Goal: Information Seeking & Learning: Learn about a topic

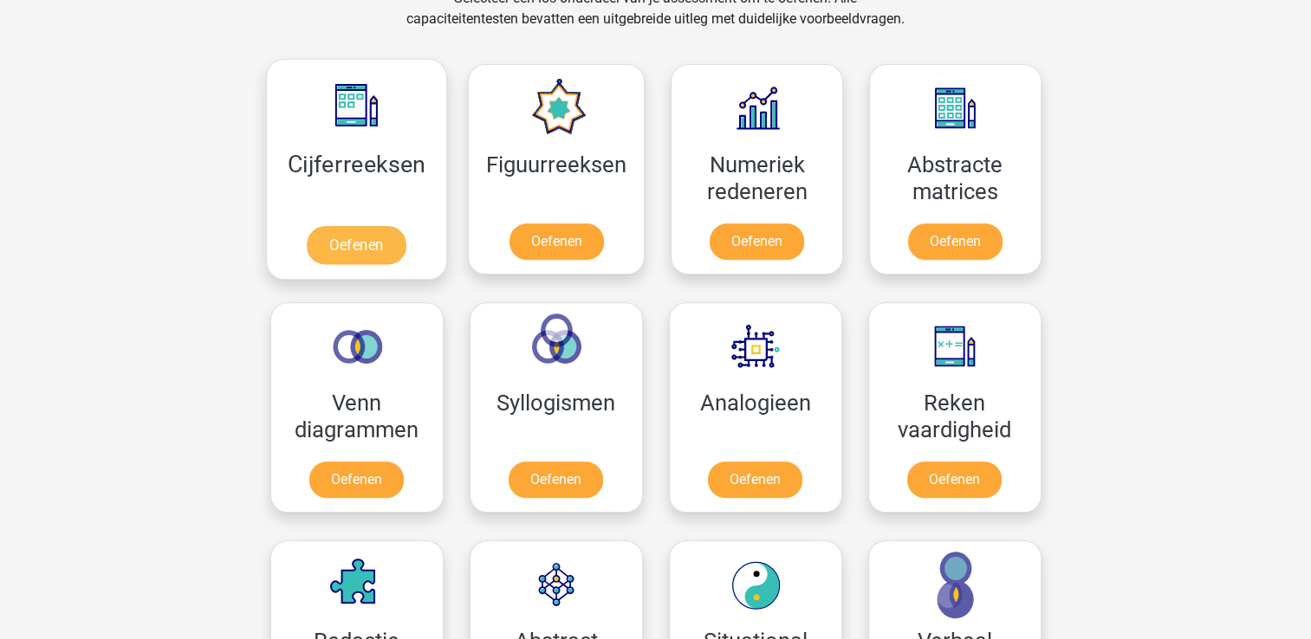
scroll to position [780, 0]
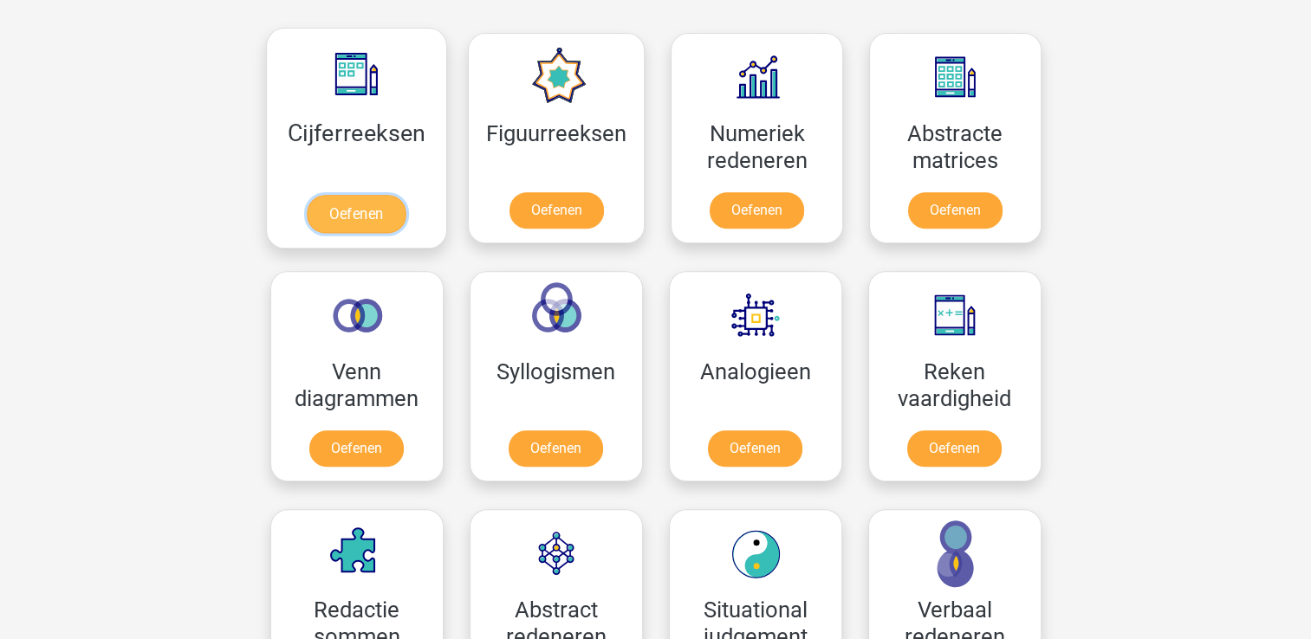
click at [369, 209] on link "Oefenen" at bounding box center [356, 214] width 99 height 38
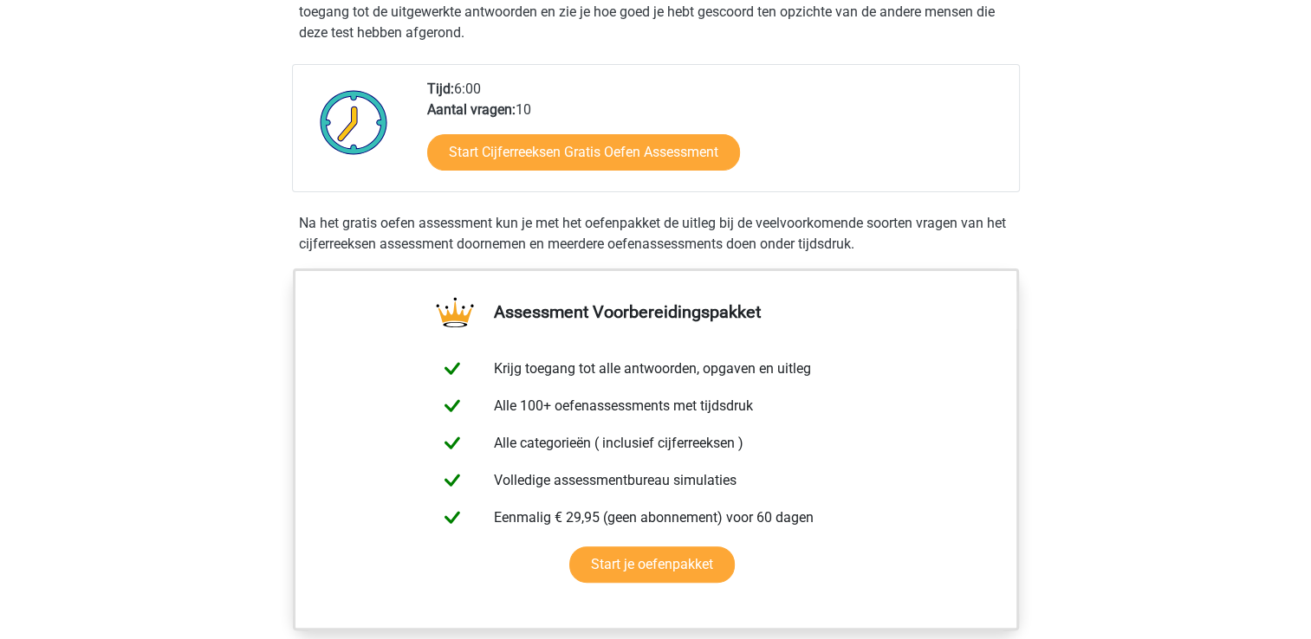
scroll to position [347, 0]
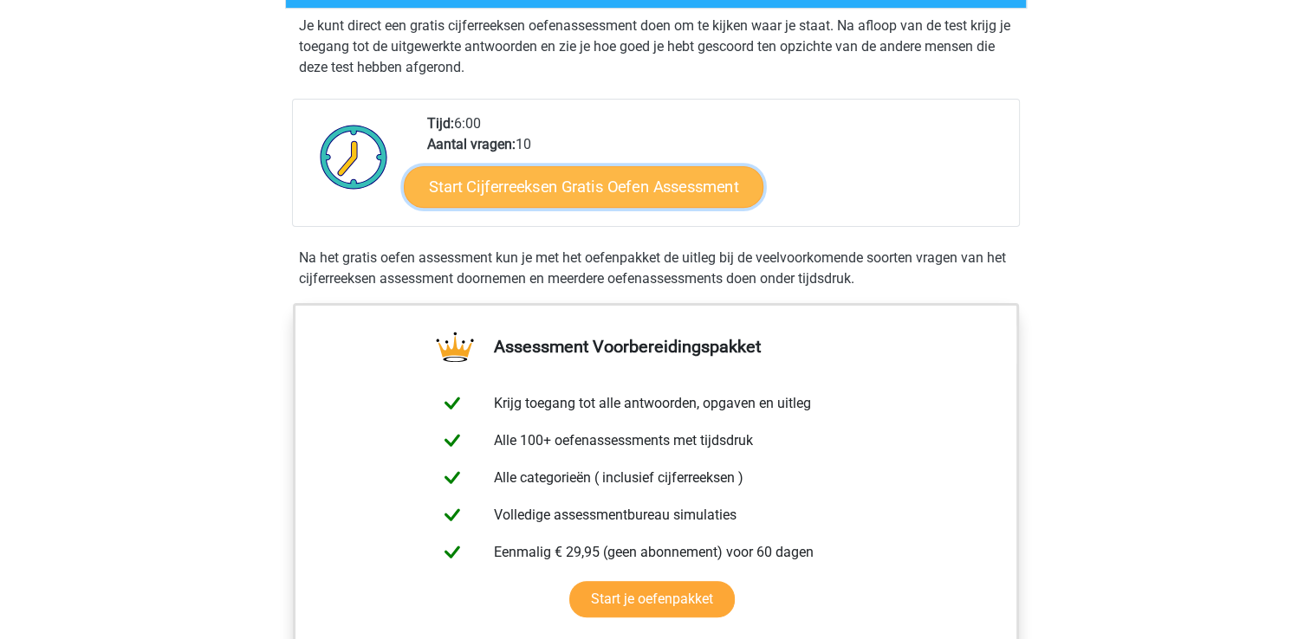
click at [588, 207] on link "Start Cijferreeksen Gratis Oefen Assessment" at bounding box center [584, 186] width 360 height 42
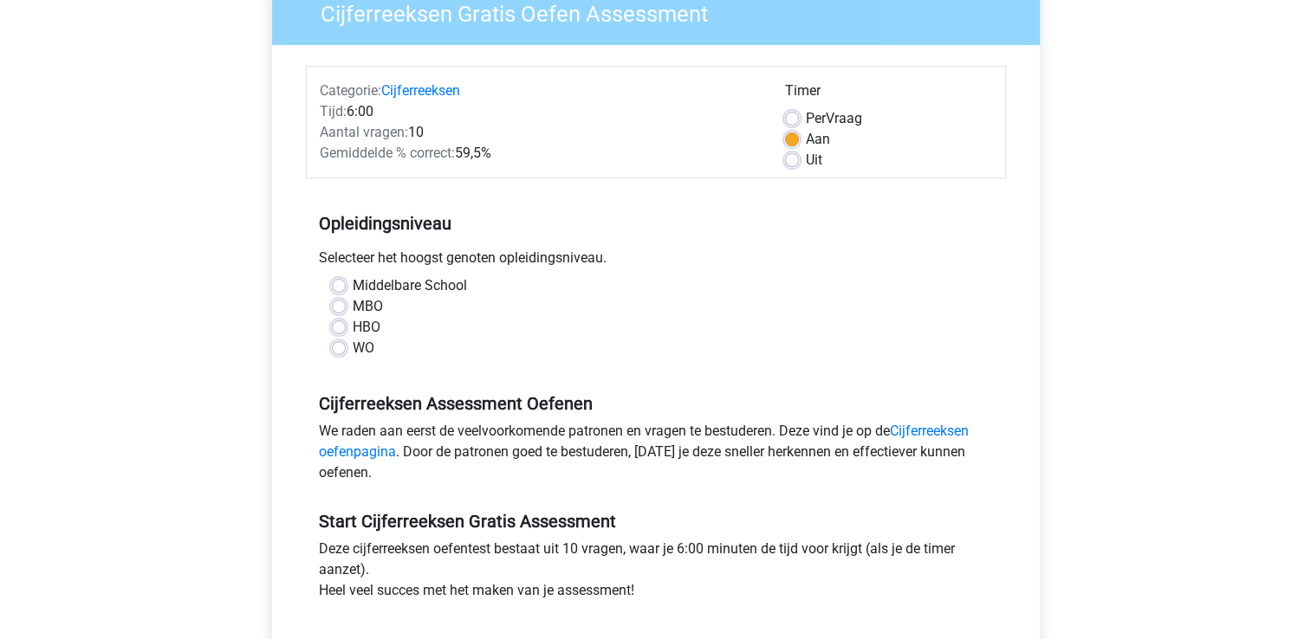
scroll to position [173, 0]
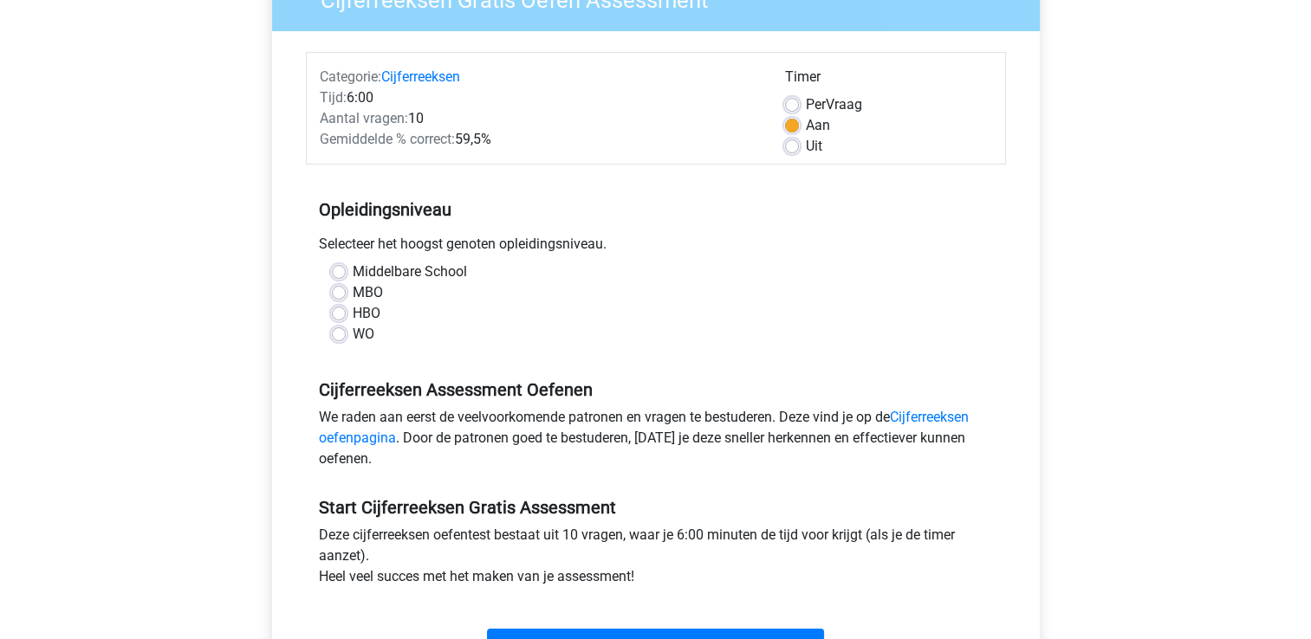
click at [353, 308] on label "HBO" at bounding box center [367, 313] width 28 height 21
click at [336, 308] on input "HBO" at bounding box center [339, 311] width 14 height 17
radio input "true"
click at [353, 276] on label "Middelbare School" at bounding box center [410, 272] width 114 height 21
click at [337, 276] on input "Middelbare School" at bounding box center [339, 270] width 14 height 17
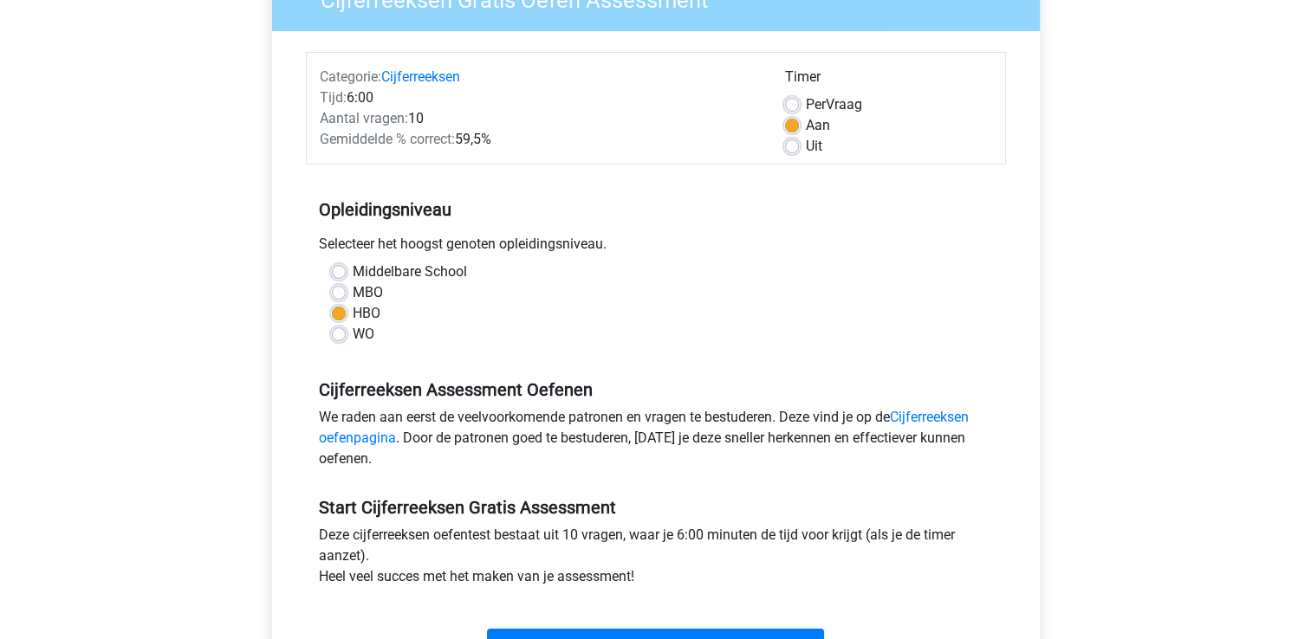
radio input "true"
click at [345, 314] on div "HBO" at bounding box center [656, 313] width 648 height 21
click at [353, 306] on label "HBO" at bounding box center [367, 313] width 28 height 21
click at [343, 306] on input "HBO" at bounding box center [339, 311] width 14 height 17
radio input "true"
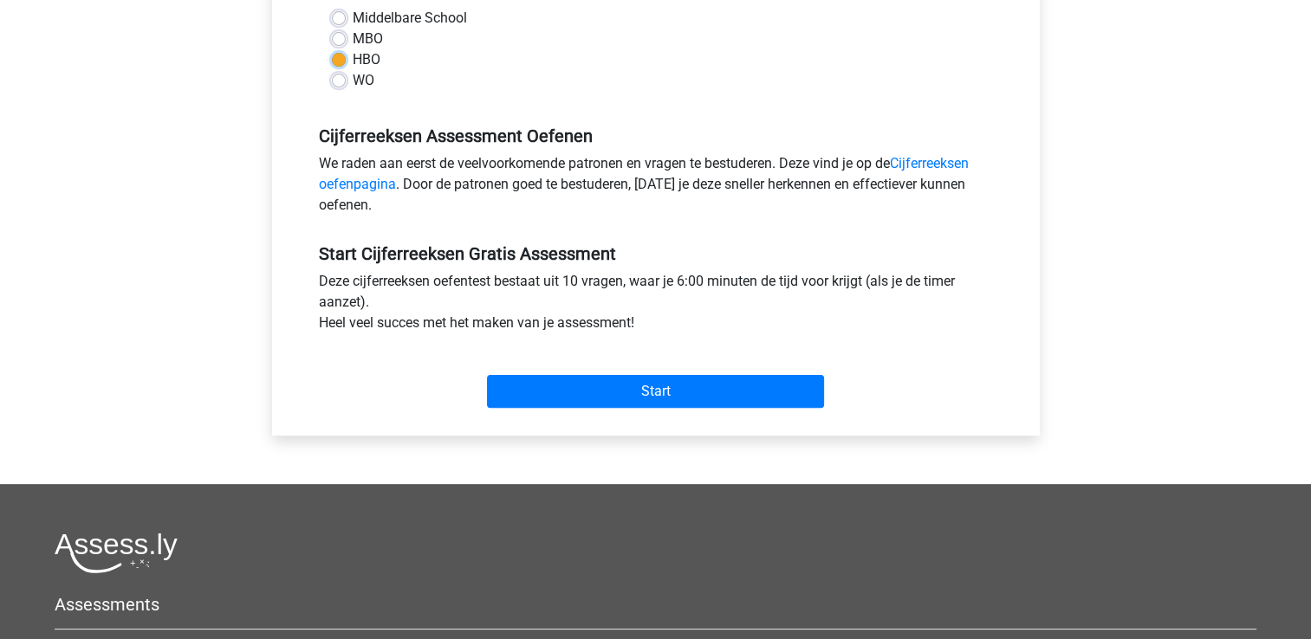
scroll to position [433, 0]
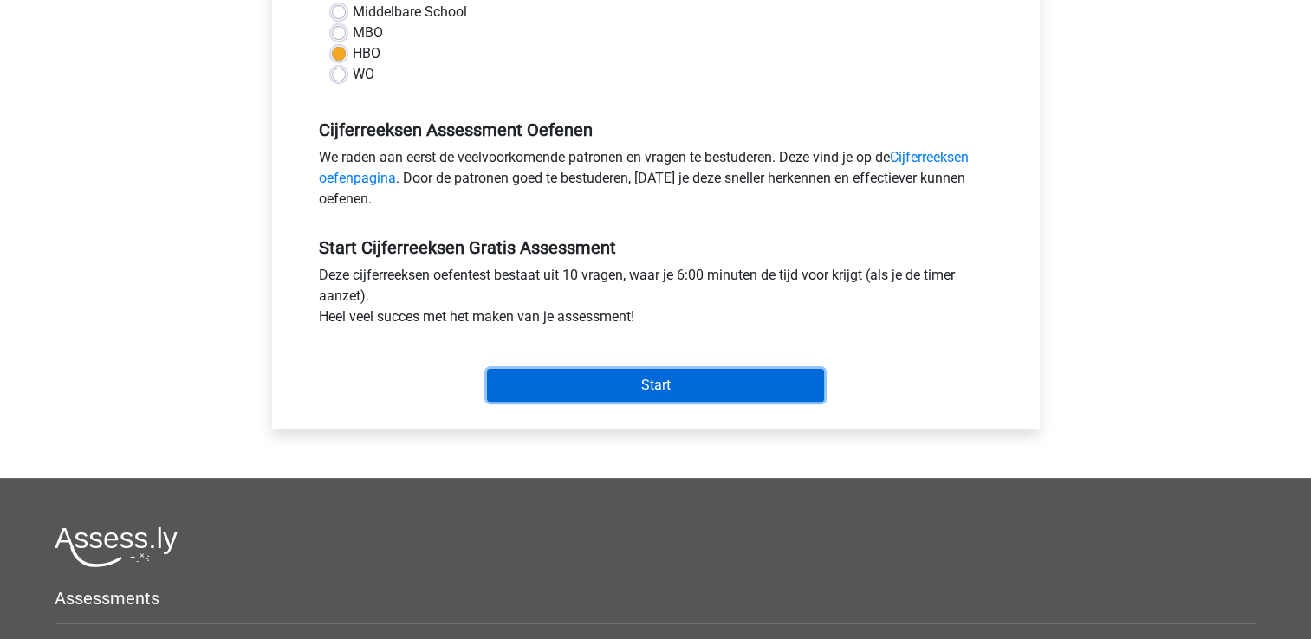
click at [707, 382] on input "Start" at bounding box center [655, 385] width 337 height 33
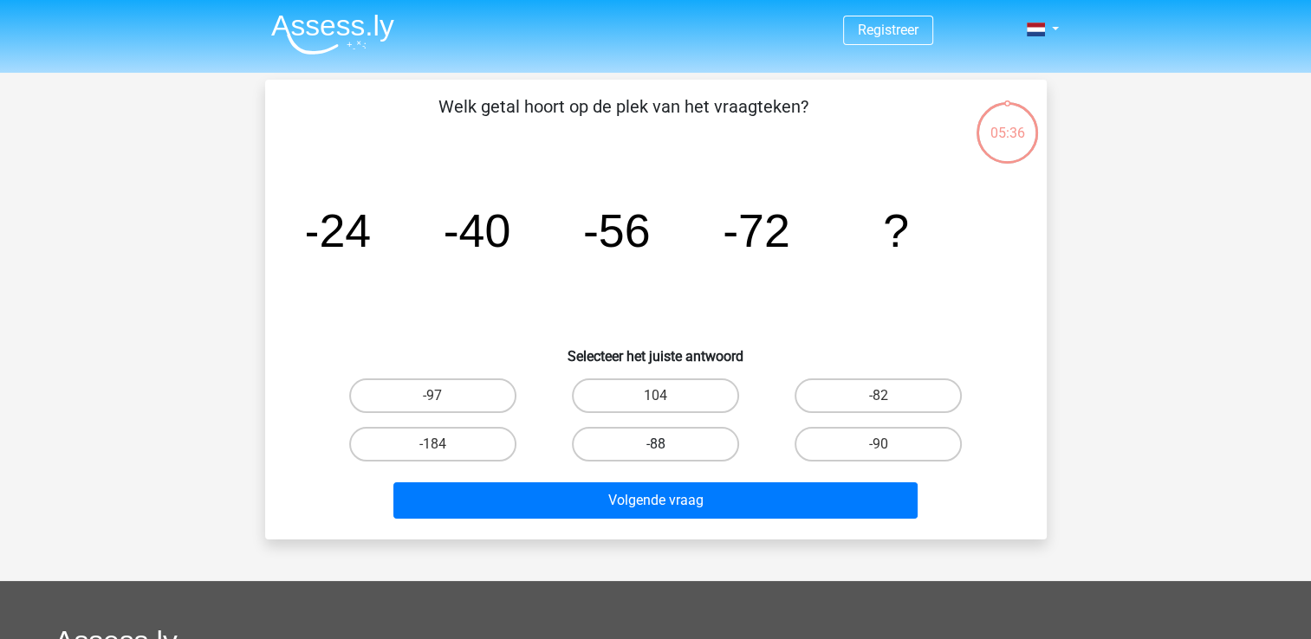
click at [650, 442] on label "-88" at bounding box center [655, 444] width 167 height 35
click at [655, 444] on input "-88" at bounding box center [660, 449] width 11 height 11
radio input "true"
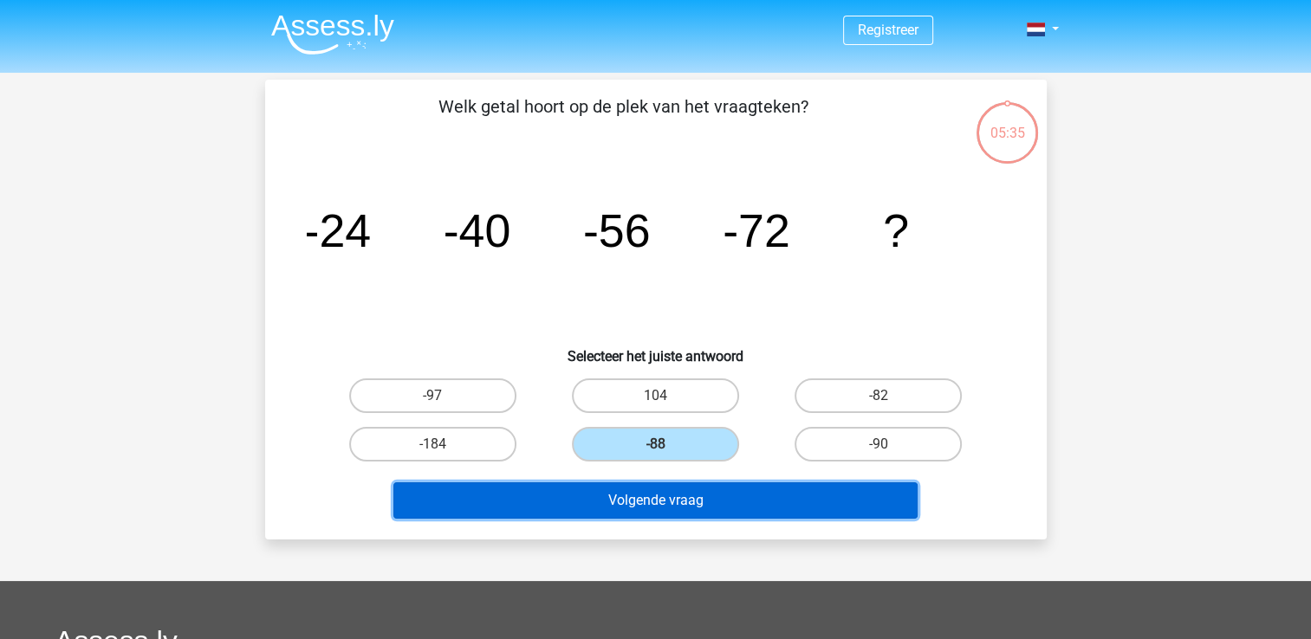
click at [716, 496] on button "Volgende vraag" at bounding box center [655, 501] width 524 height 36
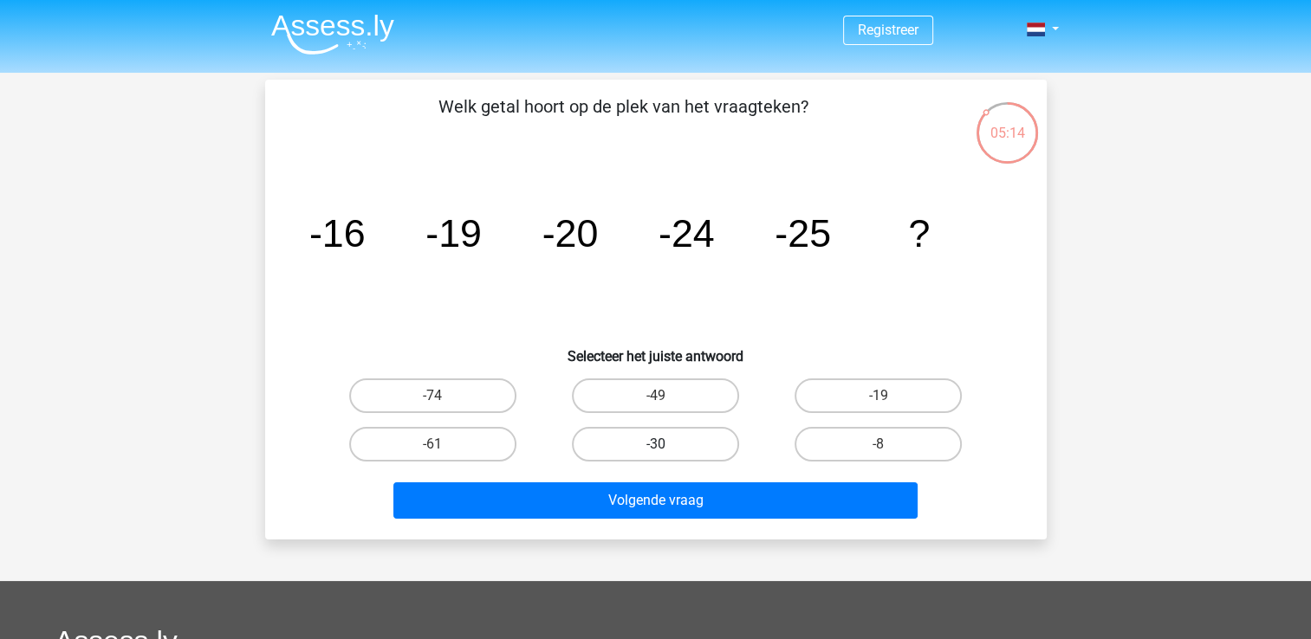
click at [627, 433] on label "-30" at bounding box center [655, 444] width 167 height 35
click at [655, 444] on input "-30" at bounding box center [660, 449] width 11 height 11
radio input "true"
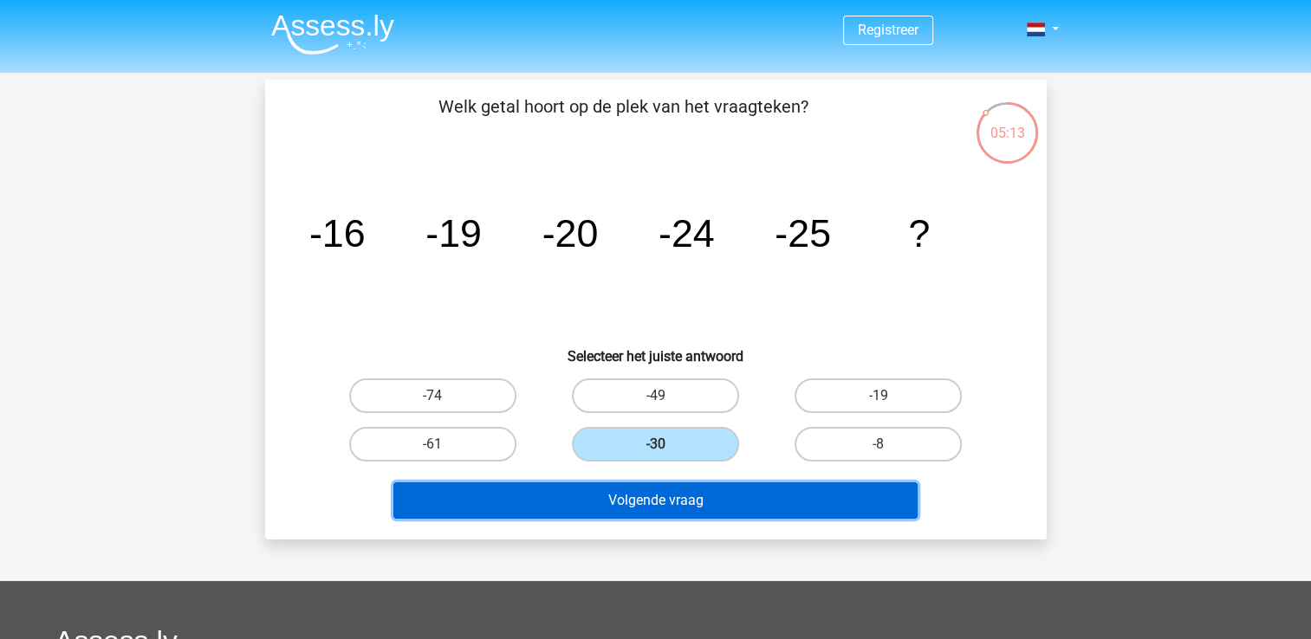
click at [704, 503] on button "Volgende vraag" at bounding box center [655, 501] width 524 height 36
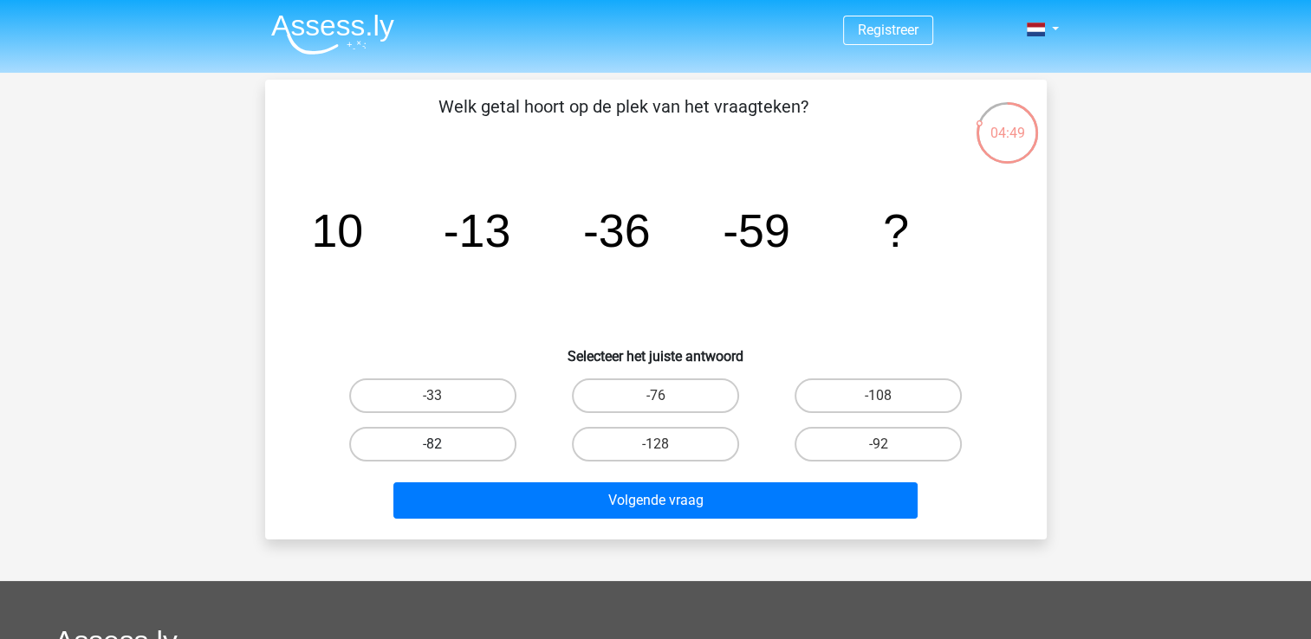
click at [484, 433] on label "-82" at bounding box center [432, 444] width 167 height 35
click at [444, 444] on input "-82" at bounding box center [437, 449] width 11 height 11
radio input "true"
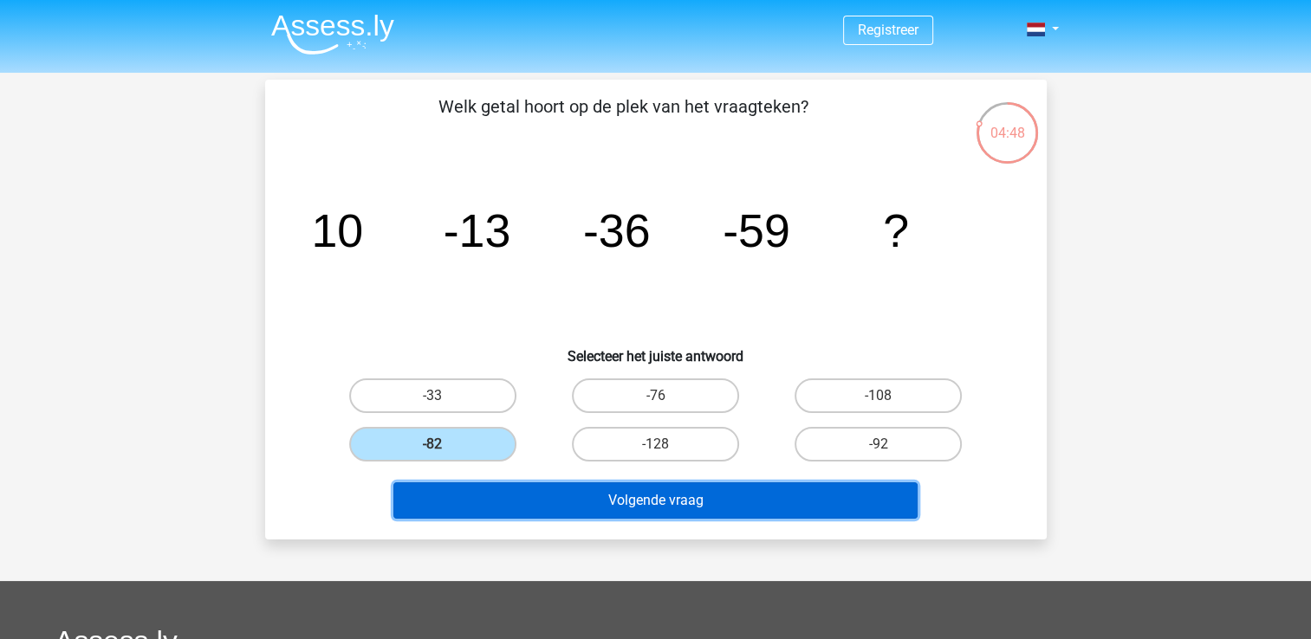
click at [644, 487] on button "Volgende vraag" at bounding box center [655, 501] width 524 height 36
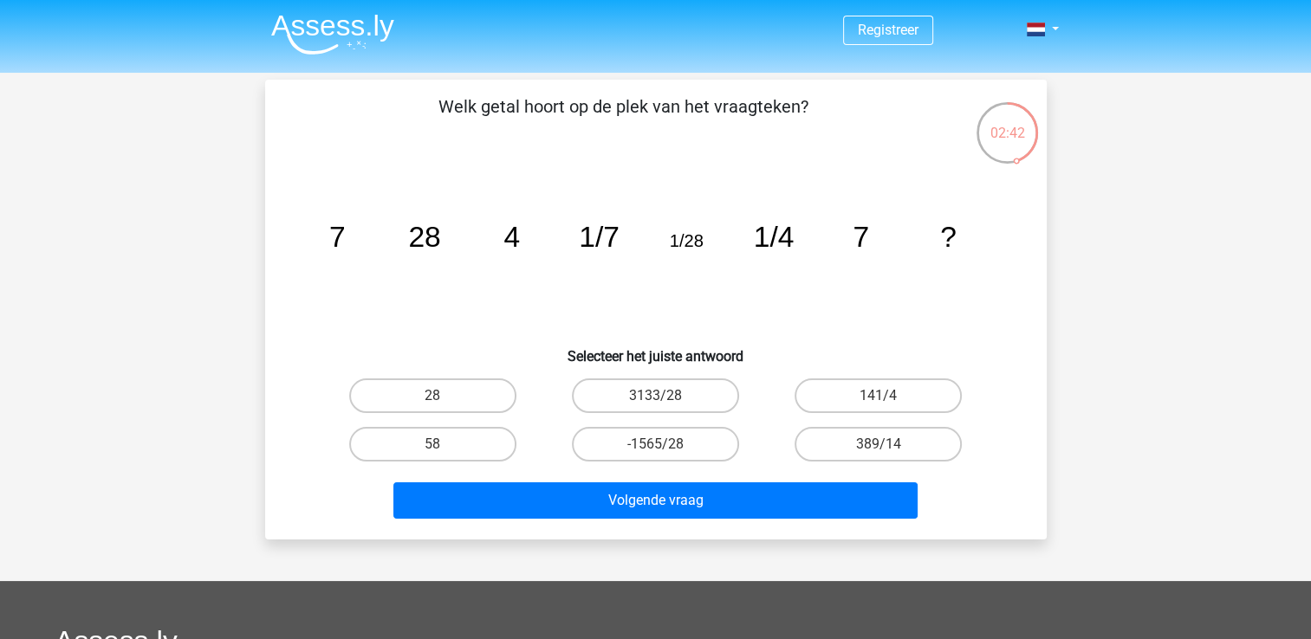
click at [680, 239] on tspan "1/28" at bounding box center [686, 240] width 34 height 19
drag, startPoint x: 680, startPoint y: 239, endPoint x: 645, endPoint y: 241, distance: 35.6
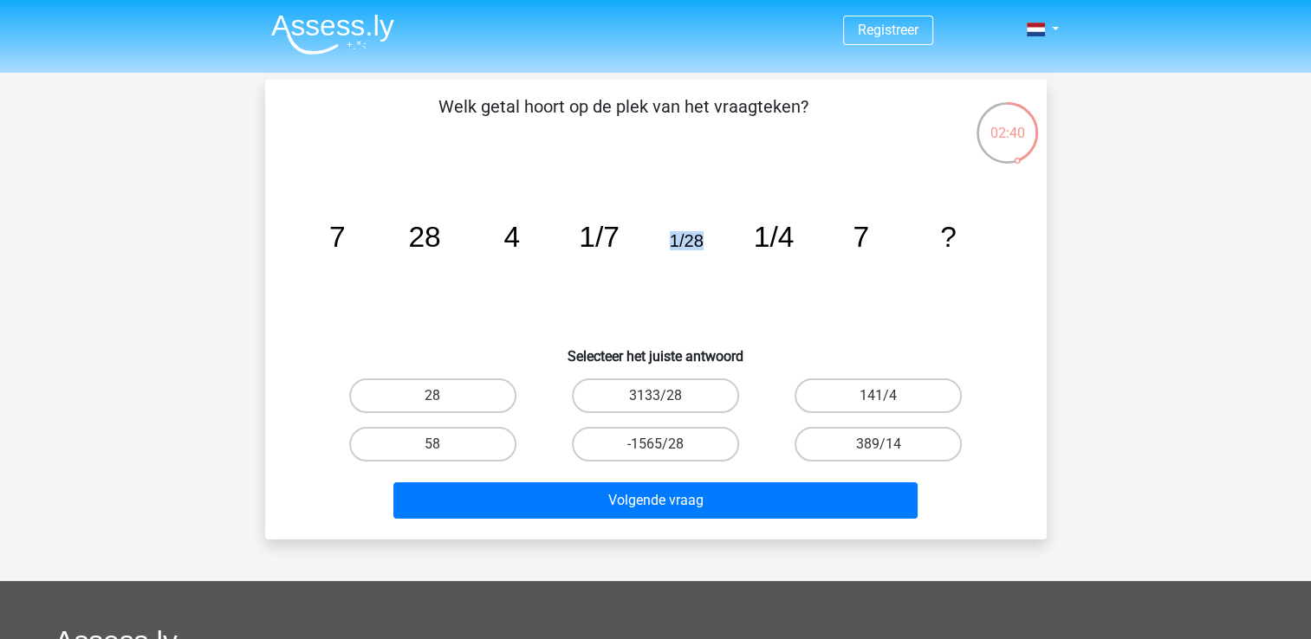
click at [645, 241] on icon "image/svg+xml 7 28 4 1/7 1/28 1/4 7 ?" at bounding box center [656, 246] width 698 height 175
click at [769, 232] on tspan "1/4" at bounding box center [773, 237] width 41 height 32
click at [421, 399] on label "28" at bounding box center [432, 396] width 167 height 35
click at [432, 399] on input "28" at bounding box center [437, 401] width 11 height 11
radio input "true"
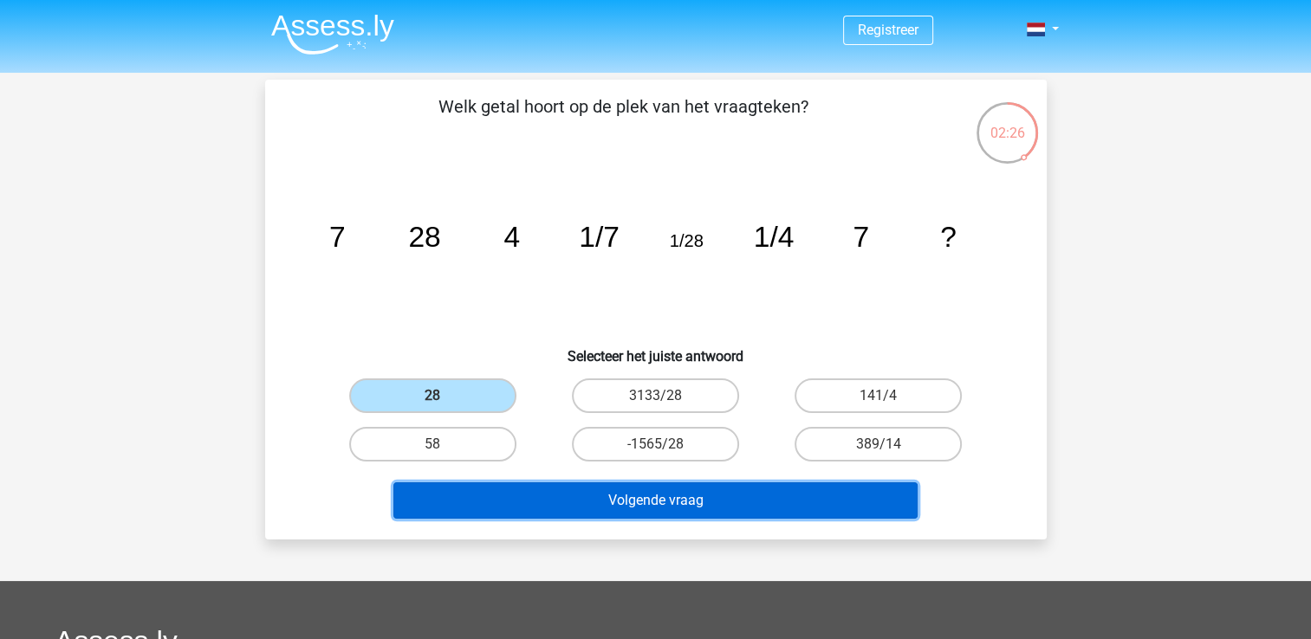
click at [559, 488] on button "Volgende vraag" at bounding box center [655, 501] width 524 height 36
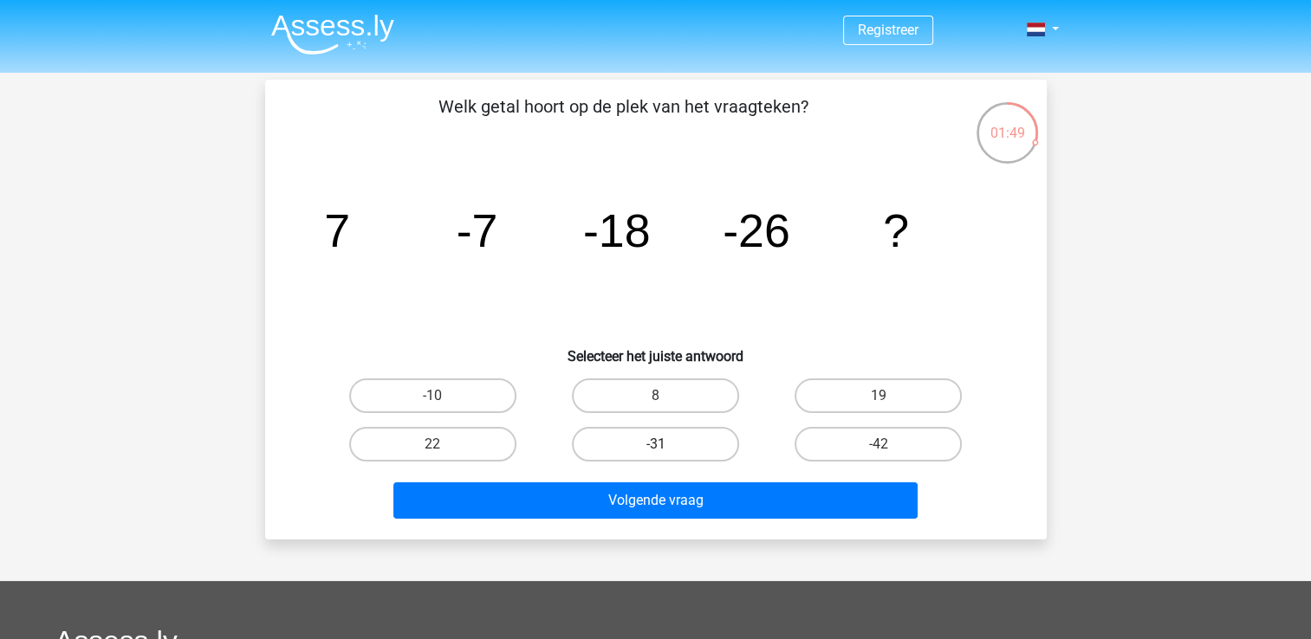
click at [667, 448] on label "-31" at bounding box center [655, 444] width 167 height 35
click at [666, 448] on input "-31" at bounding box center [660, 449] width 11 height 11
radio input "true"
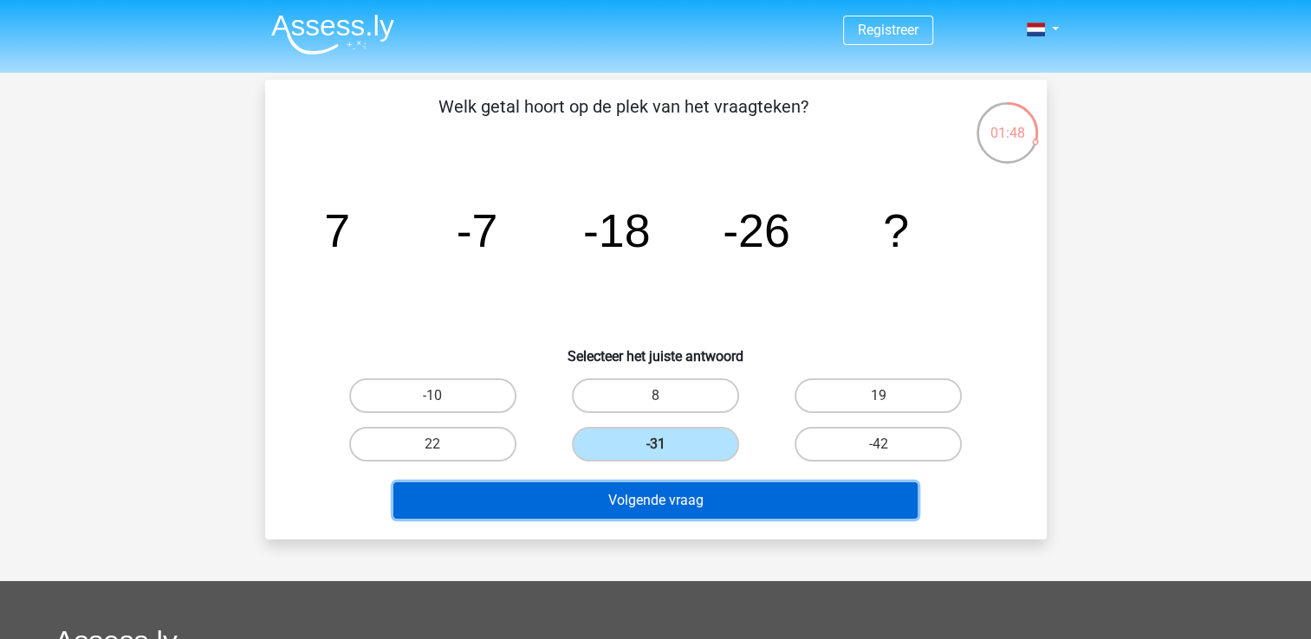
click at [696, 493] on button "Volgende vraag" at bounding box center [655, 501] width 524 height 36
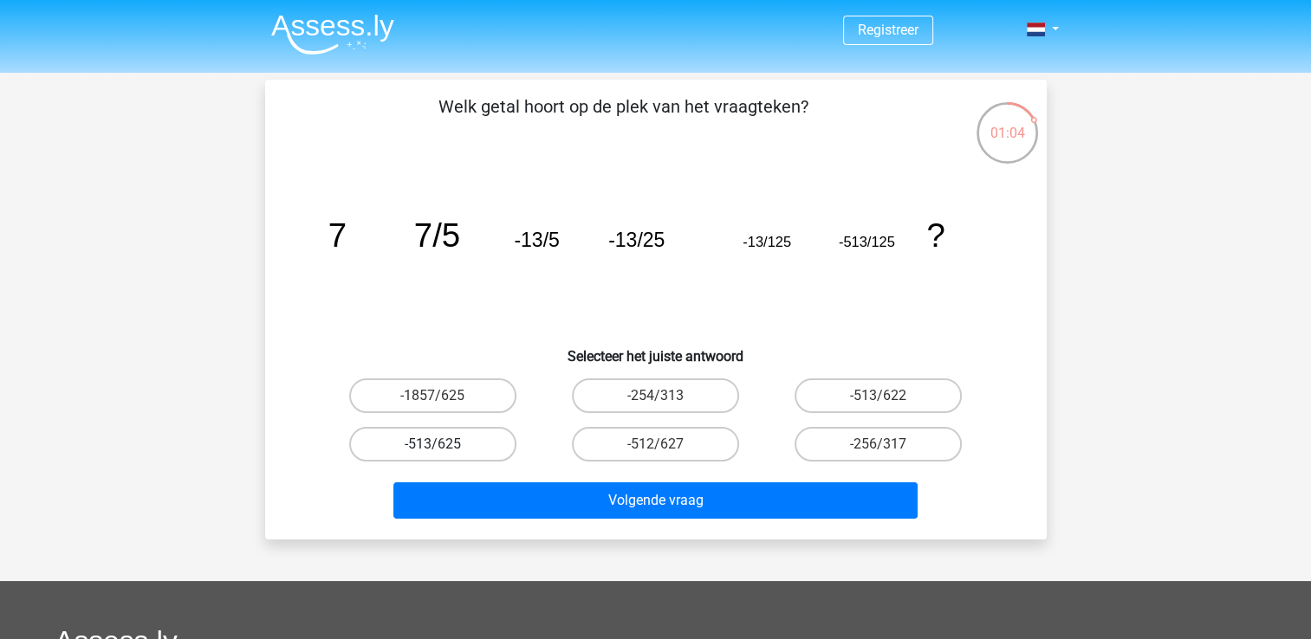
click at [481, 435] on label "-513/625" at bounding box center [432, 444] width 167 height 35
click at [444, 444] on input "-513/625" at bounding box center [437, 449] width 11 height 11
radio input "true"
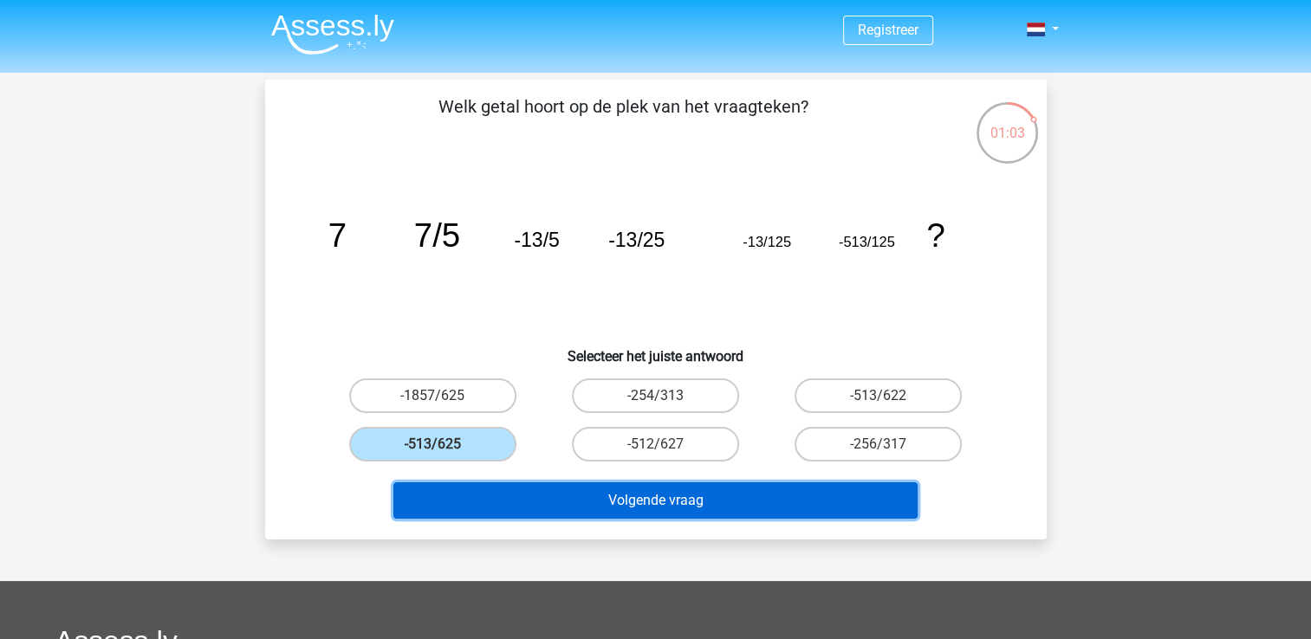
click at [610, 489] on button "Volgende vraag" at bounding box center [655, 501] width 524 height 36
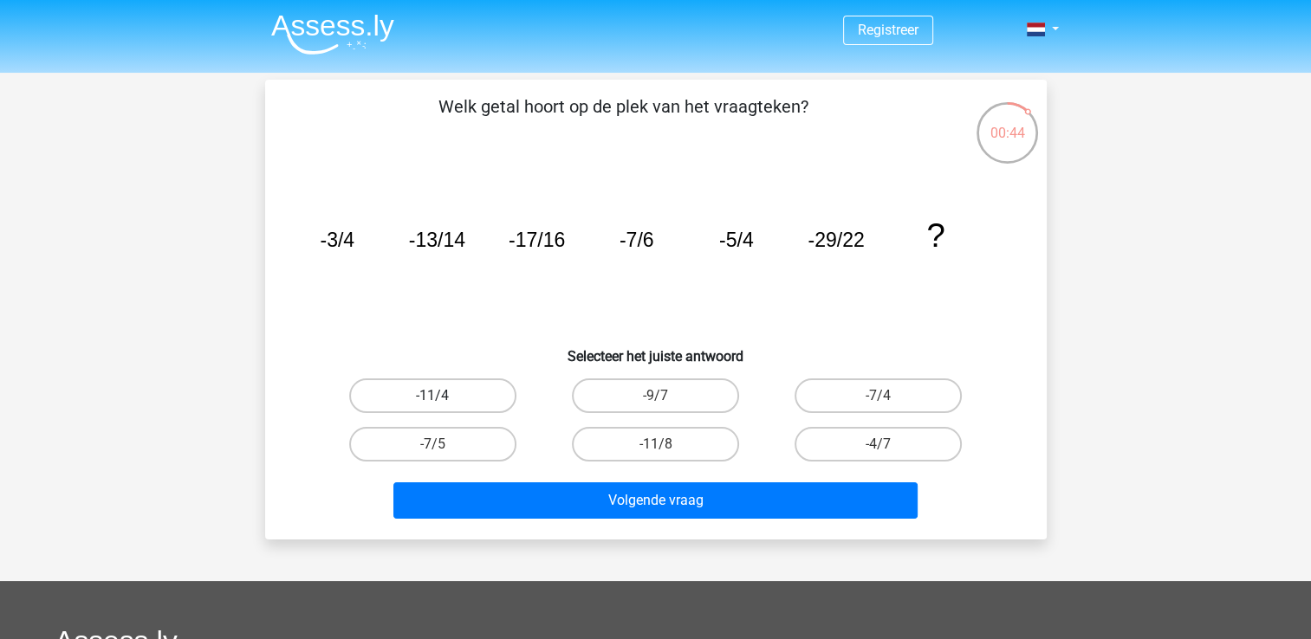
click at [475, 393] on label "-11/4" at bounding box center [432, 396] width 167 height 35
click at [444, 396] on input "-11/4" at bounding box center [437, 401] width 11 height 11
radio input "true"
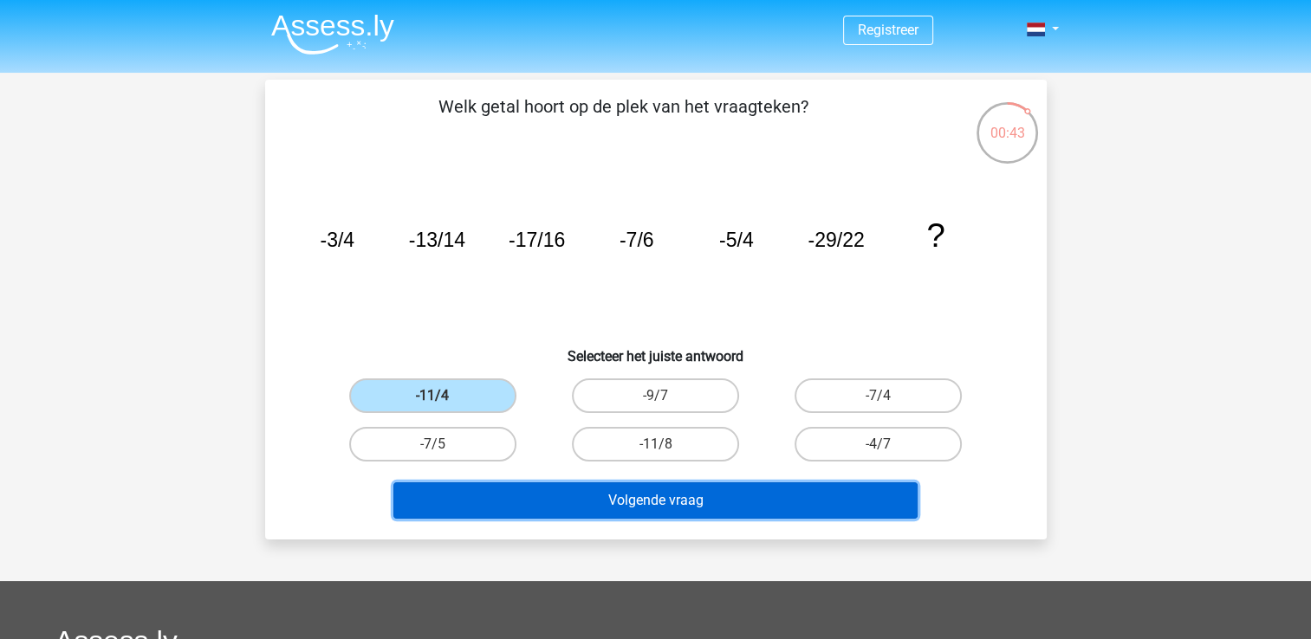
click at [603, 490] on button "Volgende vraag" at bounding box center [655, 501] width 524 height 36
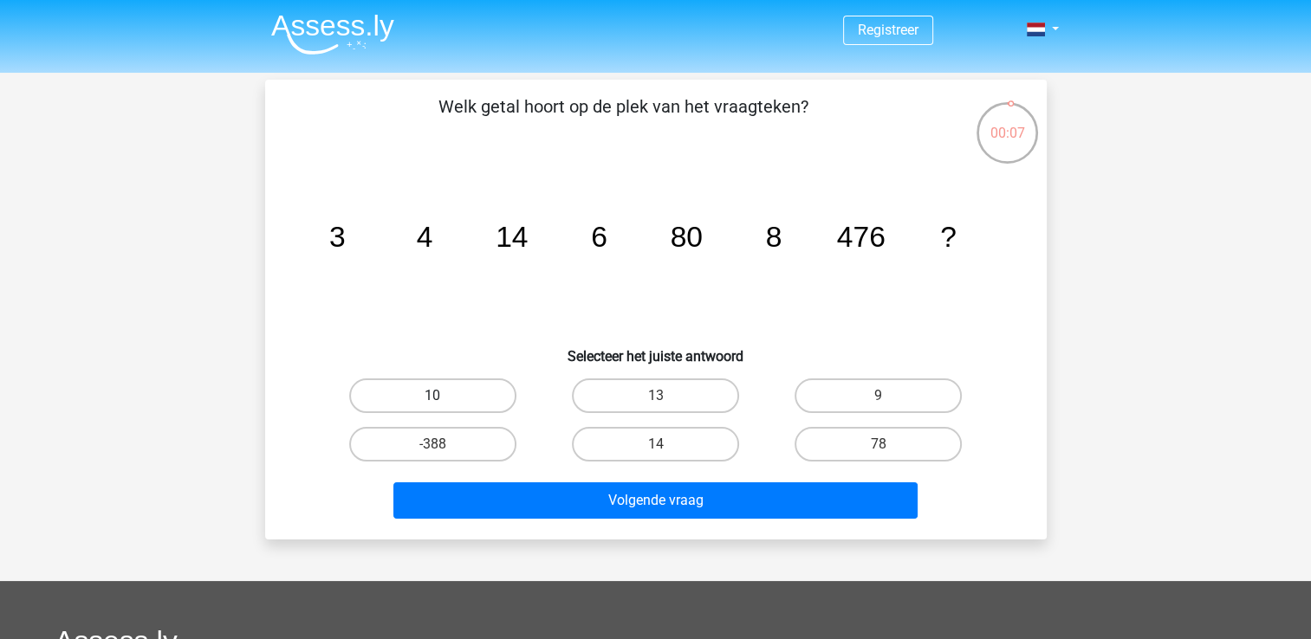
click at [440, 384] on label "10" at bounding box center [432, 396] width 167 height 35
click at [440, 396] on input "10" at bounding box center [437, 401] width 11 height 11
radio input "true"
click at [755, 438] on div "14" at bounding box center [655, 444] width 209 height 35
click at [698, 438] on label "14" at bounding box center [655, 444] width 167 height 35
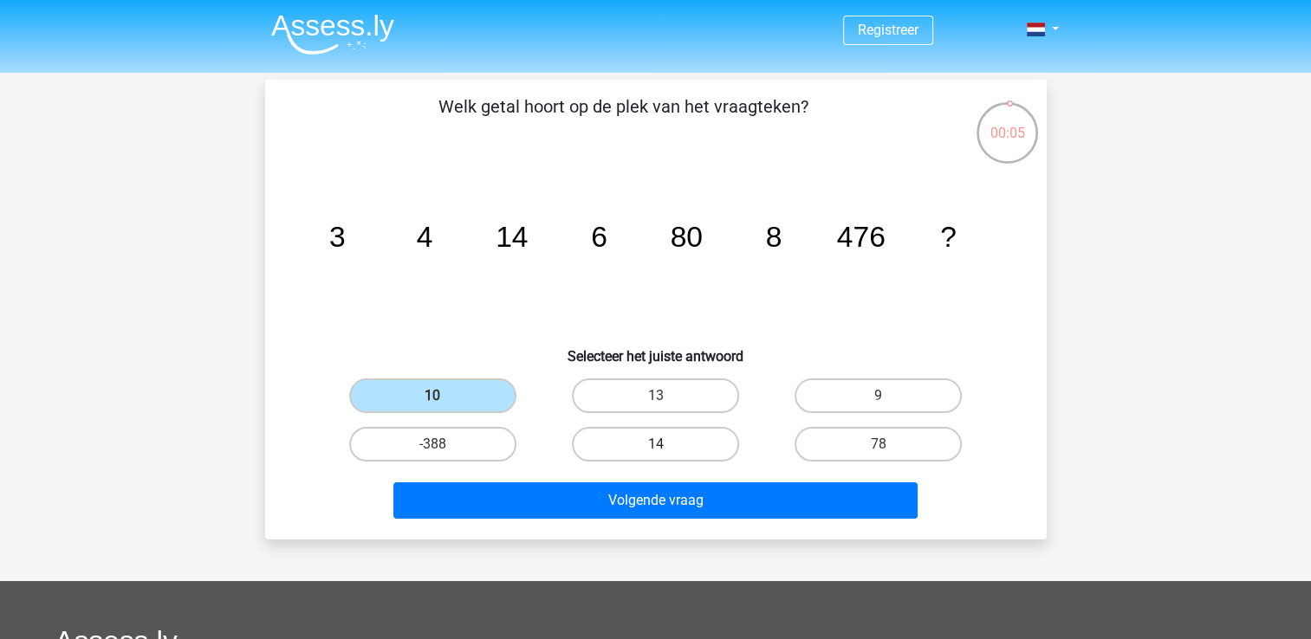
click at [666, 444] on input "14" at bounding box center [660, 449] width 11 height 11
radio input "true"
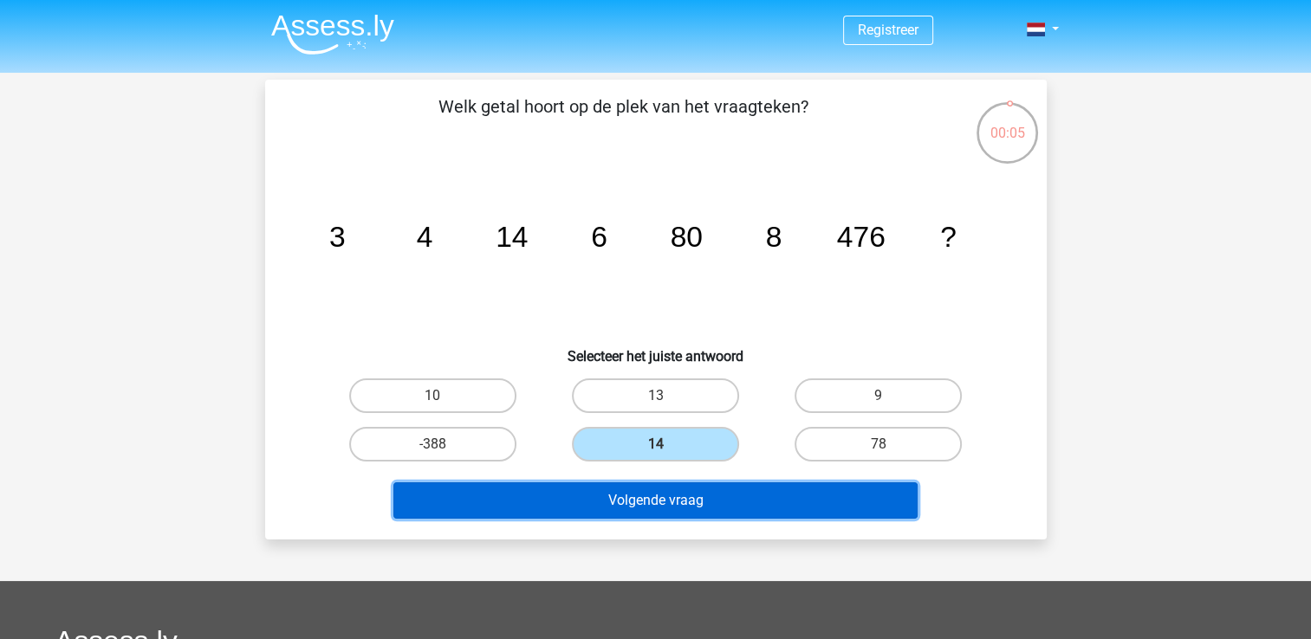
click at [697, 492] on button "Volgende vraag" at bounding box center [655, 501] width 524 height 36
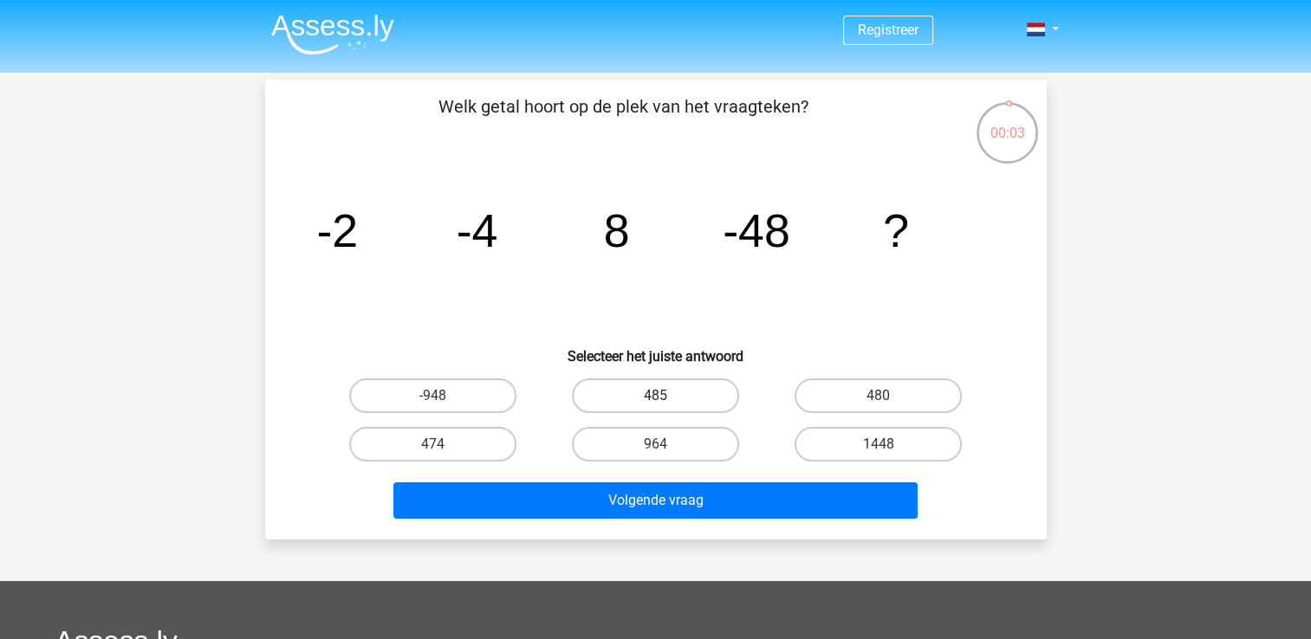
click at [700, 389] on label "485" at bounding box center [655, 396] width 167 height 35
click at [666, 396] on input "485" at bounding box center [660, 401] width 11 height 11
radio input "true"
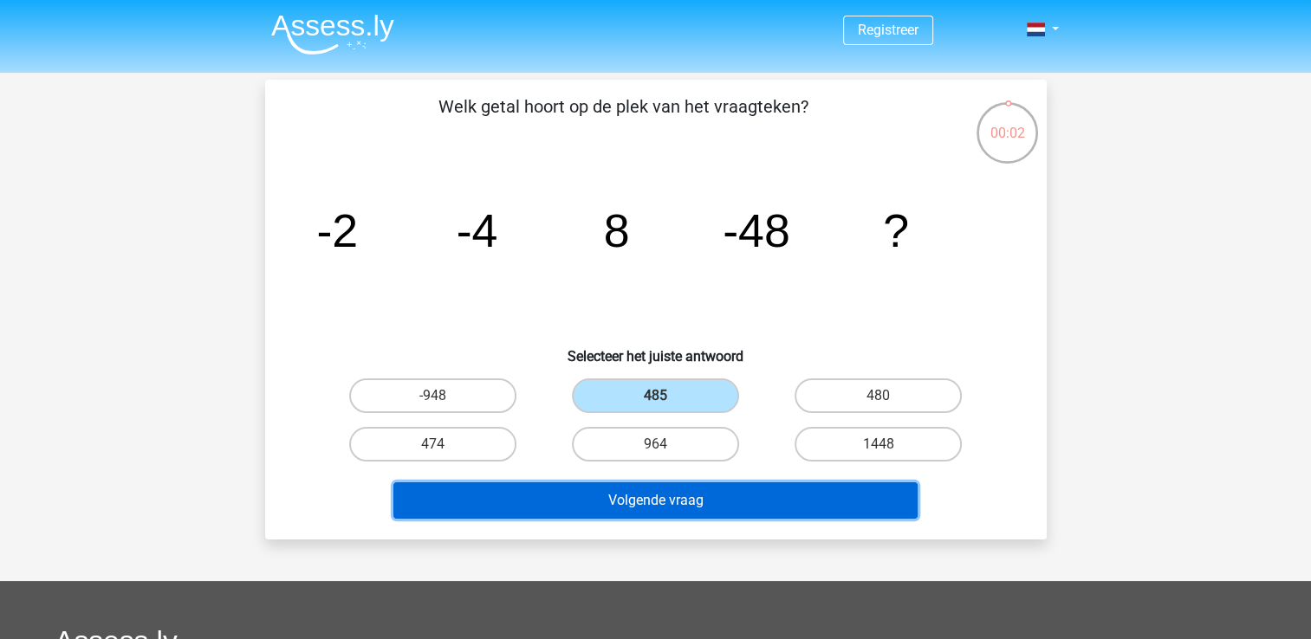
click at [717, 483] on button "Volgende vraag" at bounding box center [655, 501] width 524 height 36
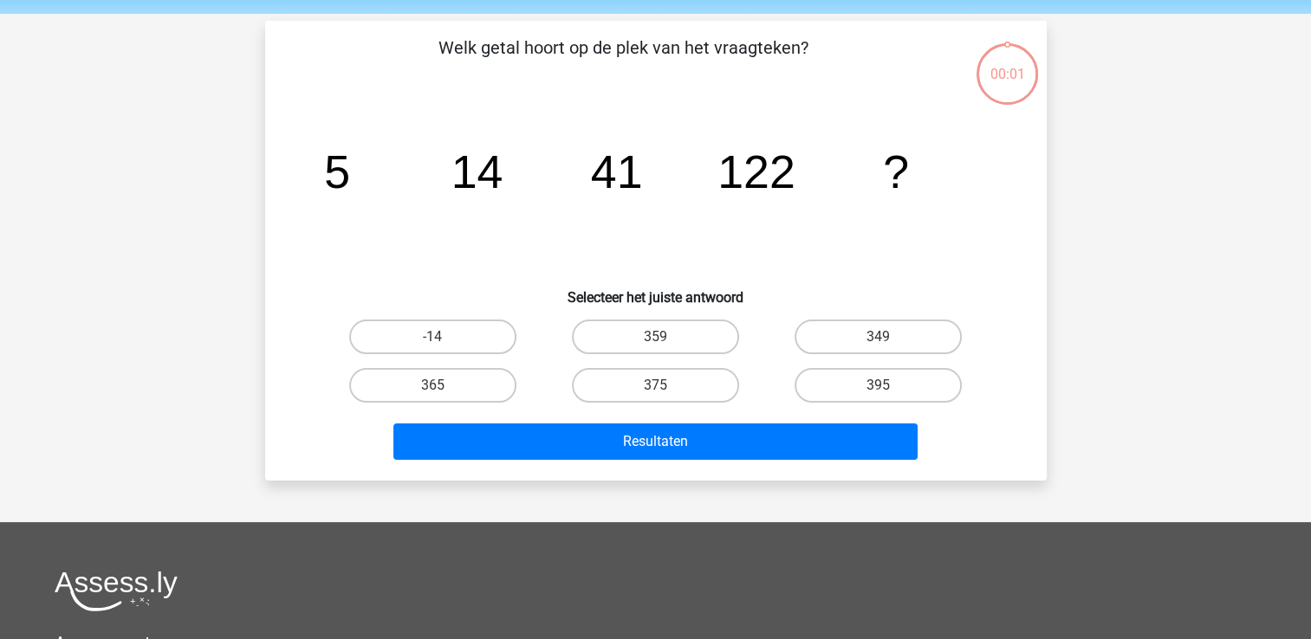
scroll to position [80, 0]
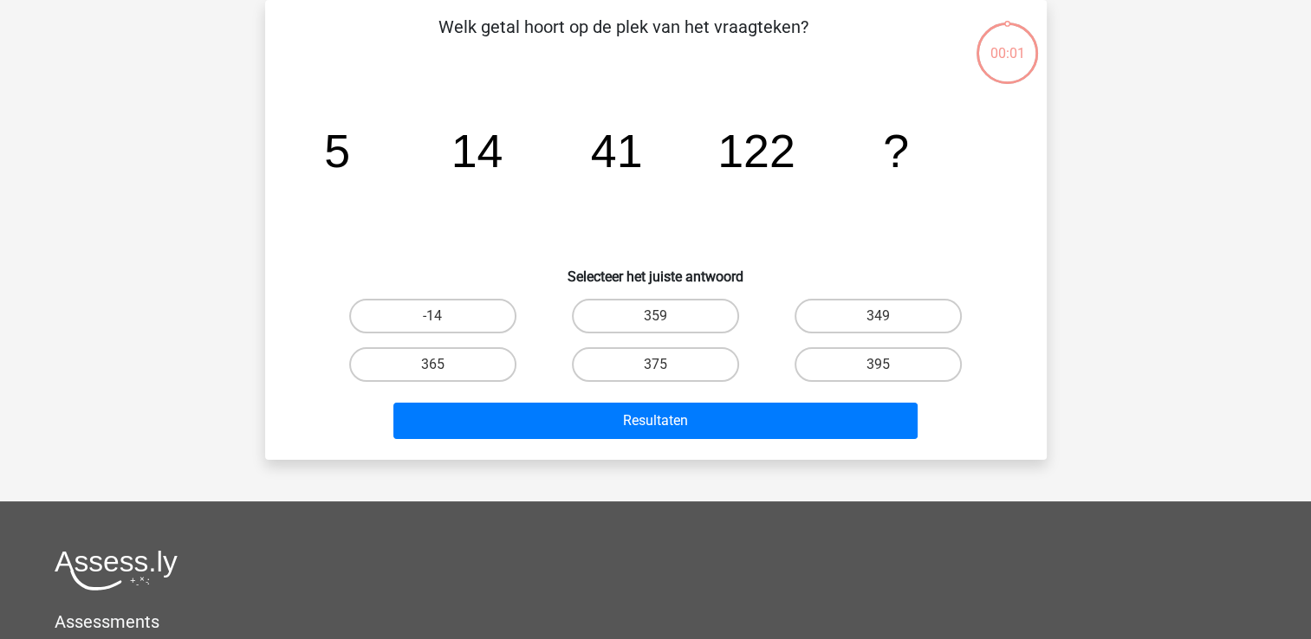
click at [683, 334] on div "359" at bounding box center [655, 316] width 223 height 49
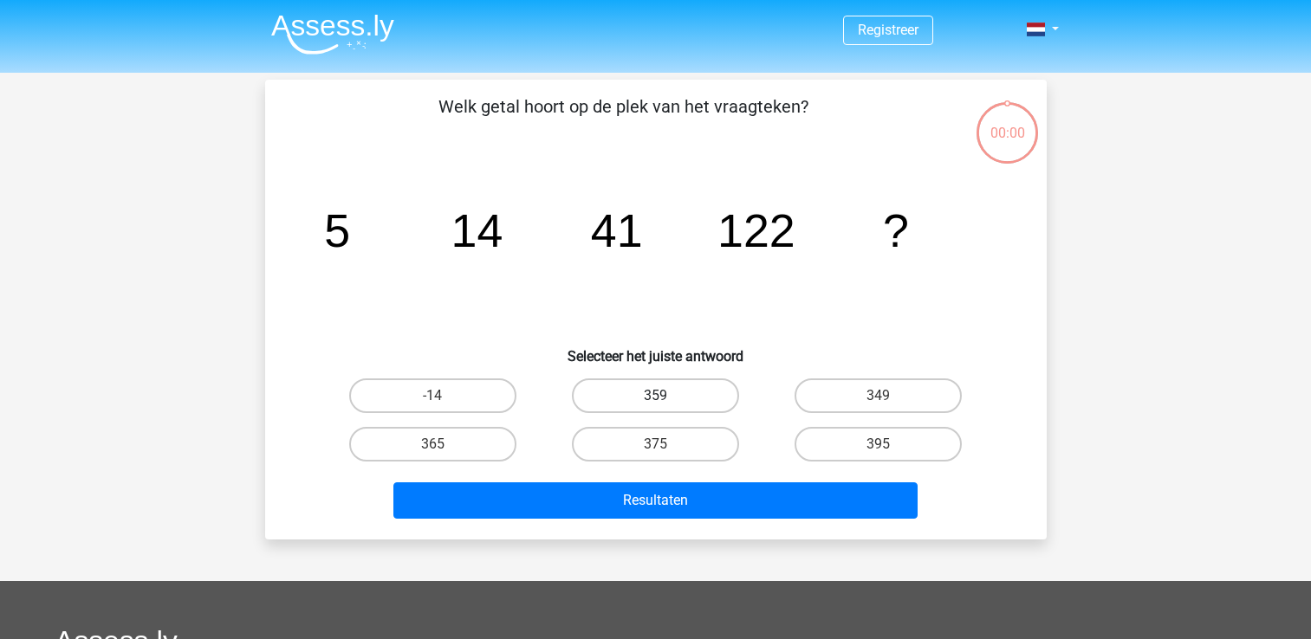
scroll to position [80, 0]
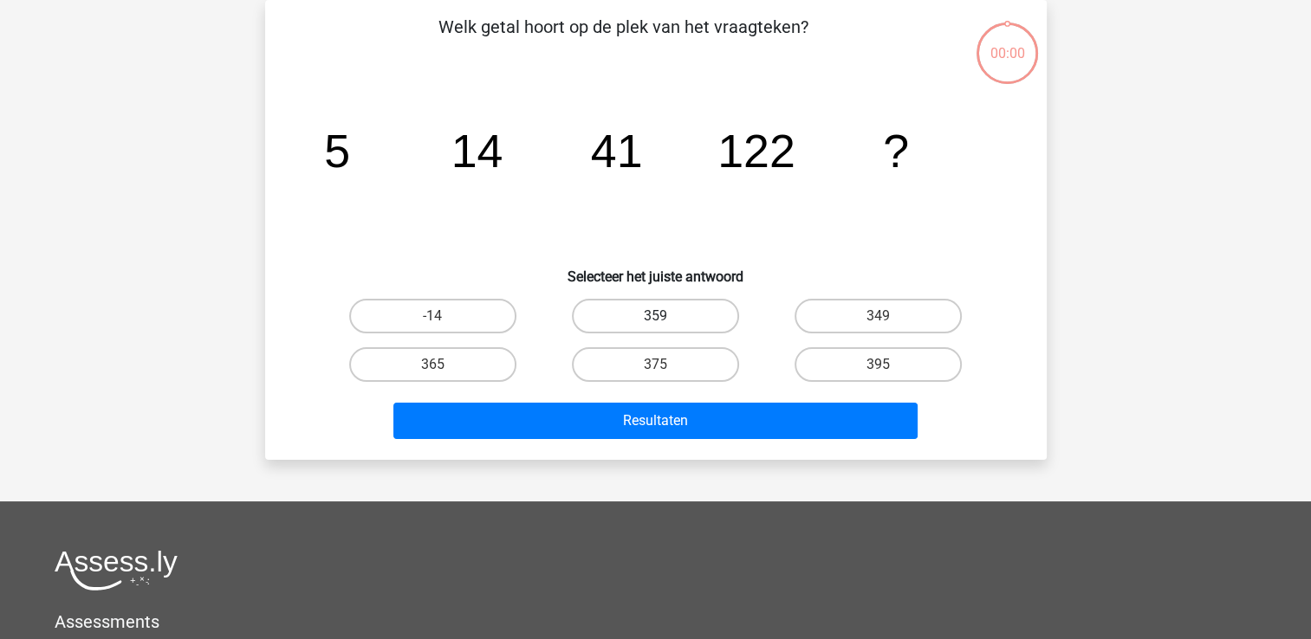
click at [683, 323] on label "359" at bounding box center [655, 316] width 167 height 35
click at [666, 323] on input "359" at bounding box center [660, 321] width 11 height 11
radio input "true"
click at [694, 395] on div "Resultaten" at bounding box center [656, 417] width 726 height 57
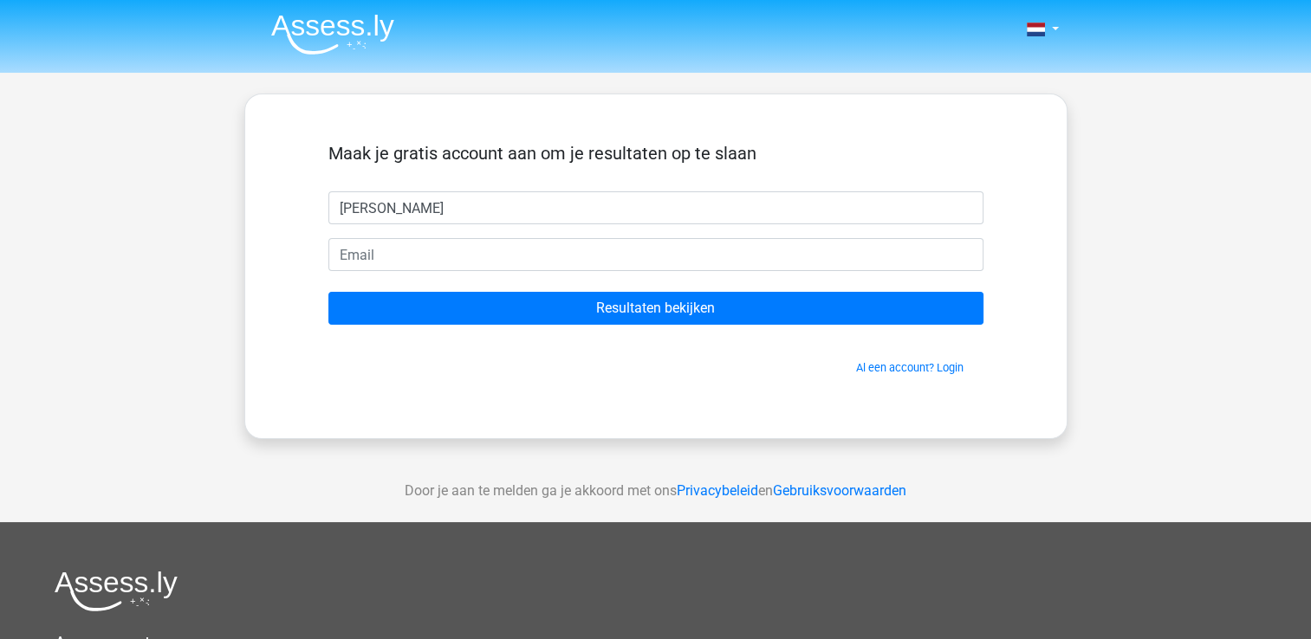
type input "dominique"
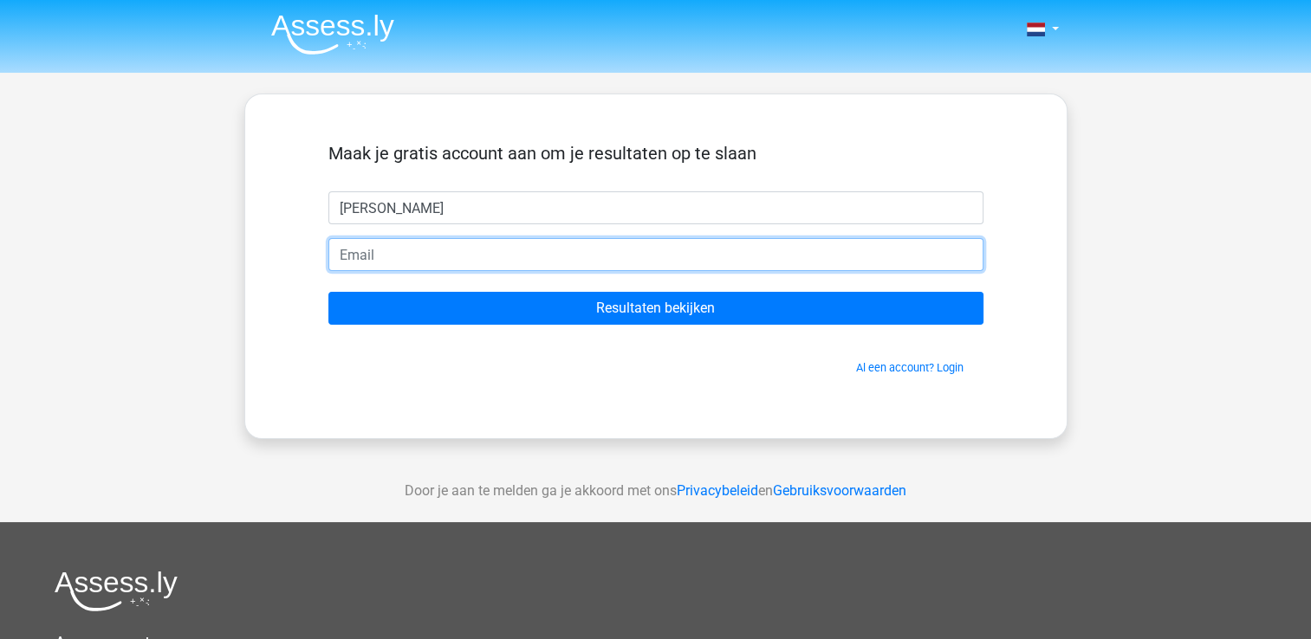
click at [568, 263] on input "email" at bounding box center [655, 254] width 655 height 33
type input "W"
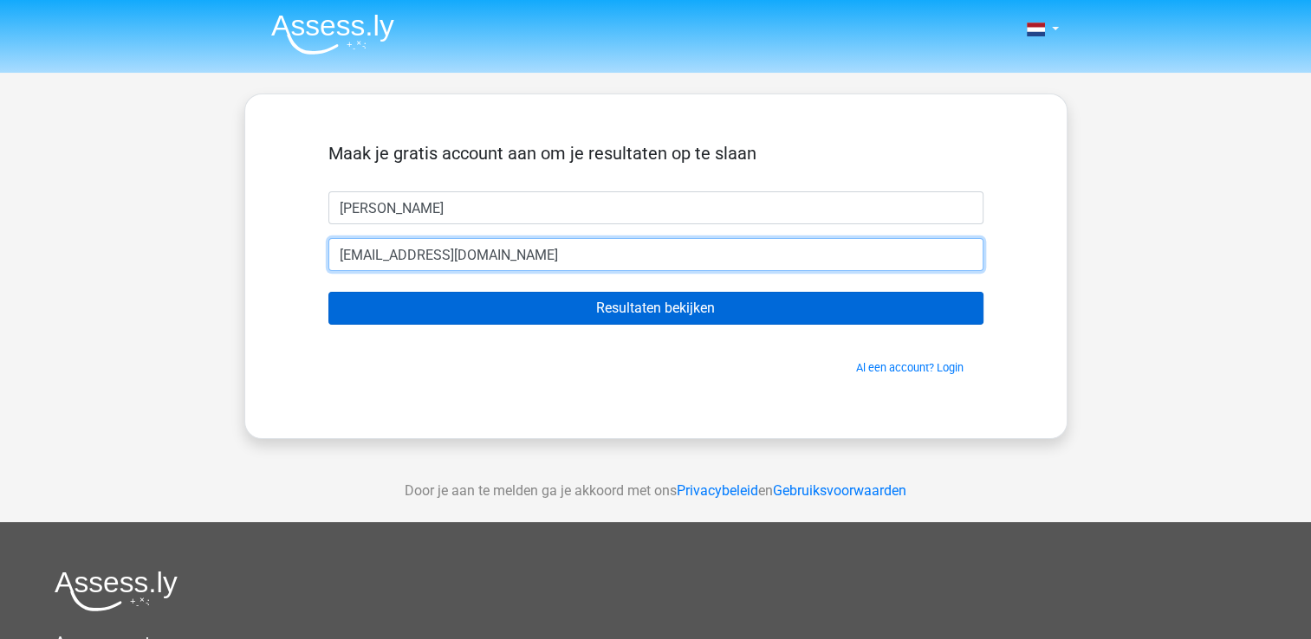
type input "[EMAIL_ADDRESS][DOMAIN_NAME]"
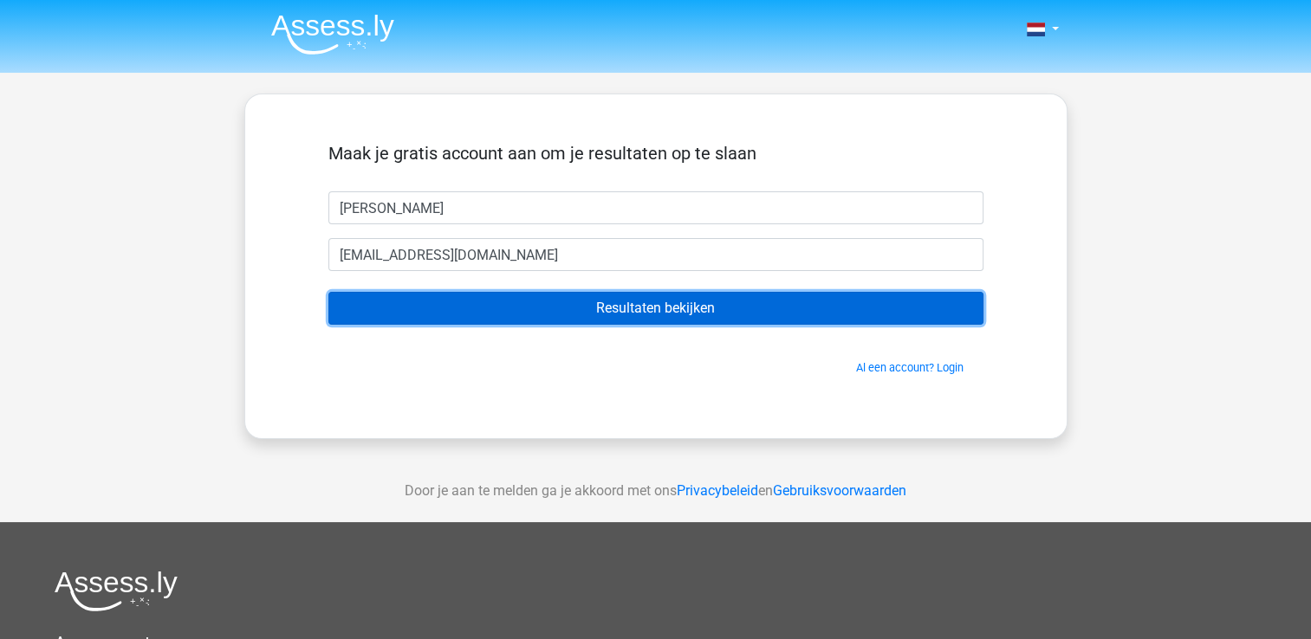
click at [602, 310] on input "Resultaten bekijken" at bounding box center [655, 308] width 655 height 33
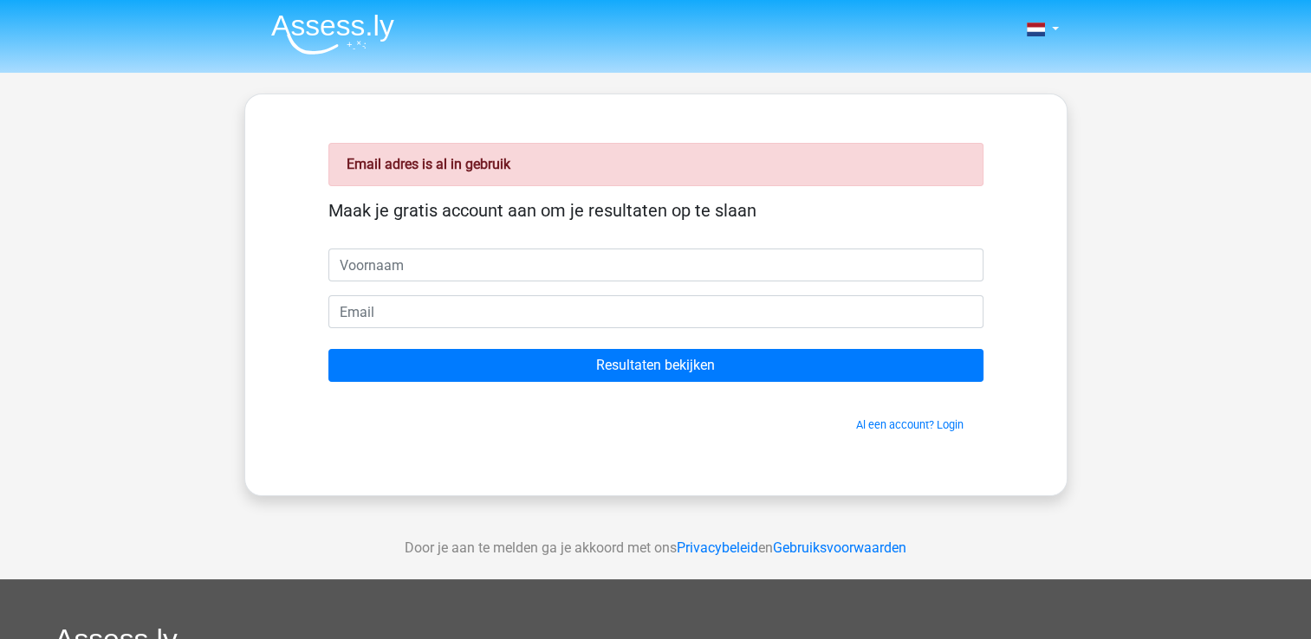
click at [528, 262] on input "text" at bounding box center [655, 265] width 655 height 33
type input "dominique"
type input "dominiquewesterneng@outlook.com"
click at [950, 421] on link "Al een account? Login" at bounding box center [909, 424] width 107 height 13
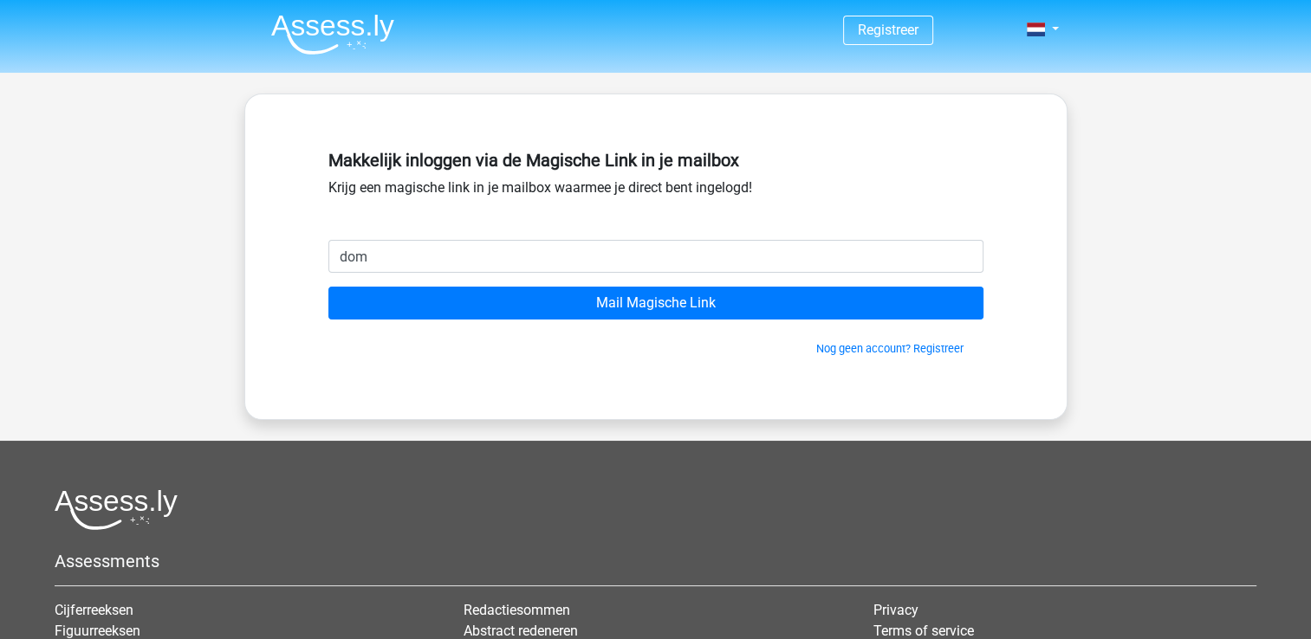
type input "[EMAIL_ADDRESS][DOMAIN_NAME]"
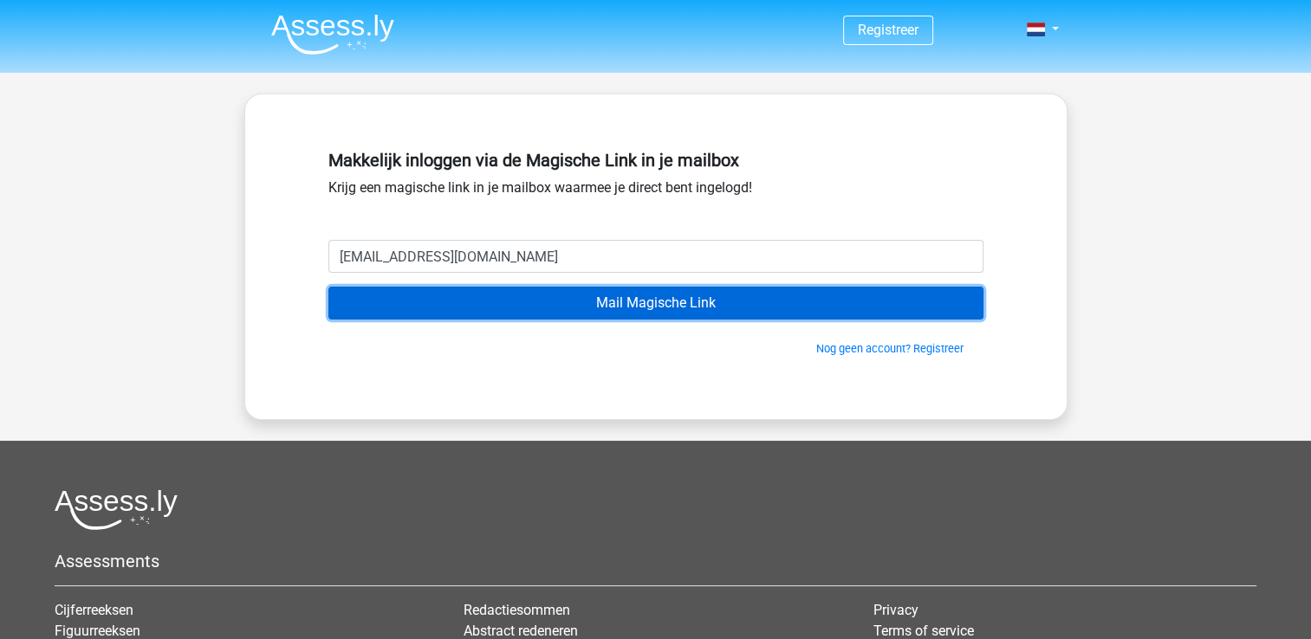
click at [617, 292] on input "Mail Magische Link" at bounding box center [655, 303] width 655 height 33
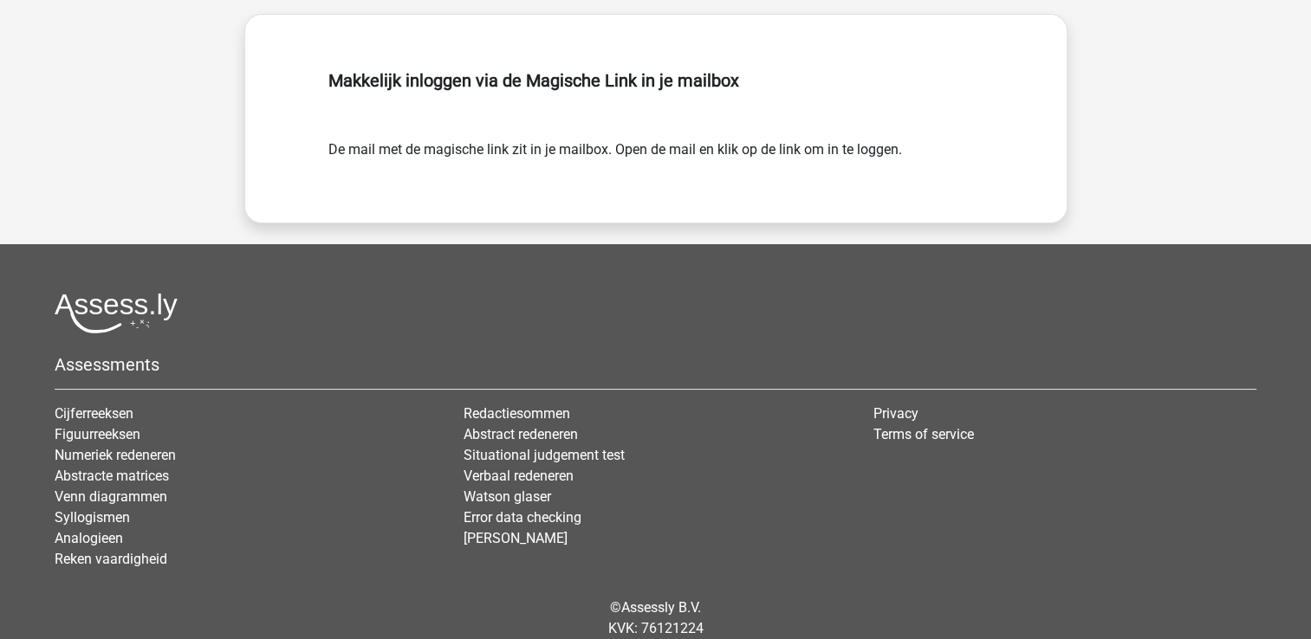
scroll to position [141, 0]
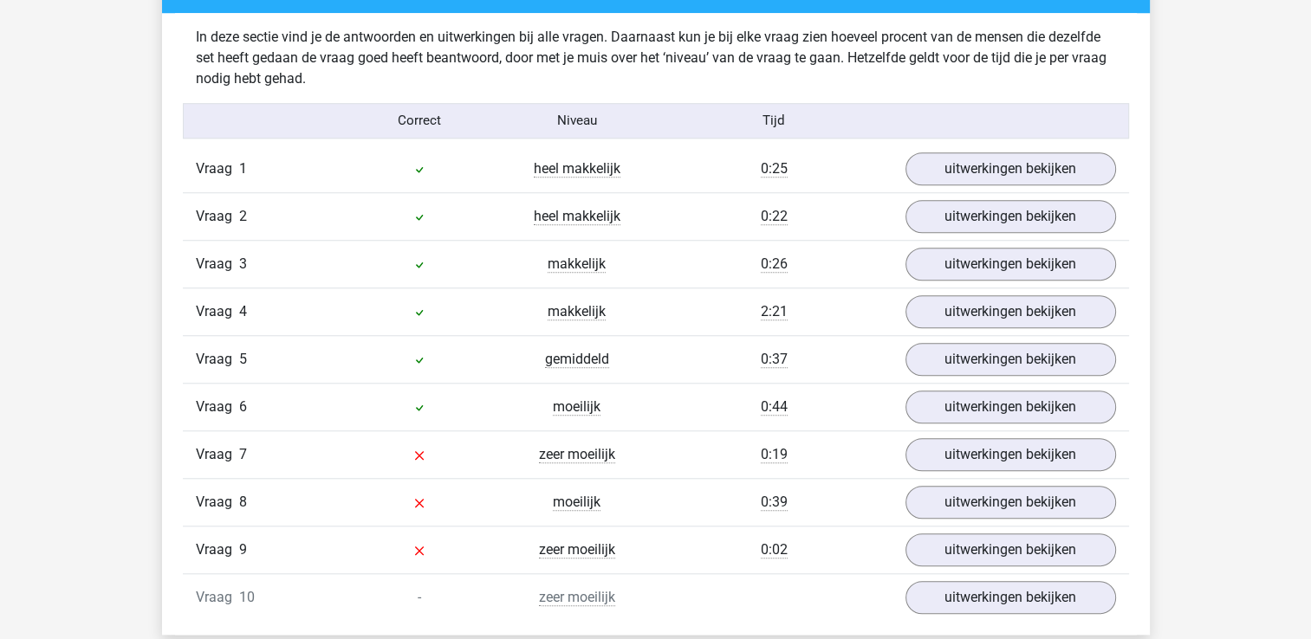
scroll to position [1473, 0]
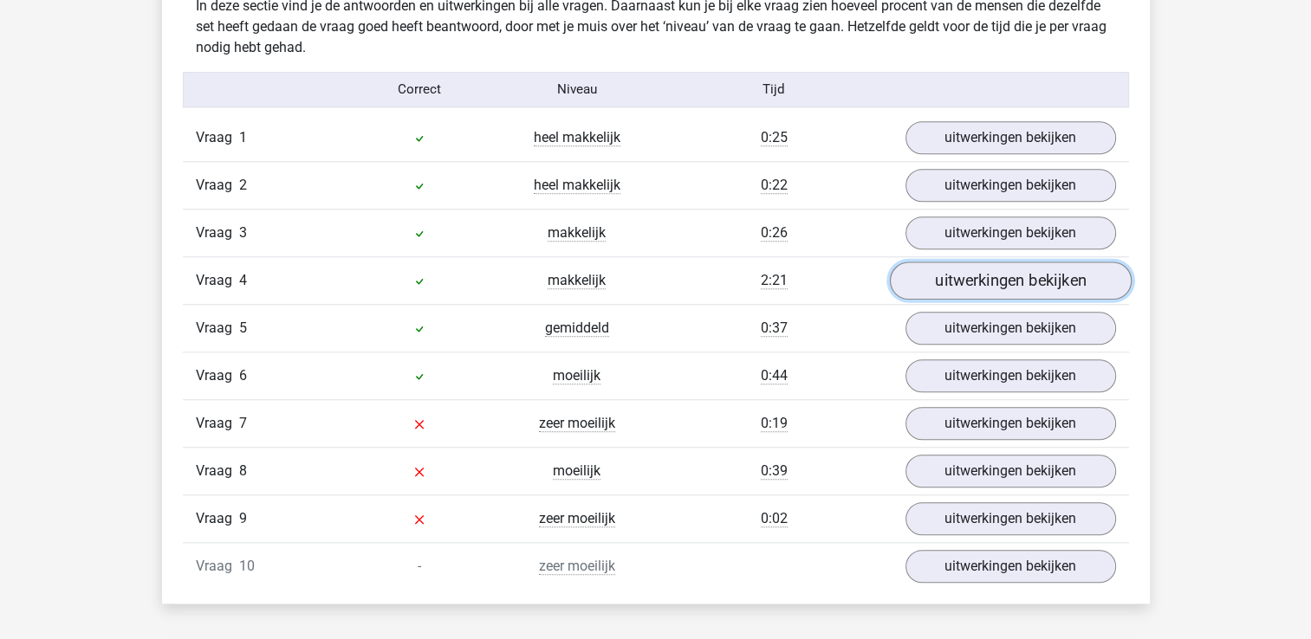
click at [943, 291] on link "uitwerkingen bekijken" at bounding box center [1010, 281] width 242 height 38
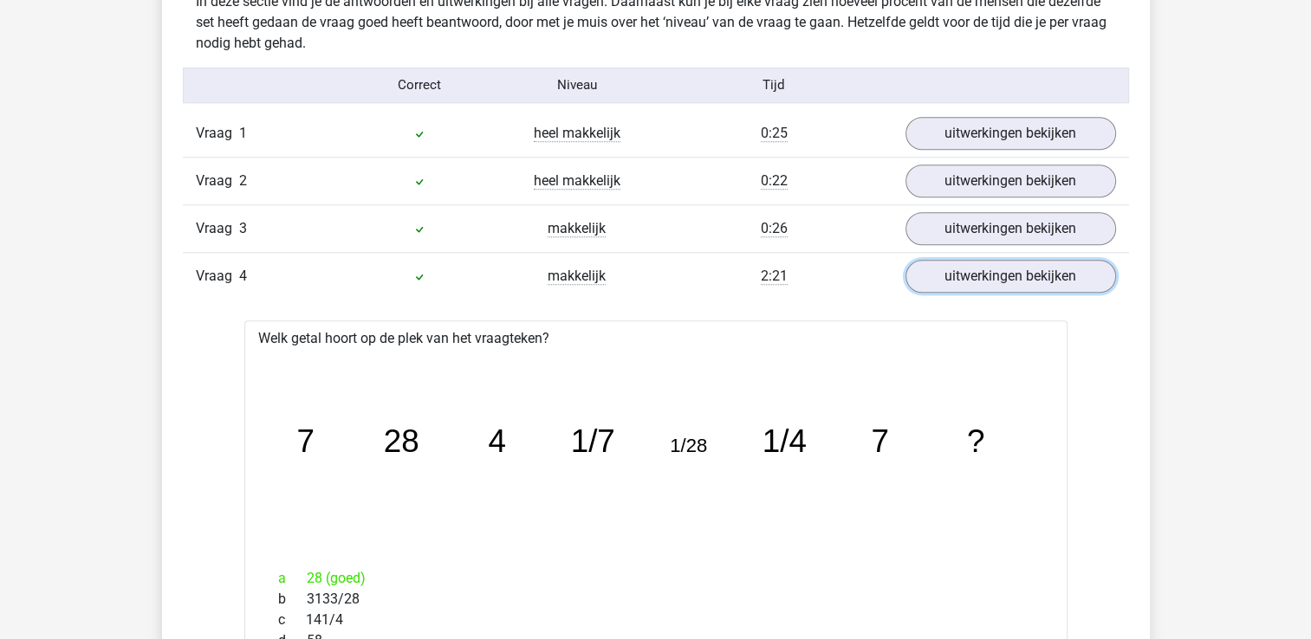
scroll to position [1386, 0]
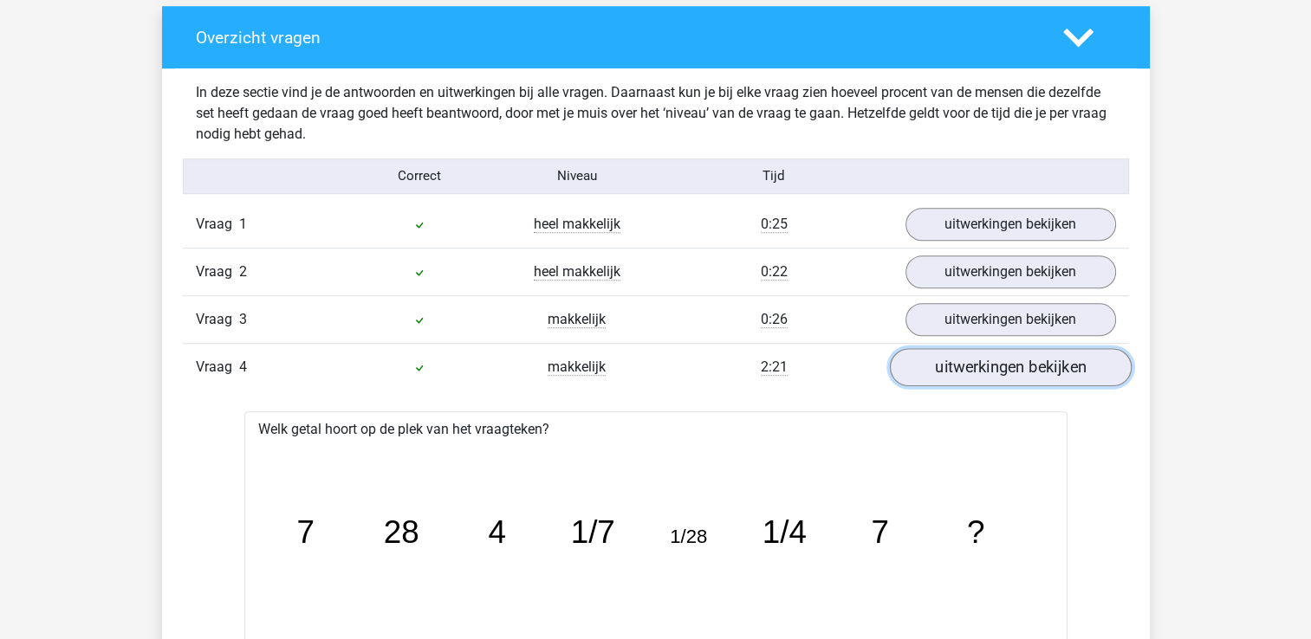
click at [1026, 373] on link "uitwerkingen bekijken" at bounding box center [1010, 367] width 242 height 38
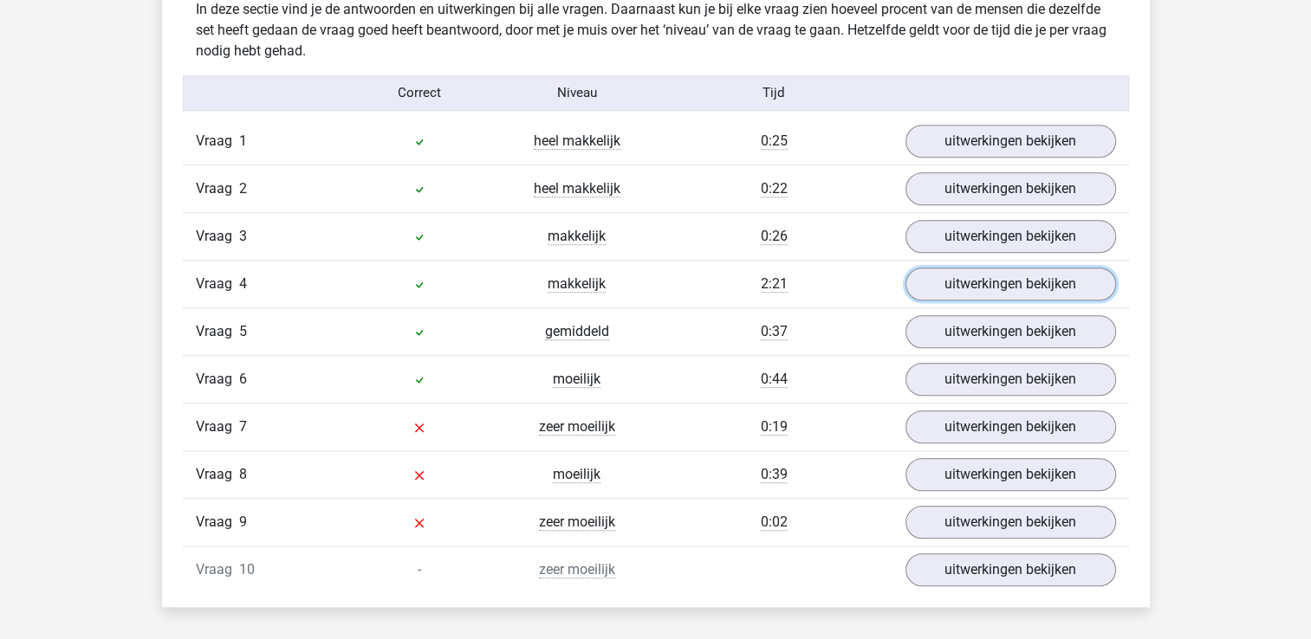
scroll to position [1473, 0]
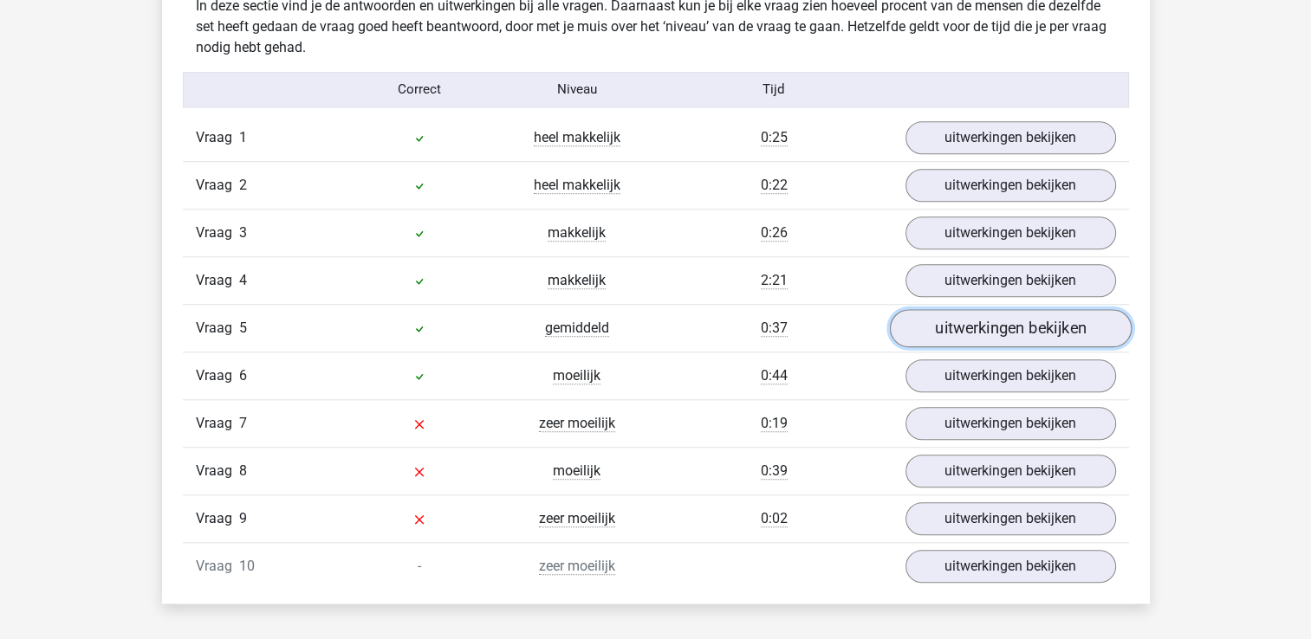
click at [964, 340] on link "uitwerkingen bekijken" at bounding box center [1010, 328] width 242 height 38
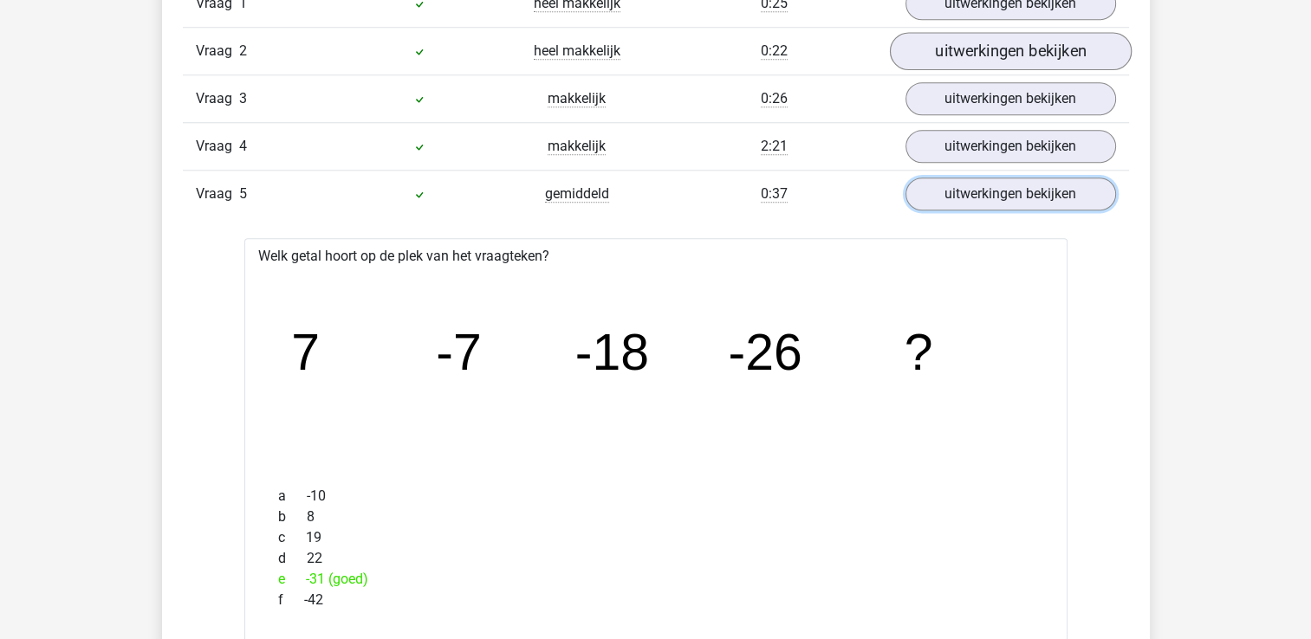
scroll to position [1559, 0]
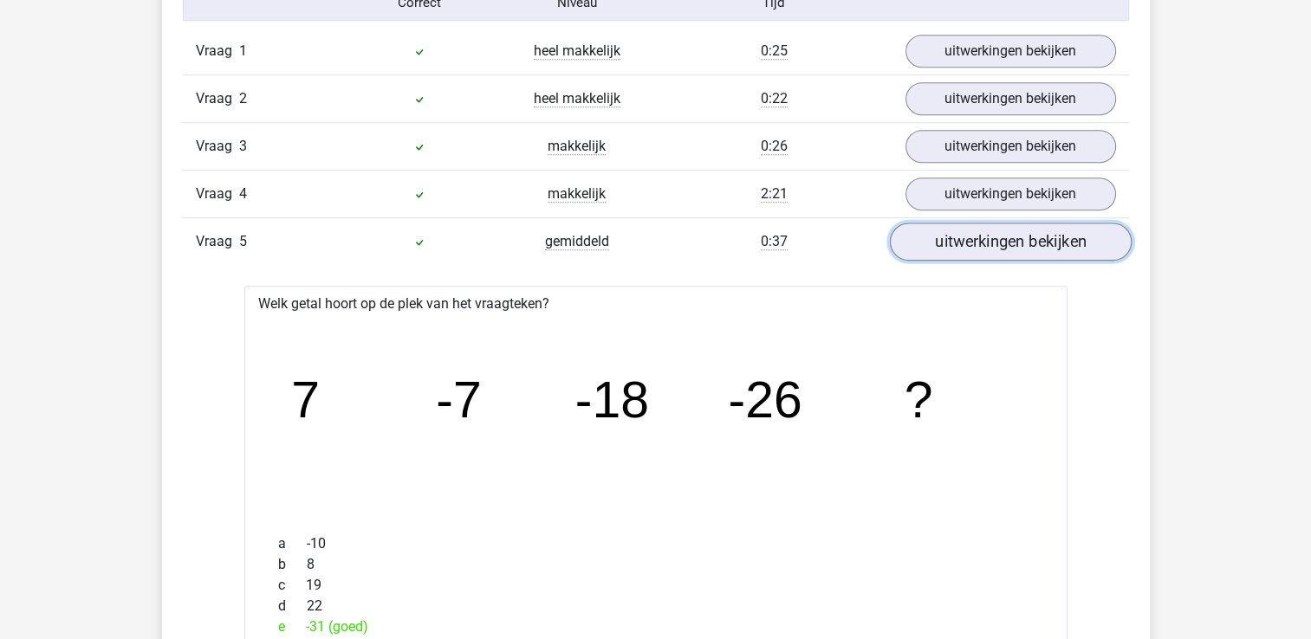
click at [1033, 227] on link "uitwerkingen bekijken" at bounding box center [1010, 242] width 242 height 38
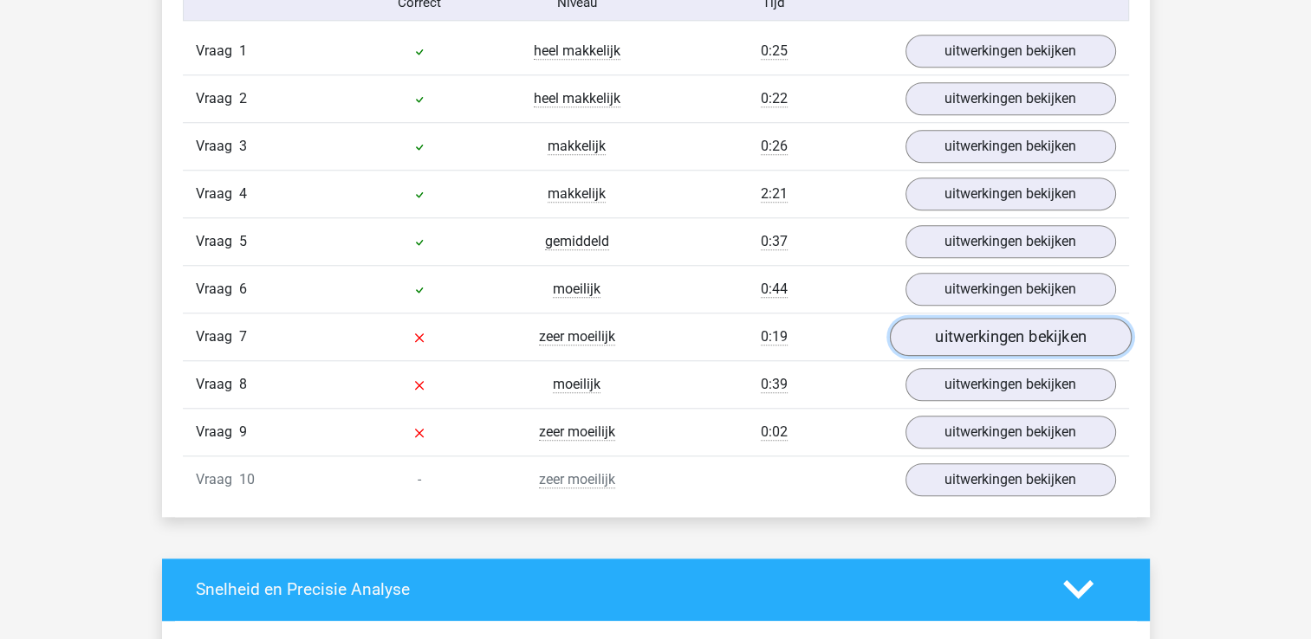
click at [986, 337] on link "uitwerkingen bekijken" at bounding box center [1010, 337] width 242 height 38
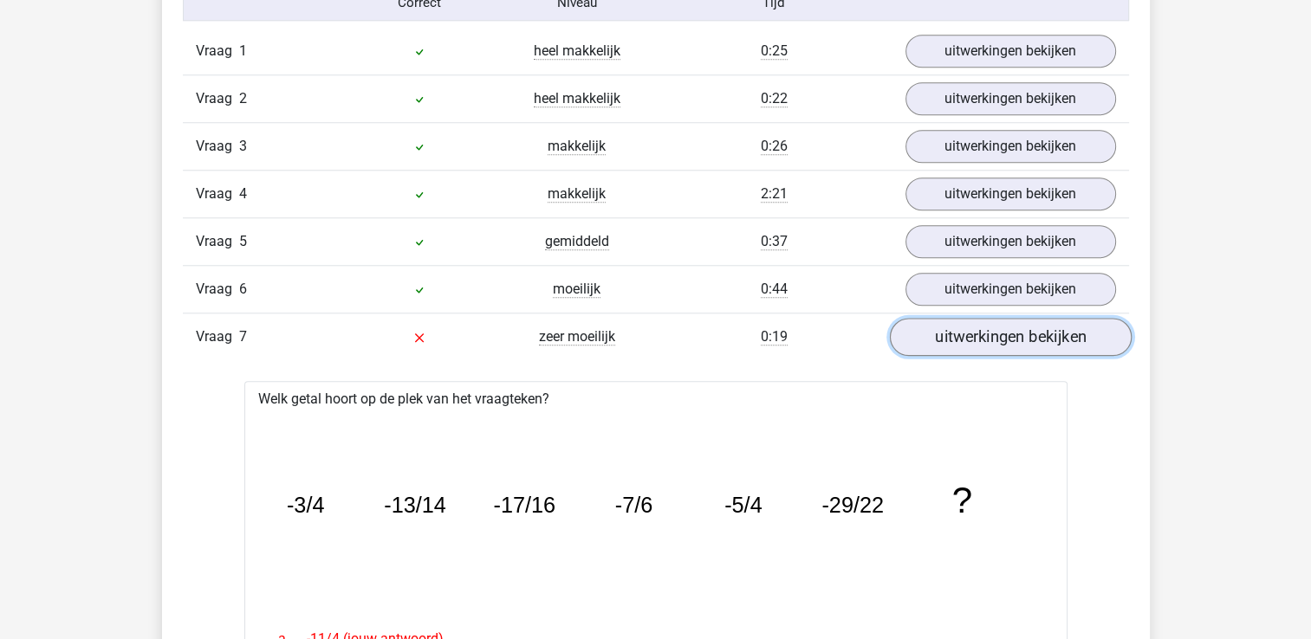
click at [970, 338] on link "uitwerkingen bekijken" at bounding box center [1010, 337] width 242 height 38
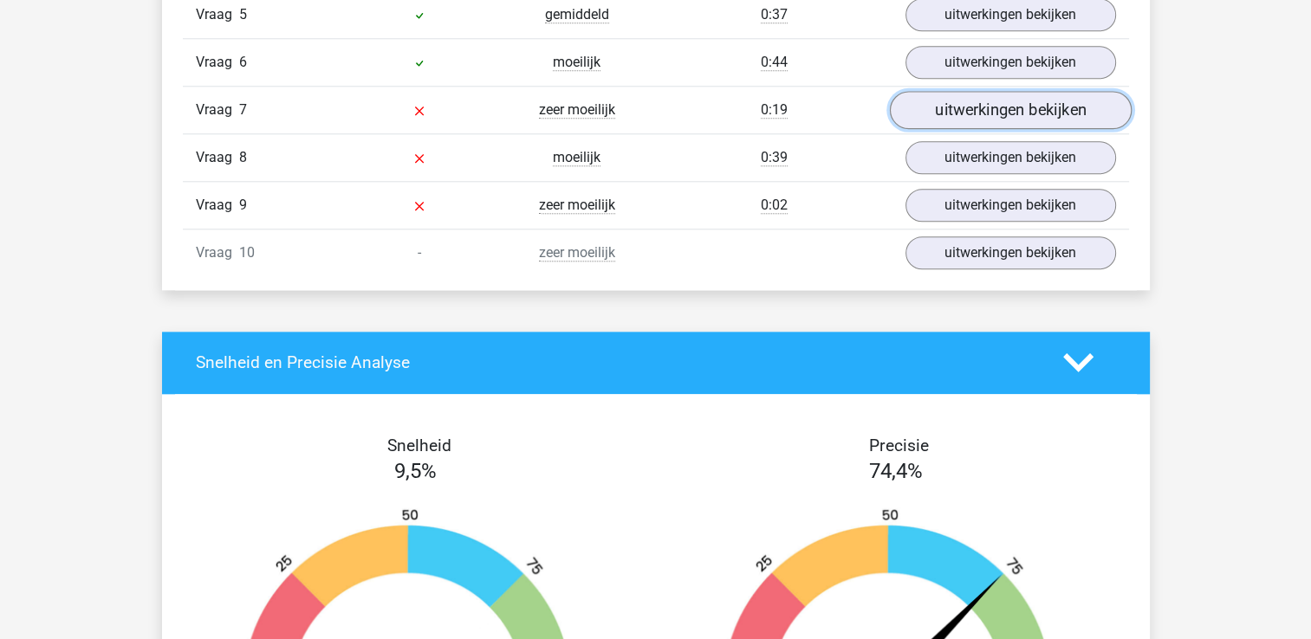
scroll to position [1819, 0]
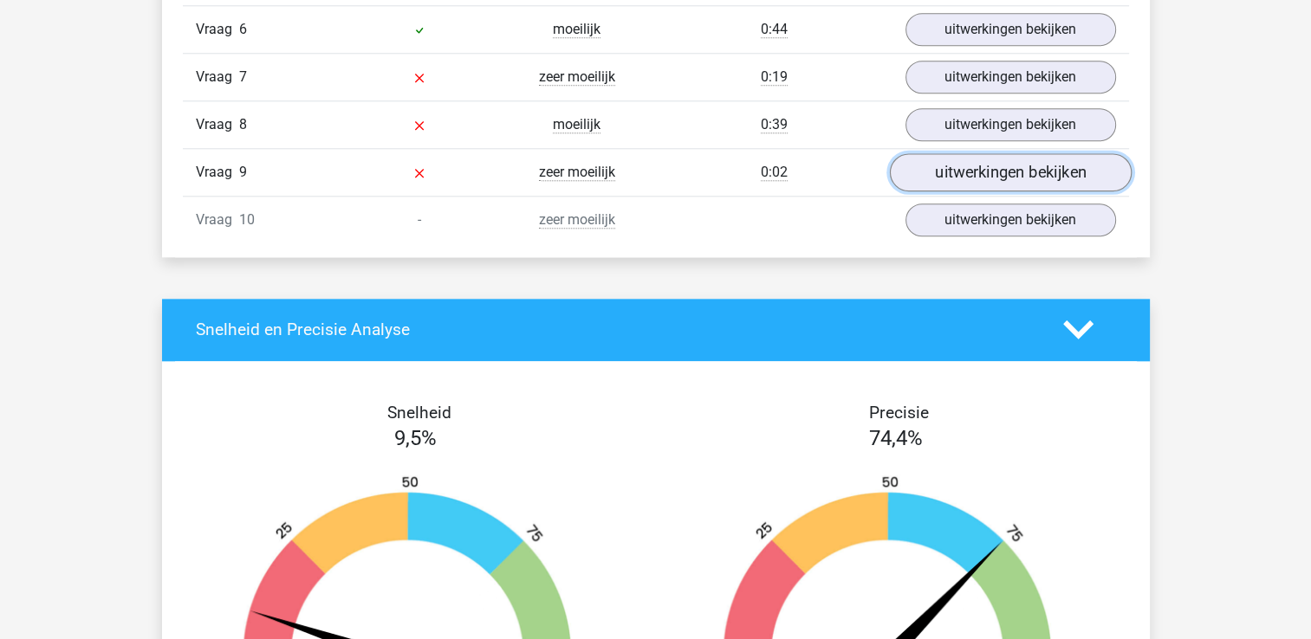
click at [1002, 181] on link "uitwerkingen bekijken" at bounding box center [1010, 172] width 242 height 38
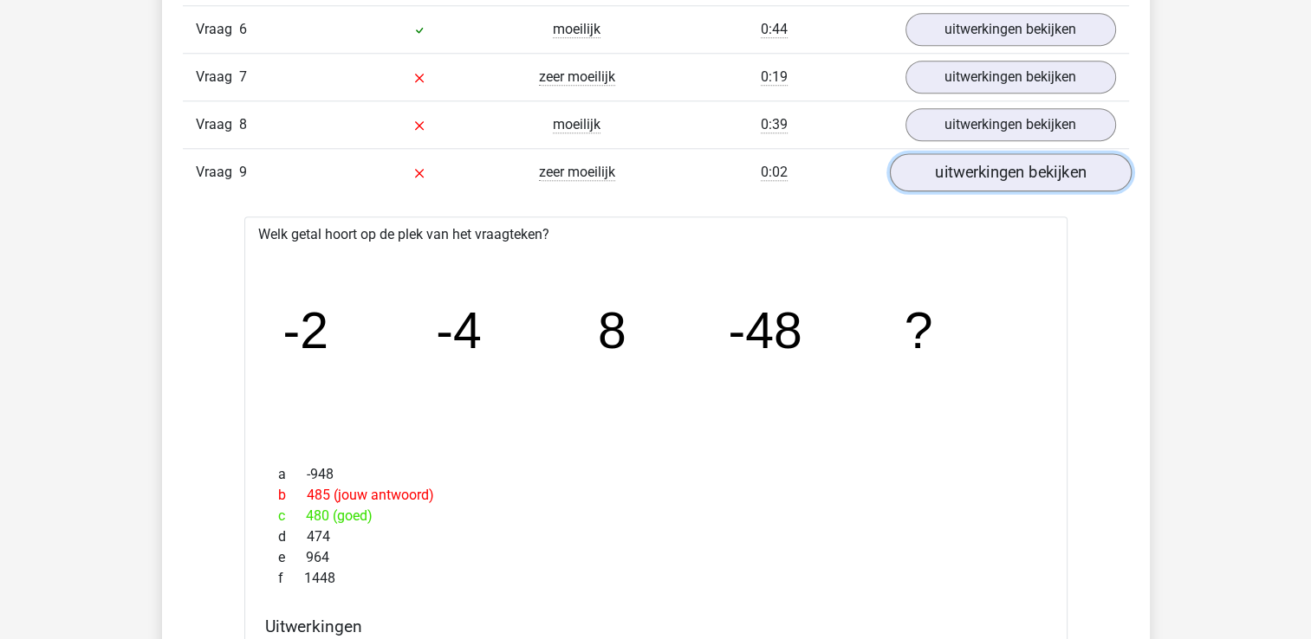
scroll to position [1906, 0]
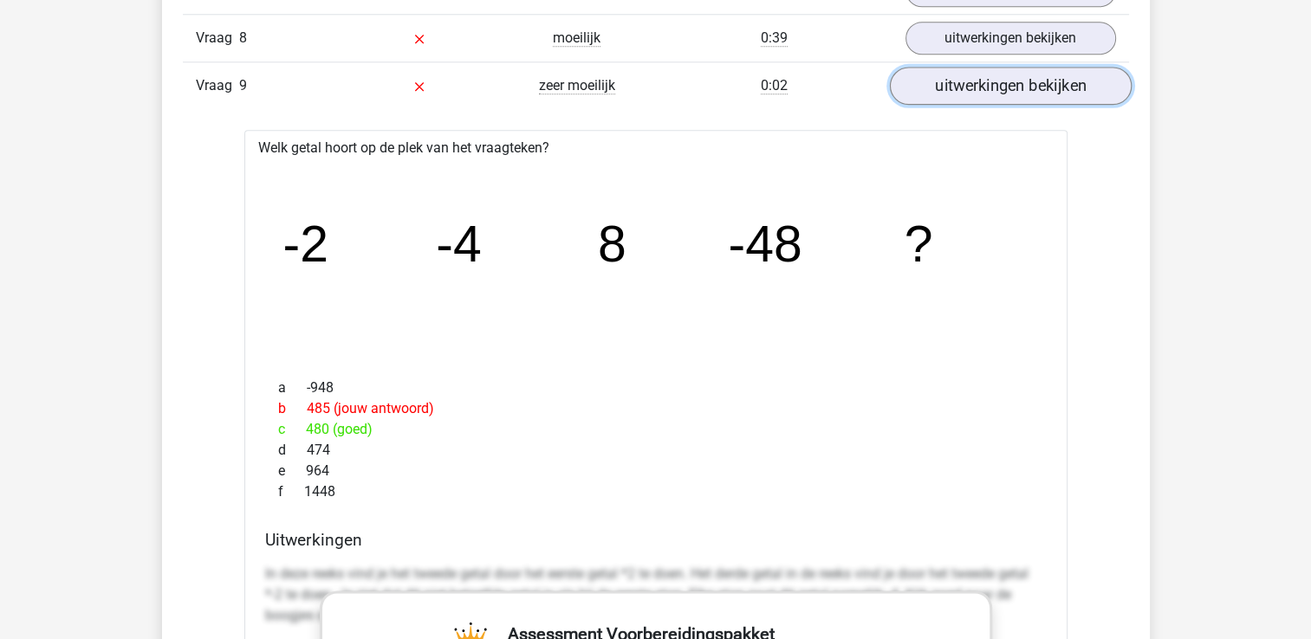
click at [1015, 90] on link "uitwerkingen bekijken" at bounding box center [1010, 86] width 242 height 38
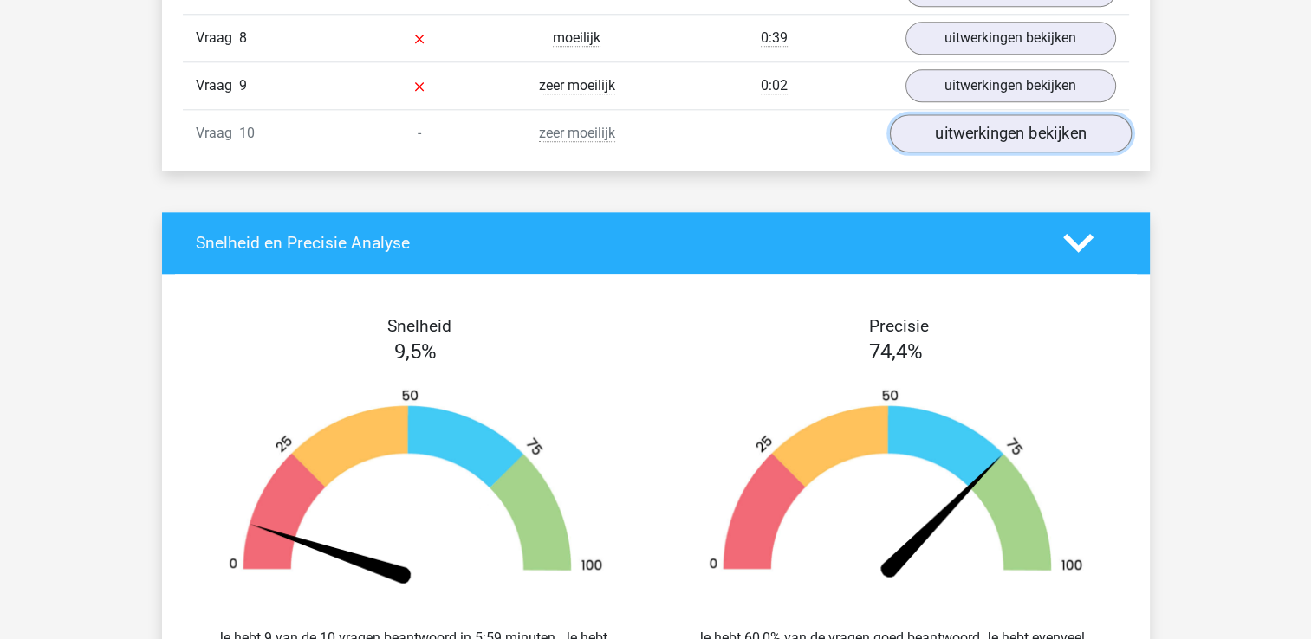
click at [1007, 133] on link "uitwerkingen bekijken" at bounding box center [1010, 133] width 242 height 38
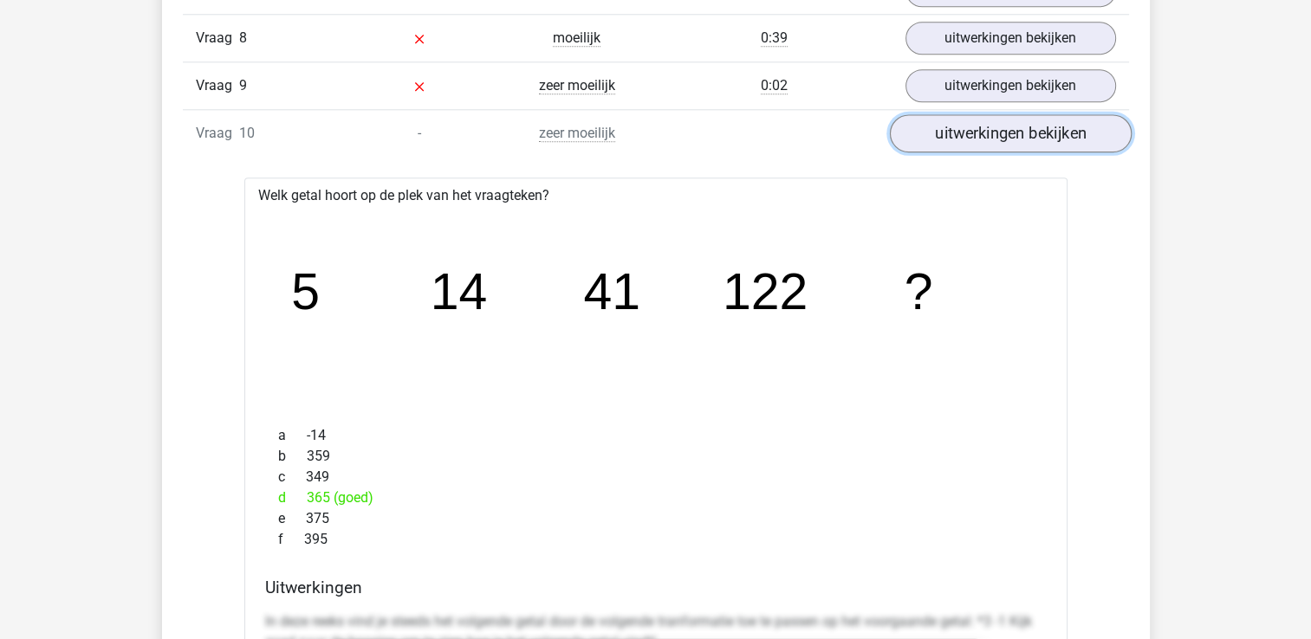
click at [1007, 133] on link "uitwerkingen bekijken" at bounding box center [1010, 133] width 242 height 38
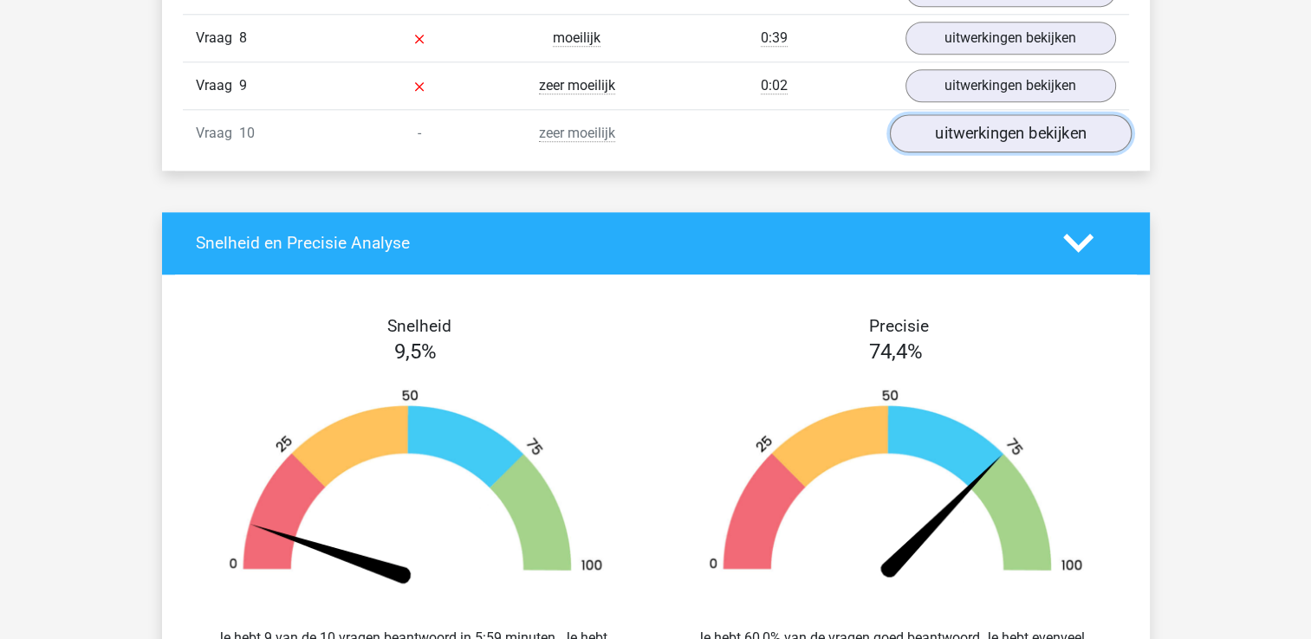
click at [1007, 133] on link "uitwerkingen bekijken" at bounding box center [1010, 133] width 242 height 38
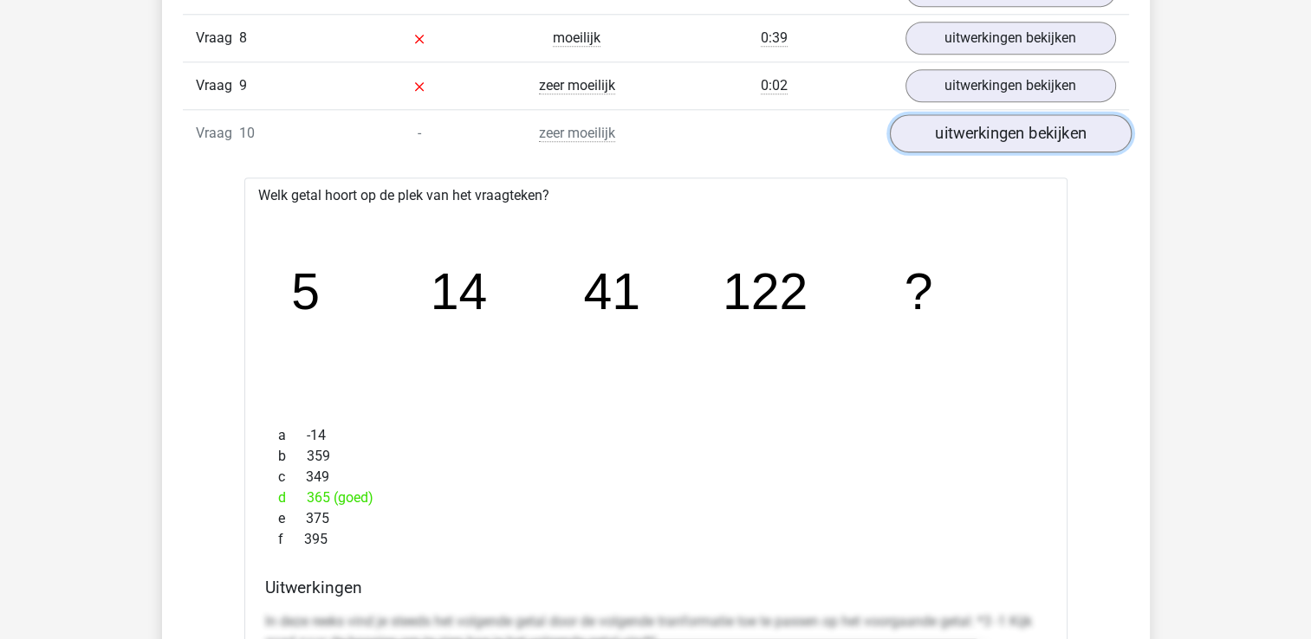
click at [1007, 133] on link "uitwerkingen bekijken" at bounding box center [1010, 133] width 242 height 38
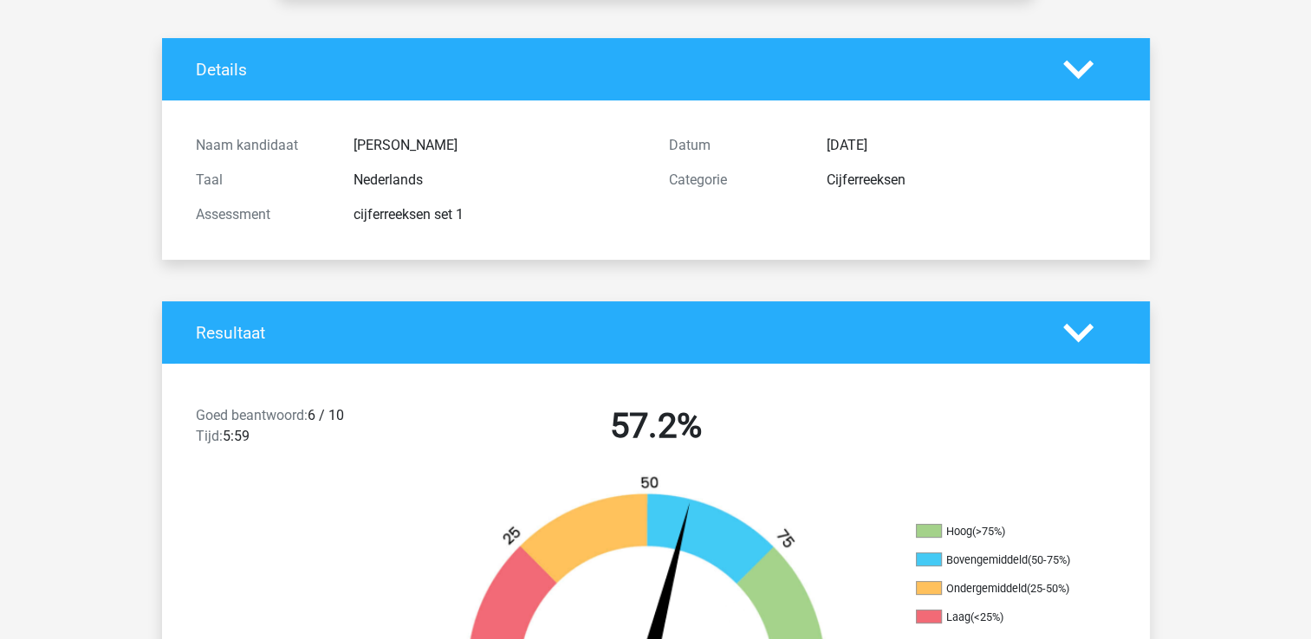
scroll to position [0, 0]
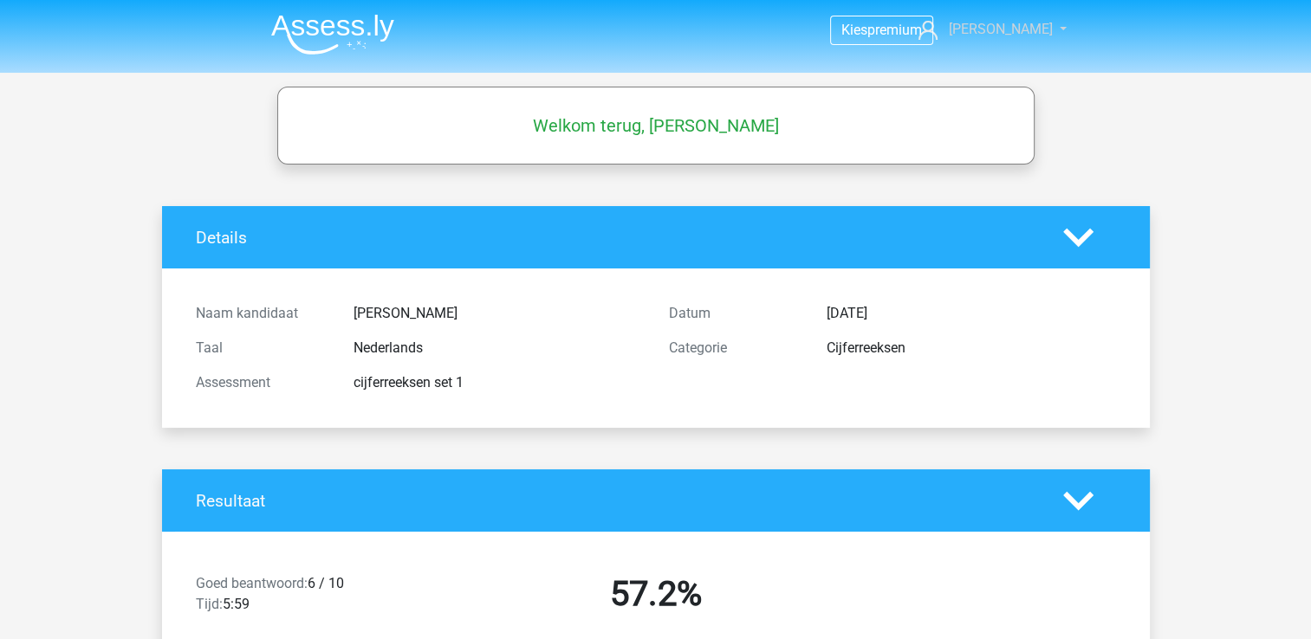
click at [1015, 31] on span "[PERSON_NAME]" at bounding box center [1000, 29] width 104 height 16
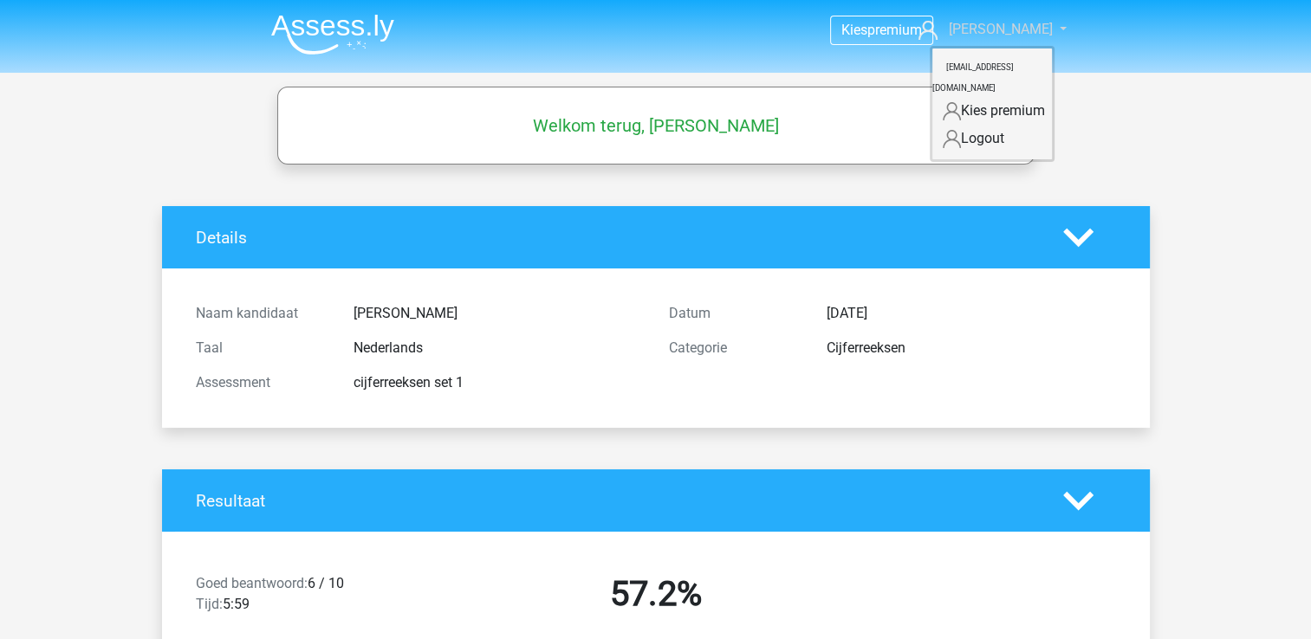
click at [1013, 31] on span "[PERSON_NAME]" at bounding box center [1000, 29] width 104 height 16
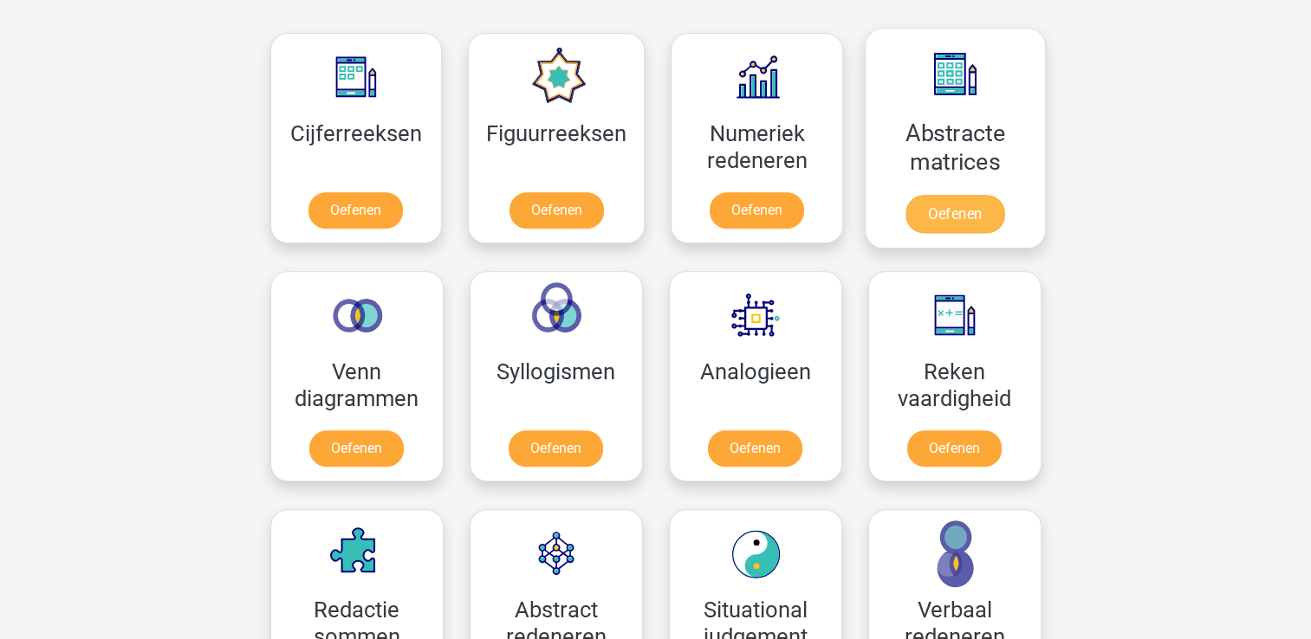
scroll to position [866, 0]
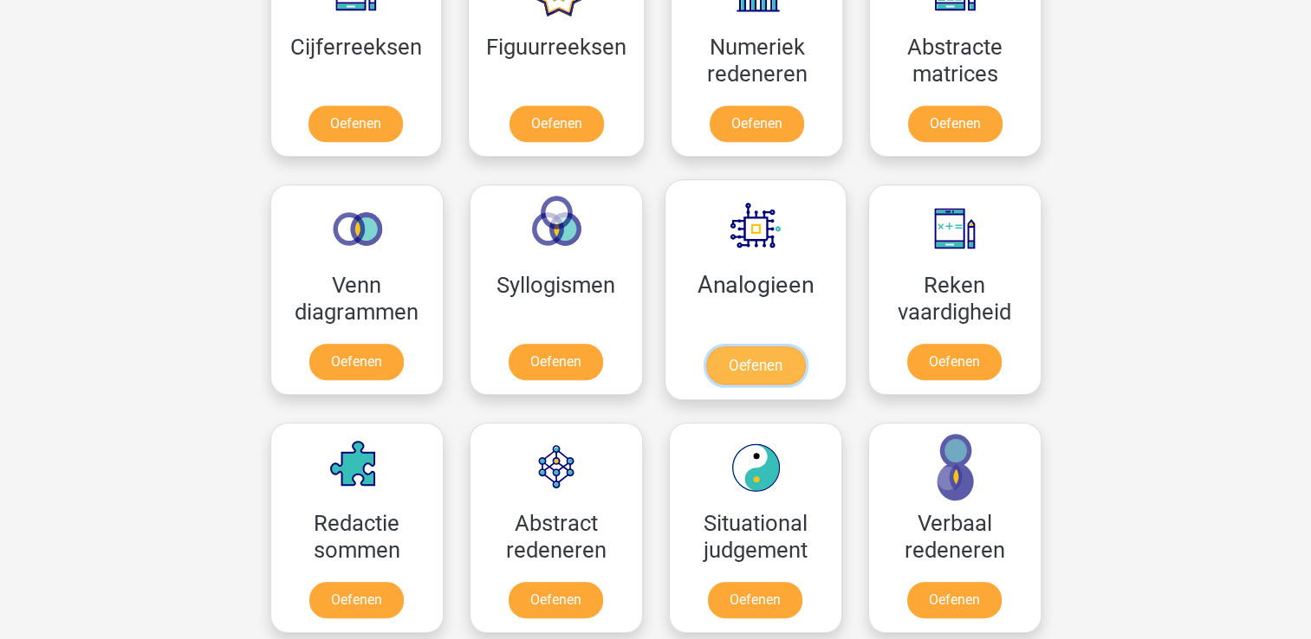
click at [749, 360] on link "Oefenen" at bounding box center [754, 366] width 99 height 38
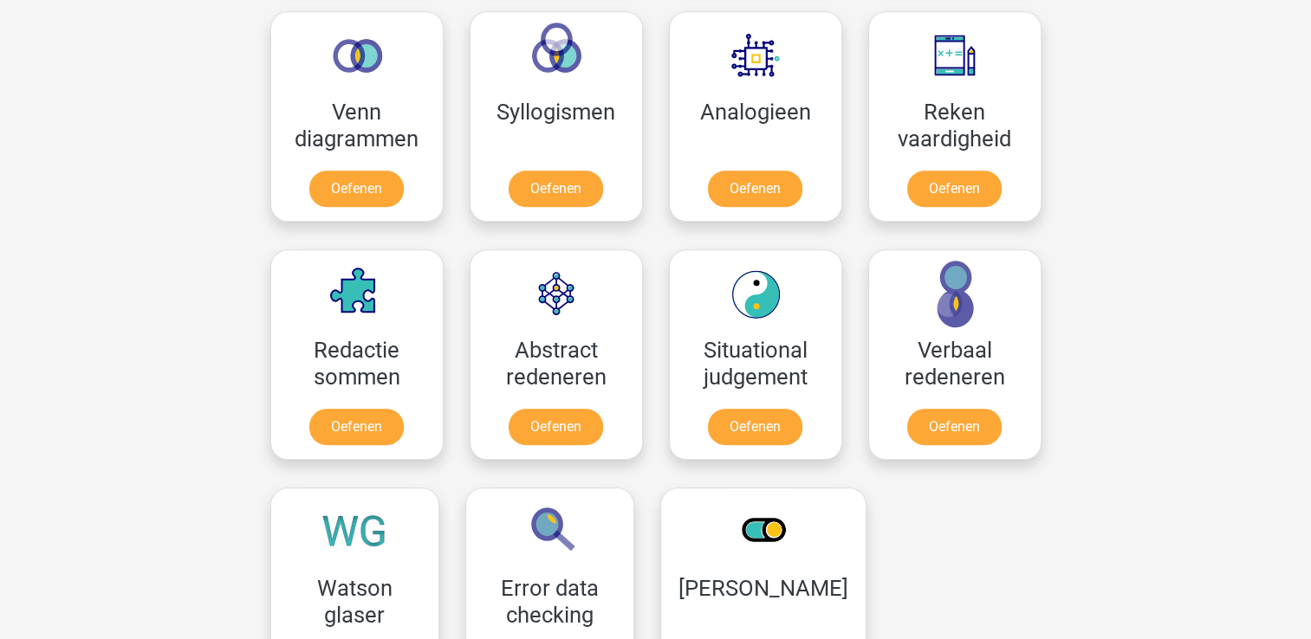
scroll to position [953, 0]
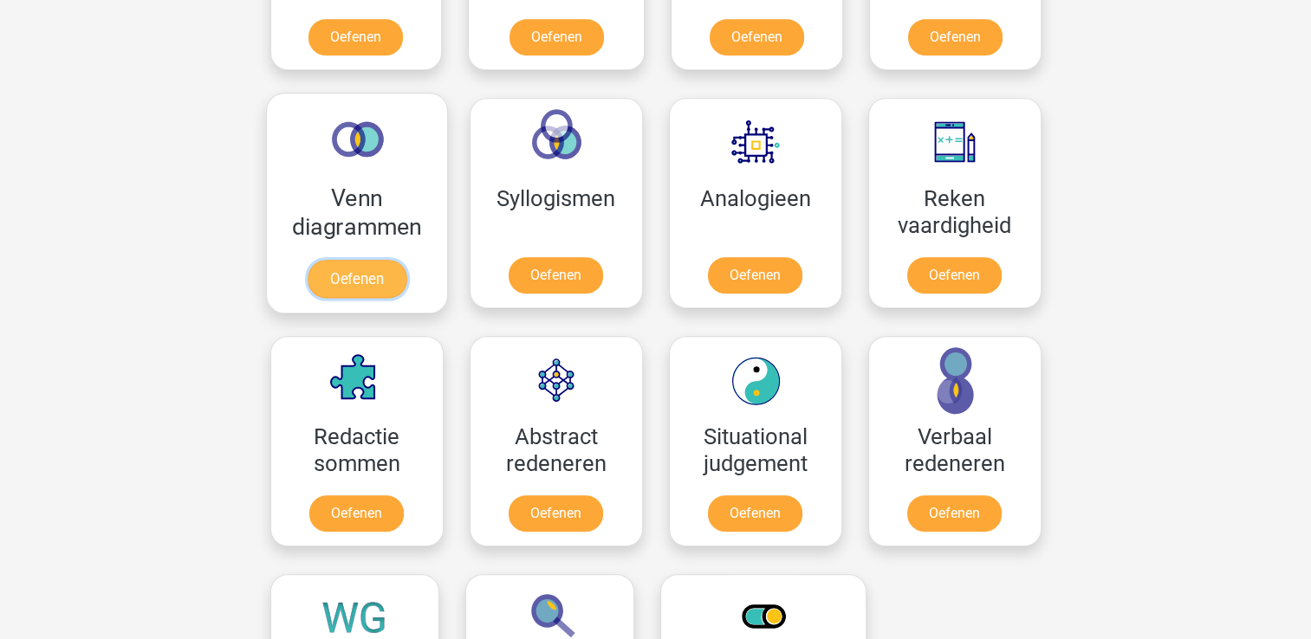
click at [355, 275] on link "Oefenen" at bounding box center [356, 279] width 99 height 38
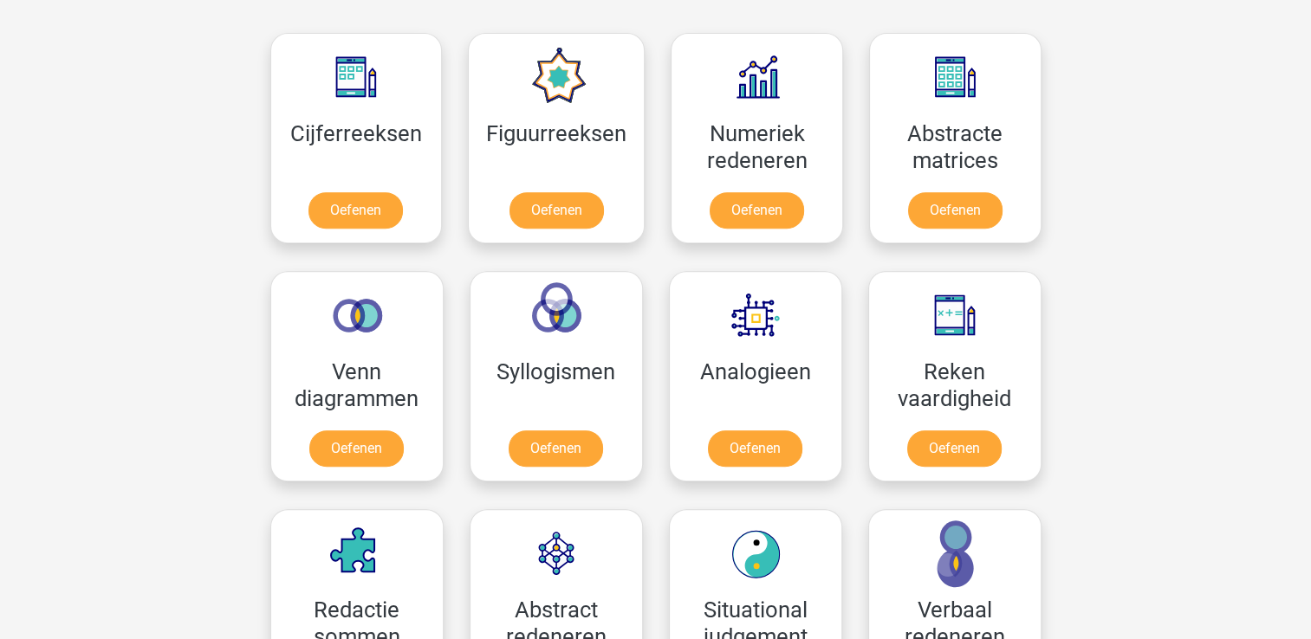
scroll to position [780, 0]
click at [968, 435] on link "Oefenen" at bounding box center [953, 452] width 99 height 38
click at [576, 209] on link "Oefenen" at bounding box center [556, 214] width 99 height 38
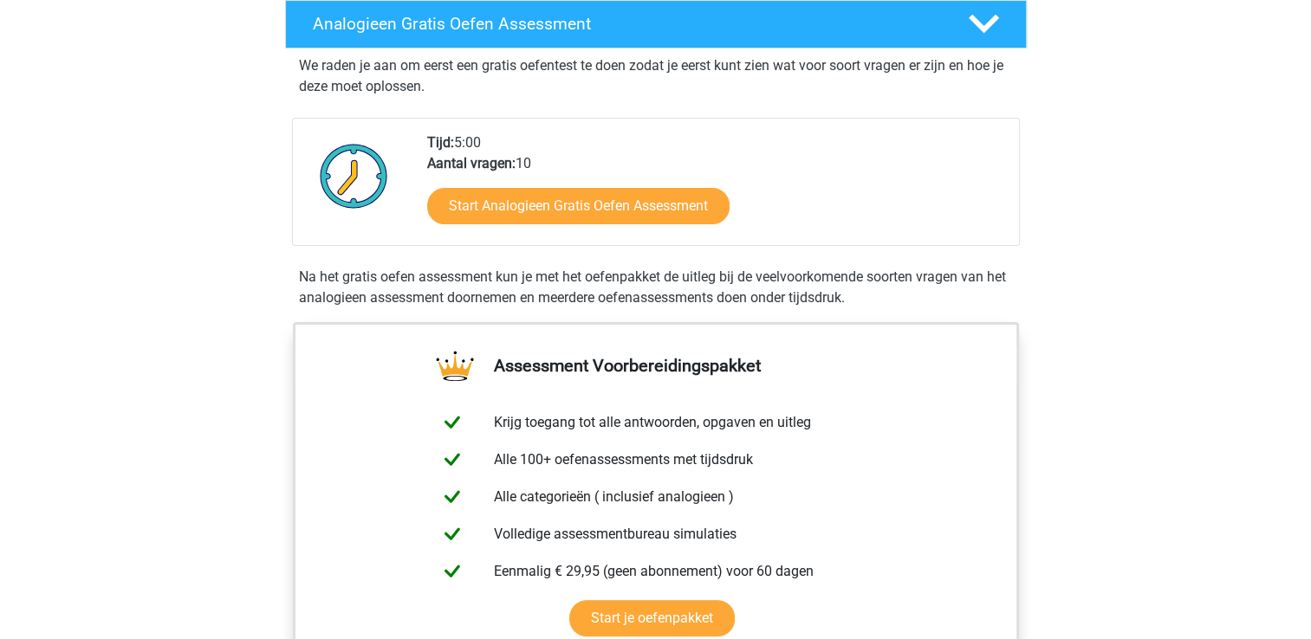
scroll to position [173, 0]
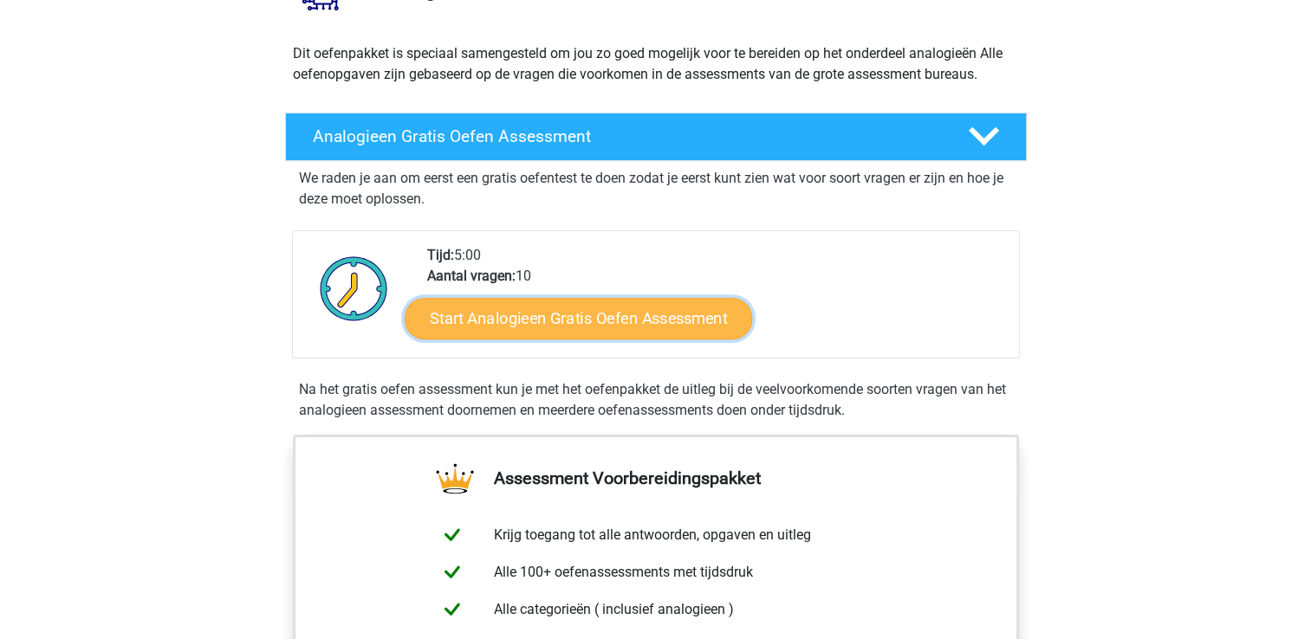
click at [627, 324] on link "Start Analogieen Gratis Oefen Assessment" at bounding box center [578, 318] width 347 height 42
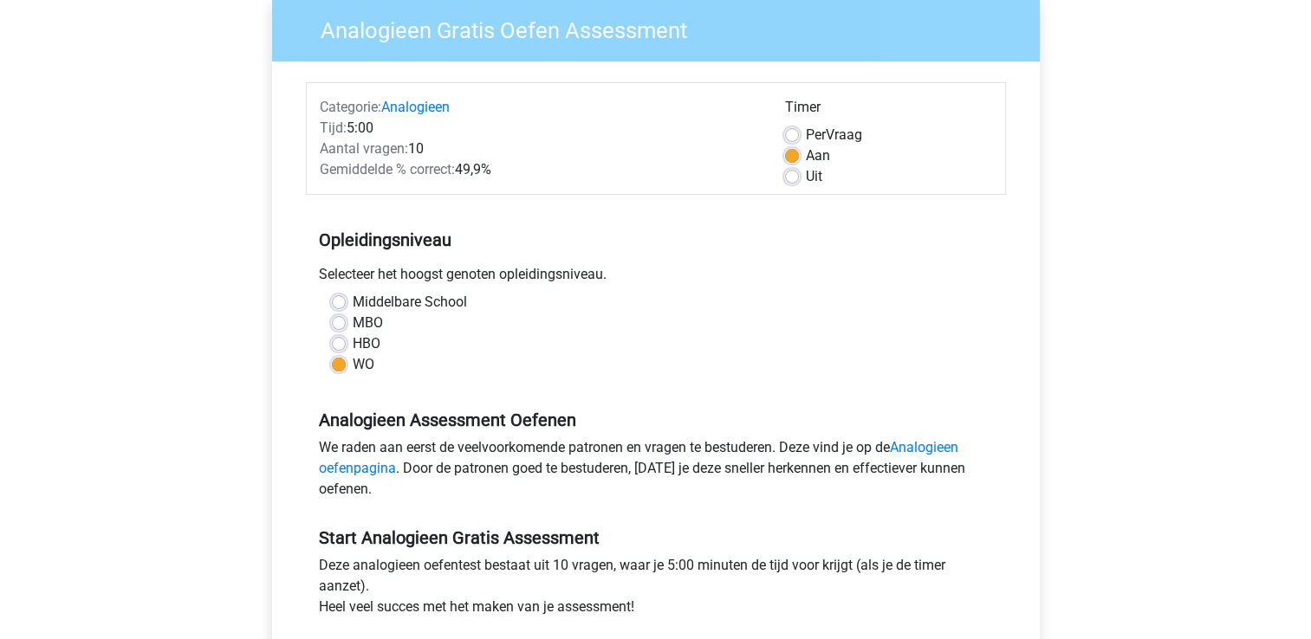
scroll to position [173, 0]
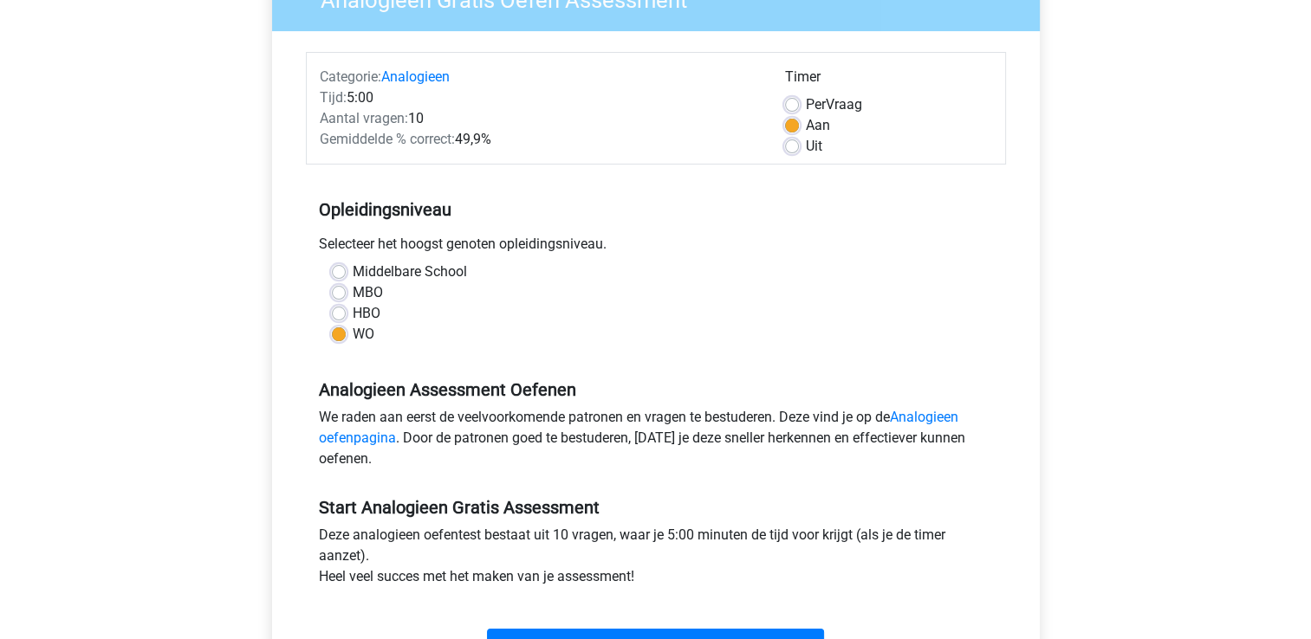
click at [346, 316] on div "HBO" at bounding box center [656, 313] width 648 height 21
click at [353, 310] on label "HBO" at bounding box center [367, 313] width 28 height 21
click at [332, 310] on input "HBO" at bounding box center [339, 311] width 14 height 17
radio input "true"
click at [347, 335] on div "WO" at bounding box center [656, 334] width 648 height 21
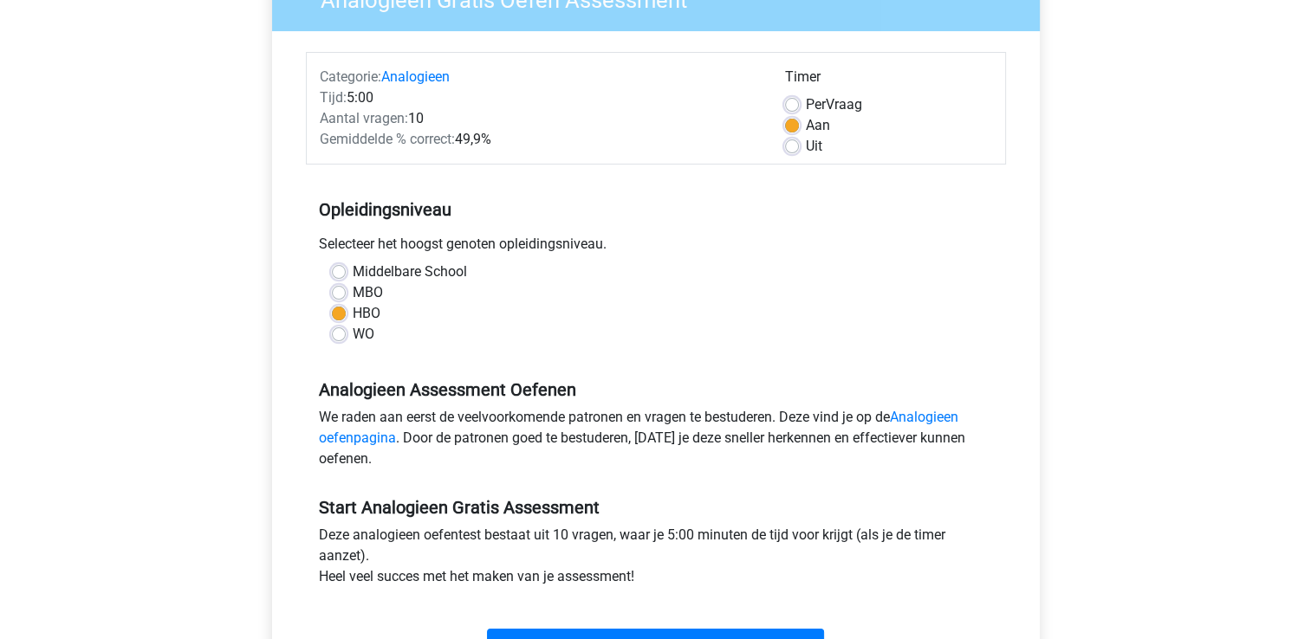
click at [353, 327] on label "WO" at bounding box center [364, 334] width 22 height 21
click at [342, 327] on input "WO" at bounding box center [339, 332] width 14 height 17
radio input "true"
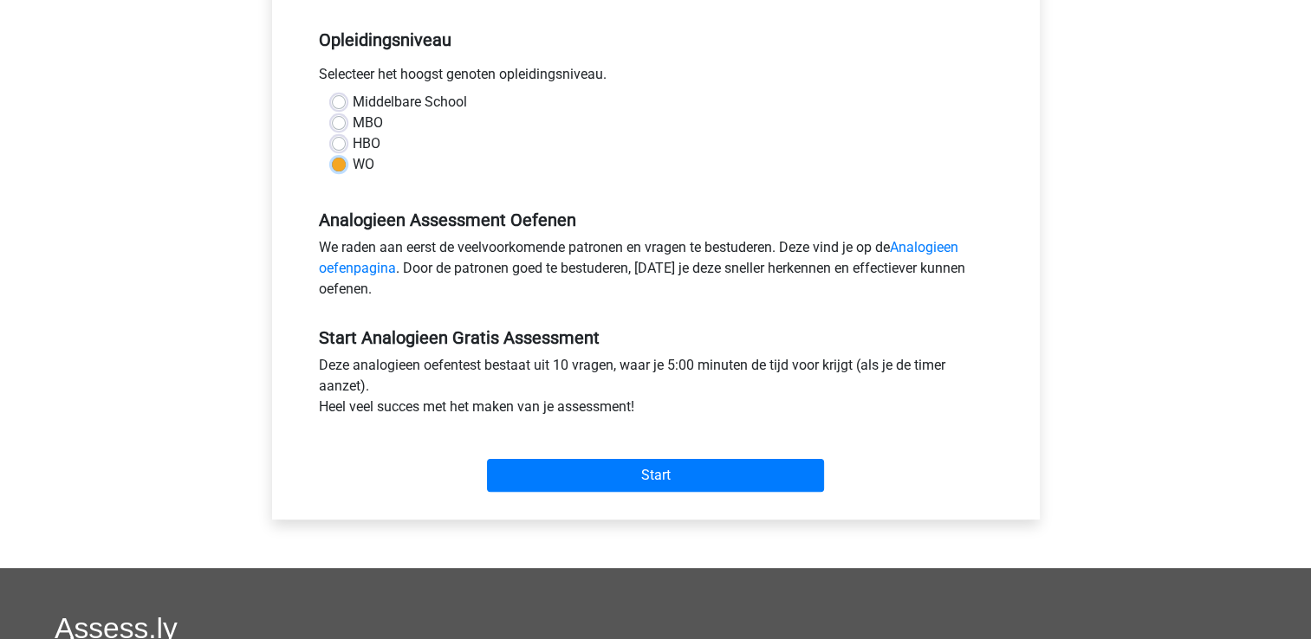
scroll to position [347, 0]
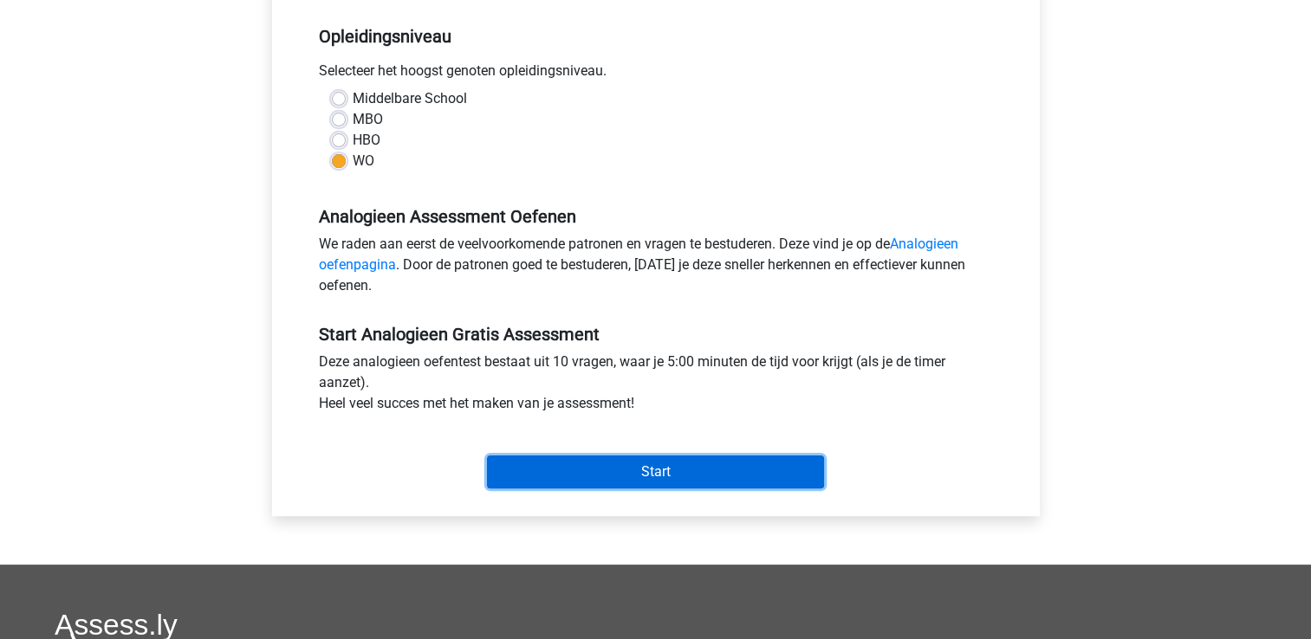
click at [755, 465] on input "Start" at bounding box center [655, 472] width 337 height 33
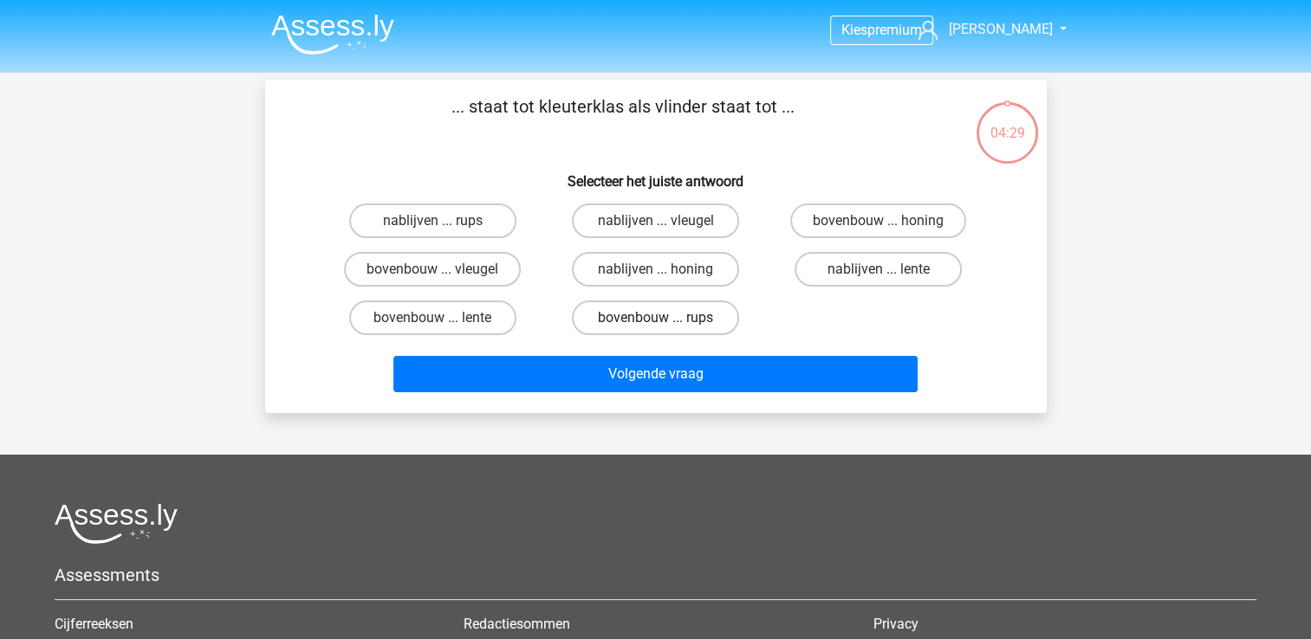
click at [687, 317] on label "bovenbouw ... rups" at bounding box center [655, 318] width 167 height 35
click at [666, 318] on input "bovenbouw ... rups" at bounding box center [660, 323] width 11 height 11
radio input "true"
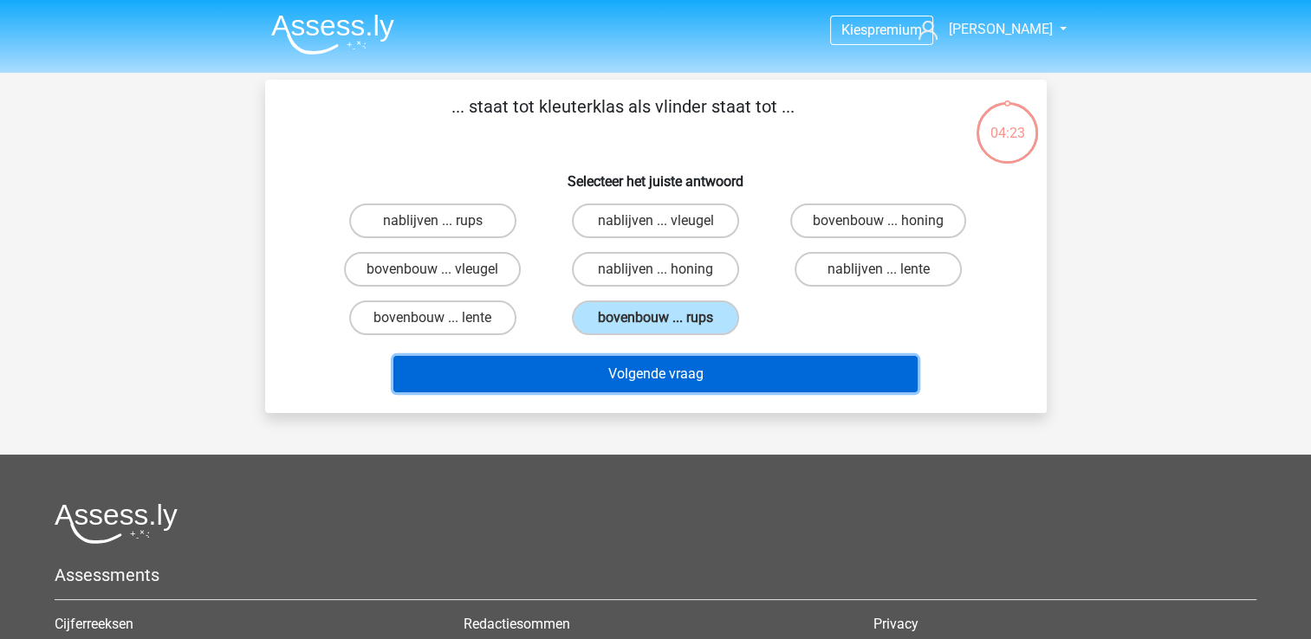
click at [755, 378] on button "Volgende vraag" at bounding box center [655, 374] width 524 height 36
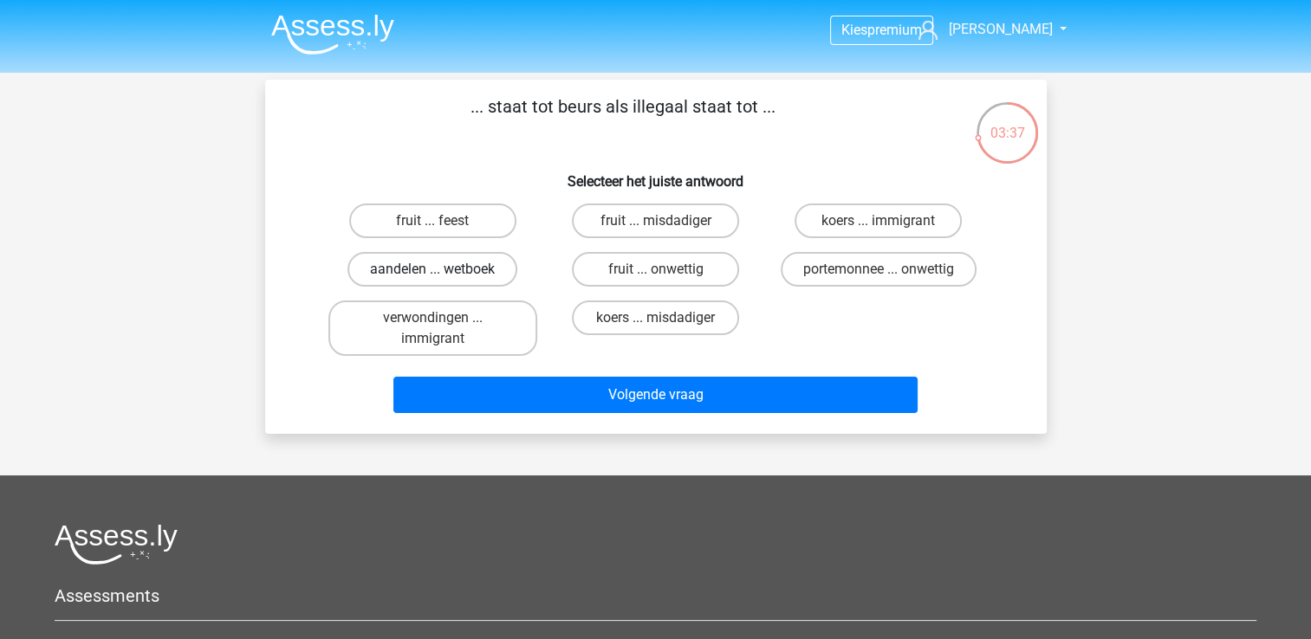
click at [496, 271] on label "aandelen ... wetboek" at bounding box center [432, 269] width 170 height 35
click at [444, 271] on input "aandelen ... wetboek" at bounding box center [437, 274] width 11 height 11
radio input "true"
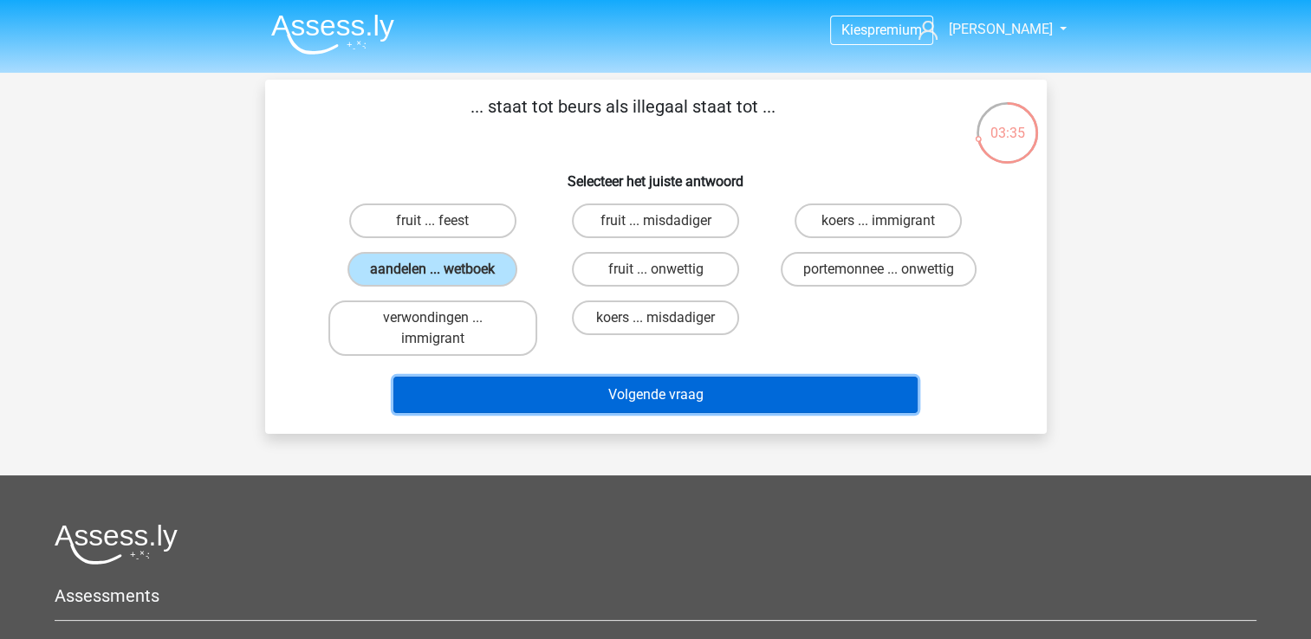
click at [694, 378] on button "Volgende vraag" at bounding box center [655, 395] width 524 height 36
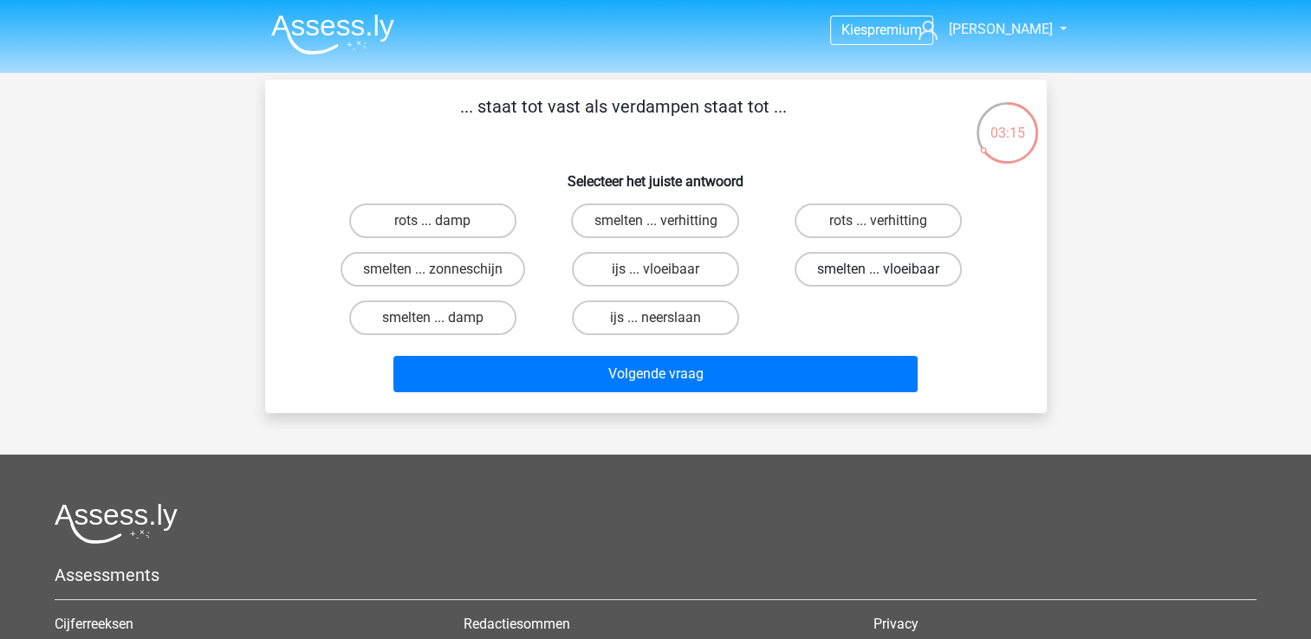
click at [911, 272] on label "smelten ... vloeibaar" at bounding box center [877, 269] width 167 height 35
click at [890, 272] on input "smelten ... vloeibaar" at bounding box center [883, 274] width 11 height 11
radio input "true"
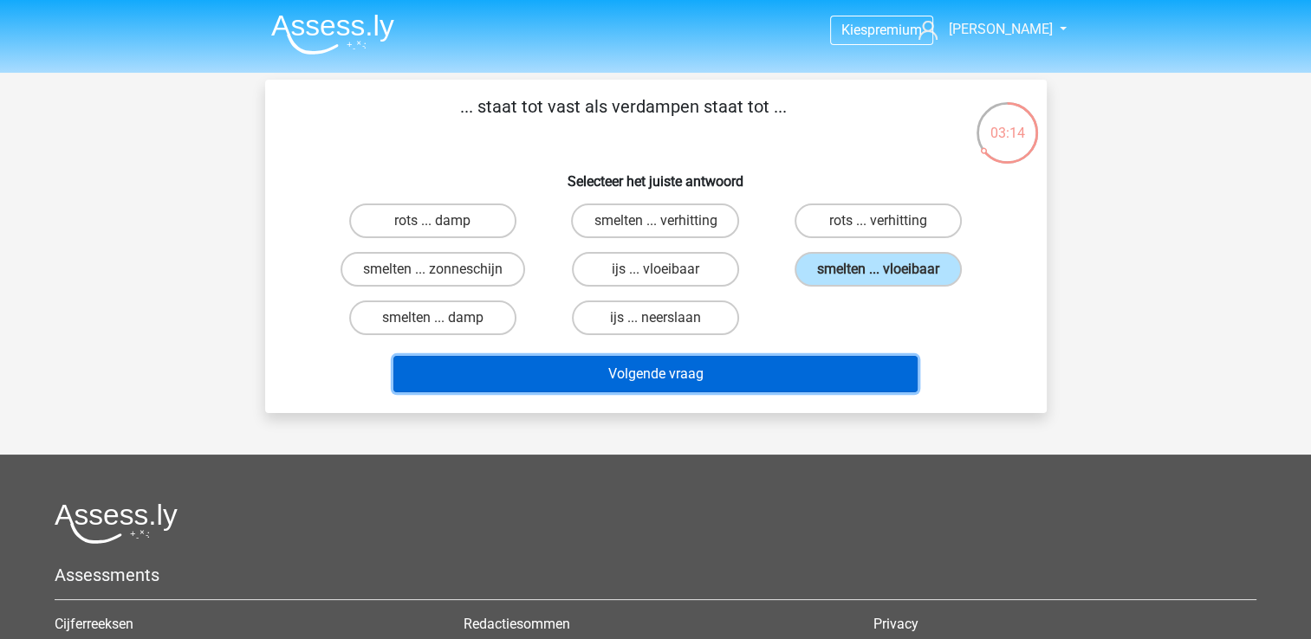
click at [849, 373] on button "Volgende vraag" at bounding box center [655, 374] width 524 height 36
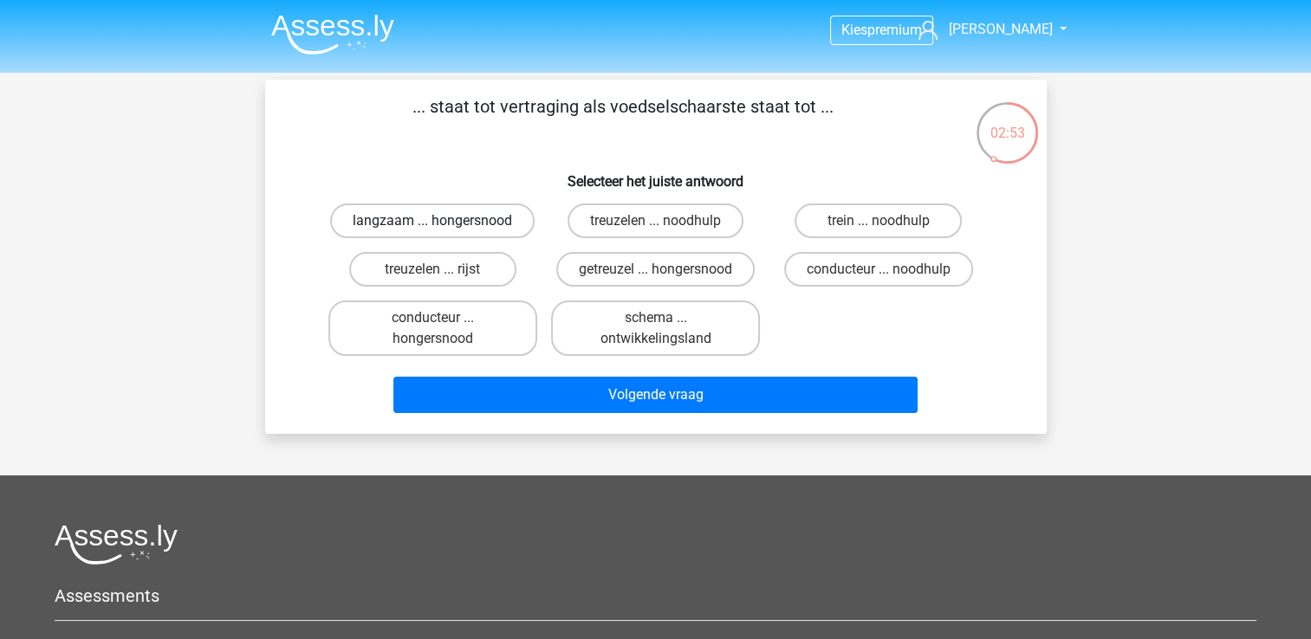
click at [480, 220] on label "langzaam ... hongersnood" at bounding box center [432, 221] width 204 height 35
click at [444, 221] on input "langzaam ... hongersnood" at bounding box center [437, 226] width 11 height 11
radio input "true"
click at [647, 272] on label "getreuzel ... hongersnood" at bounding box center [655, 269] width 198 height 35
click at [655, 272] on input "getreuzel ... hongersnood" at bounding box center [660, 274] width 11 height 11
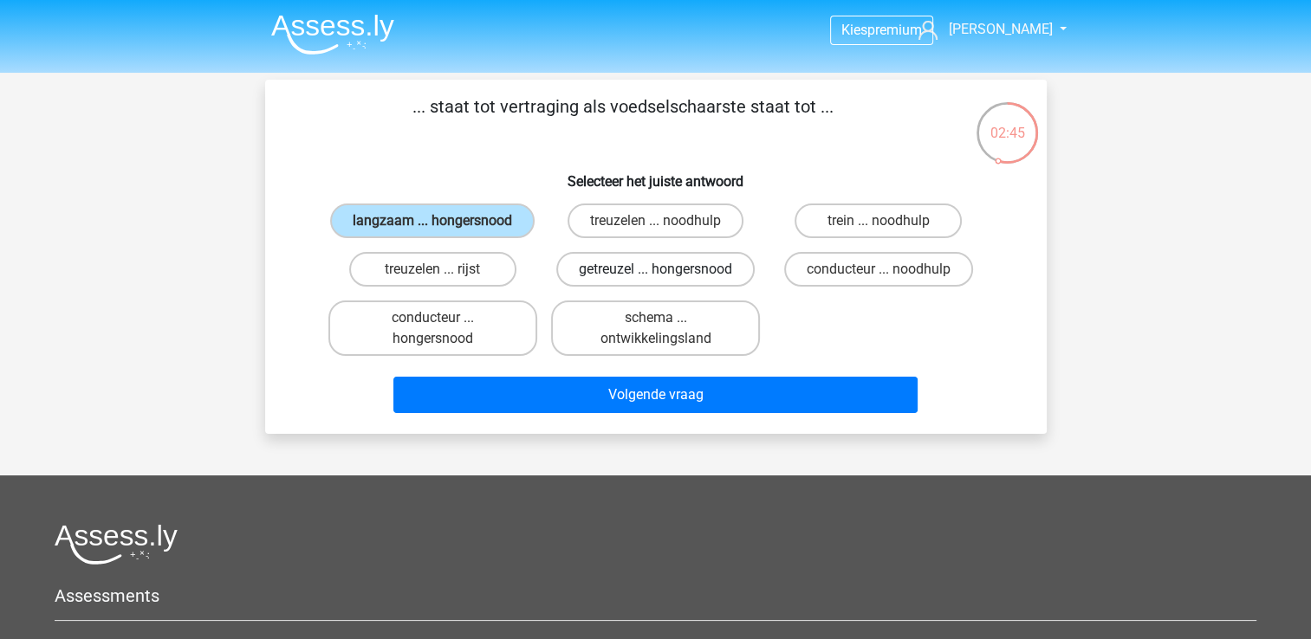
radio input "true"
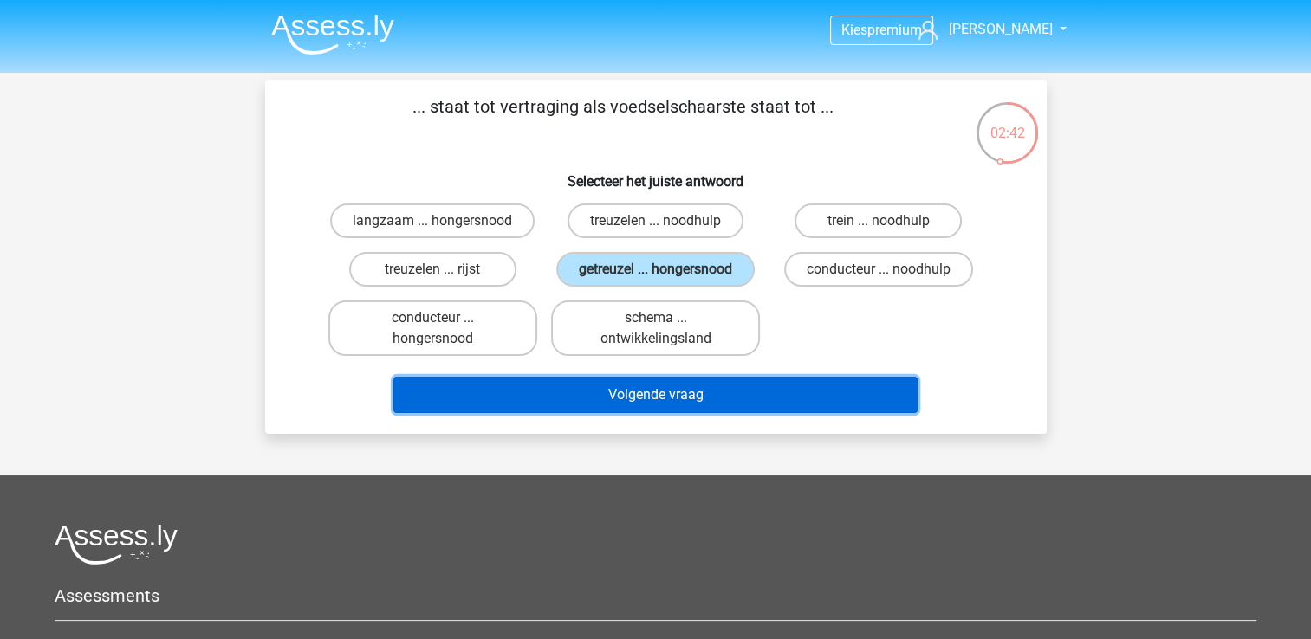
click at [678, 383] on button "Volgende vraag" at bounding box center [655, 395] width 524 height 36
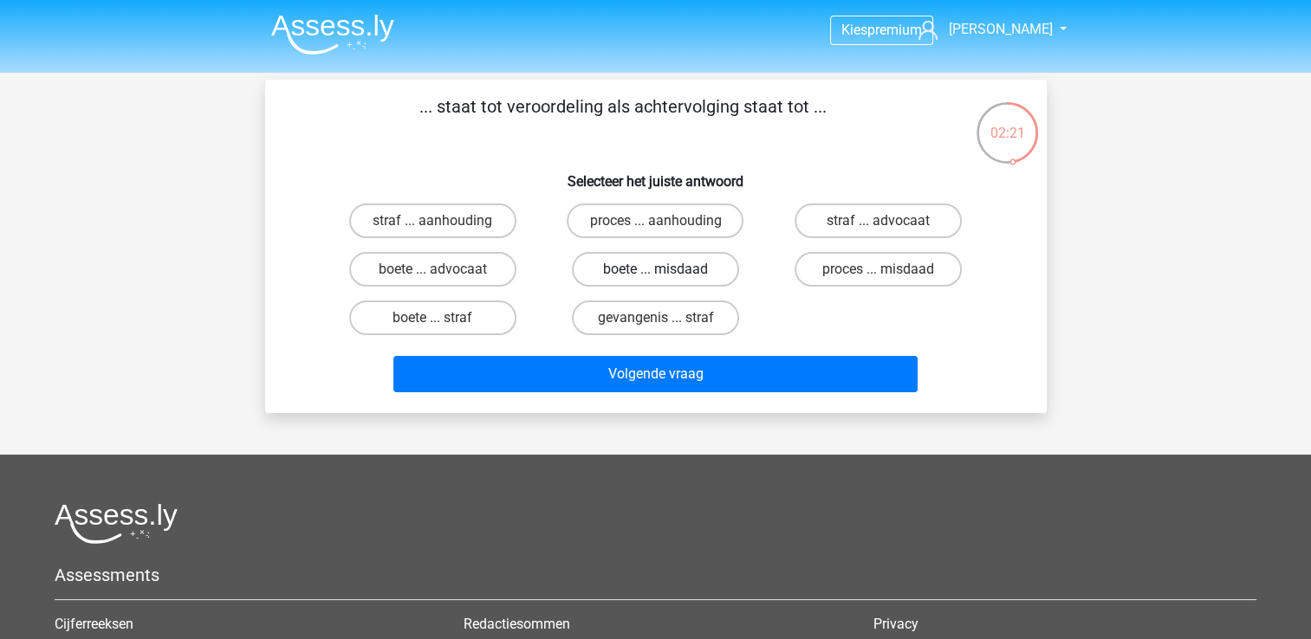
click at [638, 279] on label "boete ... misdaad" at bounding box center [655, 269] width 167 height 35
click at [655, 279] on input "boete ... misdaad" at bounding box center [660, 274] width 11 height 11
radio input "true"
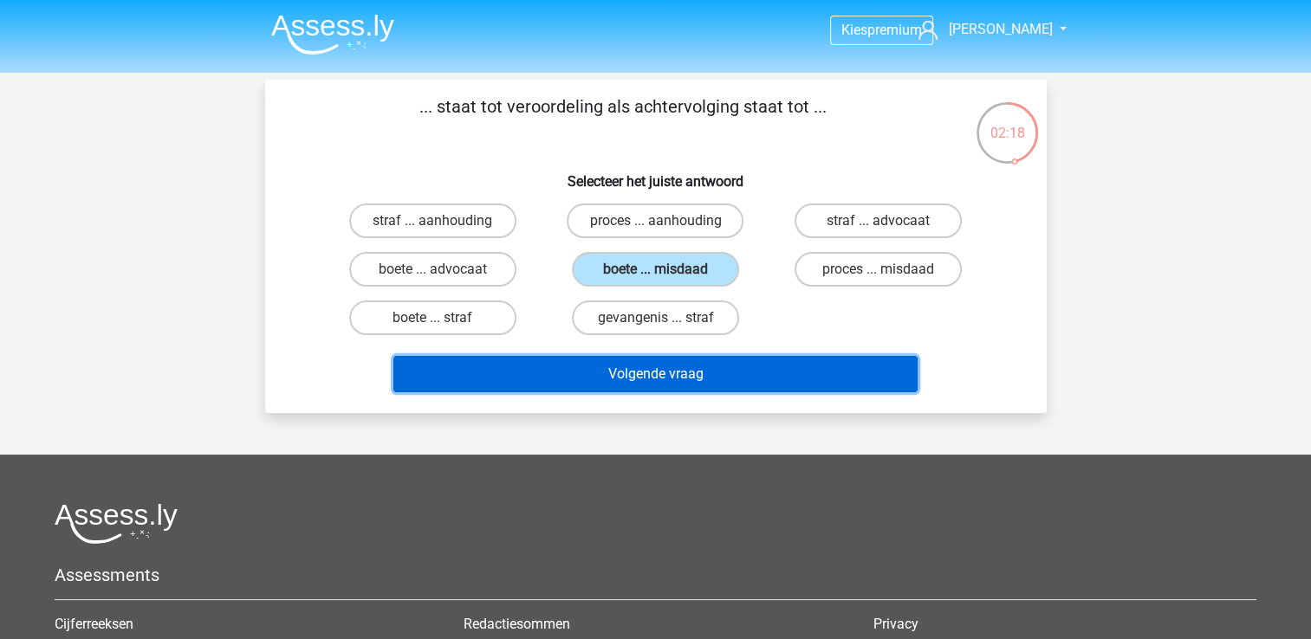
click at [676, 366] on button "Volgende vraag" at bounding box center [655, 374] width 524 height 36
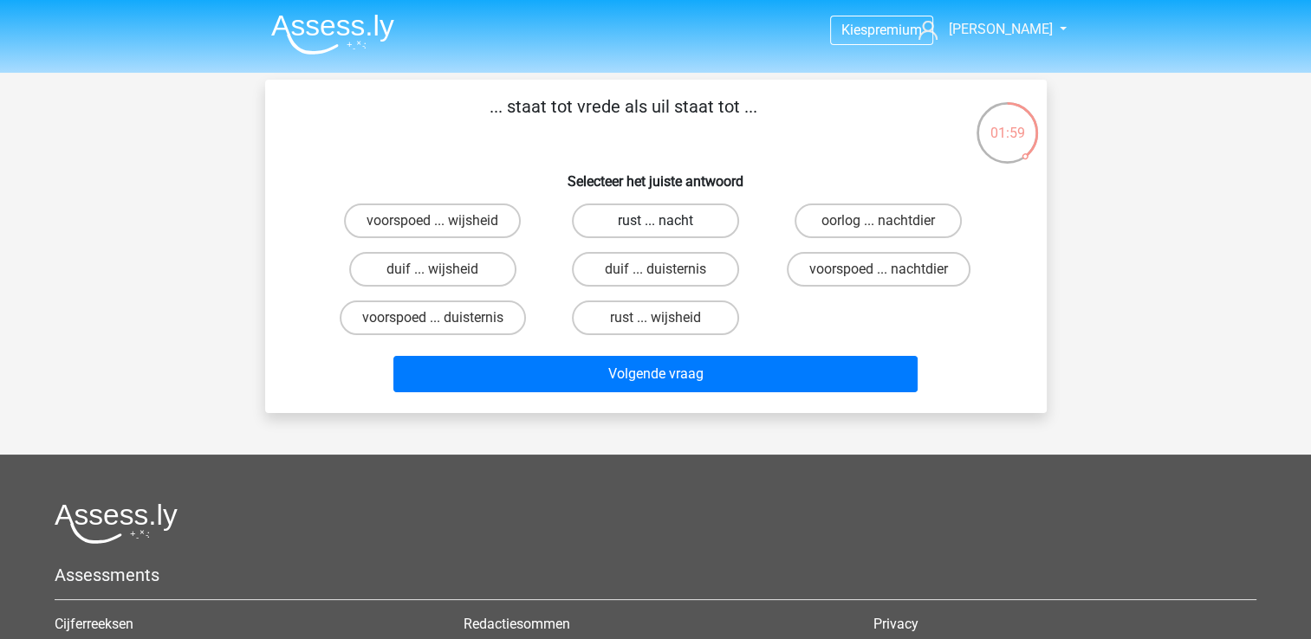
click at [637, 229] on label "rust ... nacht" at bounding box center [655, 221] width 167 height 35
click at [655, 229] on input "rust ... nacht" at bounding box center [660, 226] width 11 height 11
radio input "true"
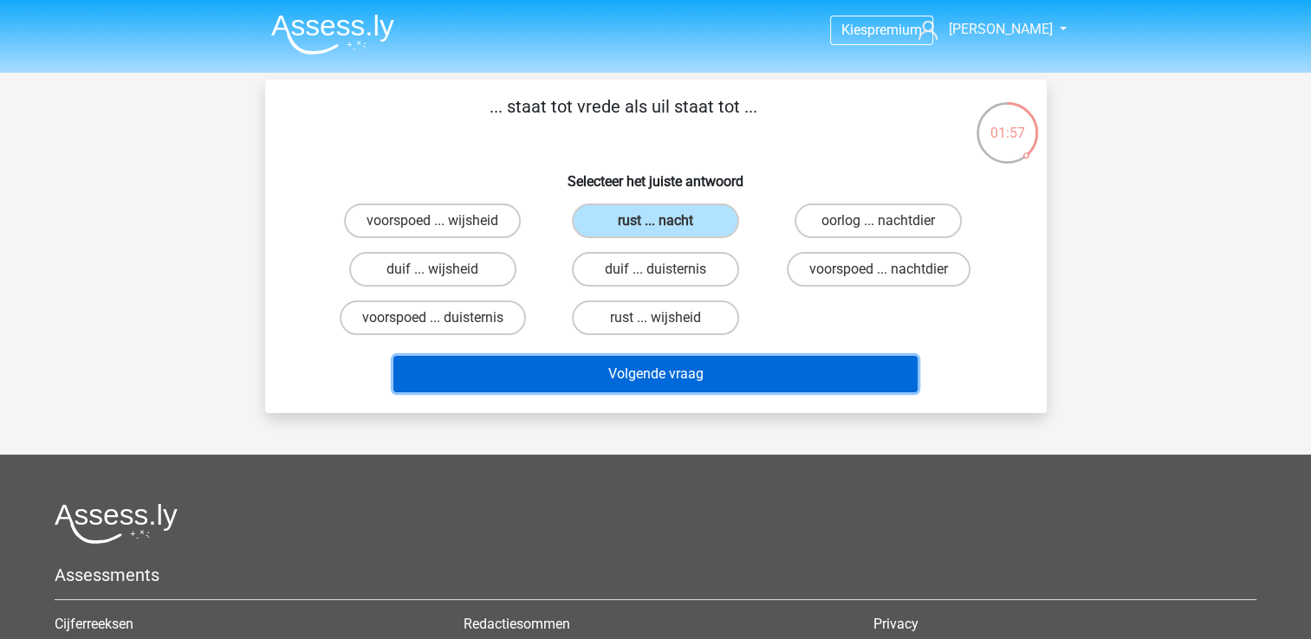
click at [762, 362] on button "Volgende vraag" at bounding box center [655, 374] width 524 height 36
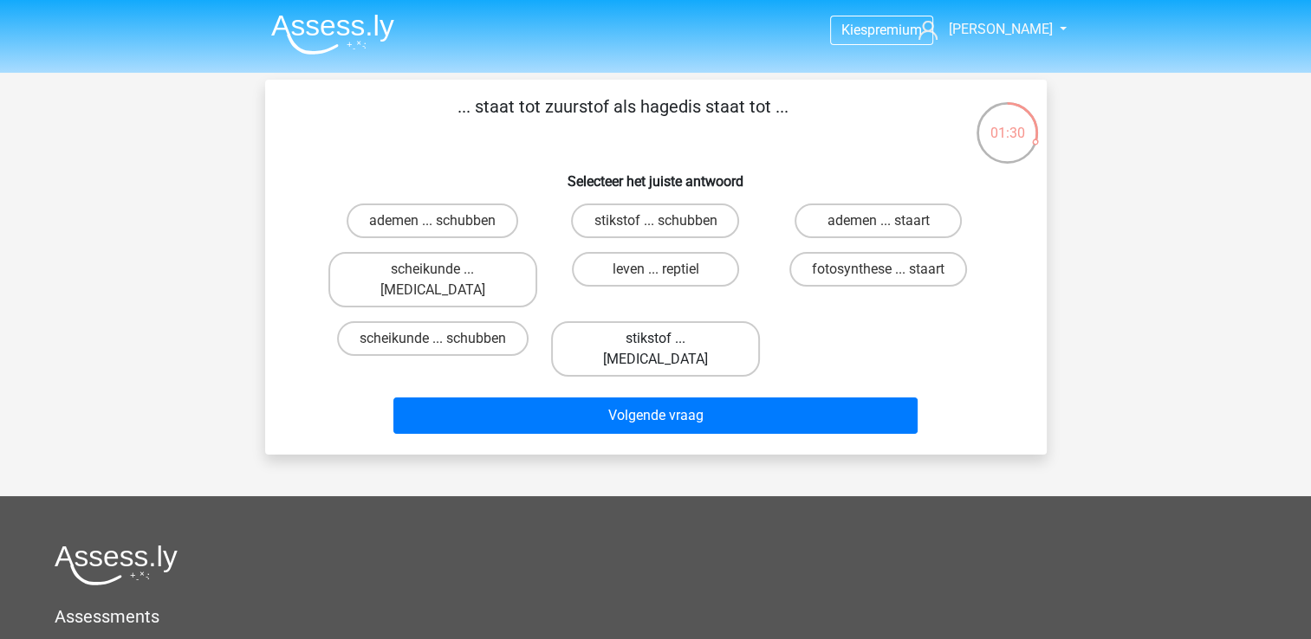
click at [725, 321] on label "stikstof ... krokodil" at bounding box center [655, 348] width 209 height 55
click at [666, 339] on input "stikstof ... krokodil" at bounding box center [660, 344] width 11 height 11
radio input "true"
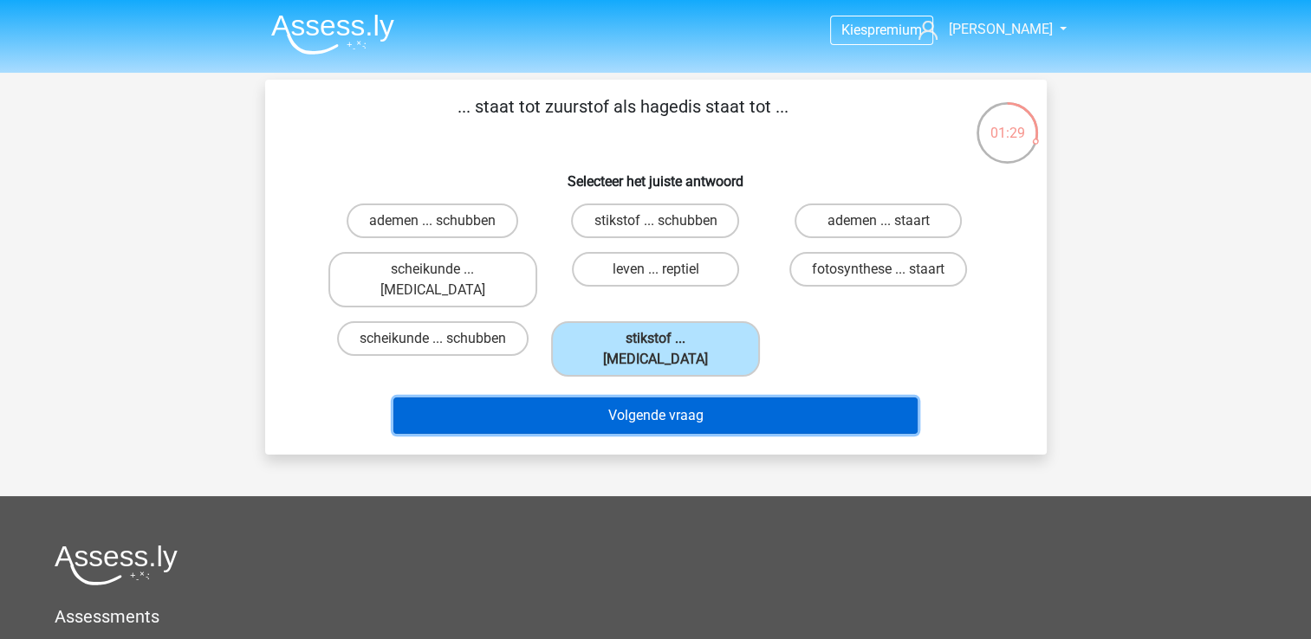
click at [742, 398] on button "Volgende vraag" at bounding box center [655, 416] width 524 height 36
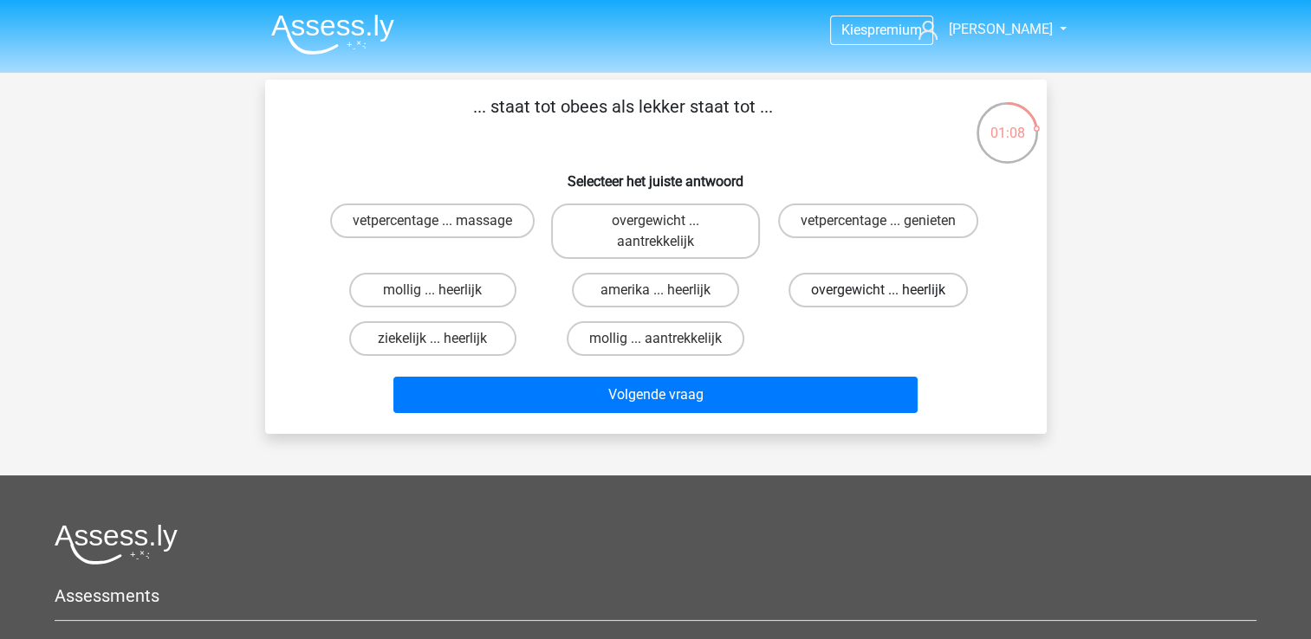
click at [868, 288] on label "overgewicht ... heerlijk" at bounding box center [877, 290] width 179 height 35
click at [878, 290] on input "overgewicht ... heerlijk" at bounding box center [883, 295] width 11 height 11
radio input "true"
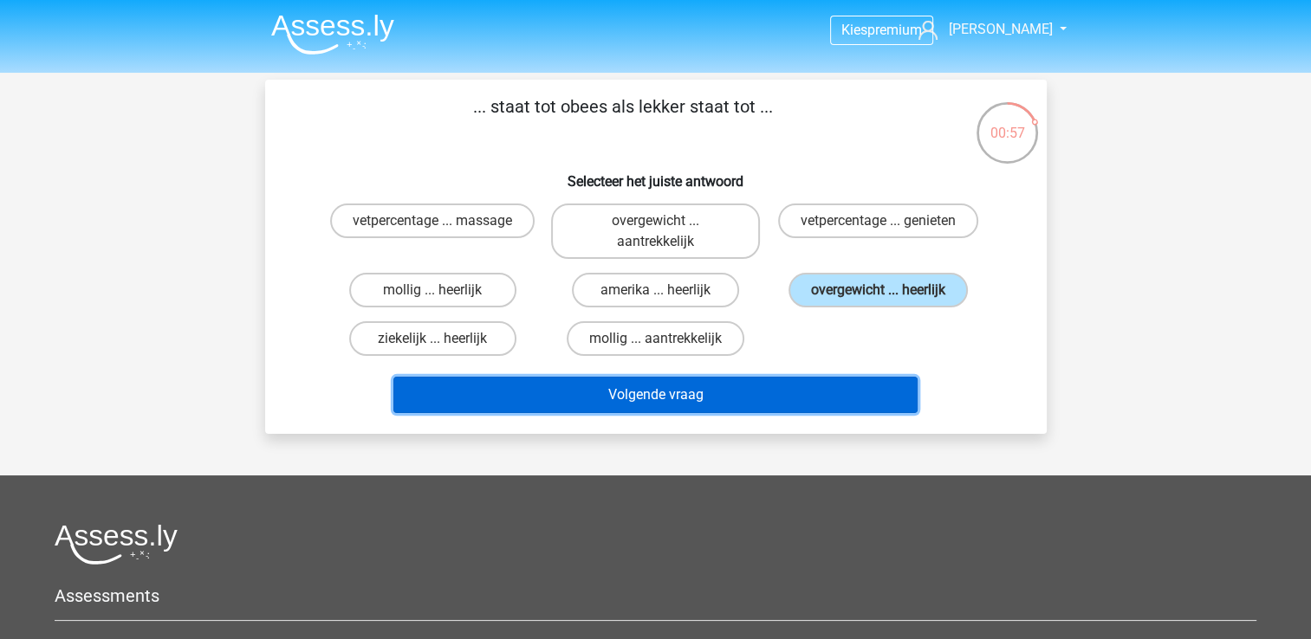
click at [801, 379] on button "Volgende vraag" at bounding box center [655, 395] width 524 height 36
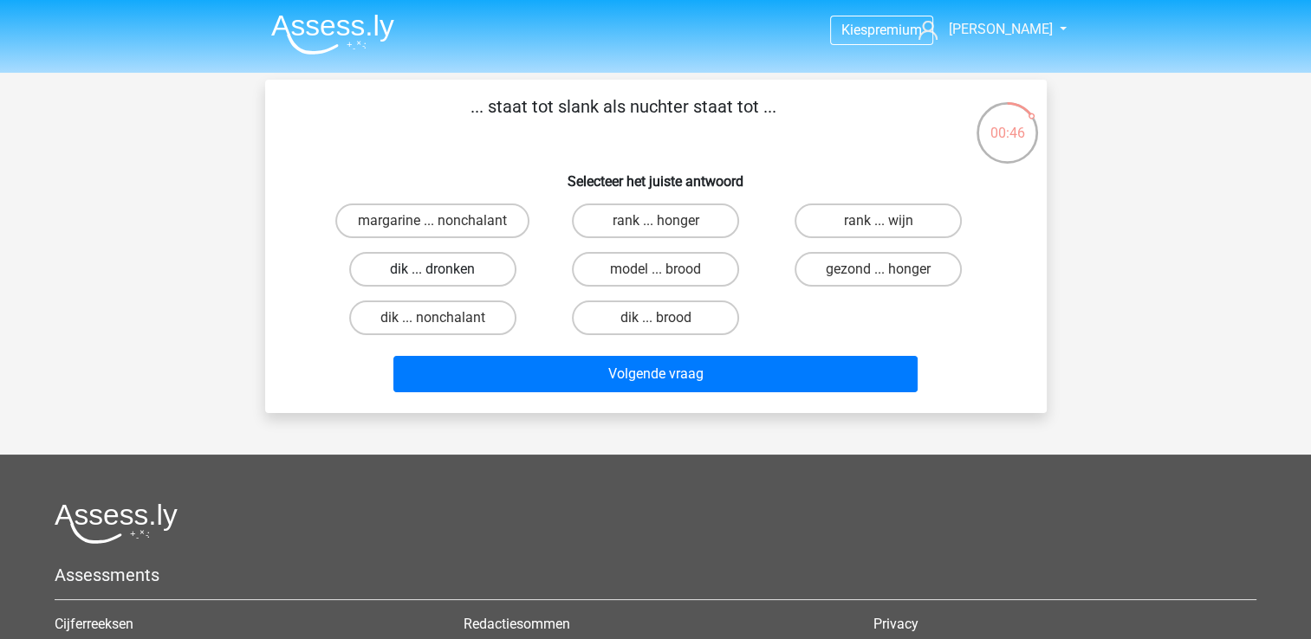
click at [483, 272] on label "dik ... dronken" at bounding box center [432, 269] width 167 height 35
click at [444, 272] on input "dik ... dronken" at bounding box center [437, 274] width 11 height 11
radio input "true"
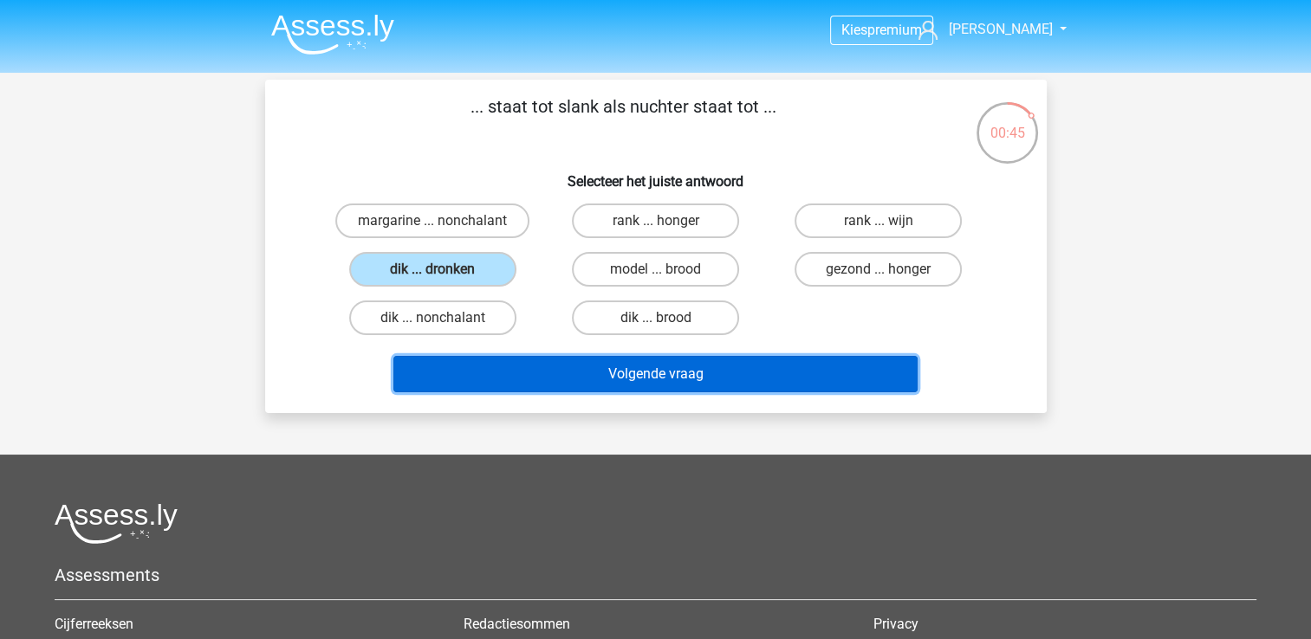
click at [606, 367] on button "Volgende vraag" at bounding box center [655, 374] width 524 height 36
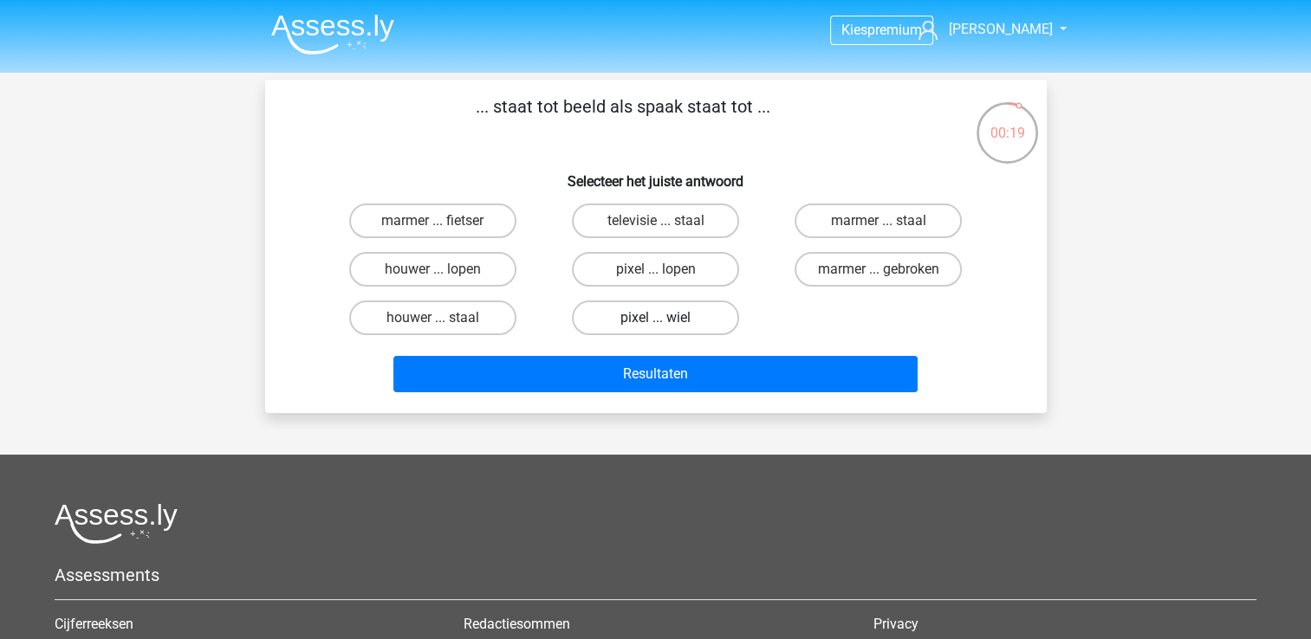
click at [693, 312] on label "pixel ... wiel" at bounding box center [655, 318] width 167 height 35
click at [666, 318] on input "pixel ... wiel" at bounding box center [660, 323] width 11 height 11
radio input "true"
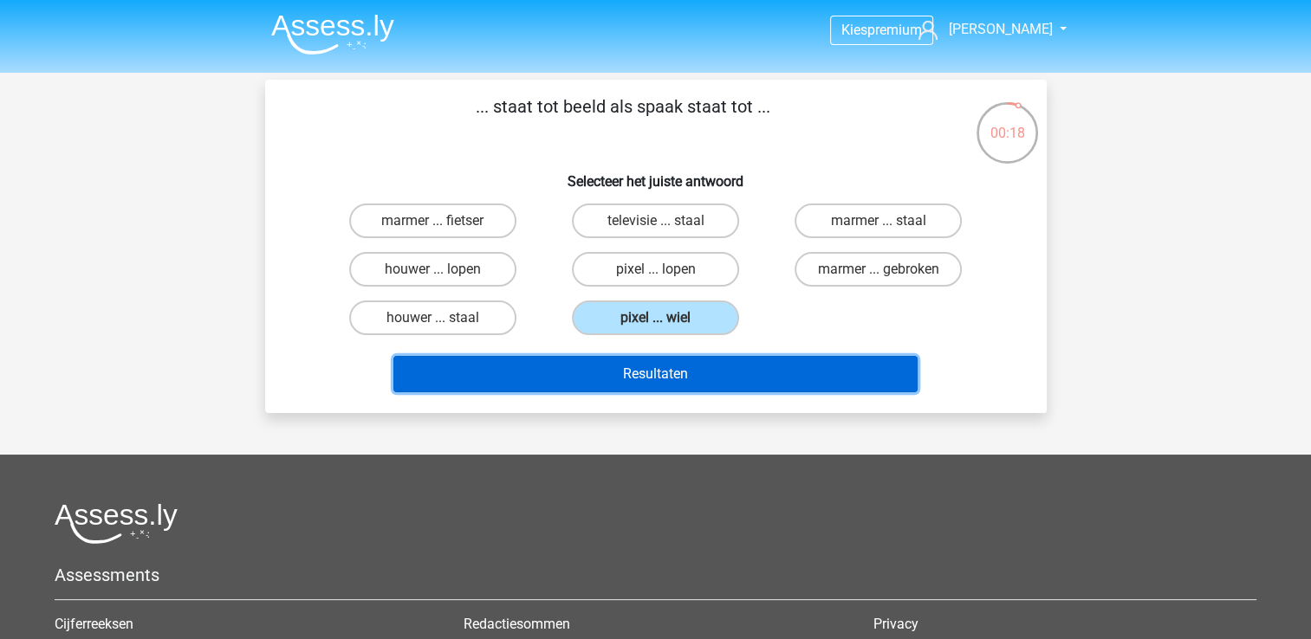
click at [848, 366] on button "Resultaten" at bounding box center [655, 374] width 524 height 36
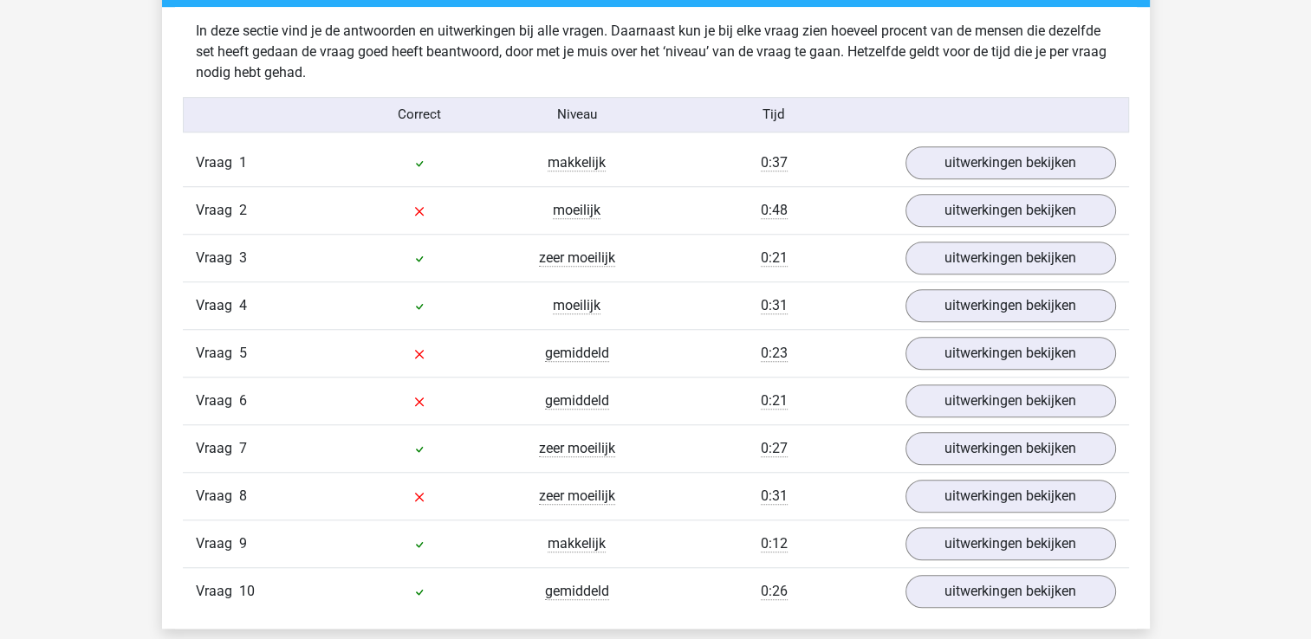
scroll to position [1386, 0]
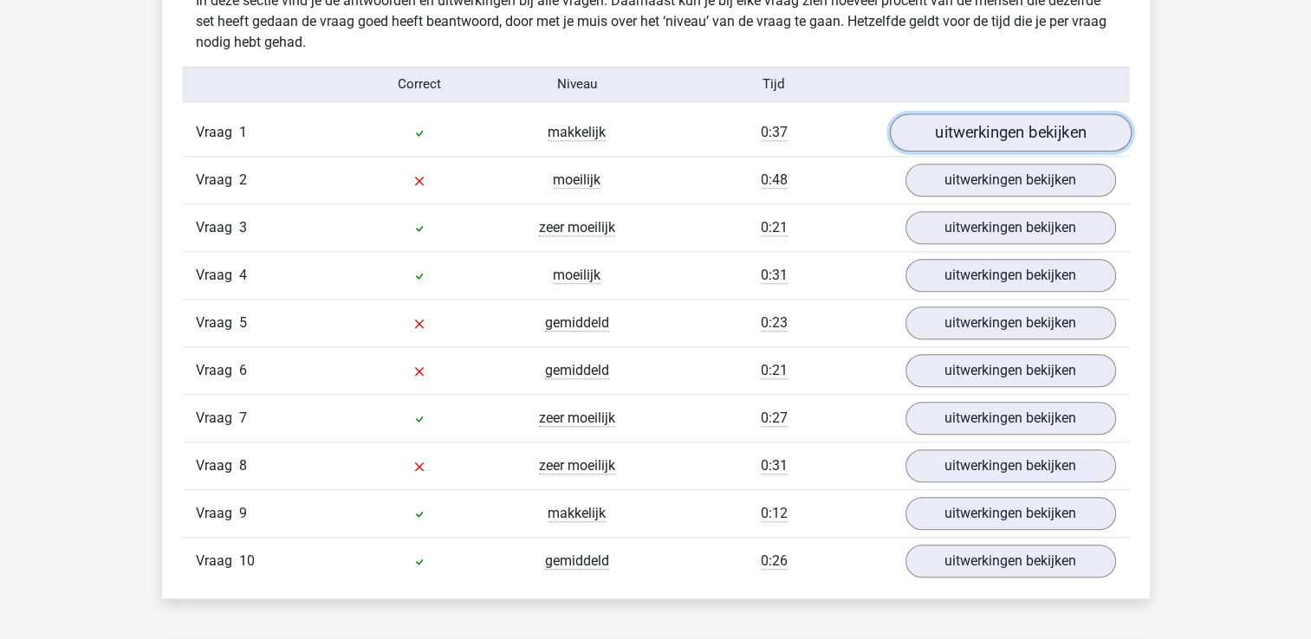
click at [943, 133] on link "uitwerkingen bekijken" at bounding box center [1010, 132] width 242 height 38
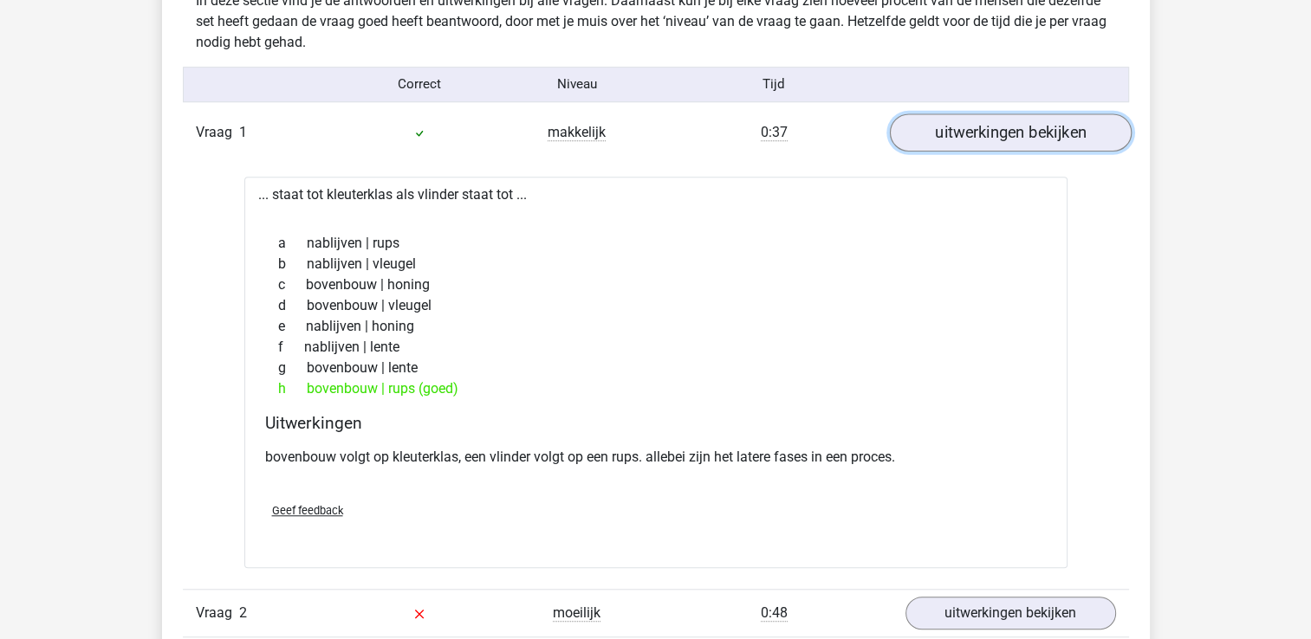
click at [973, 143] on link "uitwerkingen bekijken" at bounding box center [1010, 132] width 242 height 38
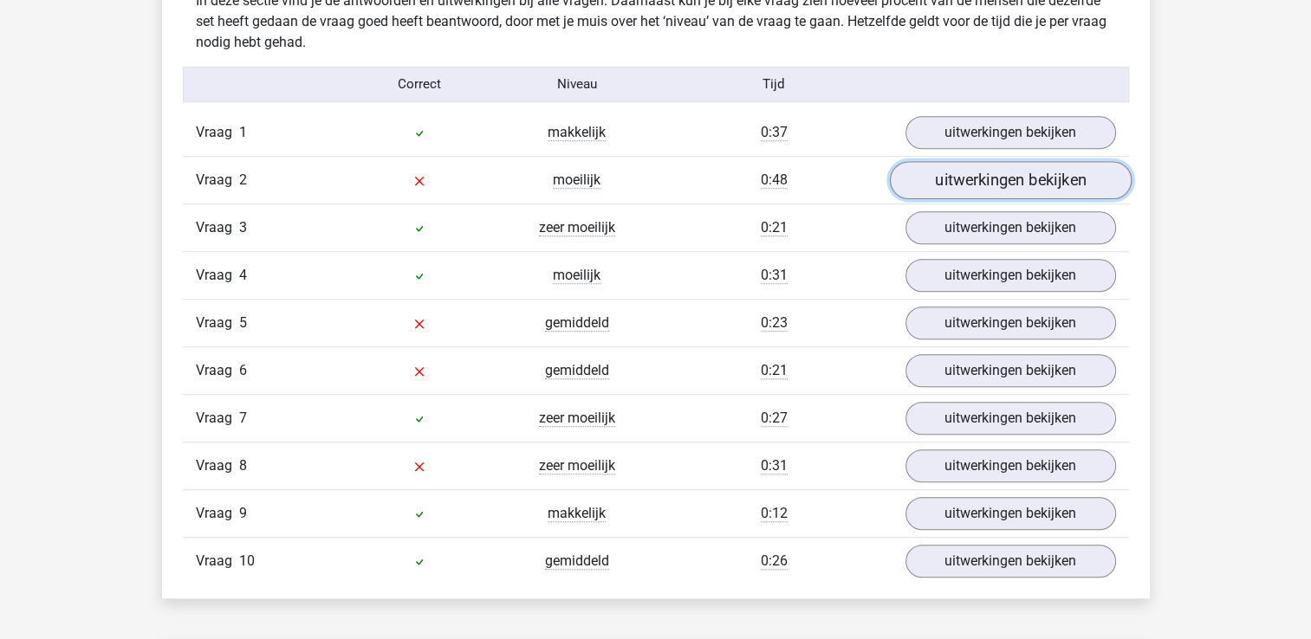
click at [1018, 190] on link "uitwerkingen bekijken" at bounding box center [1010, 180] width 242 height 38
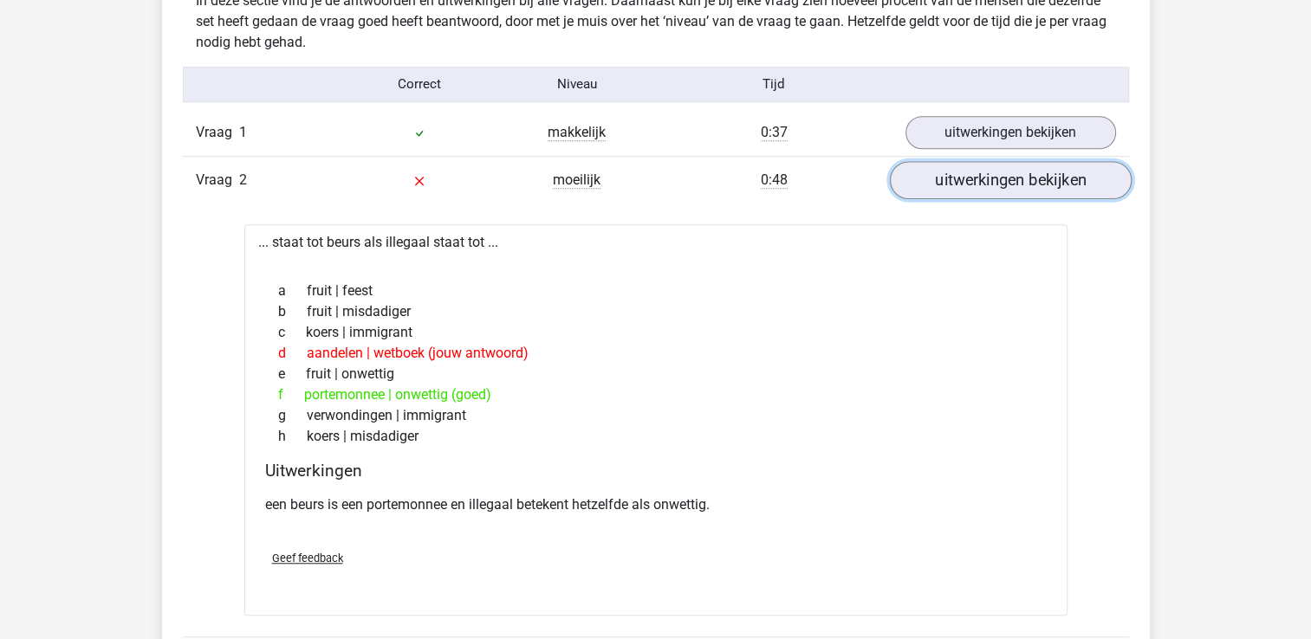
click at [975, 185] on link "uitwerkingen bekijken" at bounding box center [1010, 180] width 242 height 38
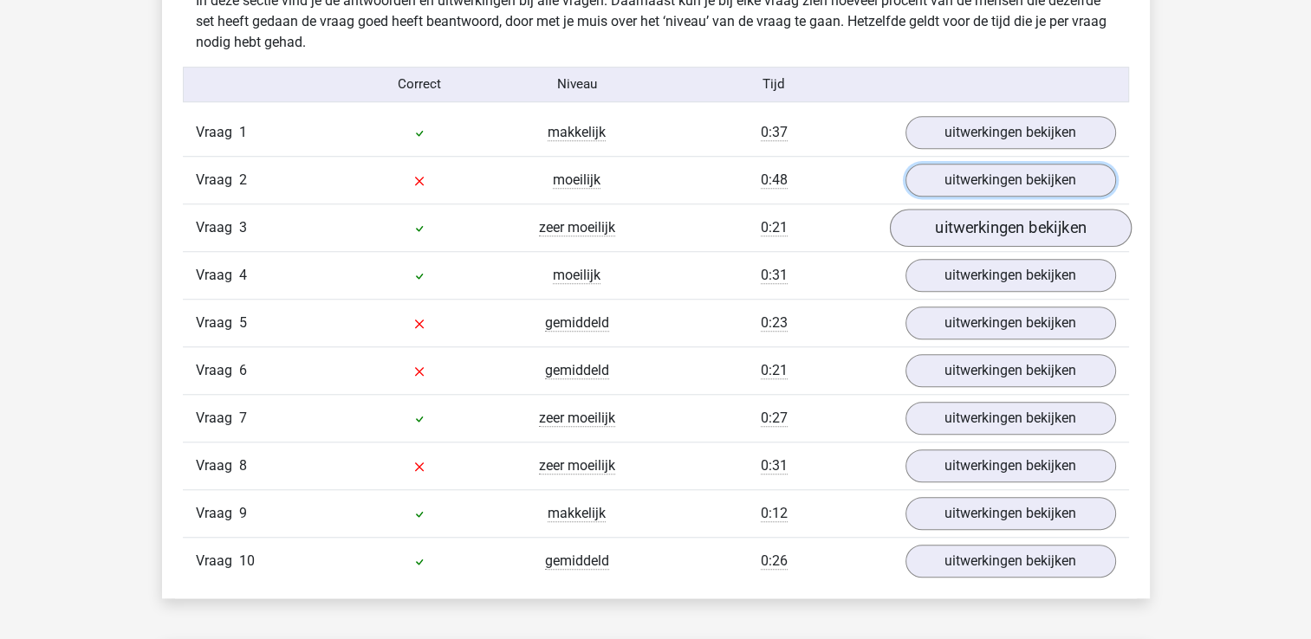
scroll to position [1473, 0]
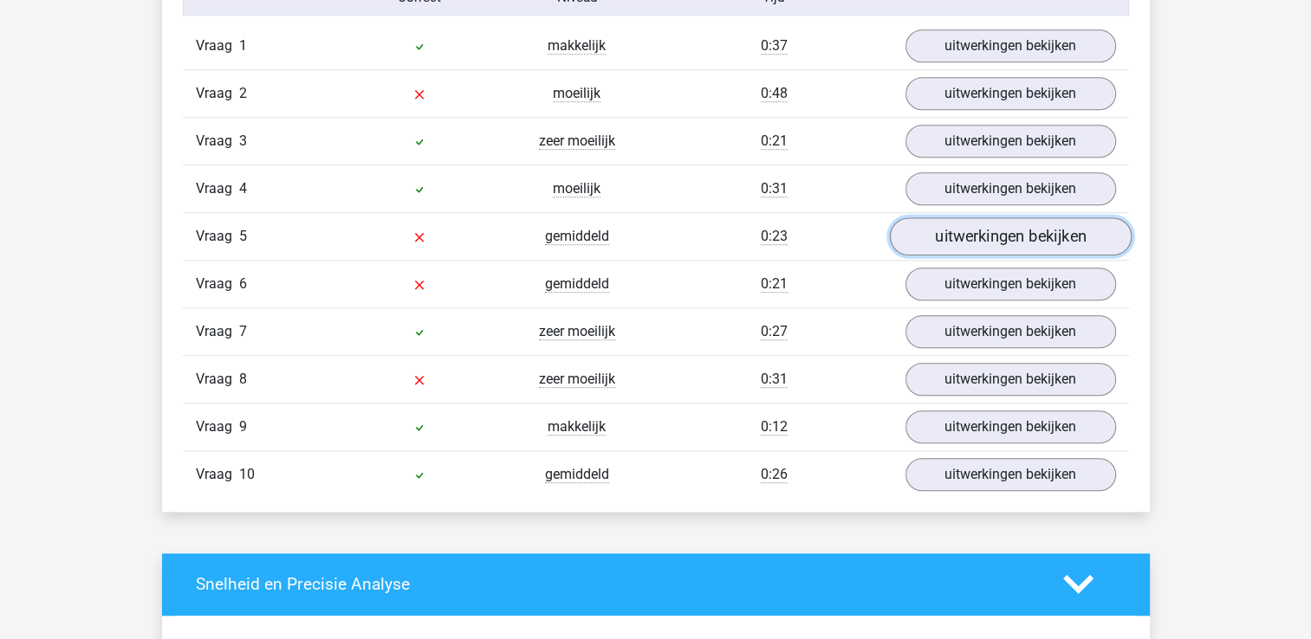
click at [953, 237] on link "uitwerkingen bekijken" at bounding box center [1010, 236] width 242 height 38
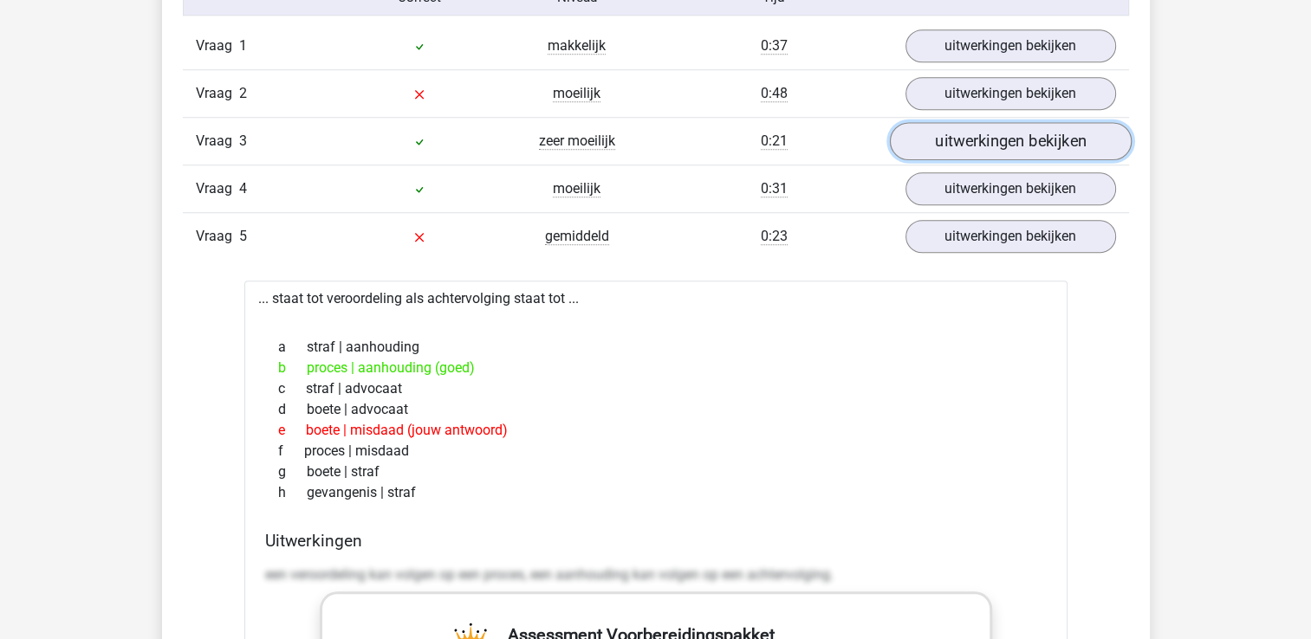
click at [959, 133] on link "uitwerkingen bekijken" at bounding box center [1010, 141] width 242 height 38
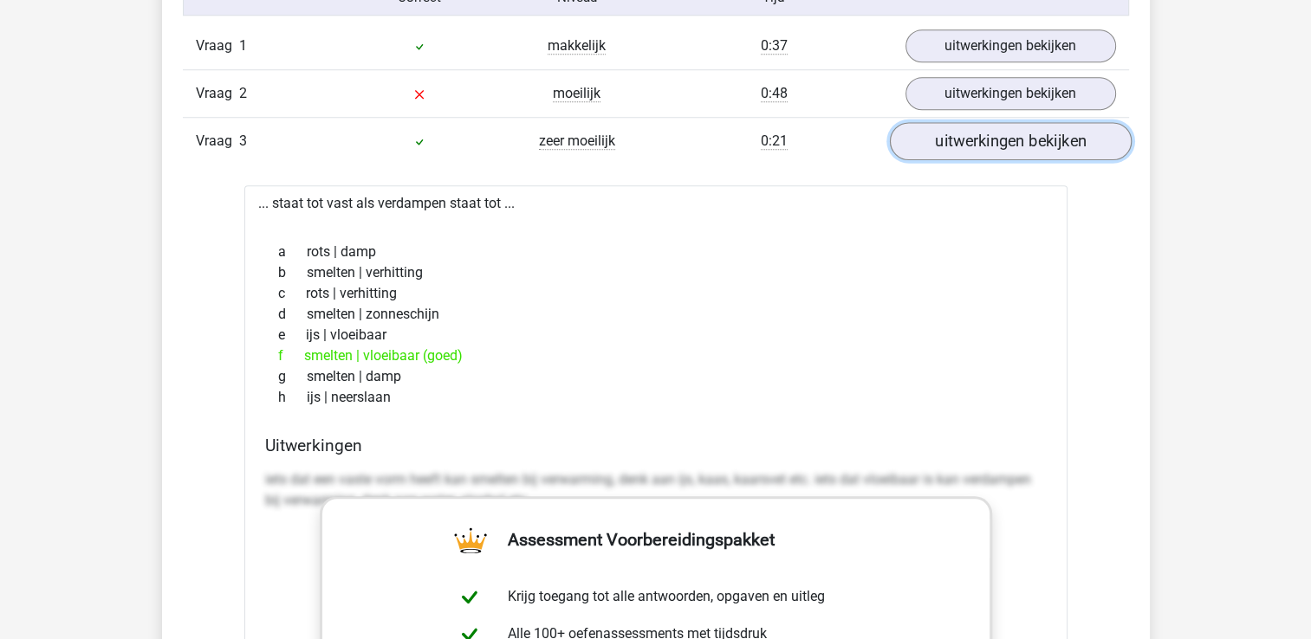
click at [959, 133] on link "uitwerkingen bekijken" at bounding box center [1010, 141] width 242 height 38
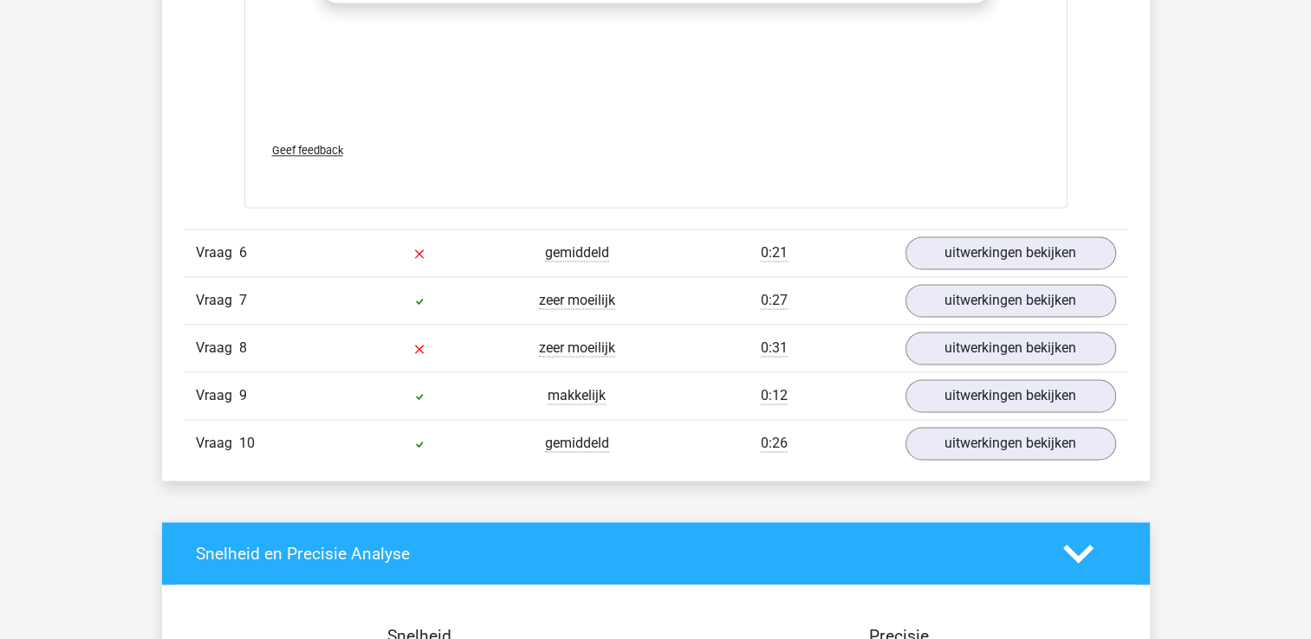
scroll to position [2426, 0]
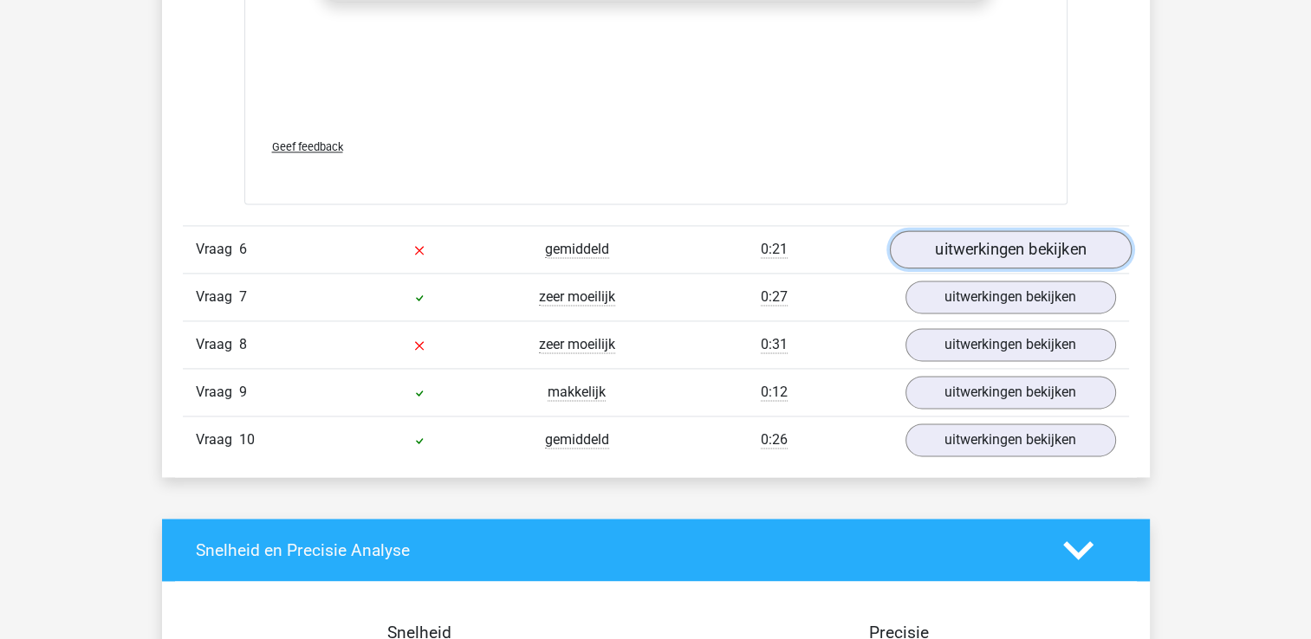
click at [936, 237] on link "uitwerkingen bekijken" at bounding box center [1010, 249] width 242 height 38
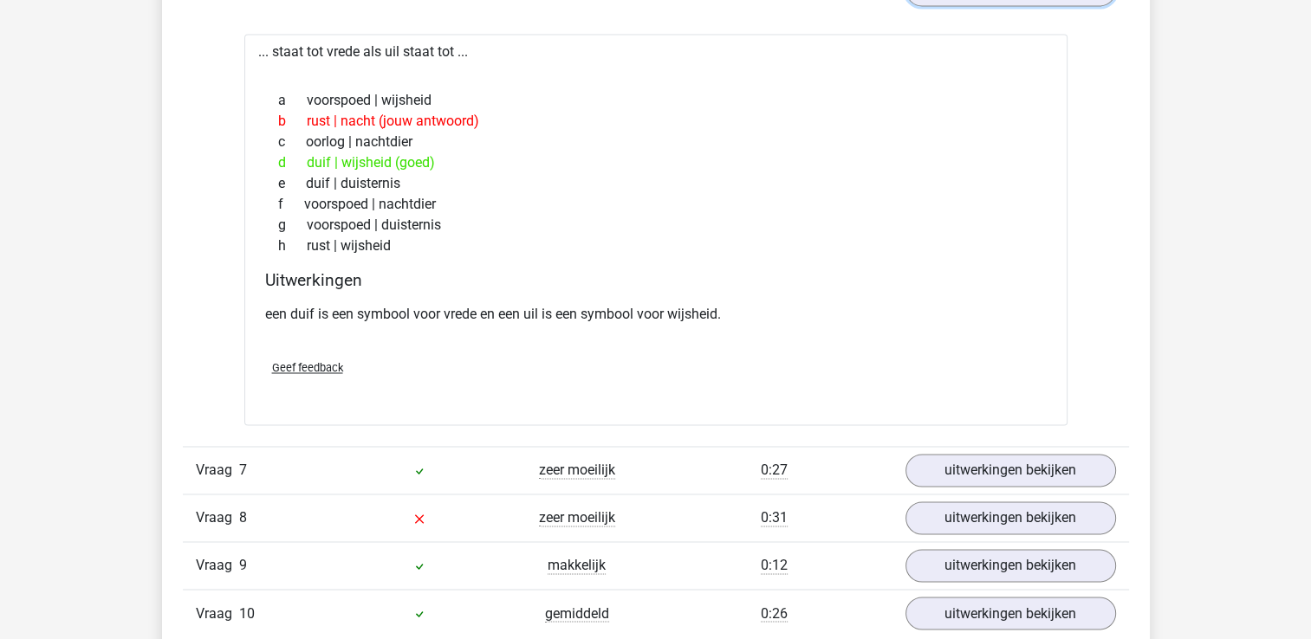
scroll to position [2599, 0]
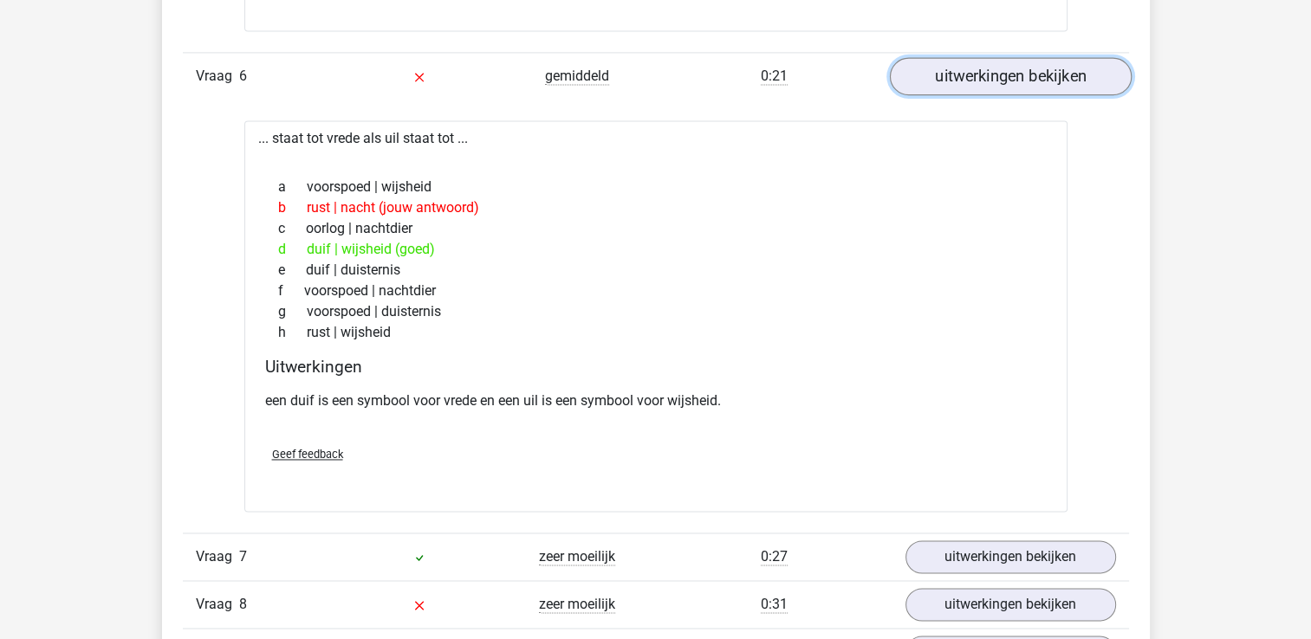
click at [946, 67] on link "uitwerkingen bekijken" at bounding box center [1010, 76] width 242 height 38
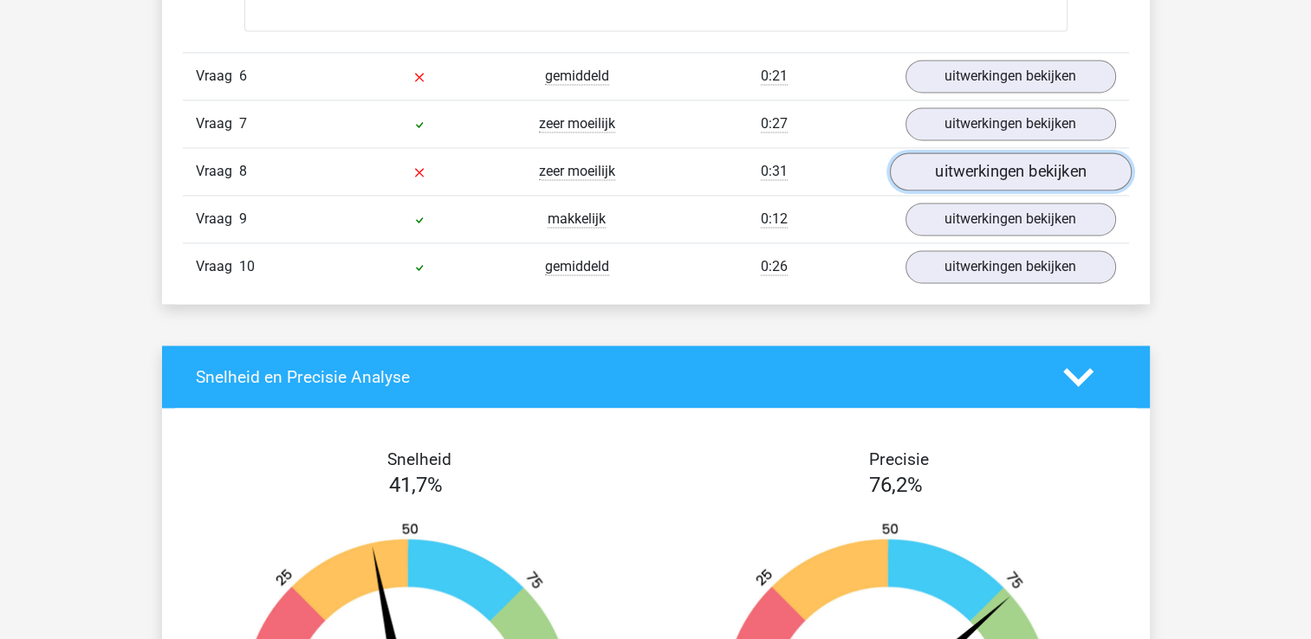
click at [953, 166] on link "uitwerkingen bekijken" at bounding box center [1010, 171] width 242 height 38
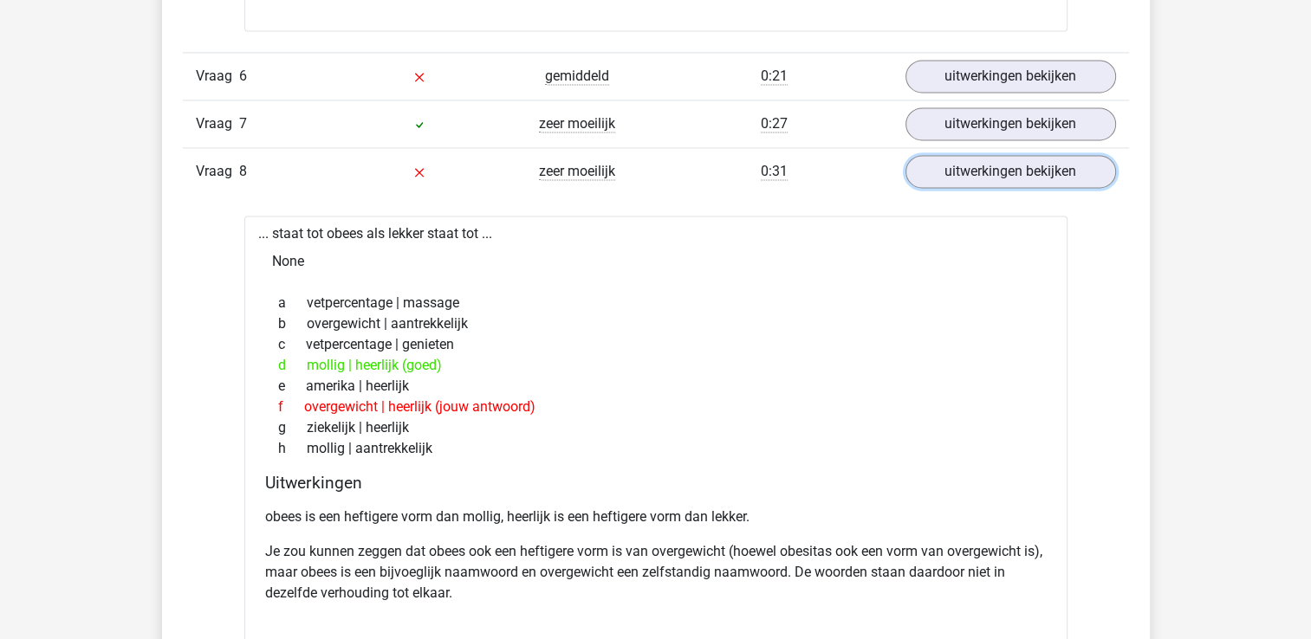
scroll to position [2686, 0]
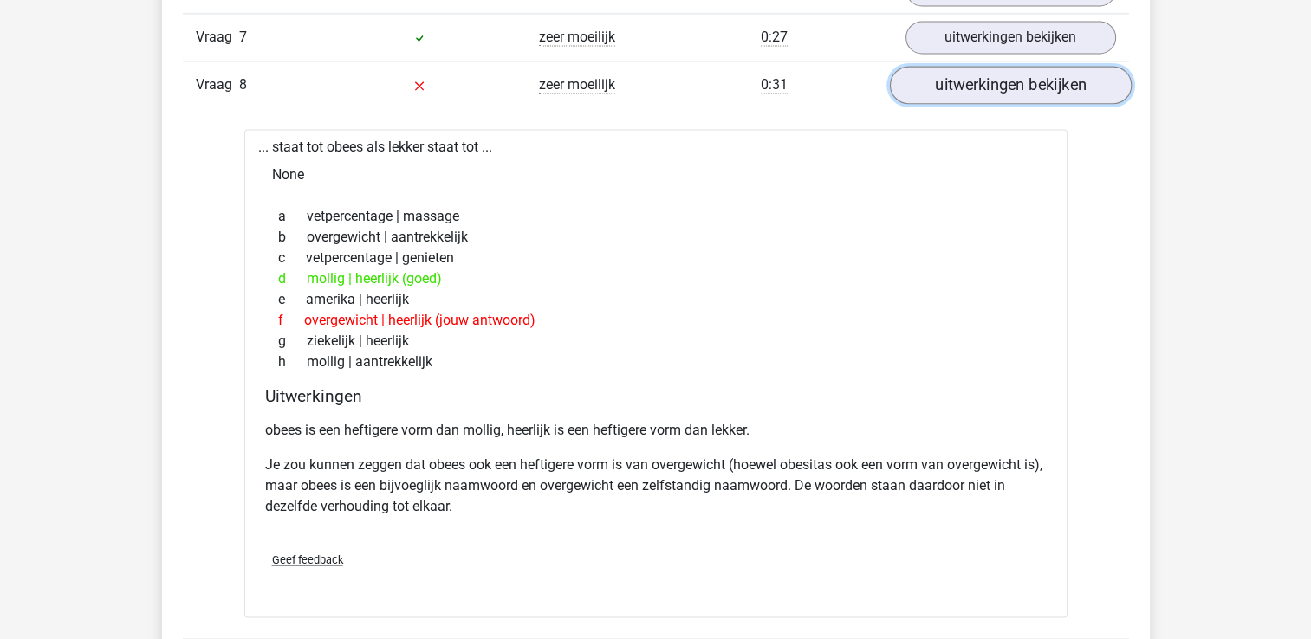
drag, startPoint x: 918, startPoint y: 86, endPoint x: 926, endPoint y: 92, distance: 9.9
click at [921, 85] on link "uitwerkingen bekijken" at bounding box center [1010, 85] width 242 height 38
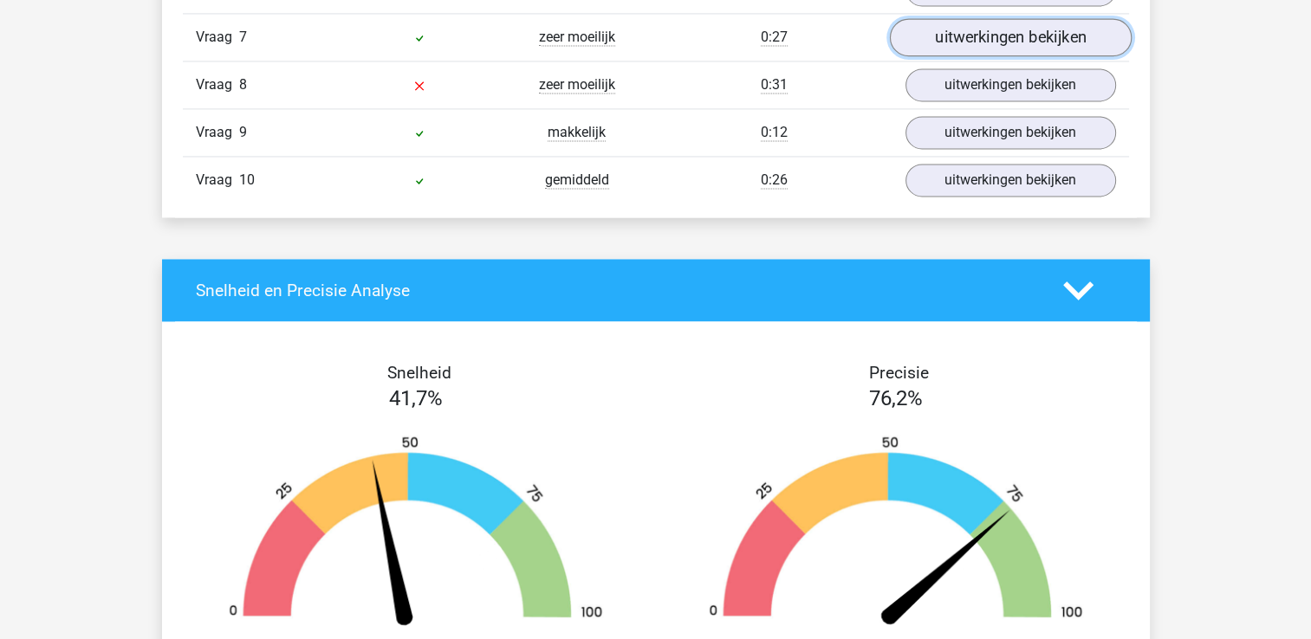
click at [968, 35] on link "uitwerkingen bekijken" at bounding box center [1010, 37] width 242 height 38
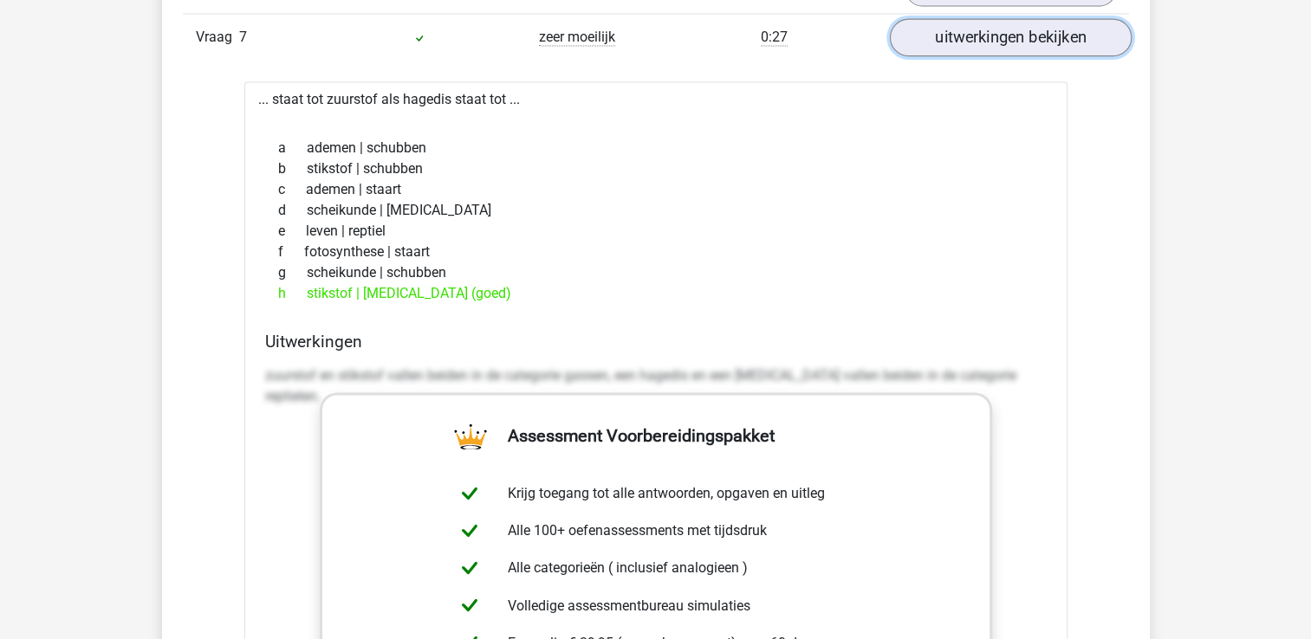
click at [968, 35] on link "uitwerkingen bekijken" at bounding box center [1010, 37] width 242 height 38
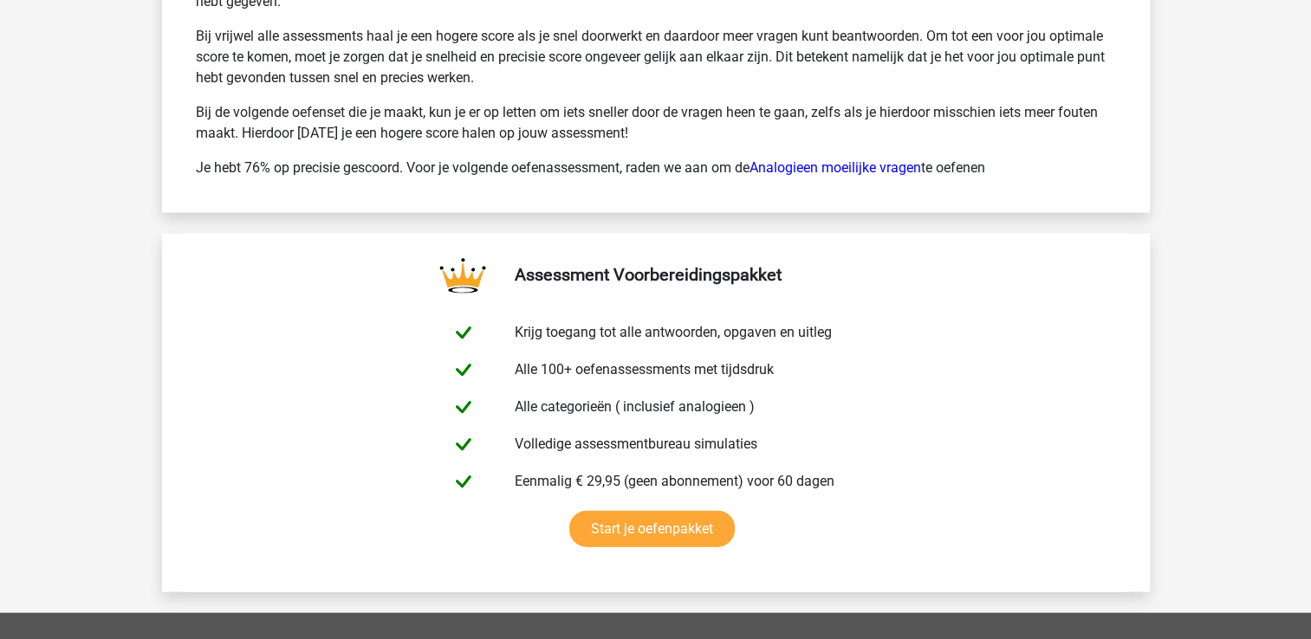
scroll to position [3379, 0]
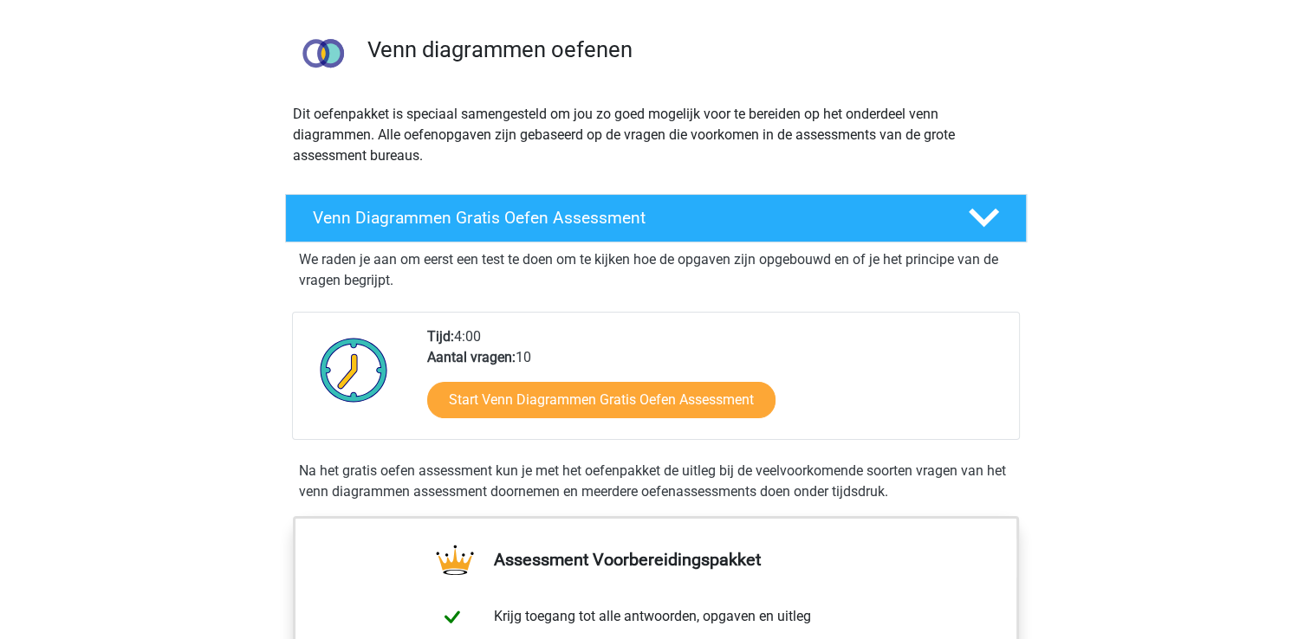
scroll to position [173, 0]
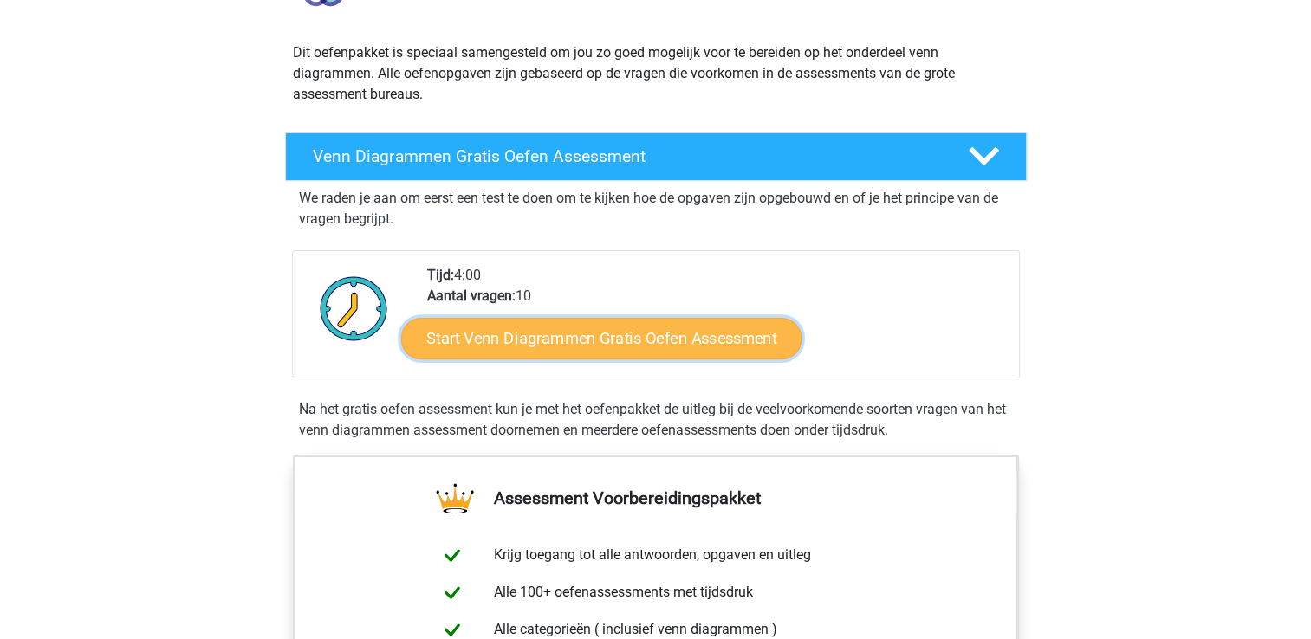
click at [686, 348] on link "Start Venn Diagrammen Gratis Oefen Assessment" at bounding box center [601, 339] width 400 height 42
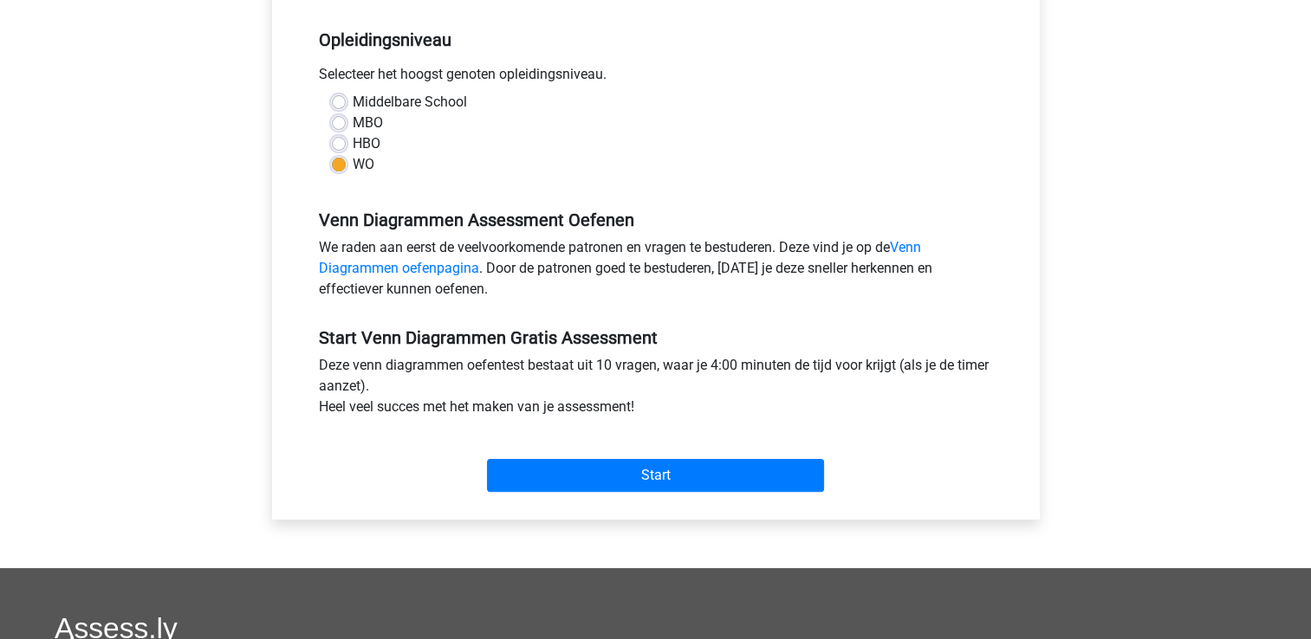
scroll to position [347, 0]
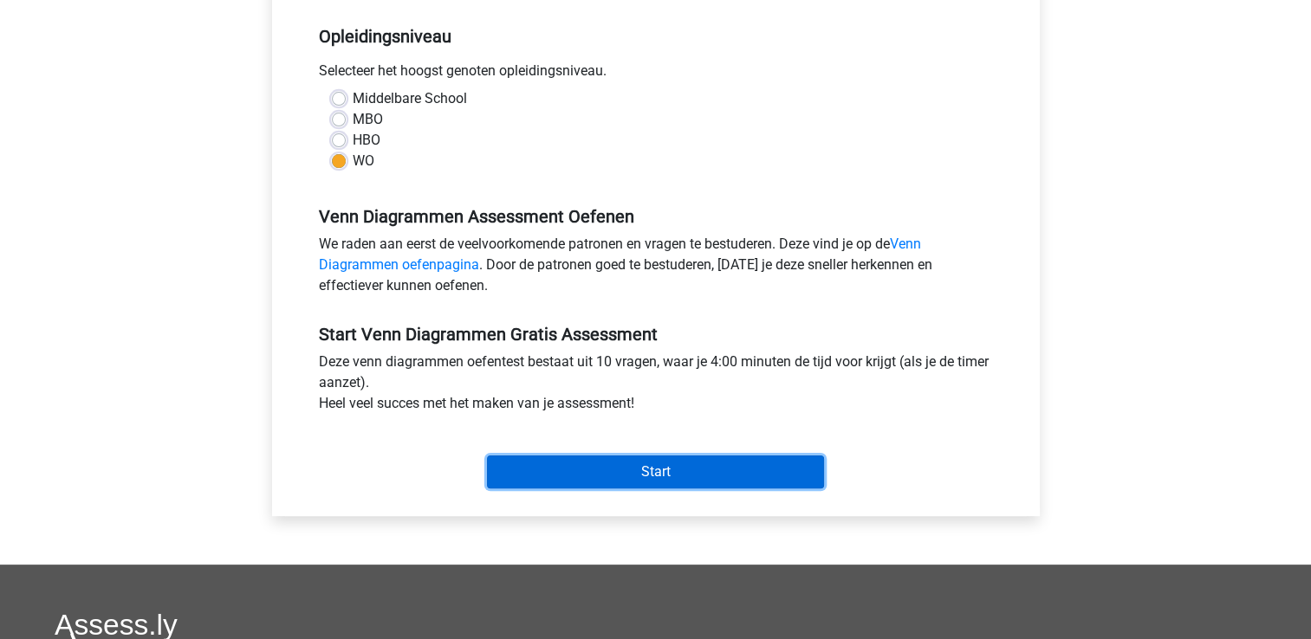
click at [708, 471] on input "Start" at bounding box center [655, 472] width 337 height 33
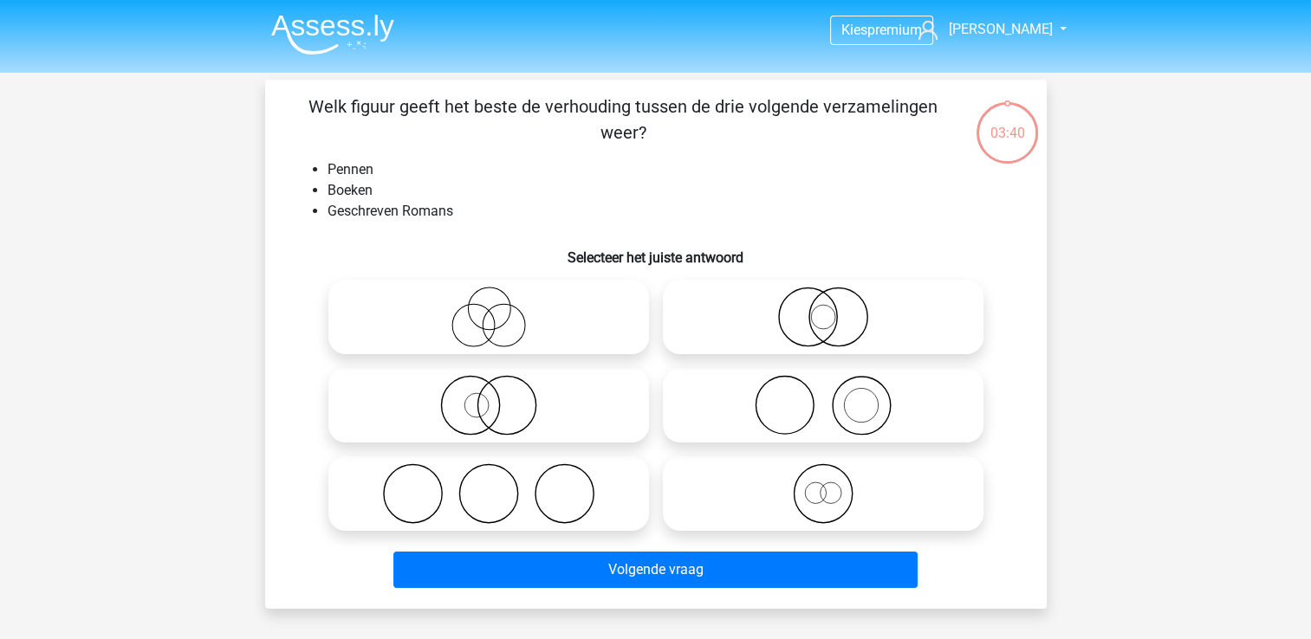
click at [794, 406] on icon at bounding box center [823, 405] width 307 height 61
click at [823, 397] on input "radio" at bounding box center [828, 391] width 11 height 11
radio input "true"
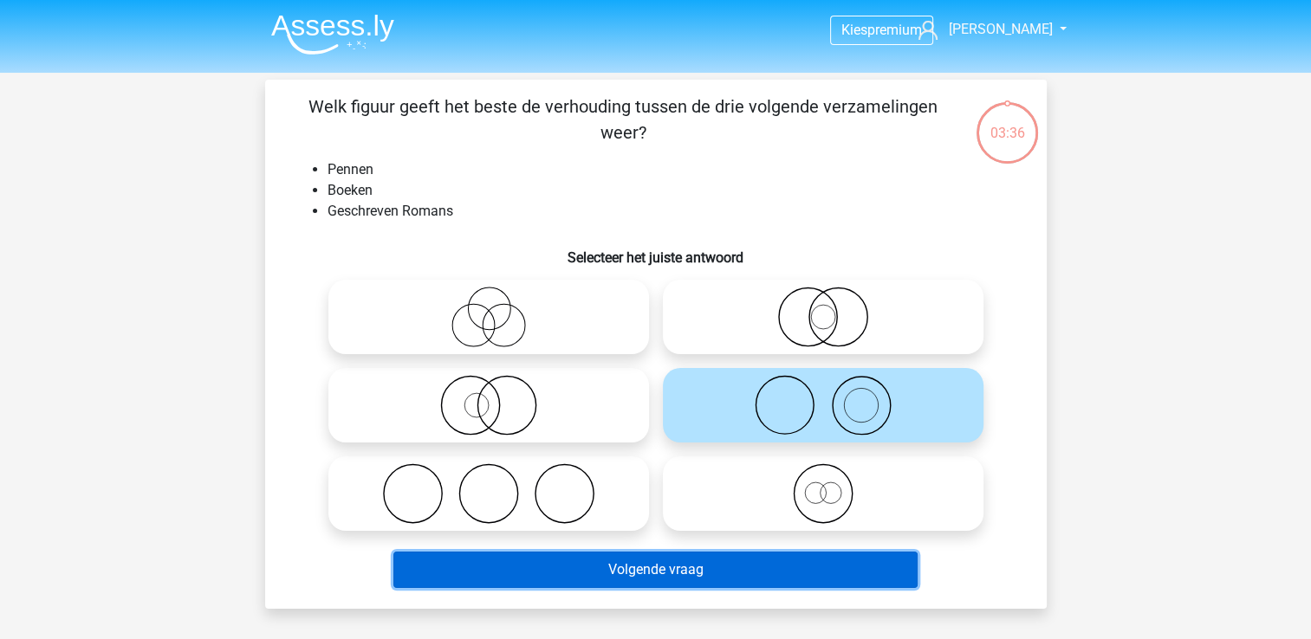
click at [716, 577] on button "Volgende vraag" at bounding box center [655, 570] width 524 height 36
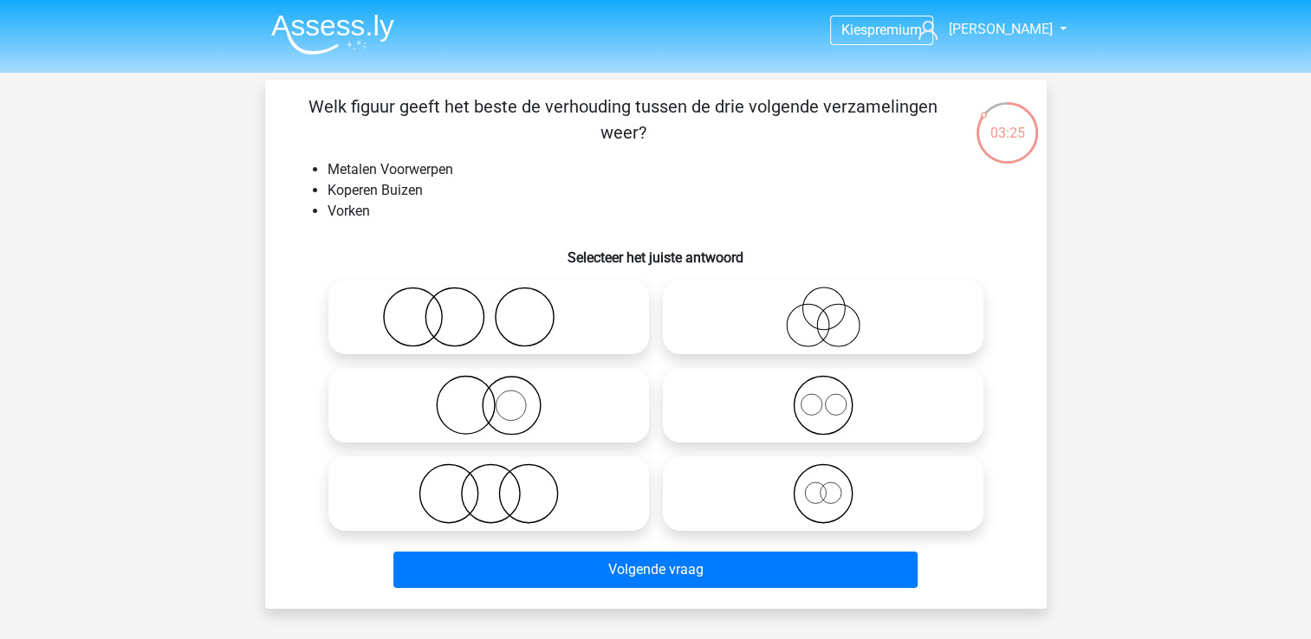
click at [861, 398] on icon at bounding box center [823, 405] width 307 height 61
click at [834, 397] on input "radio" at bounding box center [828, 391] width 11 height 11
radio input "true"
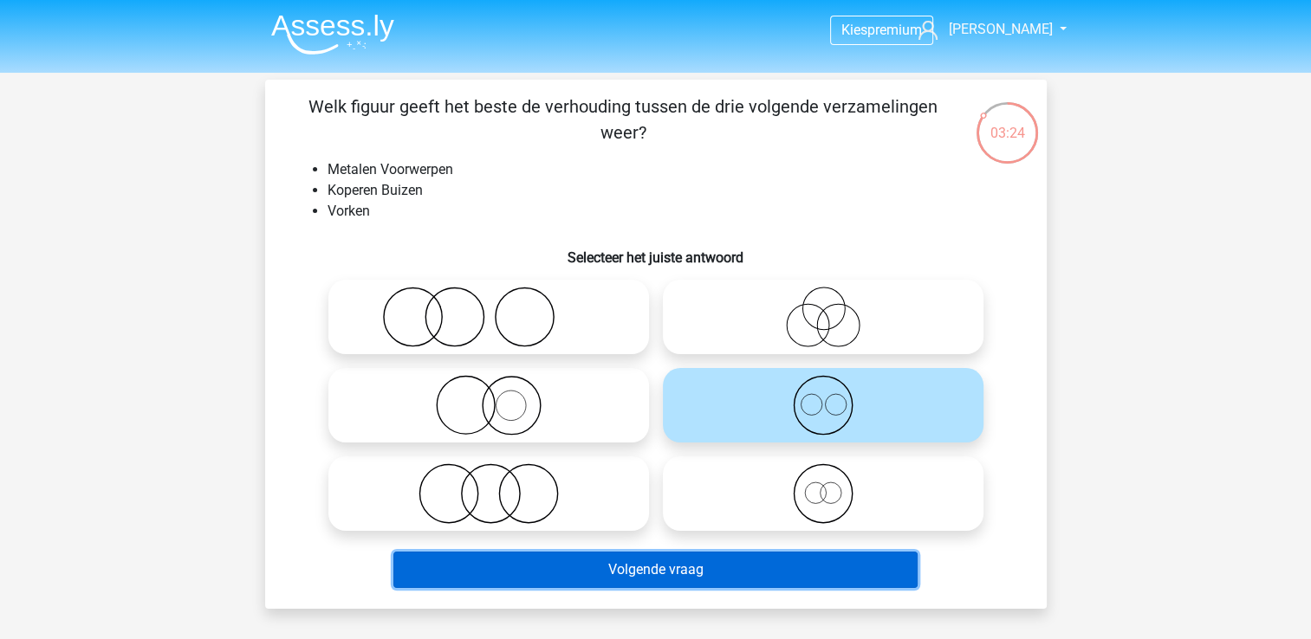
click at [850, 558] on button "Volgende vraag" at bounding box center [655, 570] width 524 height 36
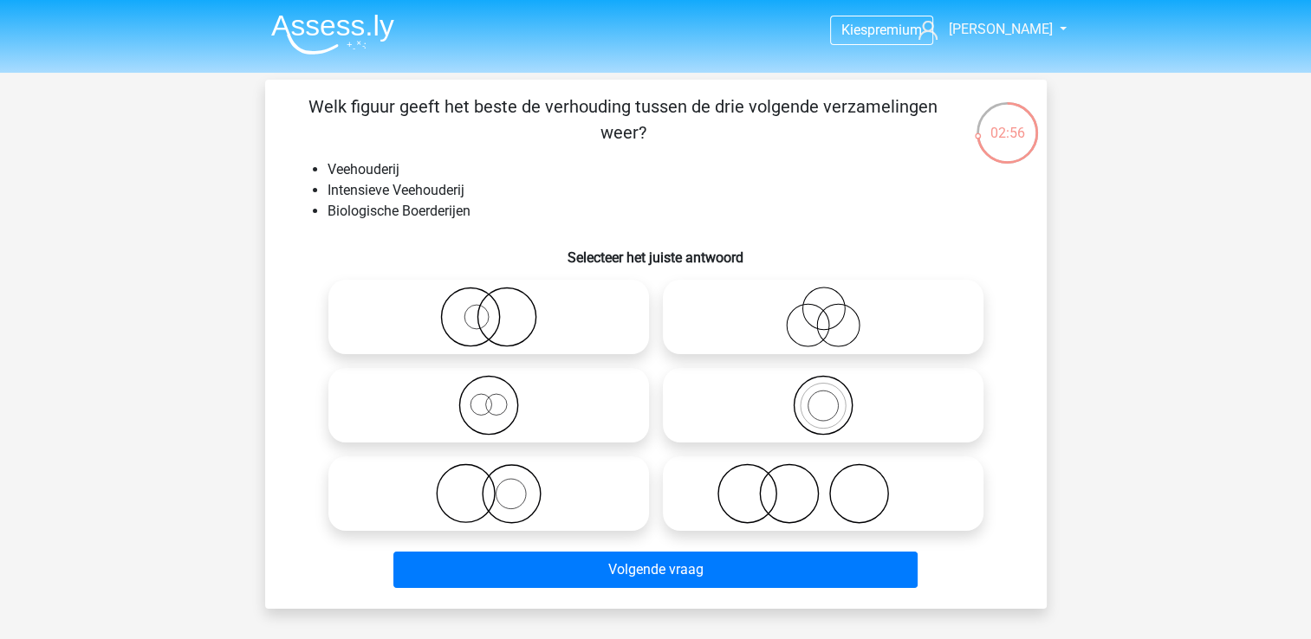
click at [520, 321] on icon at bounding box center [488, 317] width 307 height 61
click at [500, 308] on input "radio" at bounding box center [494, 302] width 11 height 11
radio input "true"
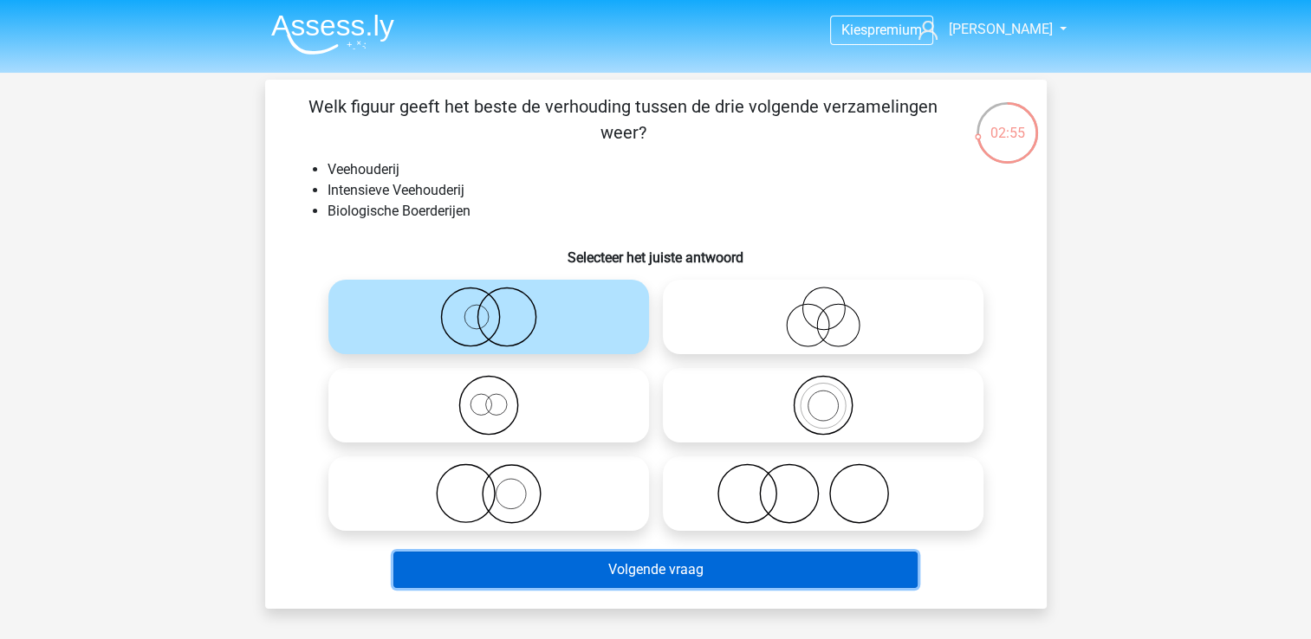
click at [777, 559] on button "Volgende vraag" at bounding box center [655, 570] width 524 height 36
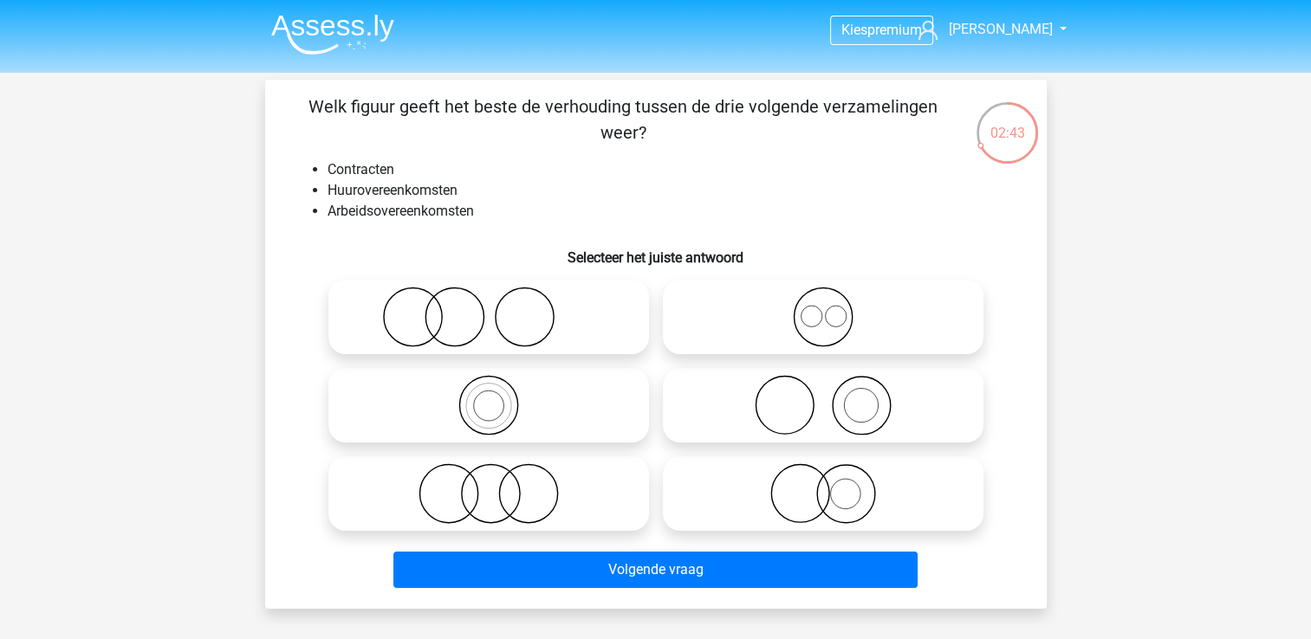
click at [827, 312] on icon at bounding box center [823, 317] width 307 height 61
click at [827, 308] on input "radio" at bounding box center [828, 302] width 11 height 11
radio input "true"
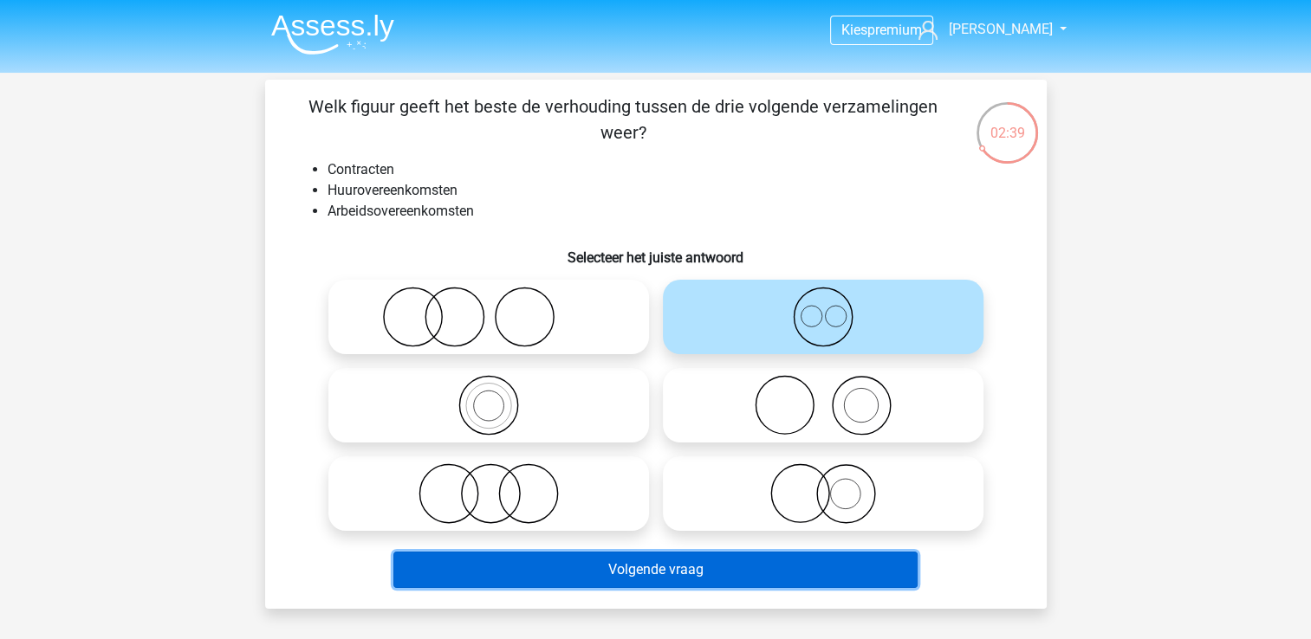
click at [715, 560] on button "Volgende vraag" at bounding box center [655, 570] width 524 height 36
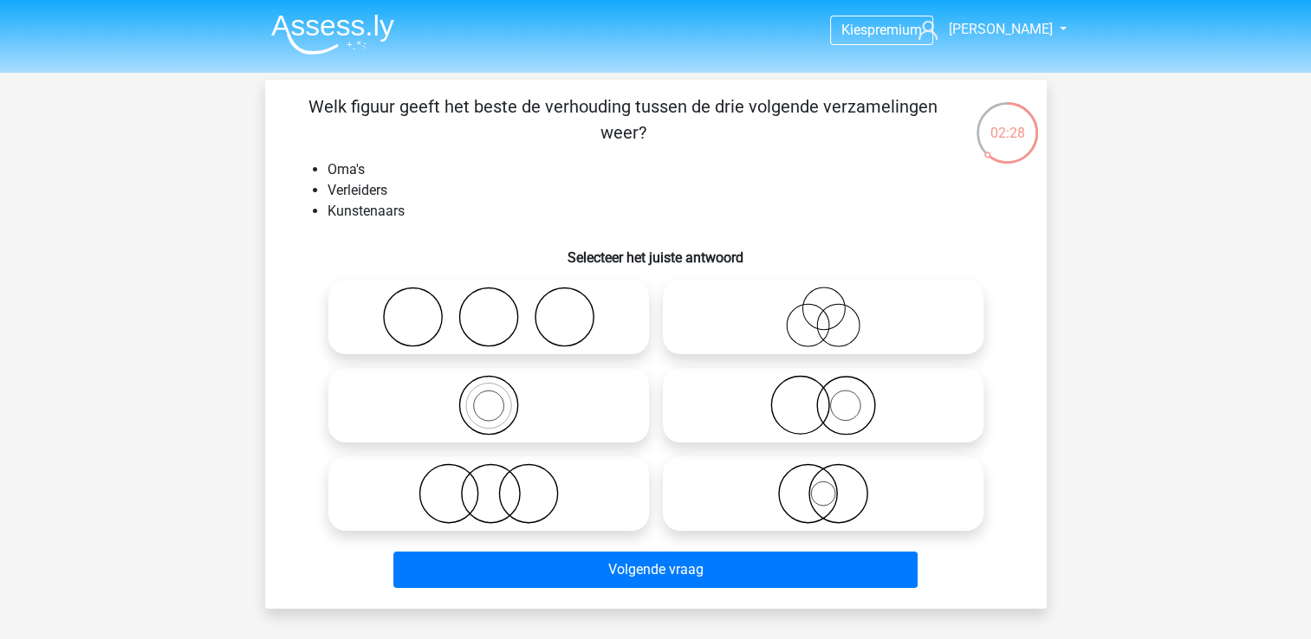
click at [819, 328] on icon at bounding box center [823, 317] width 307 height 61
click at [823, 308] on input "radio" at bounding box center [828, 302] width 11 height 11
radio input "true"
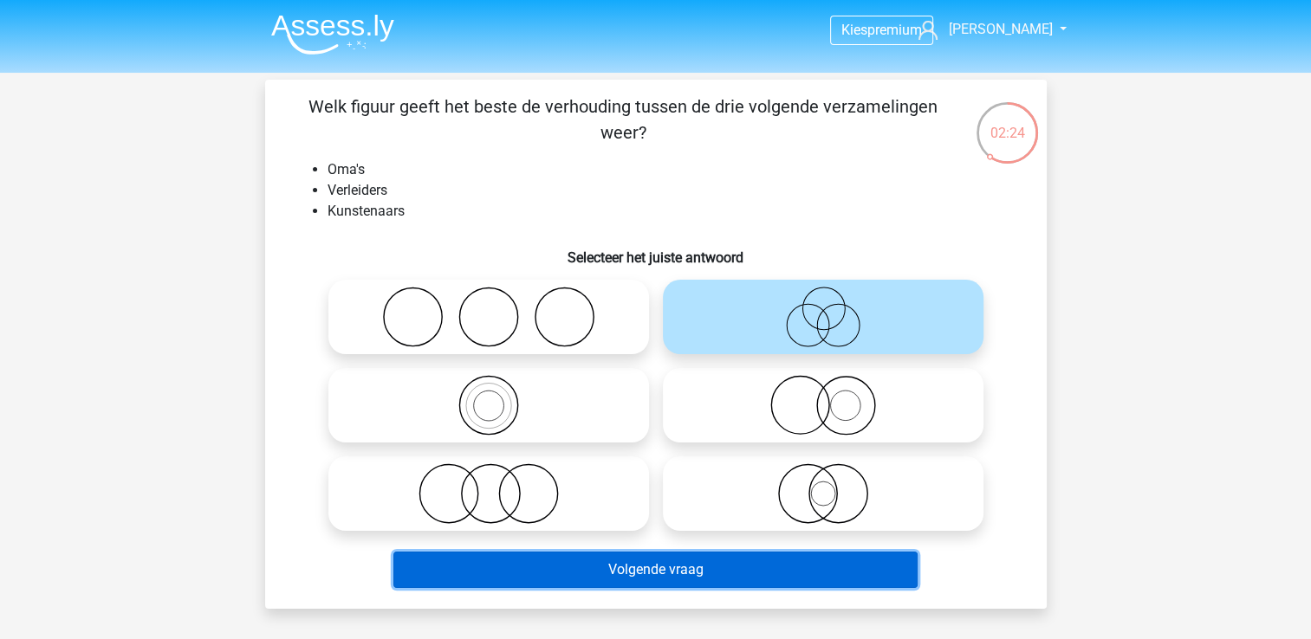
click at [726, 559] on button "Volgende vraag" at bounding box center [655, 570] width 524 height 36
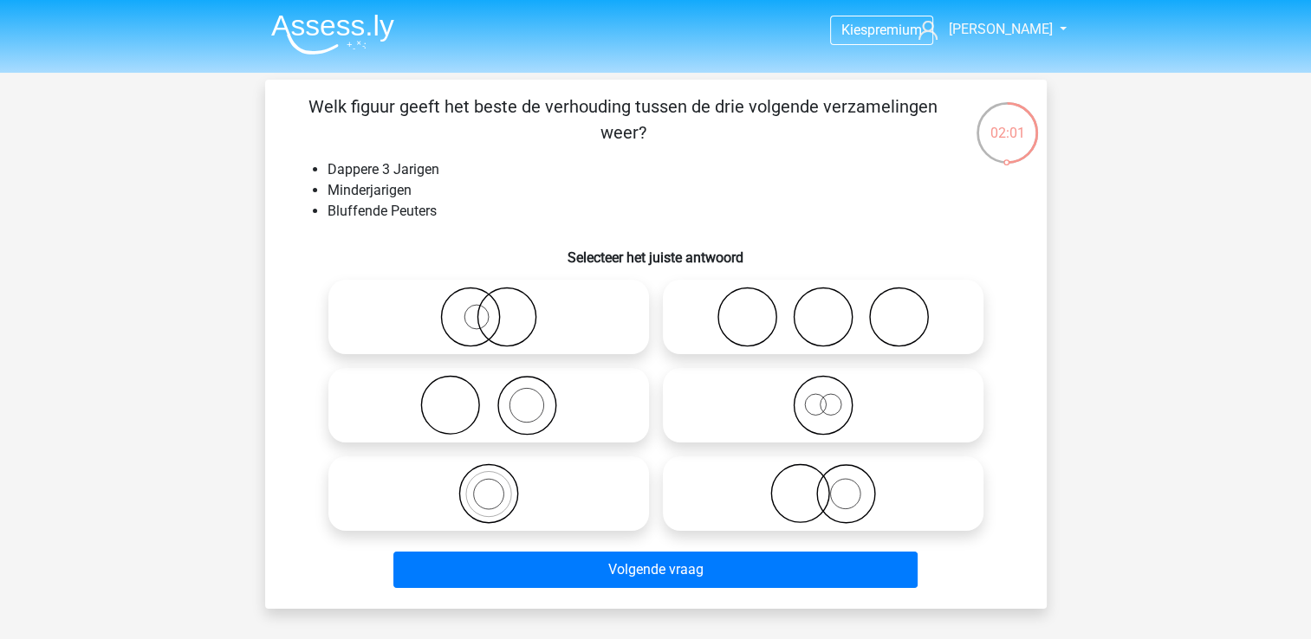
click at [755, 404] on icon at bounding box center [823, 405] width 307 height 61
click at [823, 397] on input "radio" at bounding box center [828, 391] width 11 height 11
radio input "true"
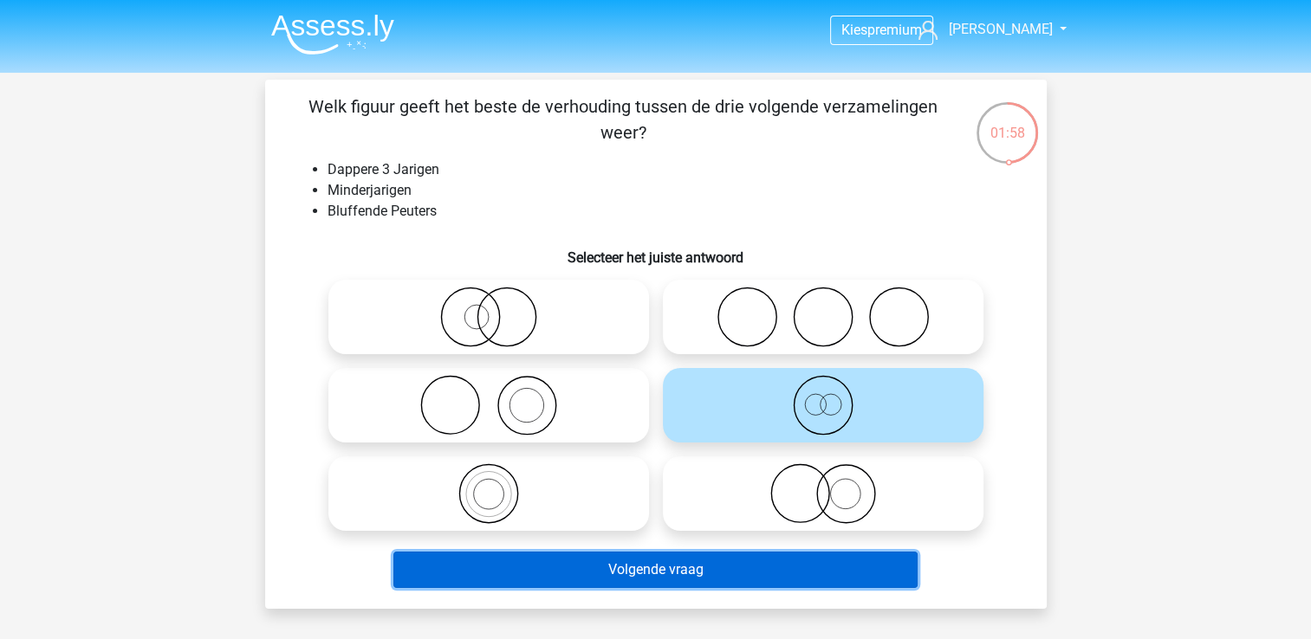
click at [747, 566] on button "Volgende vraag" at bounding box center [655, 570] width 524 height 36
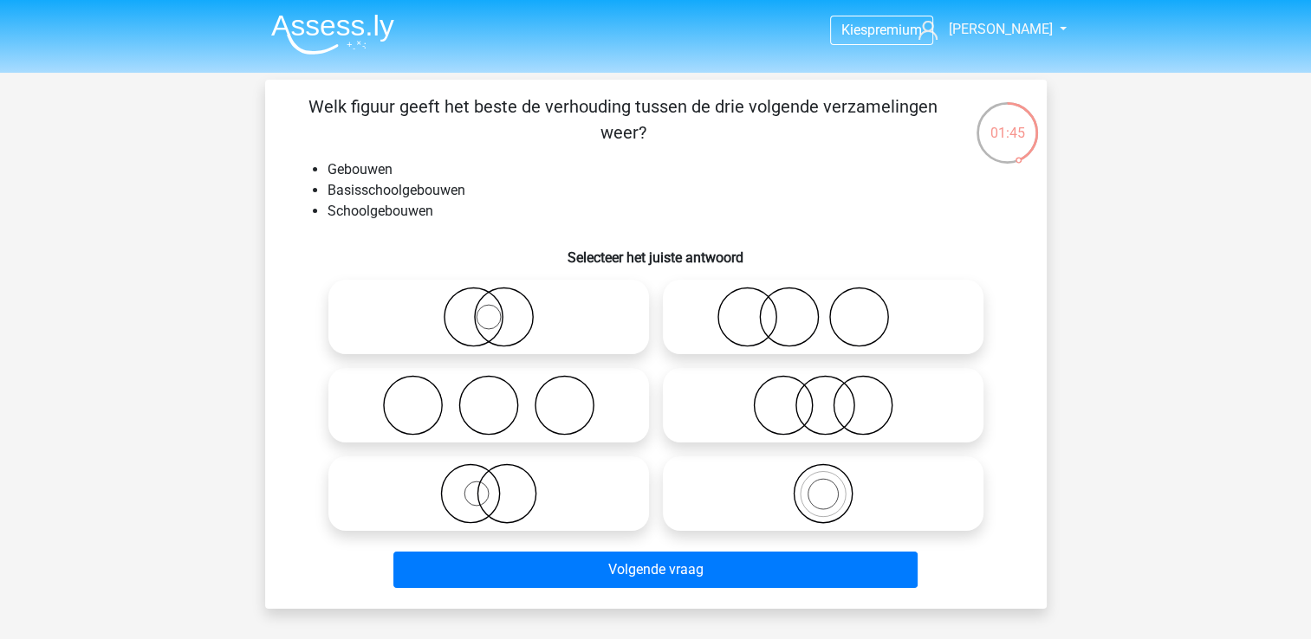
click at [765, 506] on icon at bounding box center [823, 494] width 307 height 61
click at [823, 485] on input "radio" at bounding box center [828, 479] width 11 height 11
radio input "true"
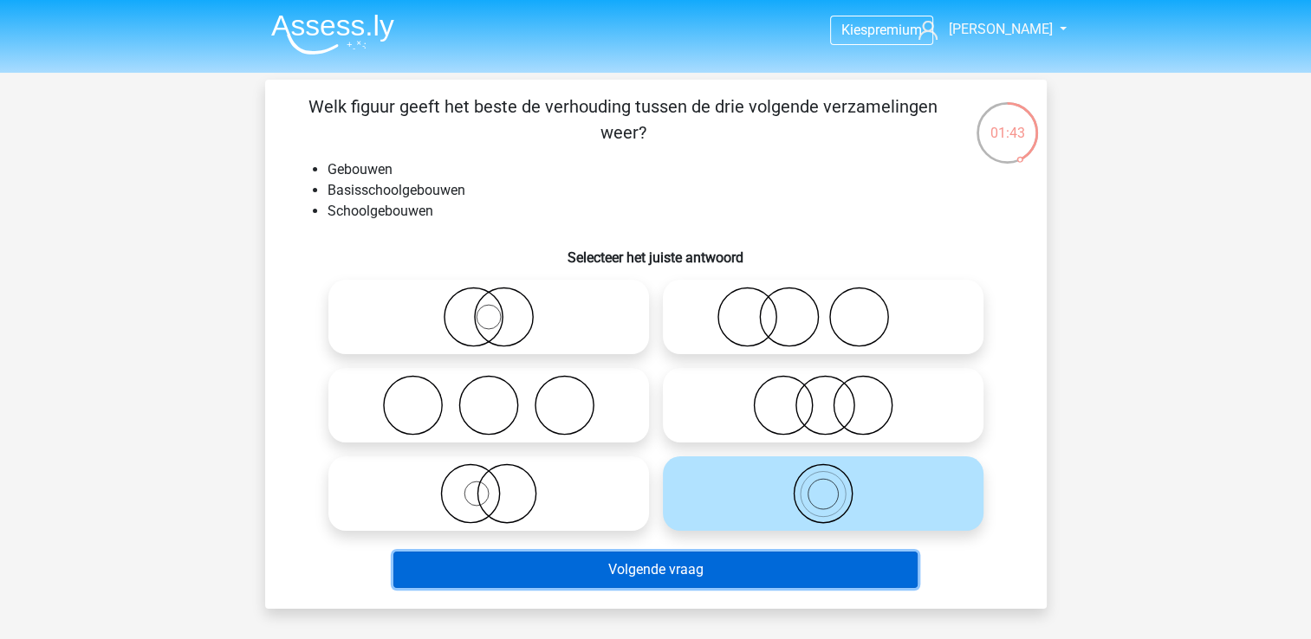
click at [687, 567] on button "Volgende vraag" at bounding box center [655, 570] width 524 height 36
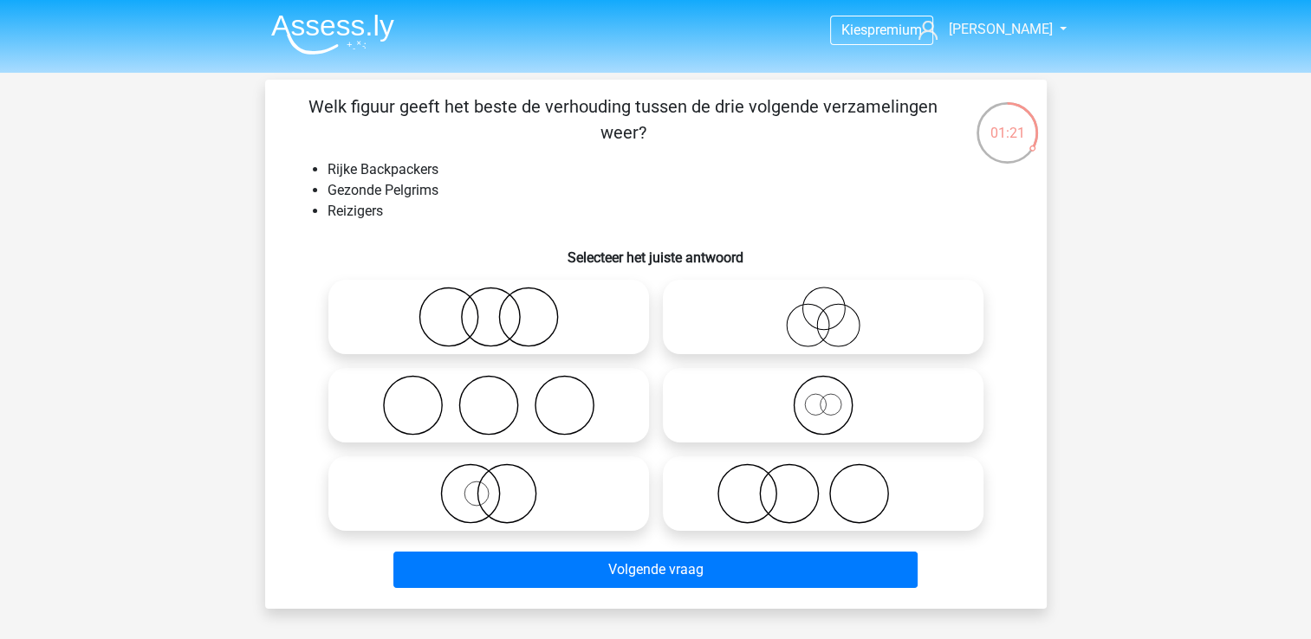
click at [515, 485] on icon at bounding box center [488, 494] width 307 height 61
click at [500, 485] on input "radio" at bounding box center [494, 479] width 11 height 11
radio input "true"
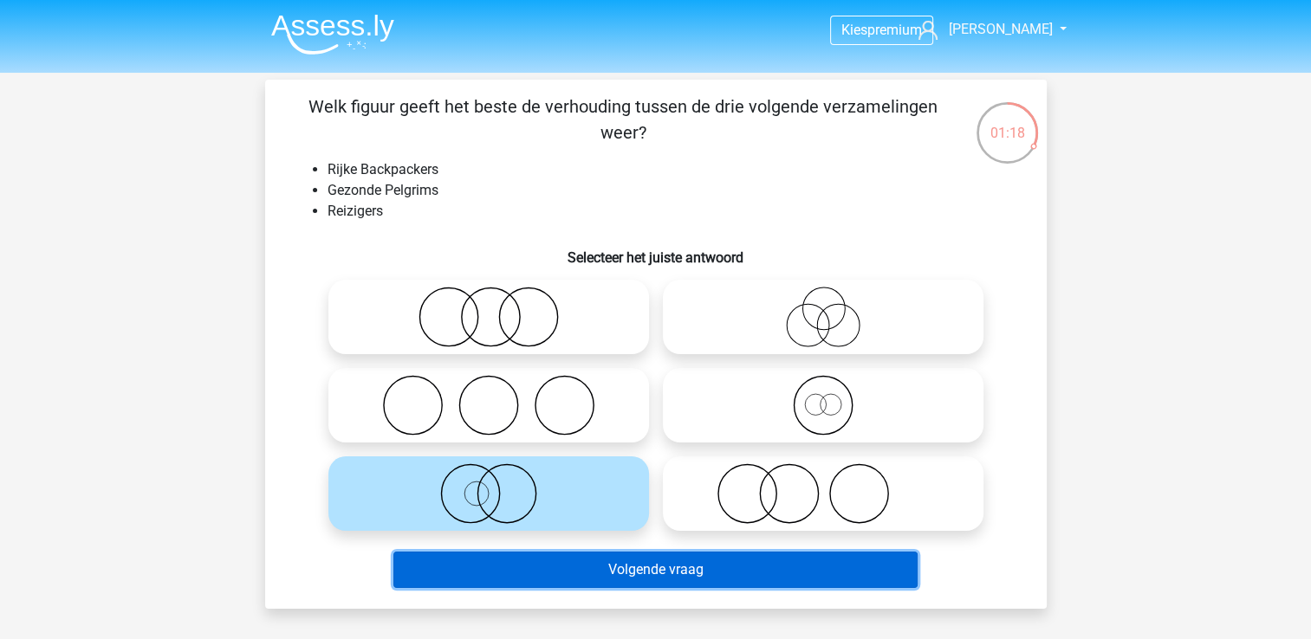
click at [601, 565] on button "Volgende vraag" at bounding box center [655, 570] width 524 height 36
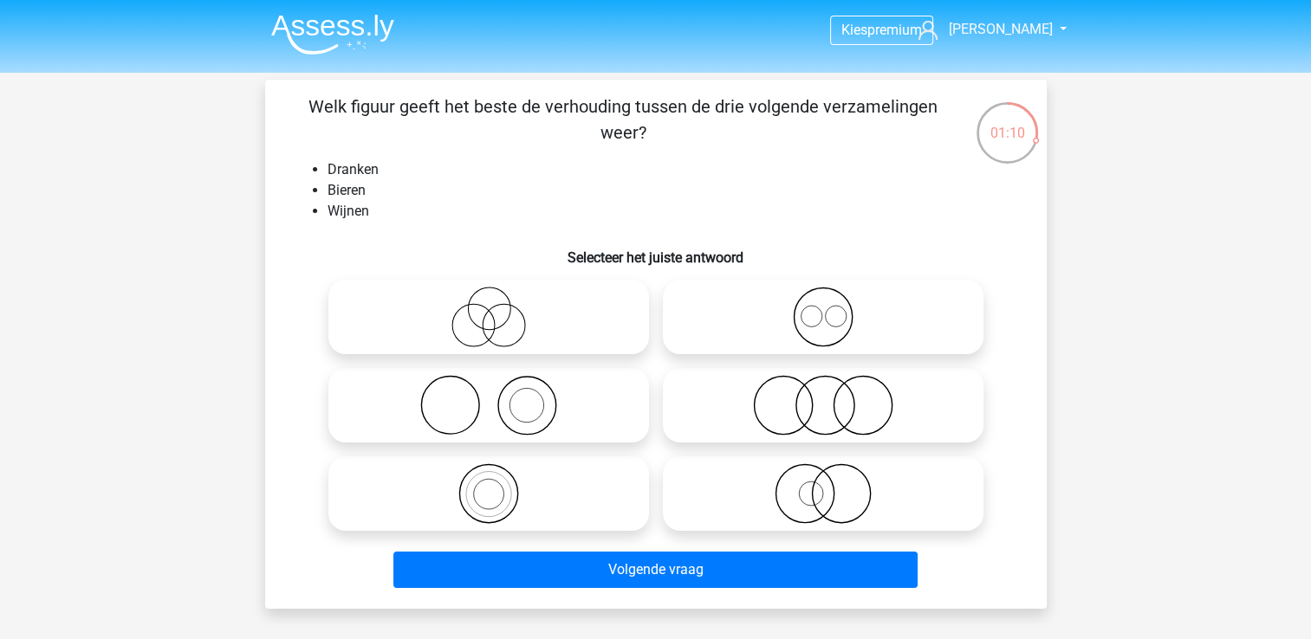
click at [781, 340] on icon at bounding box center [823, 317] width 307 height 61
click at [823, 308] on input "radio" at bounding box center [828, 302] width 11 height 11
radio input "true"
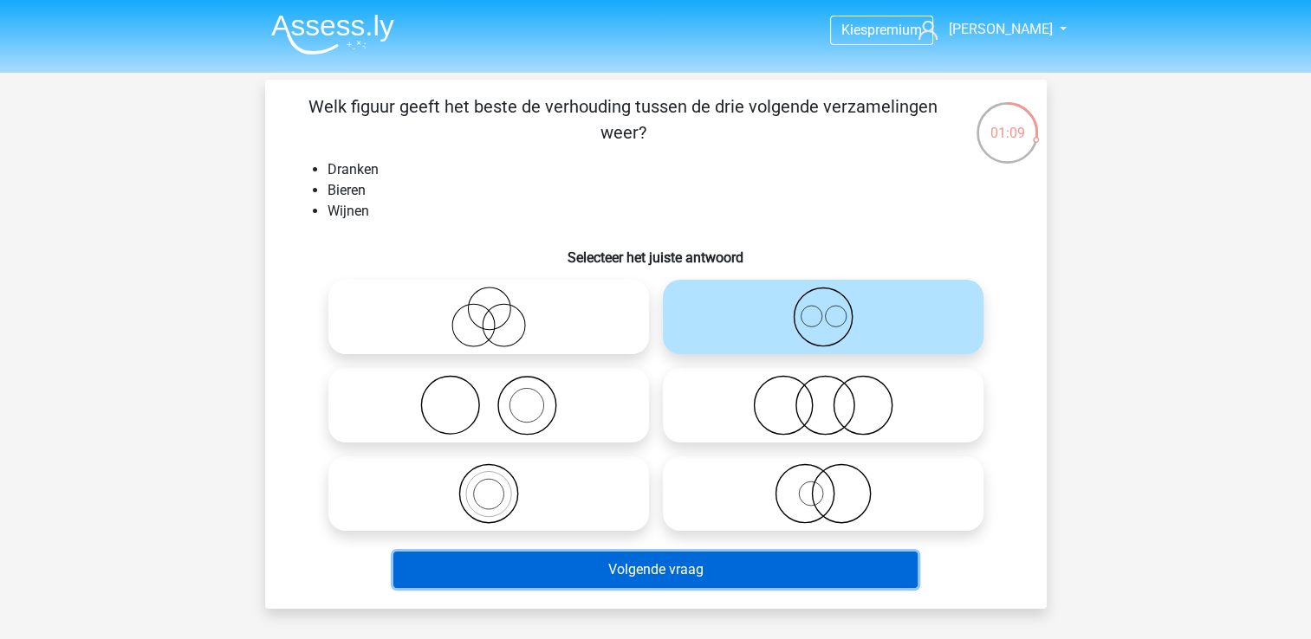
click at [821, 566] on button "Volgende vraag" at bounding box center [655, 570] width 524 height 36
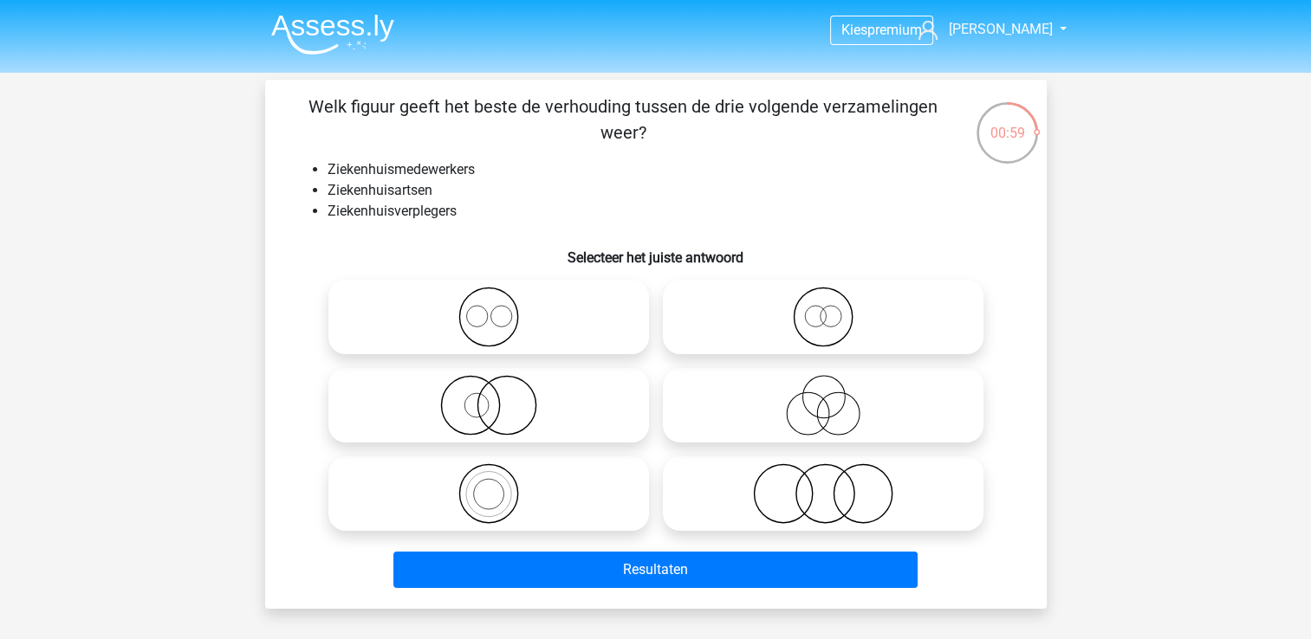
click at [781, 321] on icon at bounding box center [823, 317] width 307 height 61
click at [823, 308] on input "radio" at bounding box center [828, 302] width 11 height 11
radio input "true"
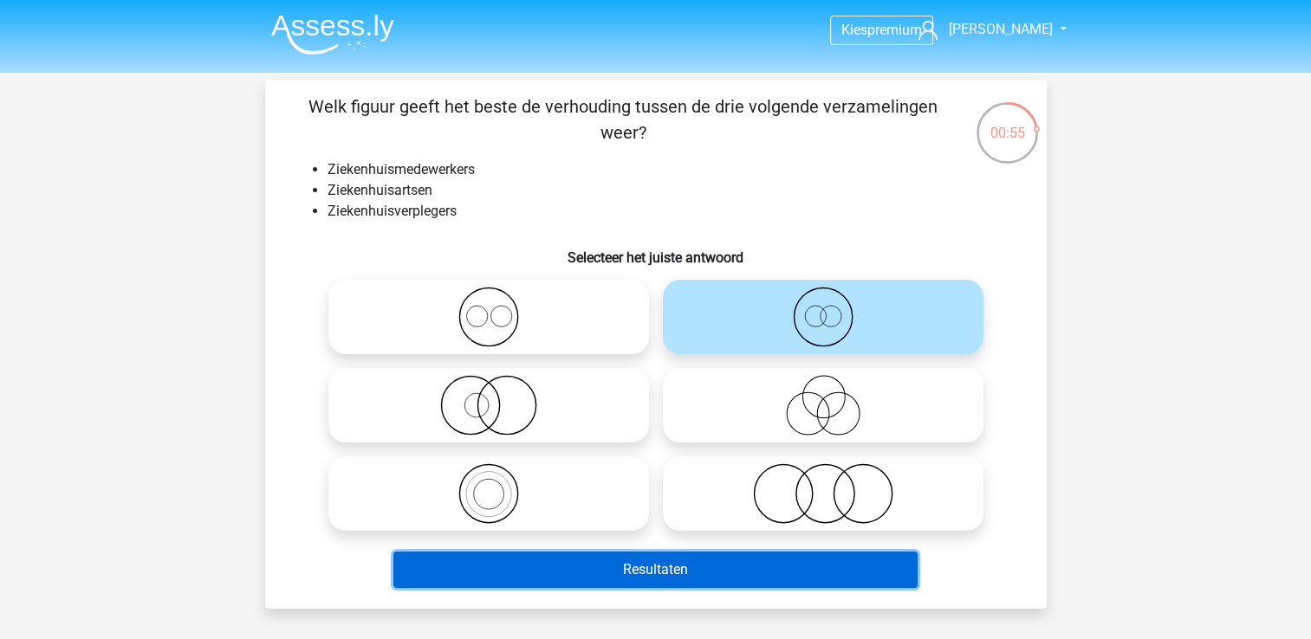
click at [773, 580] on button "Resultaten" at bounding box center [655, 570] width 524 height 36
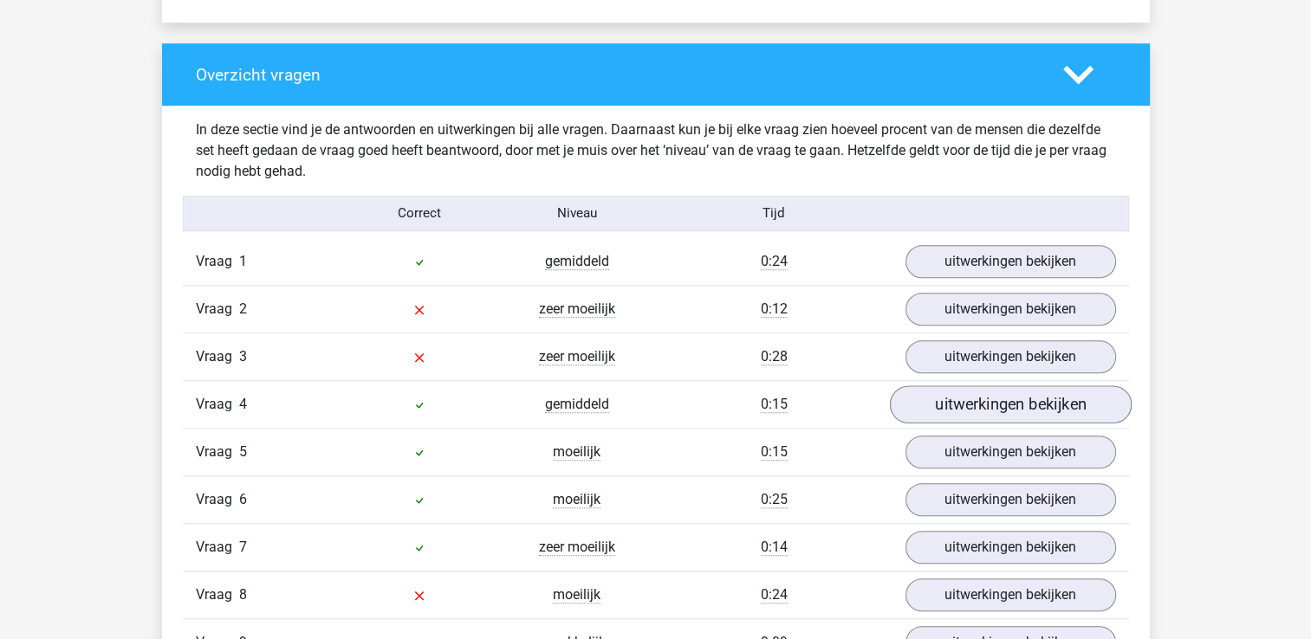
scroll to position [1300, 0]
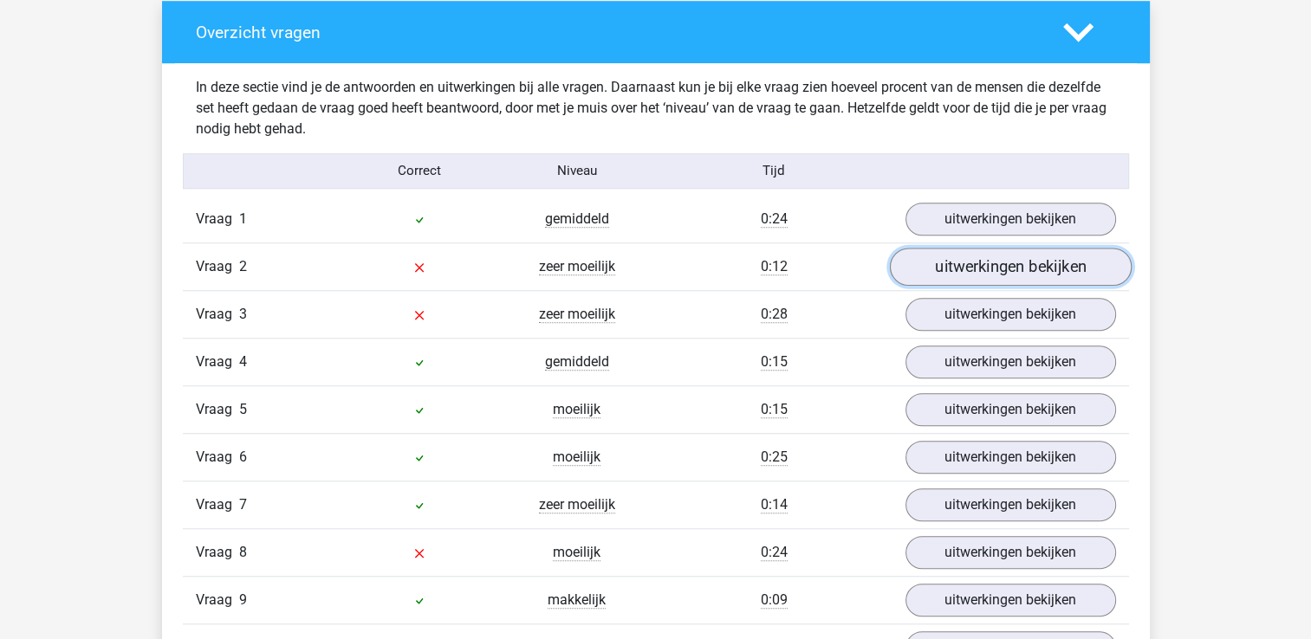
click at [923, 275] on link "uitwerkingen bekijken" at bounding box center [1010, 267] width 242 height 38
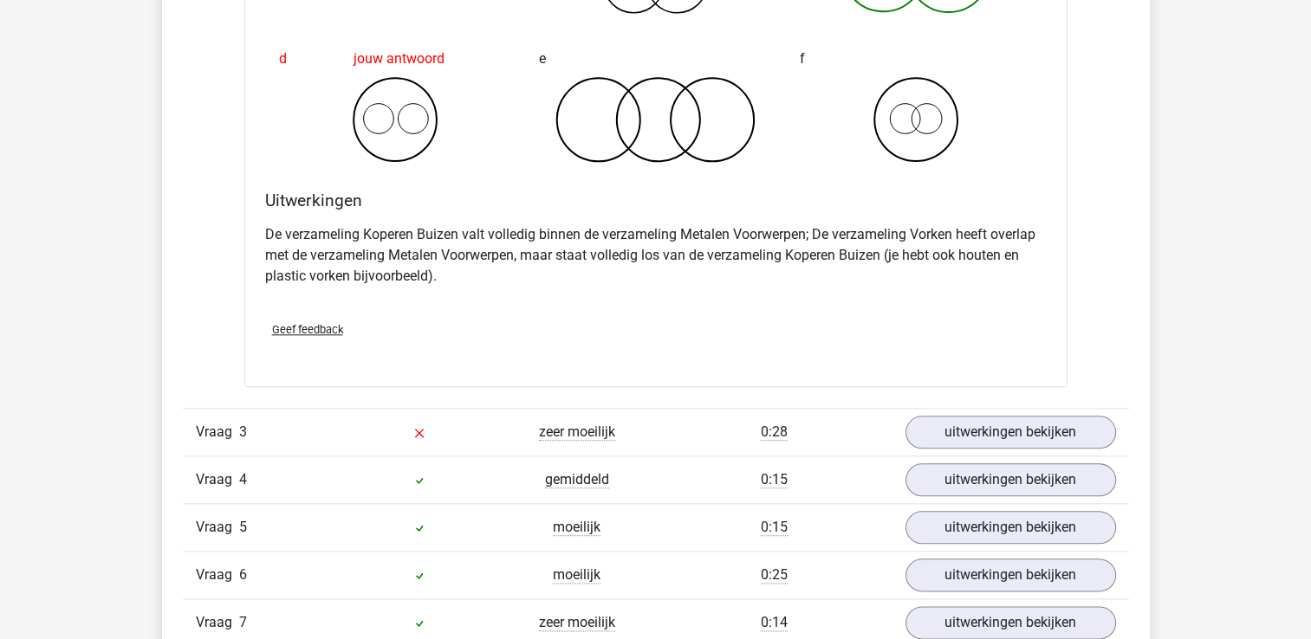
scroll to position [1993, 0]
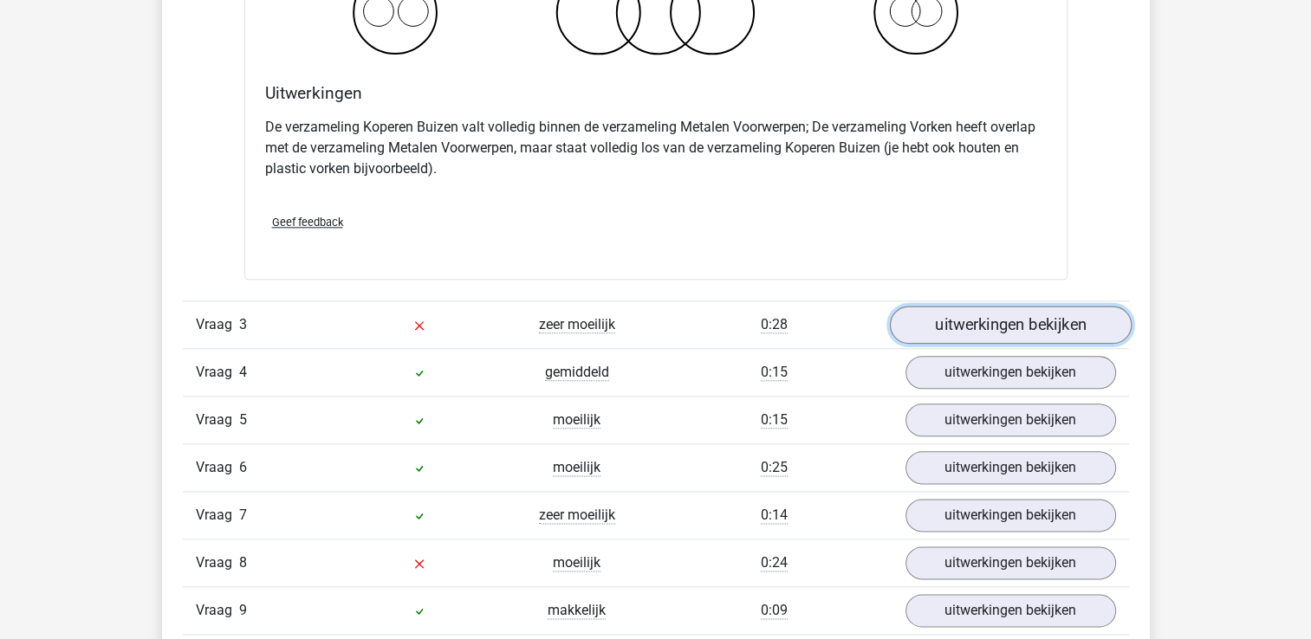
click at [998, 310] on link "uitwerkingen bekijken" at bounding box center [1010, 325] width 242 height 38
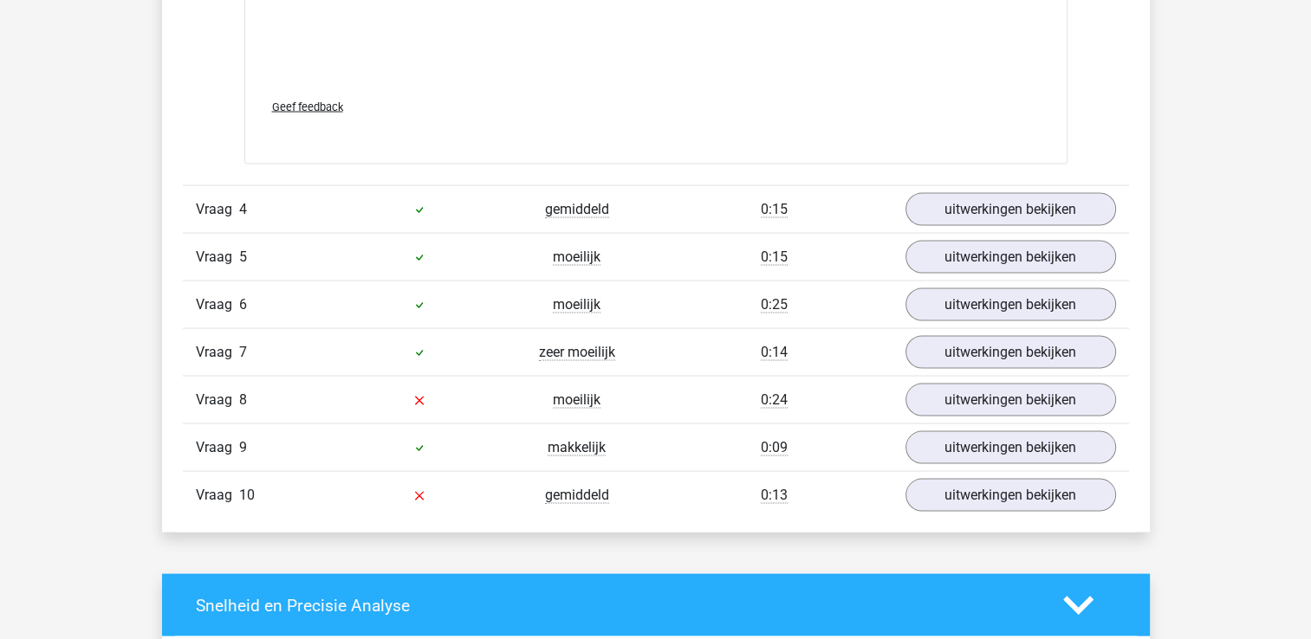
scroll to position [3292, 0]
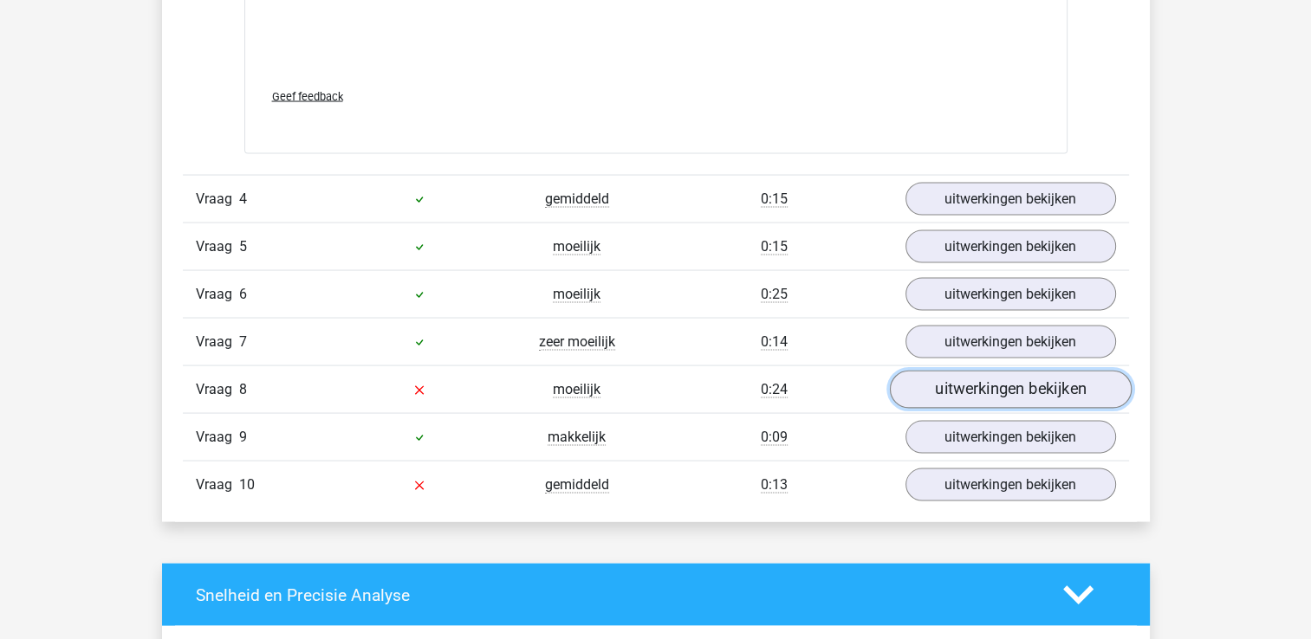
click at [932, 396] on link "uitwerkingen bekijken" at bounding box center [1010, 391] width 242 height 38
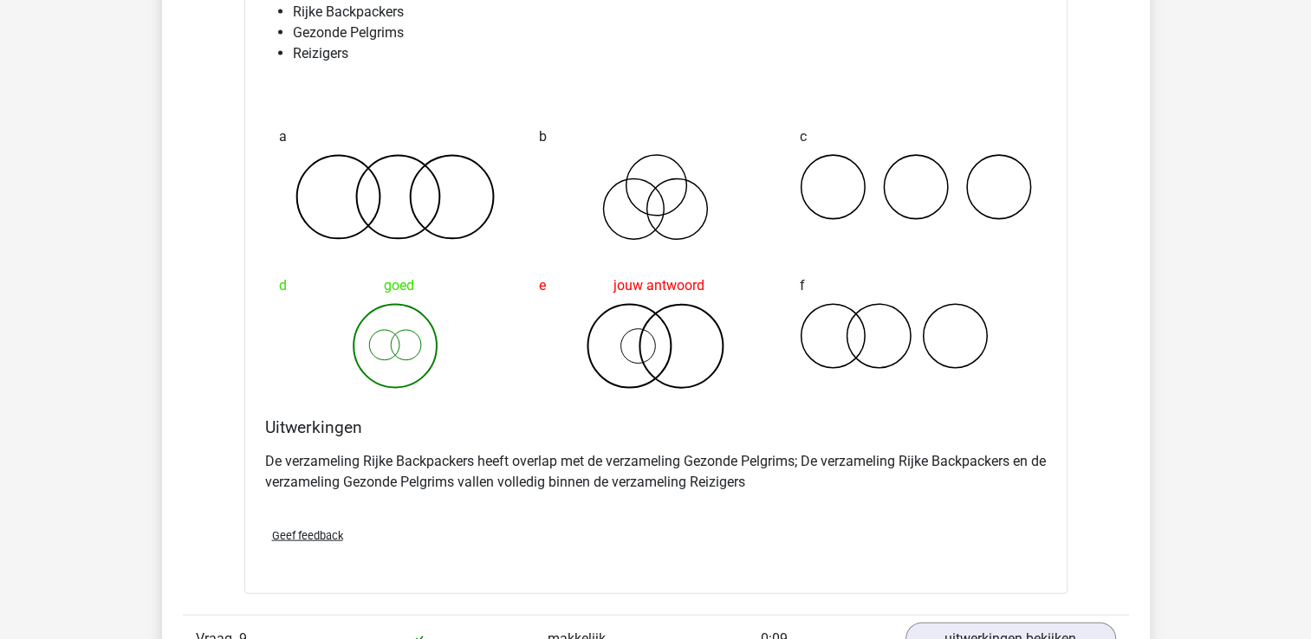
scroll to position [3985, 0]
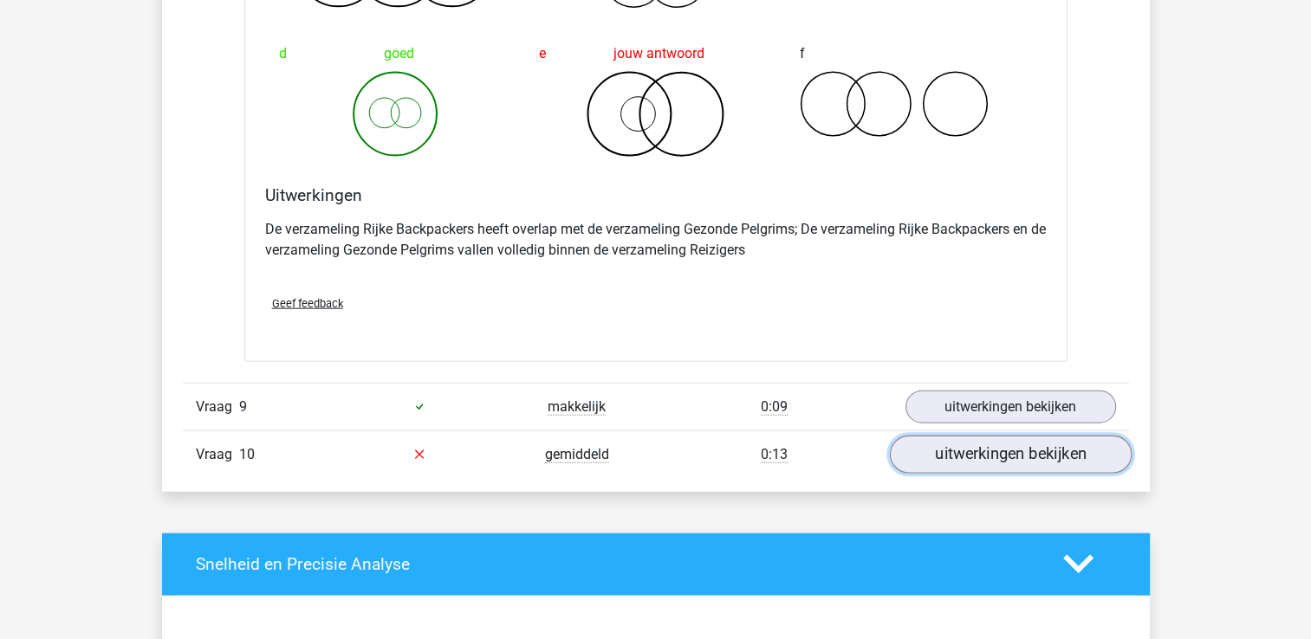
click at [958, 457] on link "uitwerkingen bekijken" at bounding box center [1010, 455] width 242 height 38
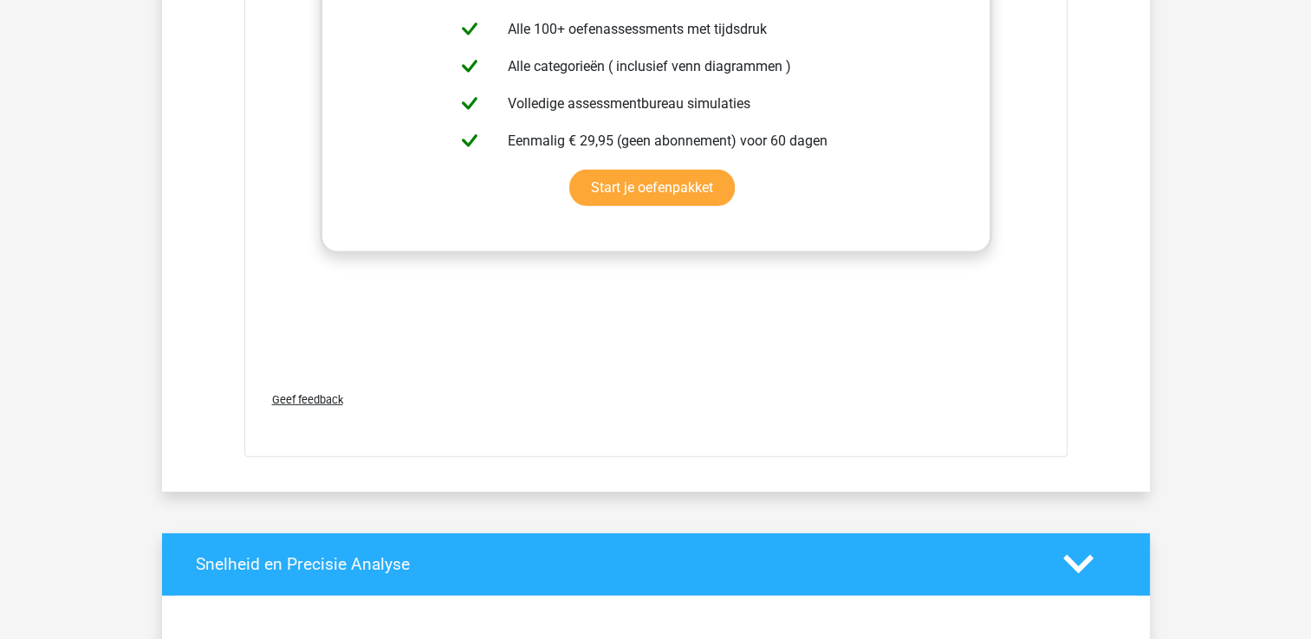
scroll to position [4678, 0]
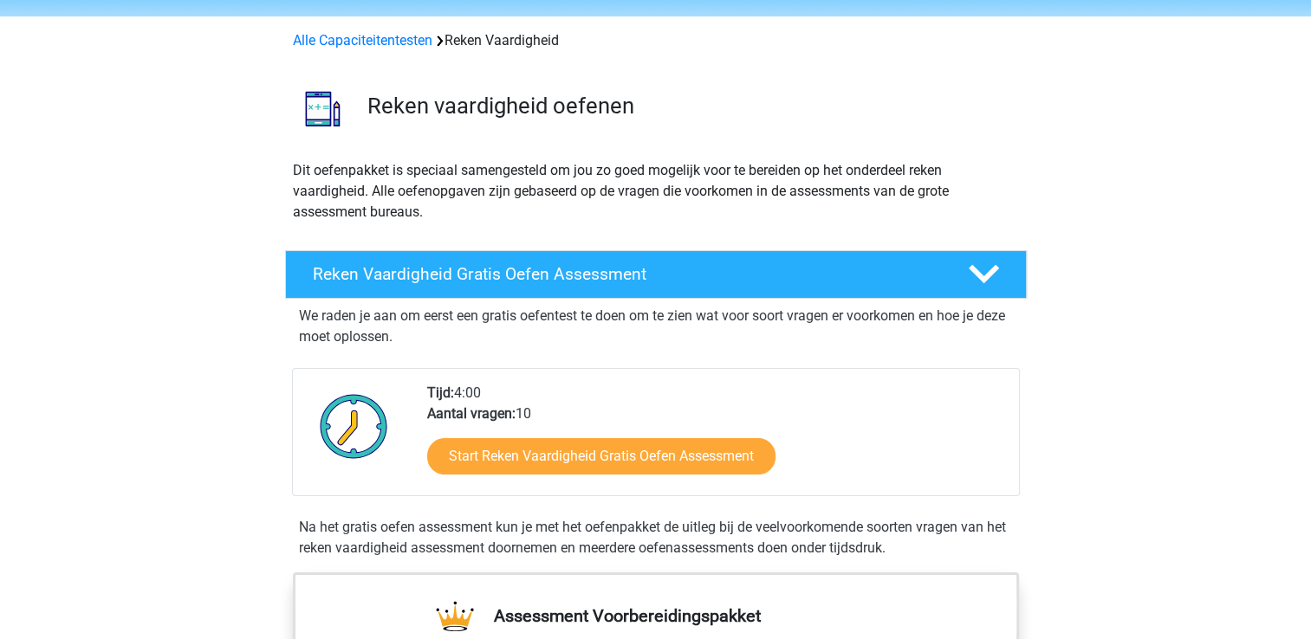
scroll to position [87, 0]
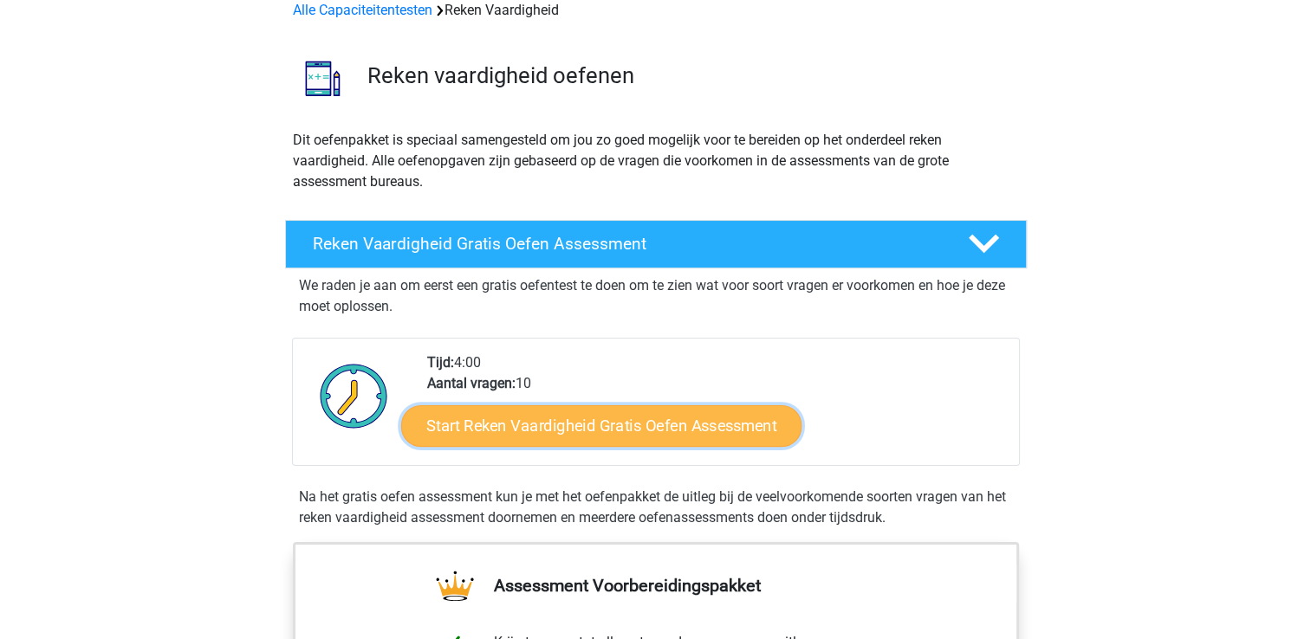
click at [649, 418] on link "Start Reken Vaardigheid Gratis Oefen Assessment" at bounding box center [601, 426] width 400 height 42
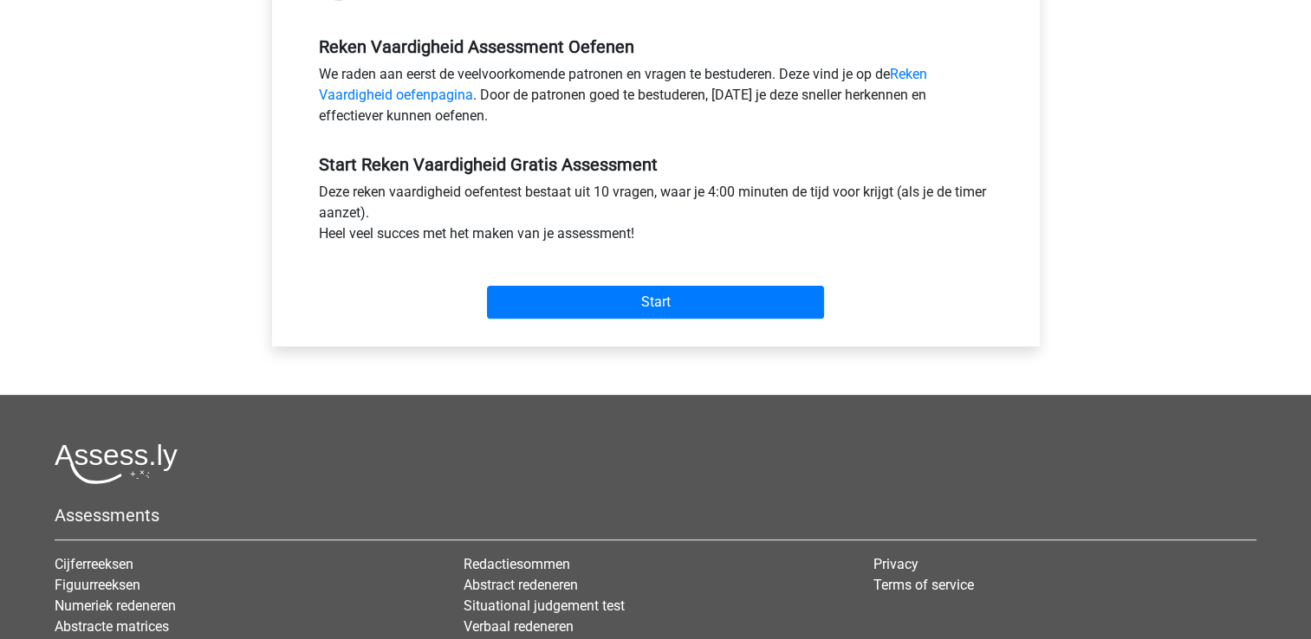
scroll to position [520, 0]
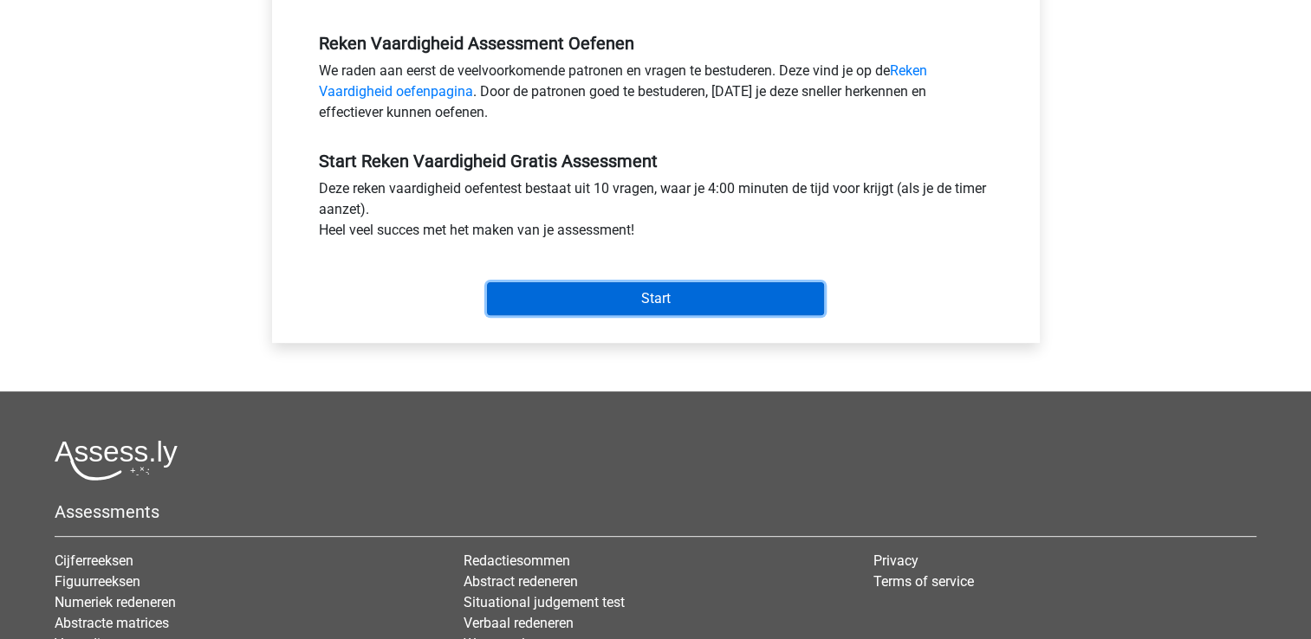
click at [639, 303] on input "Start" at bounding box center [655, 298] width 337 height 33
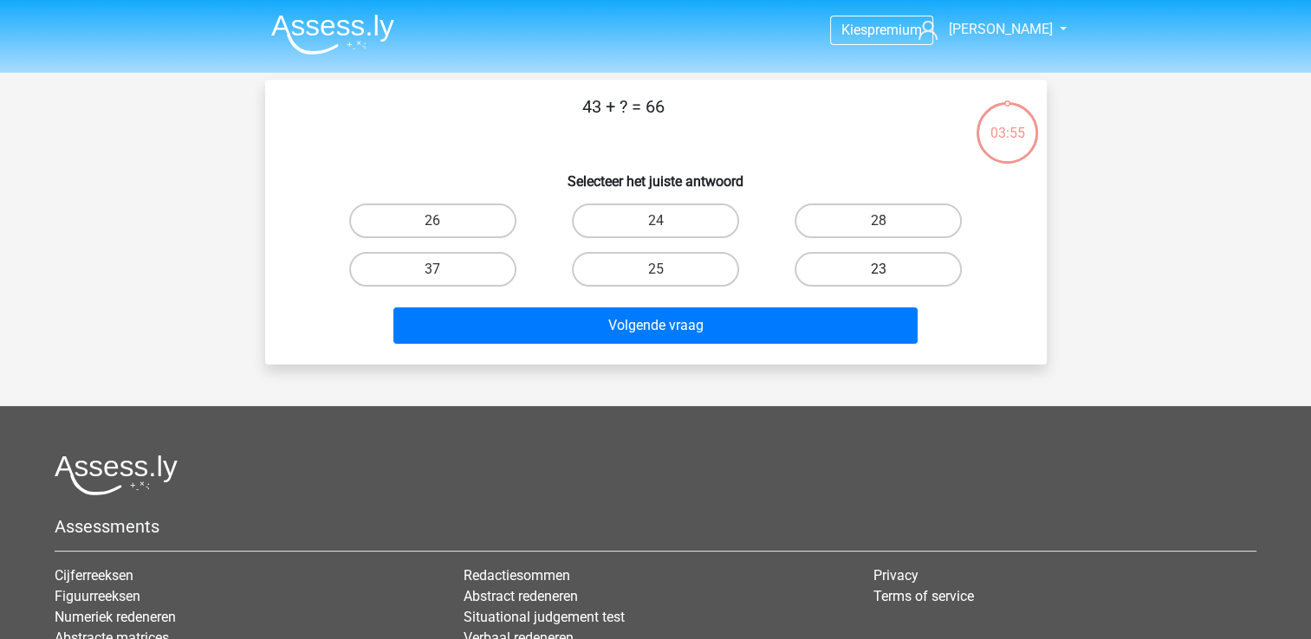
click at [852, 252] on label "23" at bounding box center [877, 269] width 167 height 35
click at [878, 269] on input "23" at bounding box center [883, 274] width 11 height 11
radio input "true"
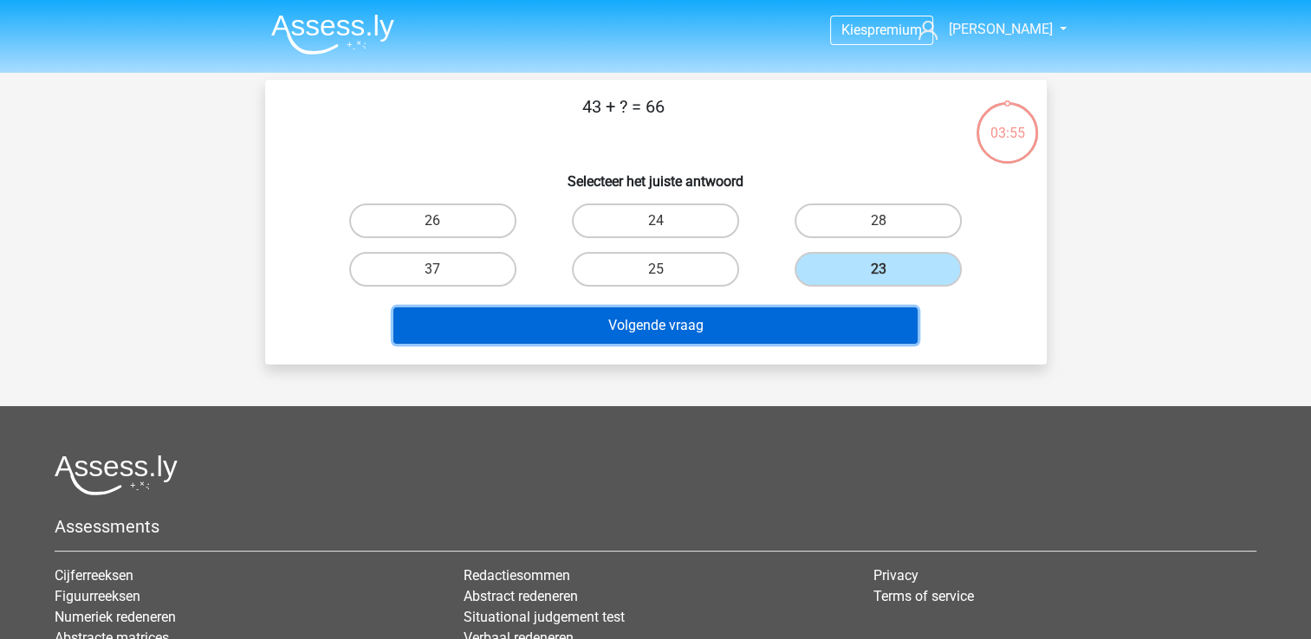
click at [725, 313] on button "Volgende vraag" at bounding box center [655, 326] width 524 height 36
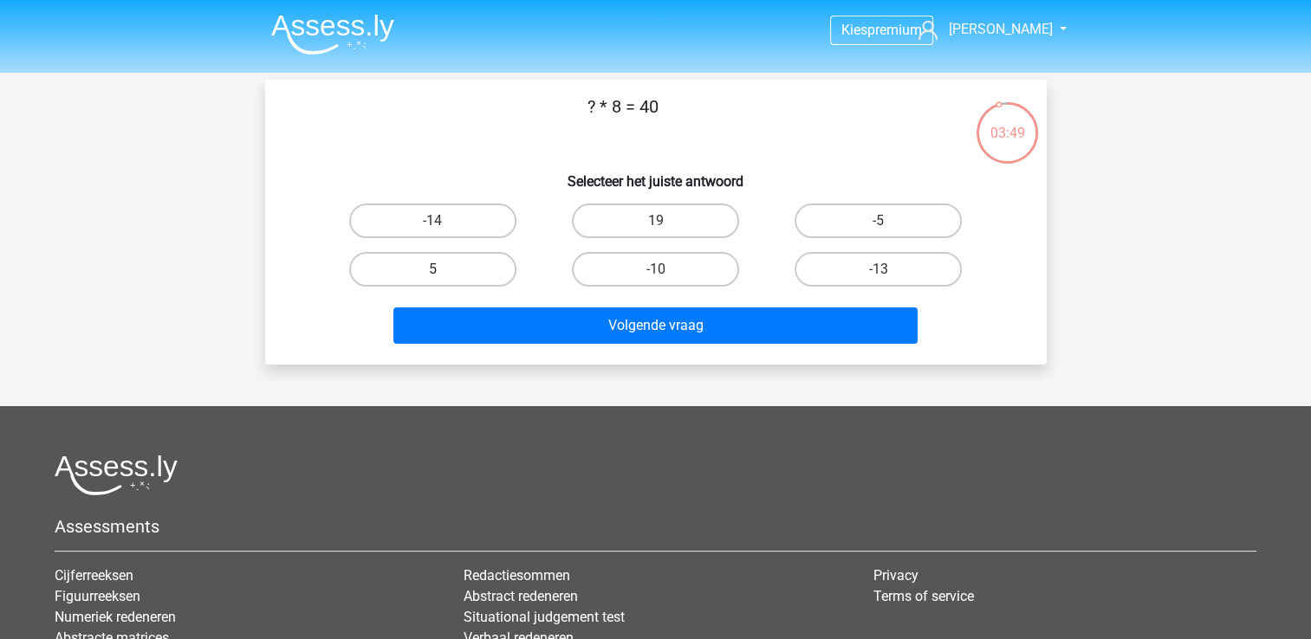
click at [493, 260] on label "5" at bounding box center [432, 269] width 167 height 35
click at [444, 269] on input "5" at bounding box center [437, 274] width 11 height 11
radio input "true"
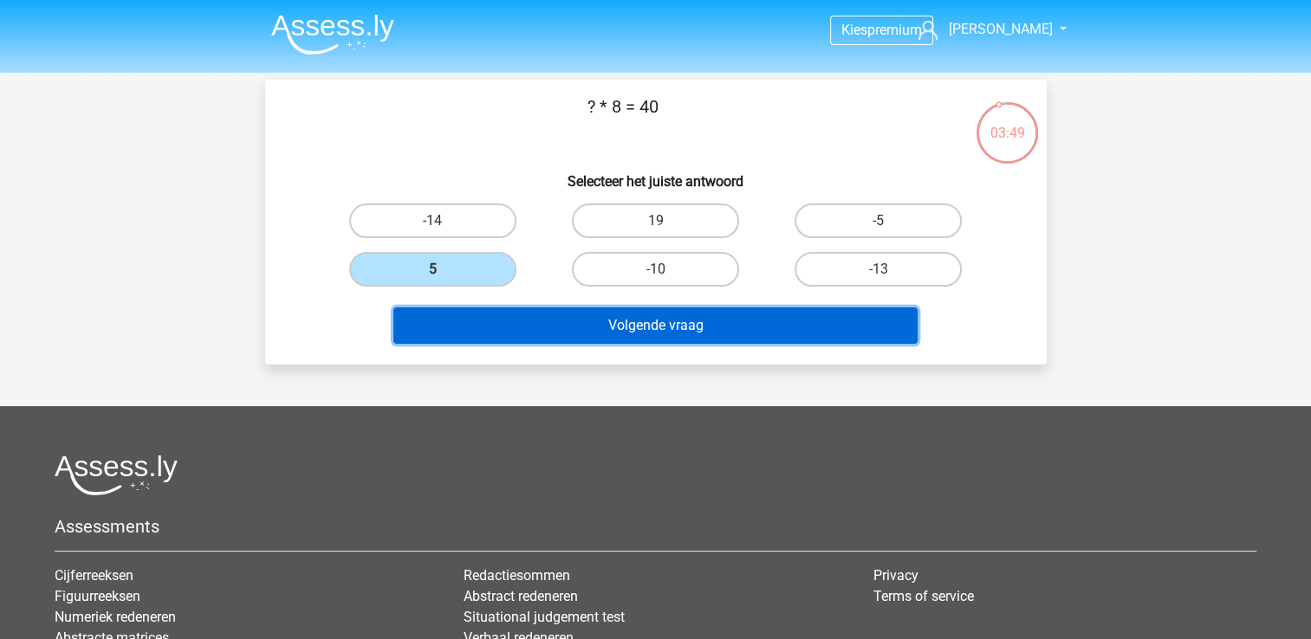
click at [600, 315] on button "Volgende vraag" at bounding box center [655, 326] width 524 height 36
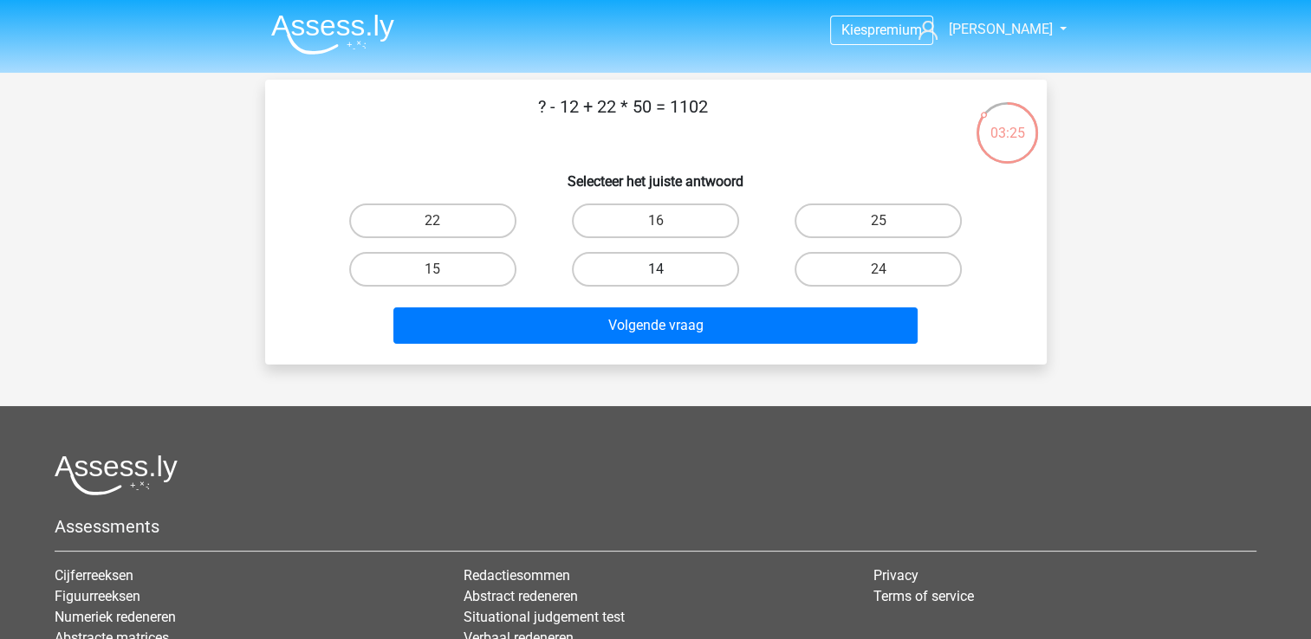
click at [685, 258] on label "14" at bounding box center [655, 269] width 167 height 35
click at [666, 269] on input "14" at bounding box center [660, 274] width 11 height 11
radio input "true"
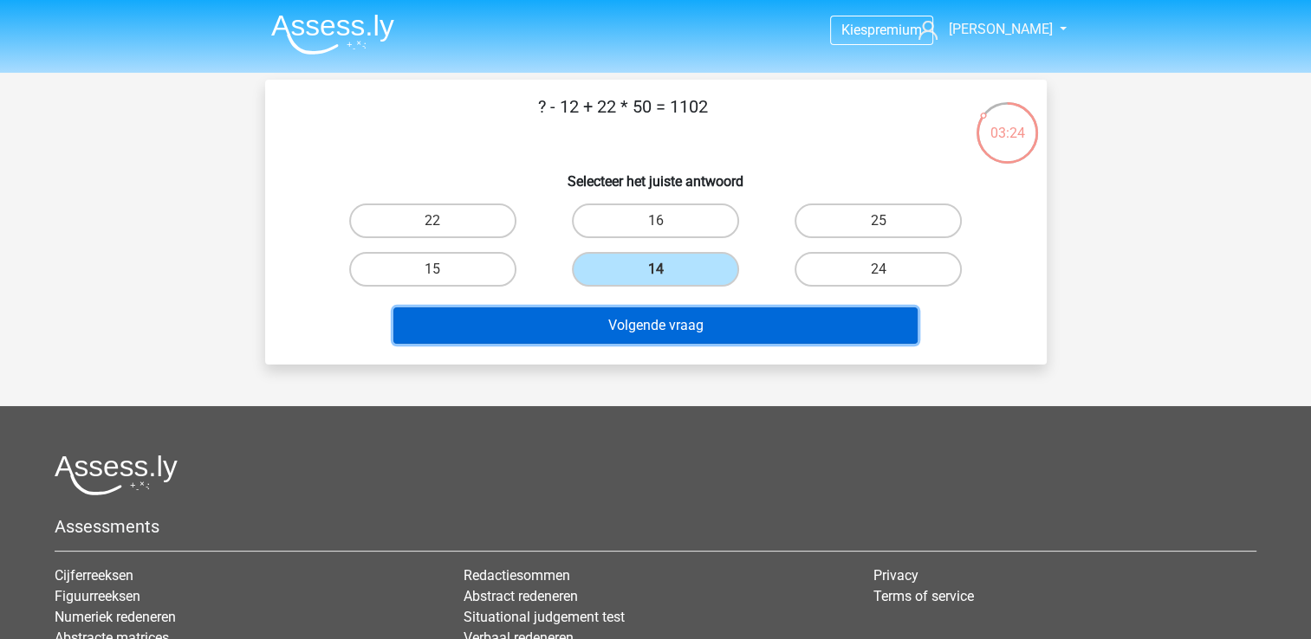
click at [738, 312] on button "Volgende vraag" at bounding box center [655, 326] width 524 height 36
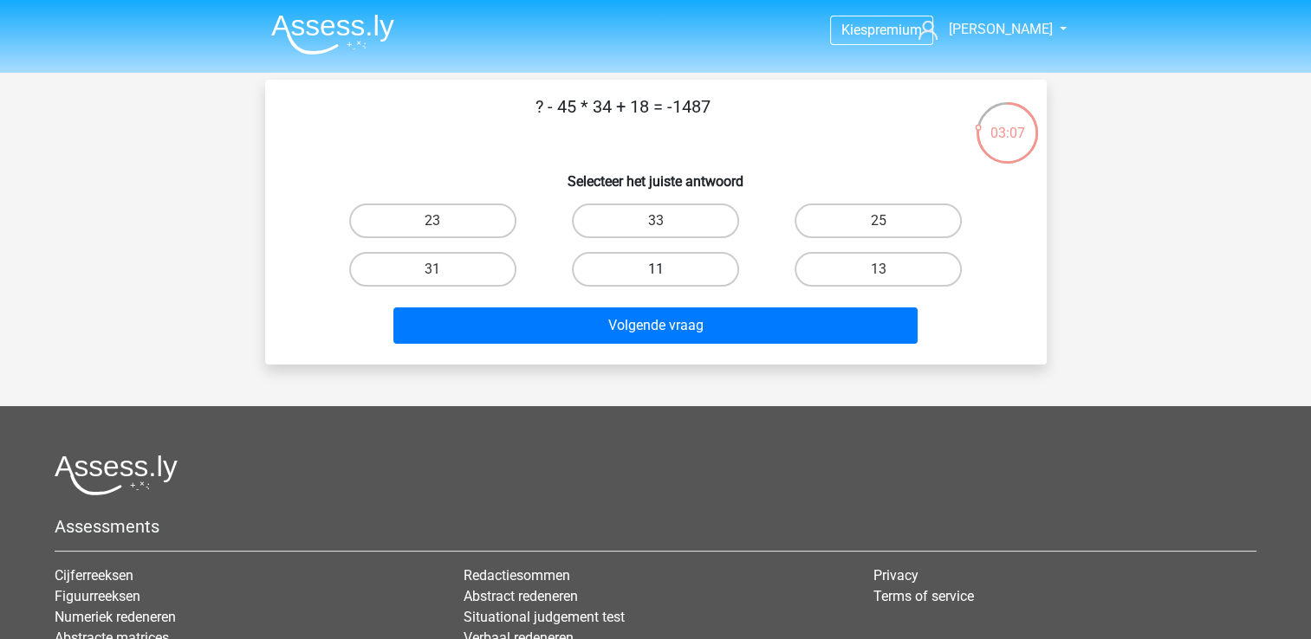
click at [641, 273] on label "11" at bounding box center [655, 269] width 167 height 35
click at [655, 273] on input "11" at bounding box center [660, 274] width 11 height 11
radio input "true"
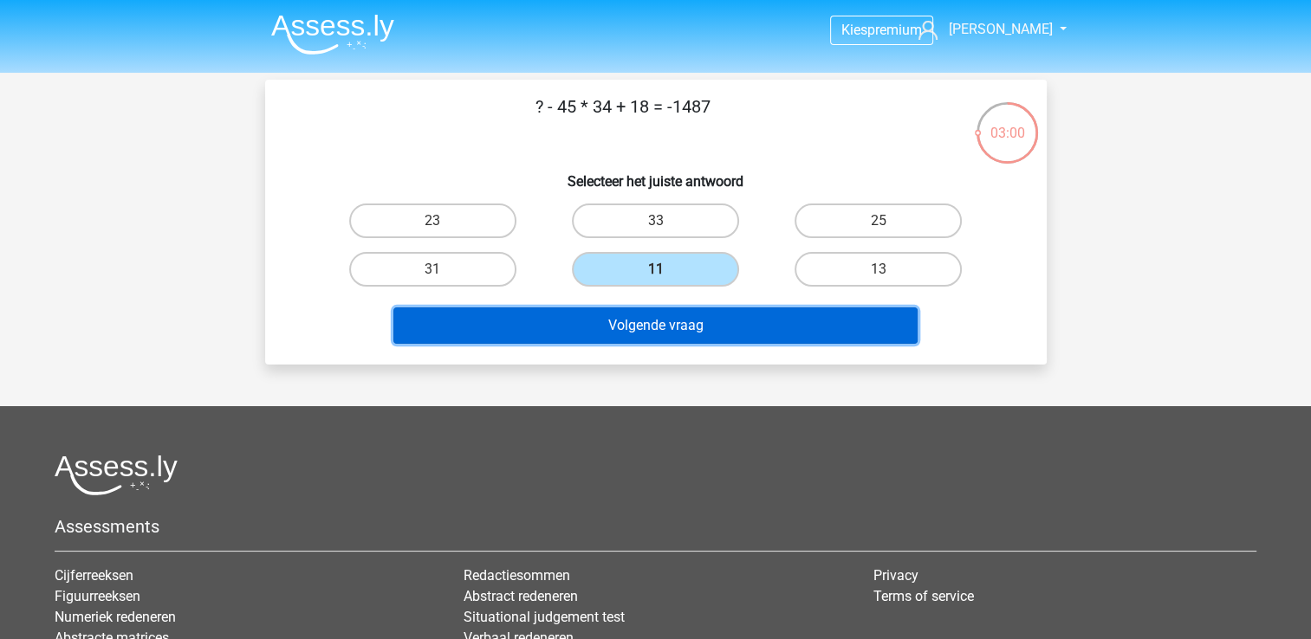
click at [725, 308] on button "Volgende vraag" at bounding box center [655, 326] width 524 height 36
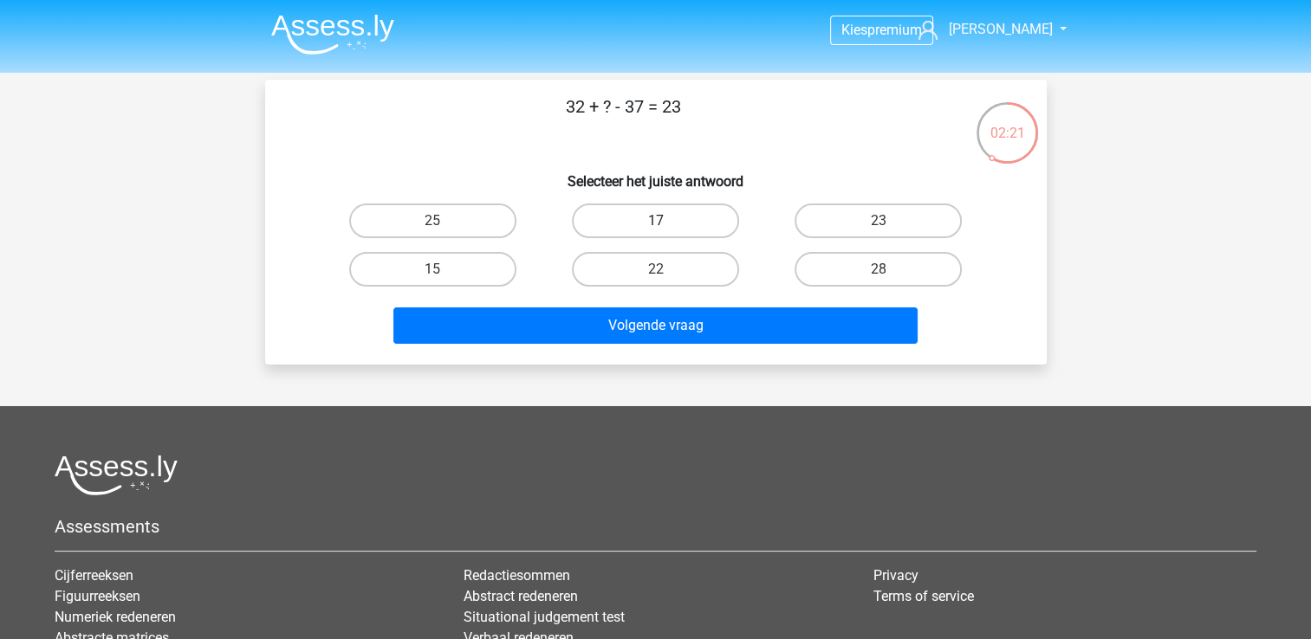
click at [663, 212] on label "17" at bounding box center [655, 221] width 167 height 35
click at [663, 221] on input "17" at bounding box center [660, 226] width 11 height 11
radio input "true"
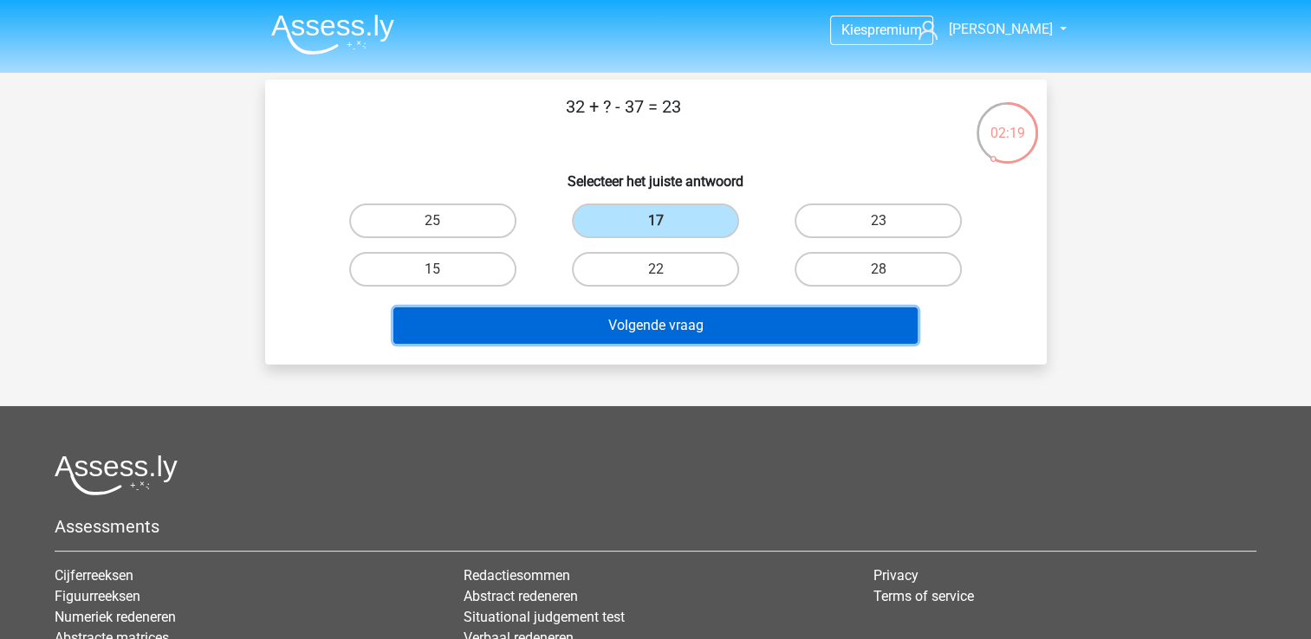
click at [658, 313] on button "Volgende vraag" at bounding box center [655, 326] width 524 height 36
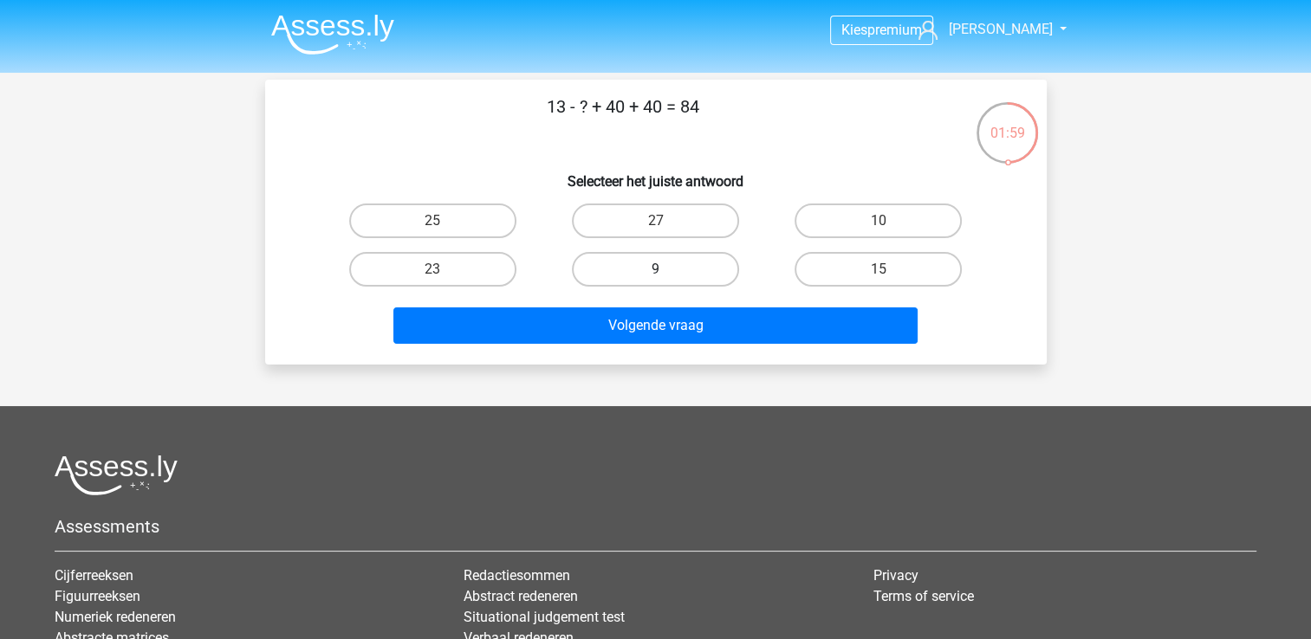
click at [675, 263] on label "9" at bounding box center [655, 269] width 167 height 35
click at [666, 269] on input "9" at bounding box center [660, 274] width 11 height 11
radio input "true"
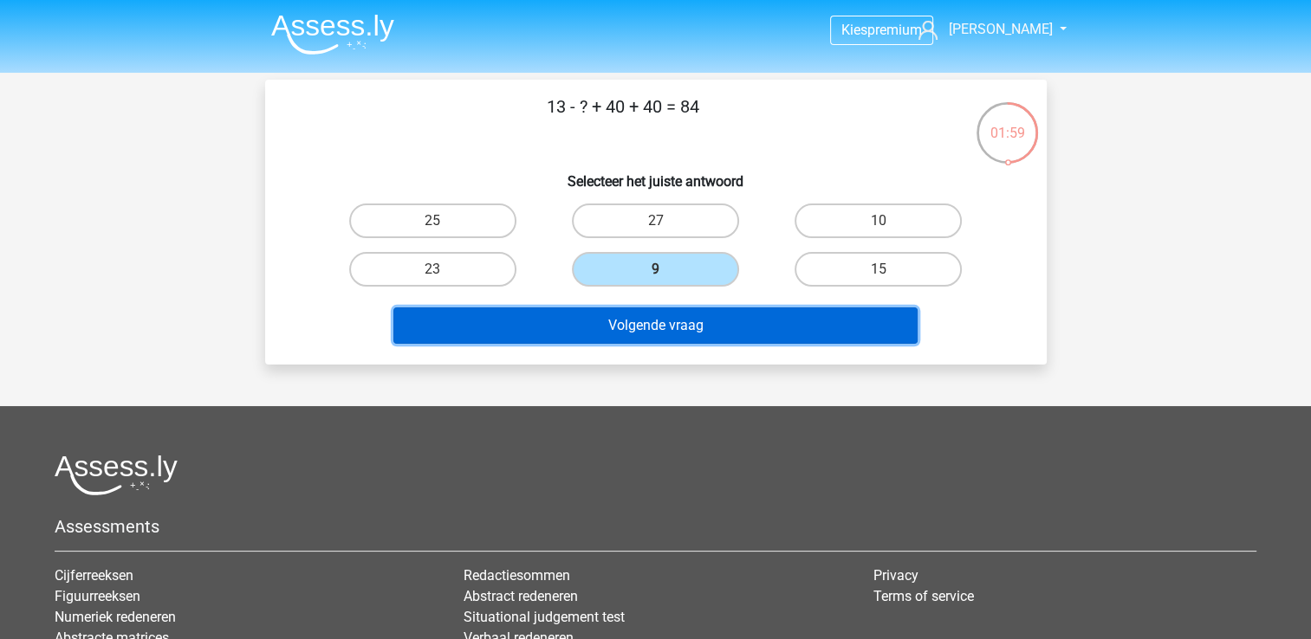
click at [710, 311] on button "Volgende vraag" at bounding box center [655, 326] width 524 height 36
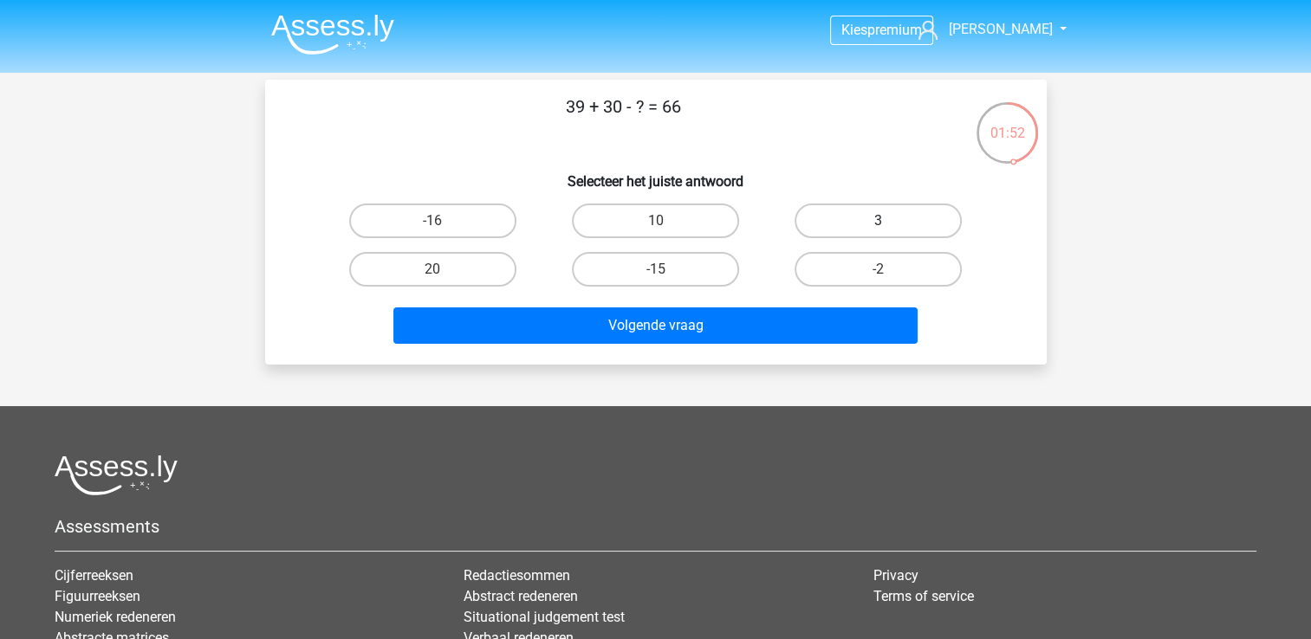
click at [821, 212] on label "3" at bounding box center [877, 221] width 167 height 35
click at [878, 221] on input "3" at bounding box center [883, 226] width 11 height 11
radio input "true"
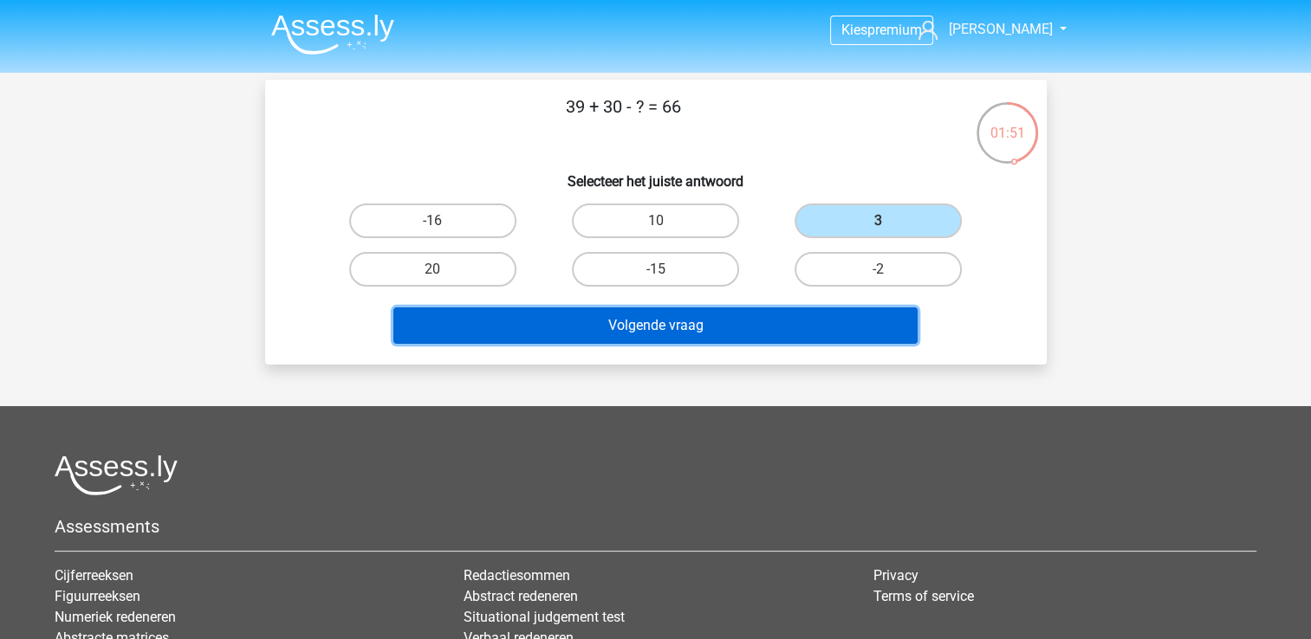
click at [783, 315] on button "Volgende vraag" at bounding box center [655, 326] width 524 height 36
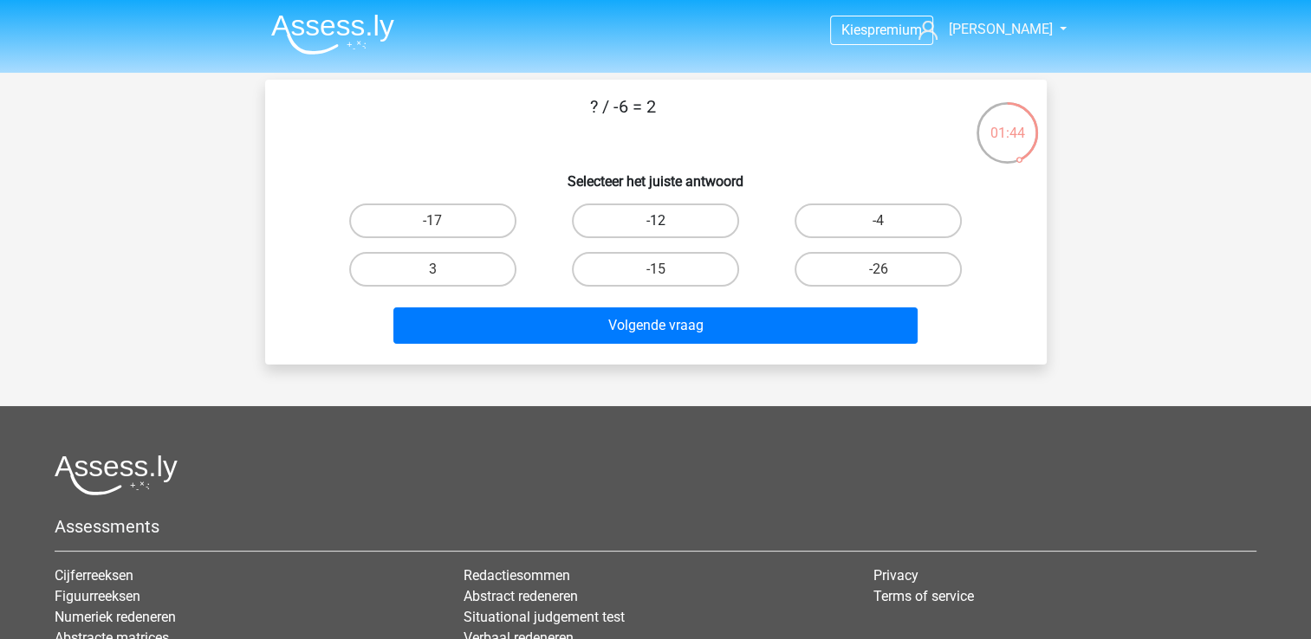
click at [714, 211] on label "-12" at bounding box center [655, 221] width 167 height 35
click at [666, 221] on input "-12" at bounding box center [660, 226] width 11 height 11
radio input "true"
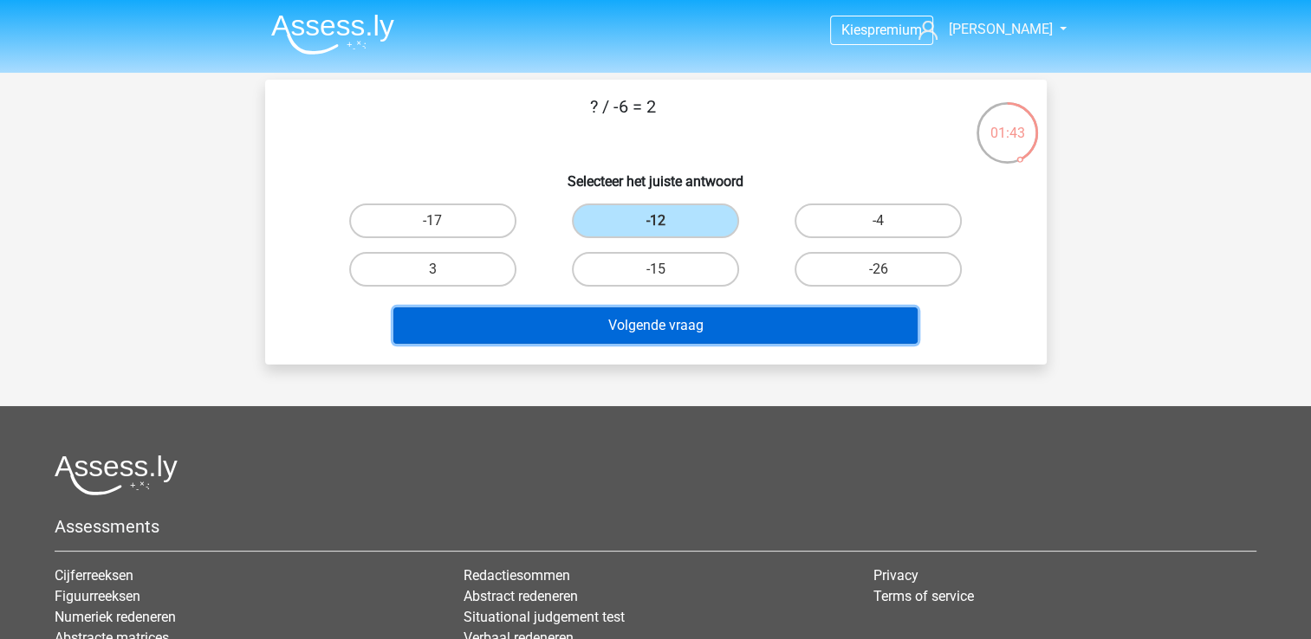
click at [769, 328] on button "Volgende vraag" at bounding box center [655, 326] width 524 height 36
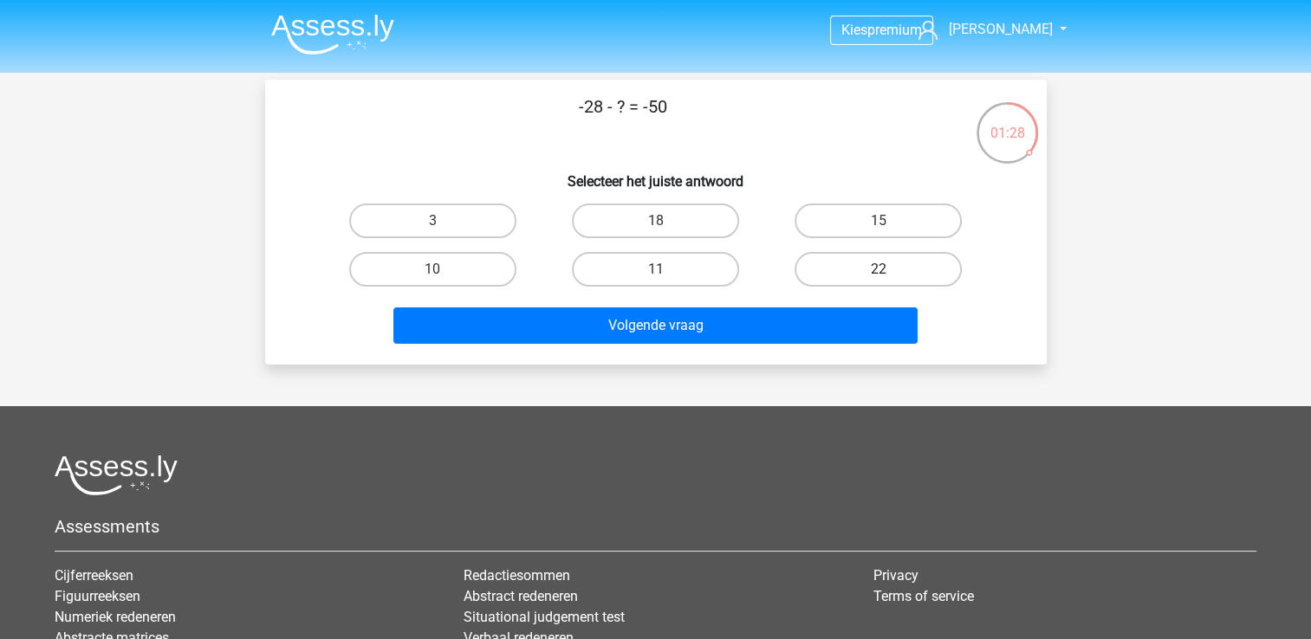
click at [851, 259] on label "22" at bounding box center [877, 269] width 167 height 35
click at [878, 269] on input "22" at bounding box center [883, 274] width 11 height 11
radio input "true"
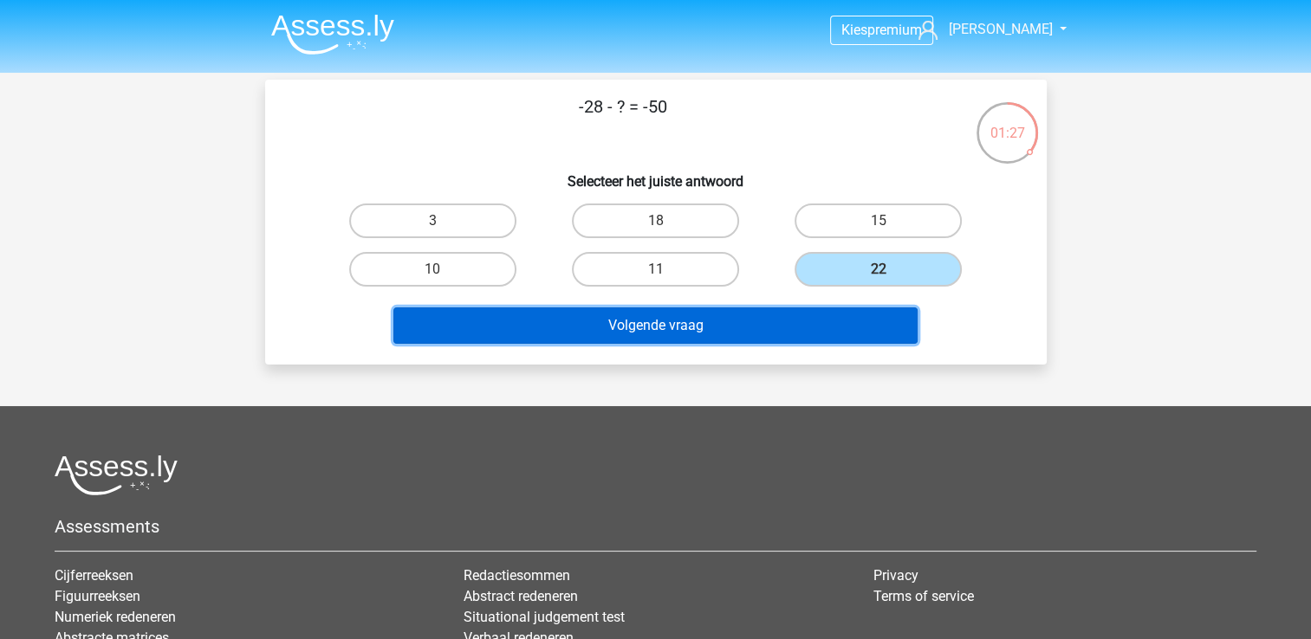
click at [828, 320] on button "Volgende vraag" at bounding box center [655, 326] width 524 height 36
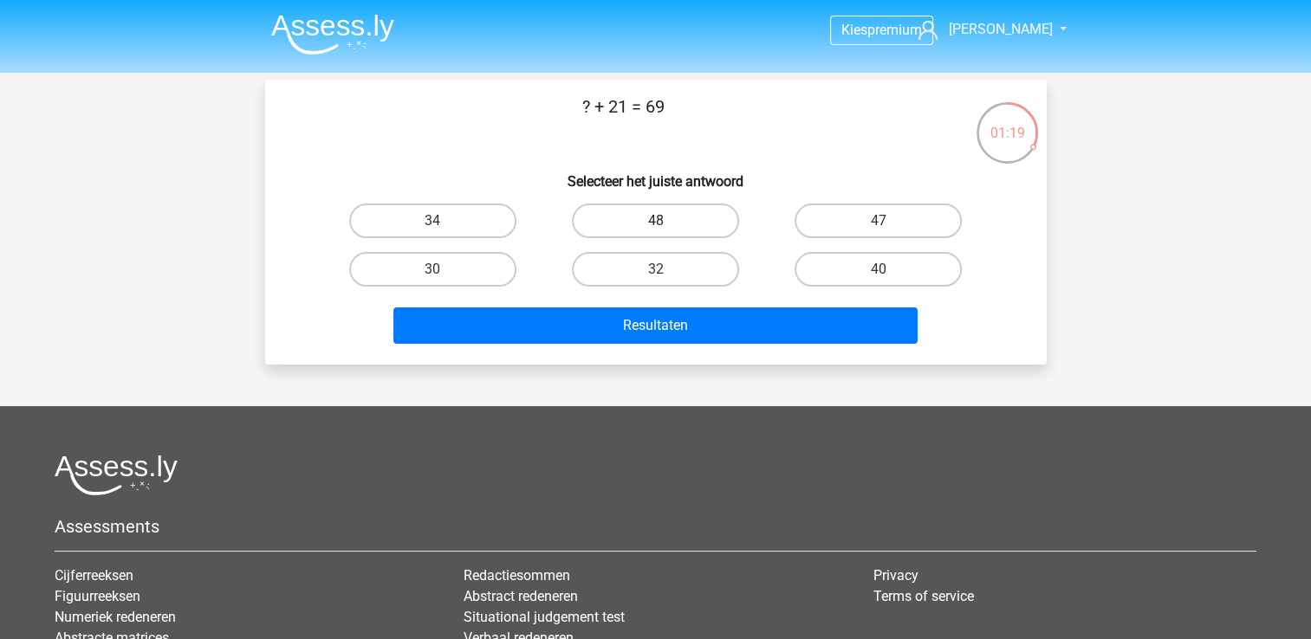
click at [664, 217] on label "48" at bounding box center [655, 221] width 167 height 35
click at [664, 221] on input "48" at bounding box center [660, 226] width 11 height 11
radio input "true"
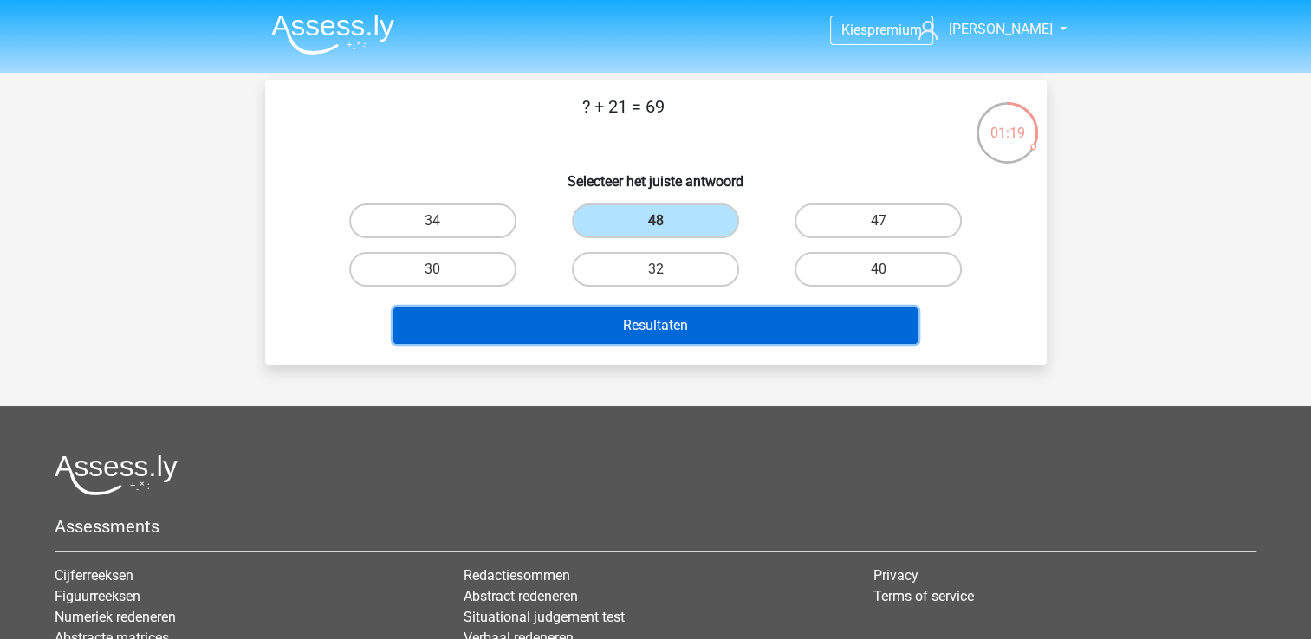
click at [760, 317] on button "Resultaten" at bounding box center [655, 326] width 524 height 36
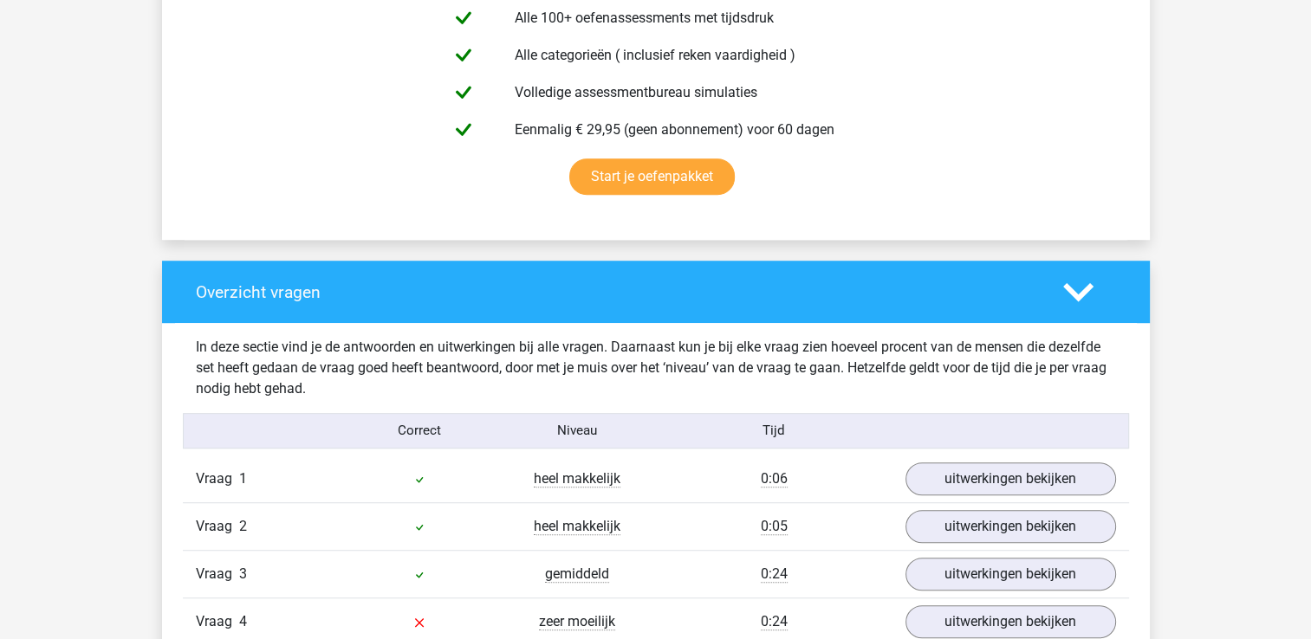
scroll to position [1386, 0]
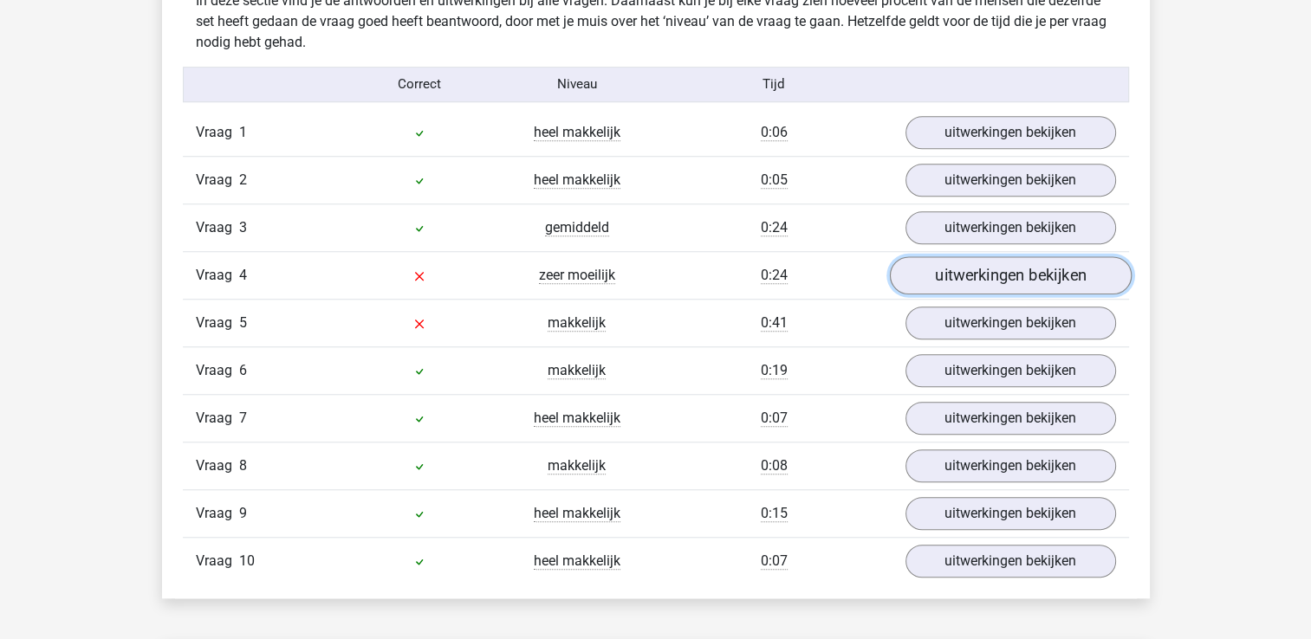
click at [942, 276] on link "uitwerkingen bekijken" at bounding box center [1010, 275] width 242 height 38
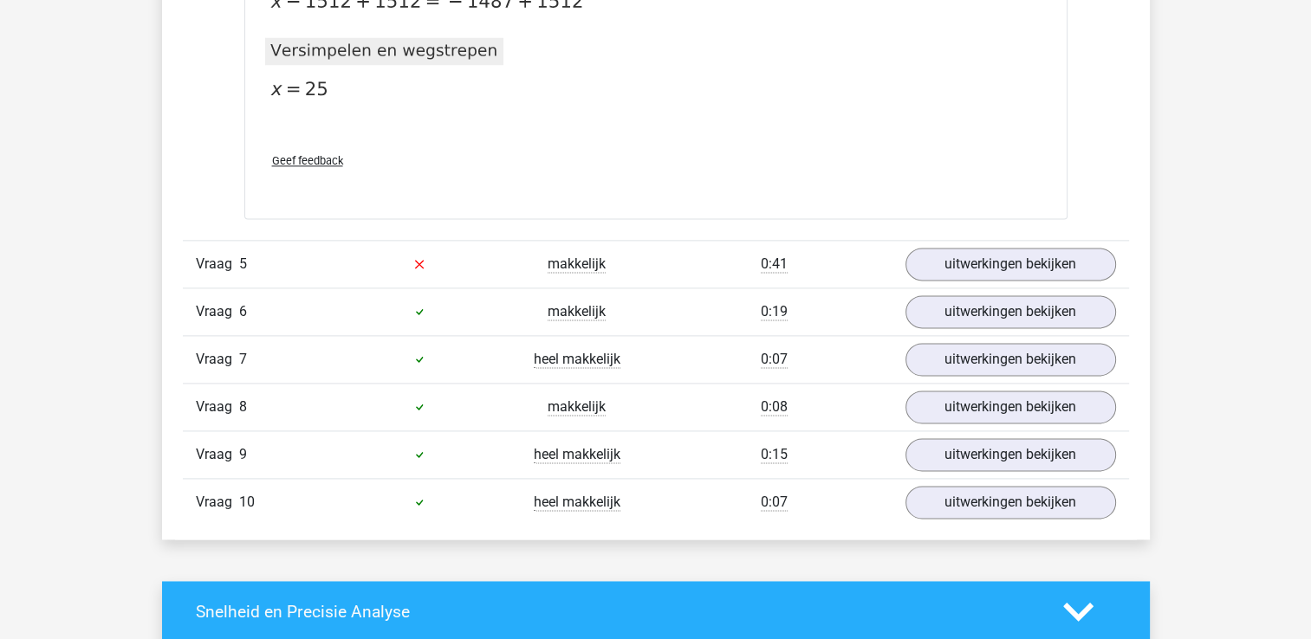
scroll to position [2253, 0]
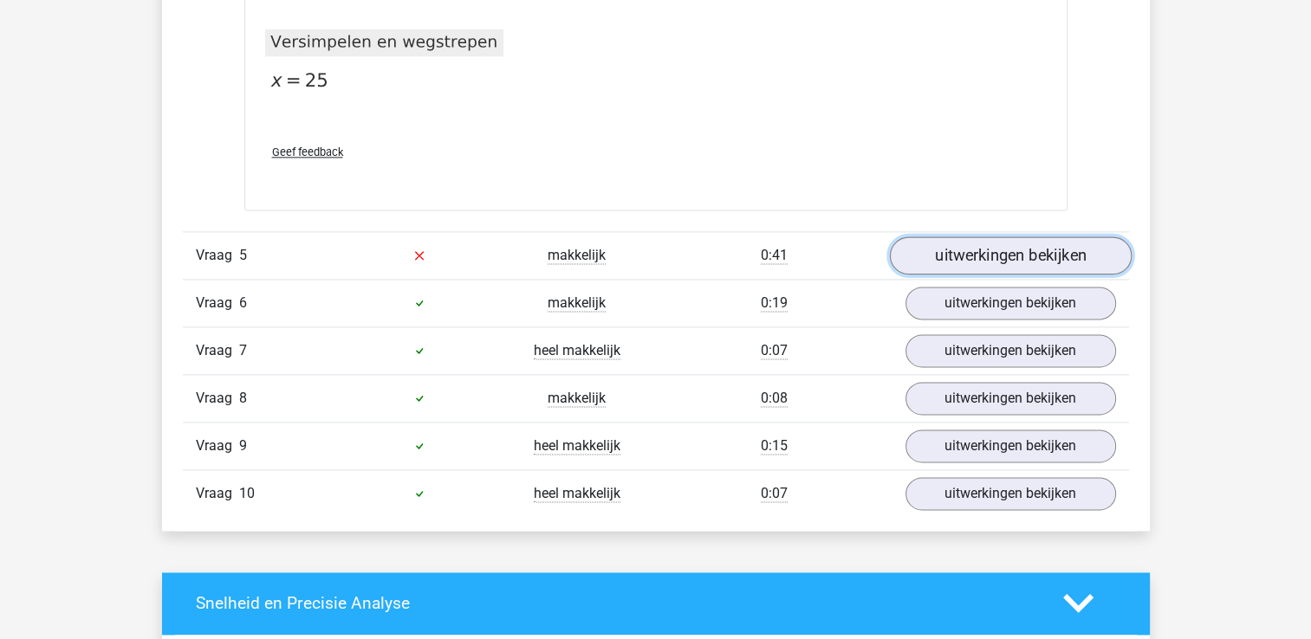
click at [917, 244] on link "uitwerkingen bekijken" at bounding box center [1010, 256] width 242 height 38
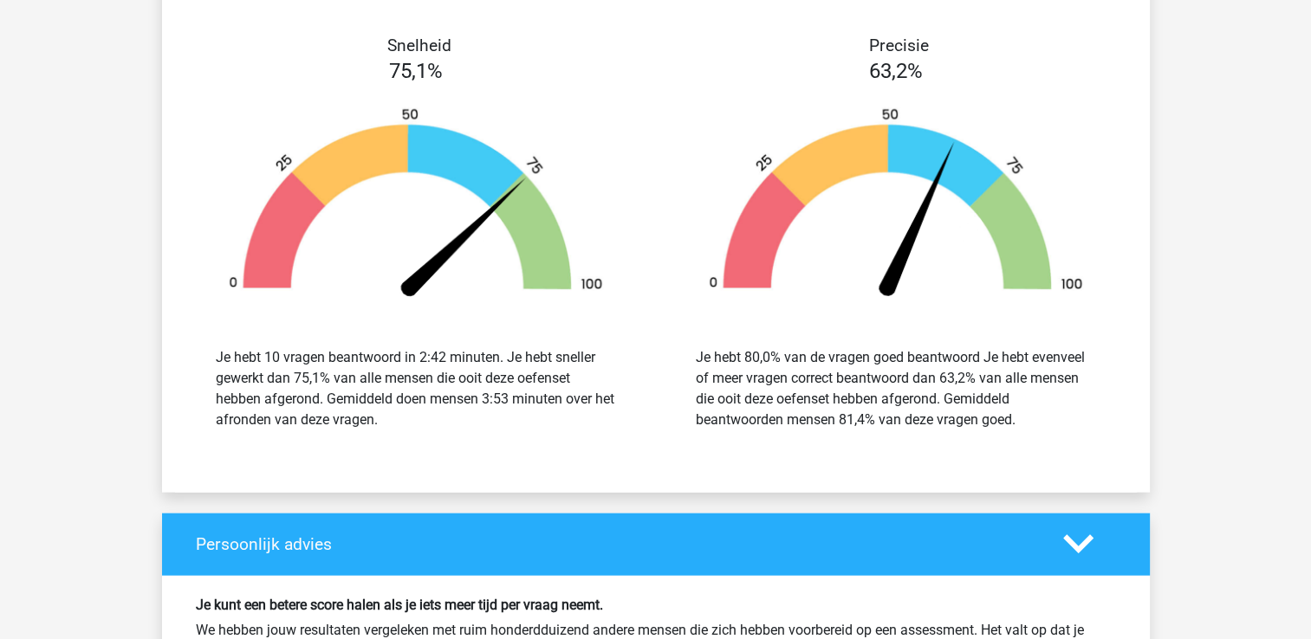
scroll to position [3684, 0]
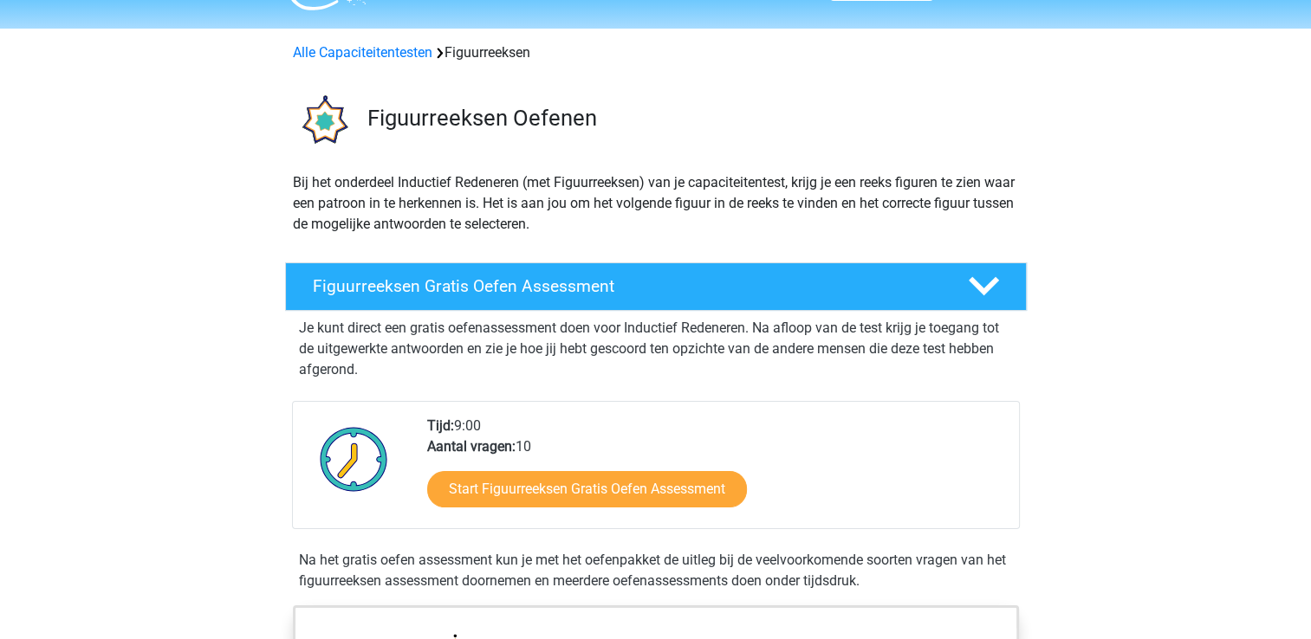
scroll to position [87, 0]
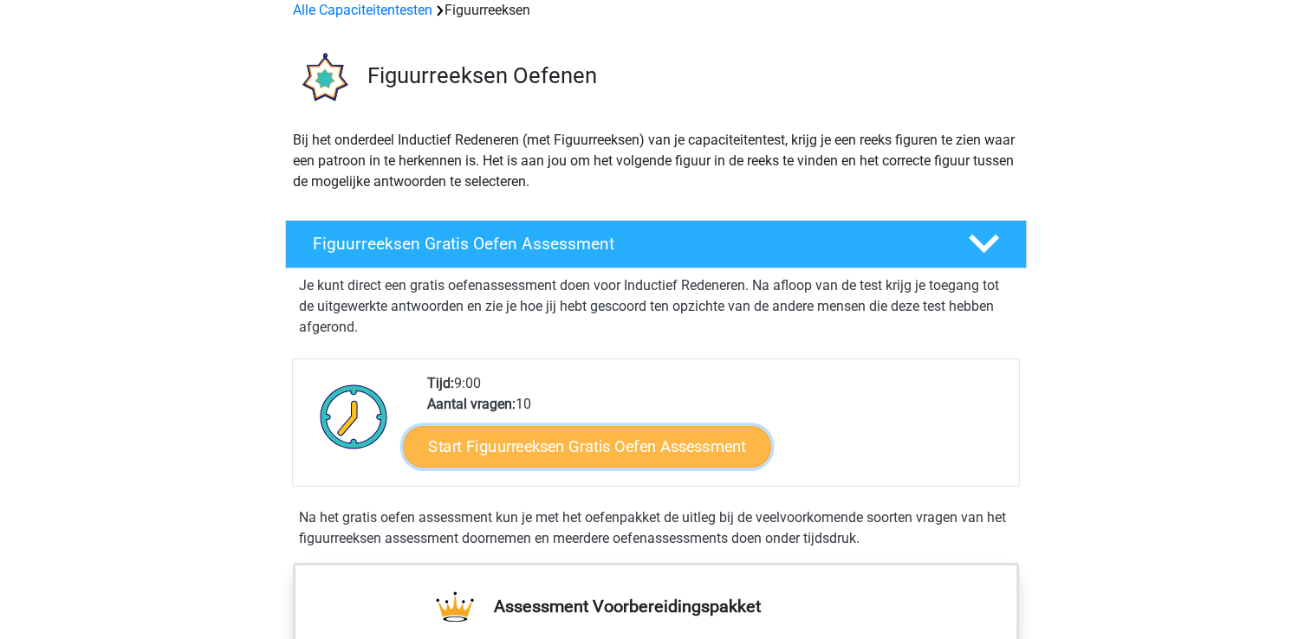
click at [684, 448] on link "Start Figuurreeksen Gratis Oefen Assessment" at bounding box center [586, 446] width 367 height 42
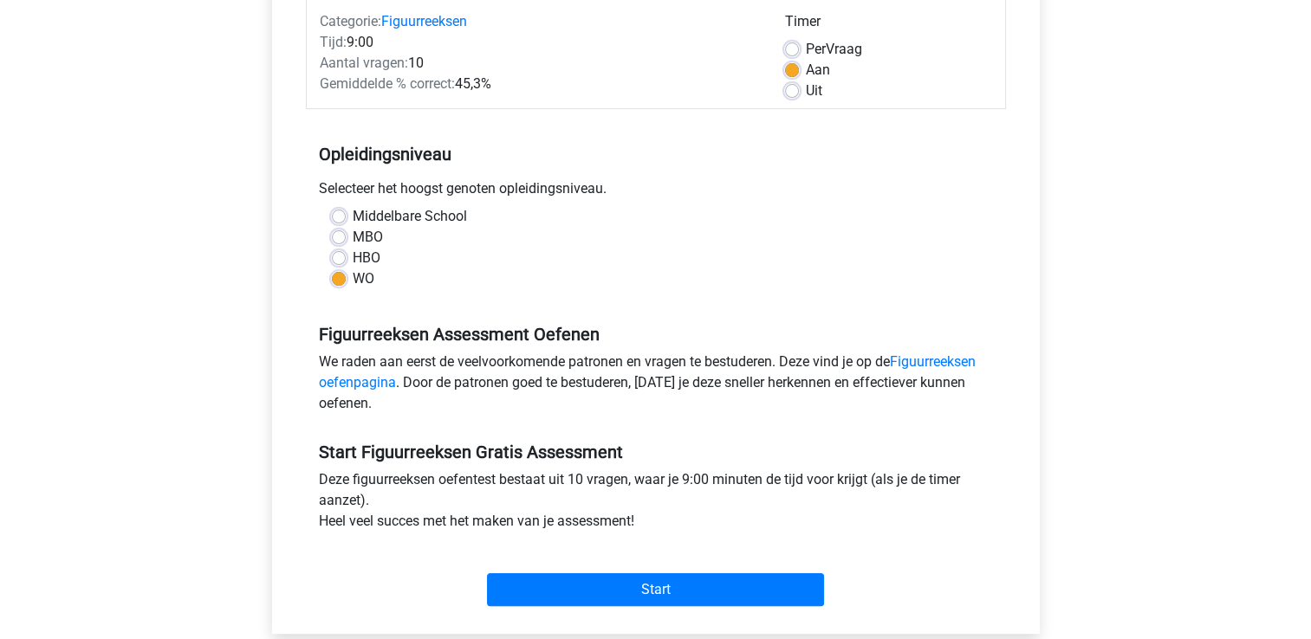
scroll to position [260, 0]
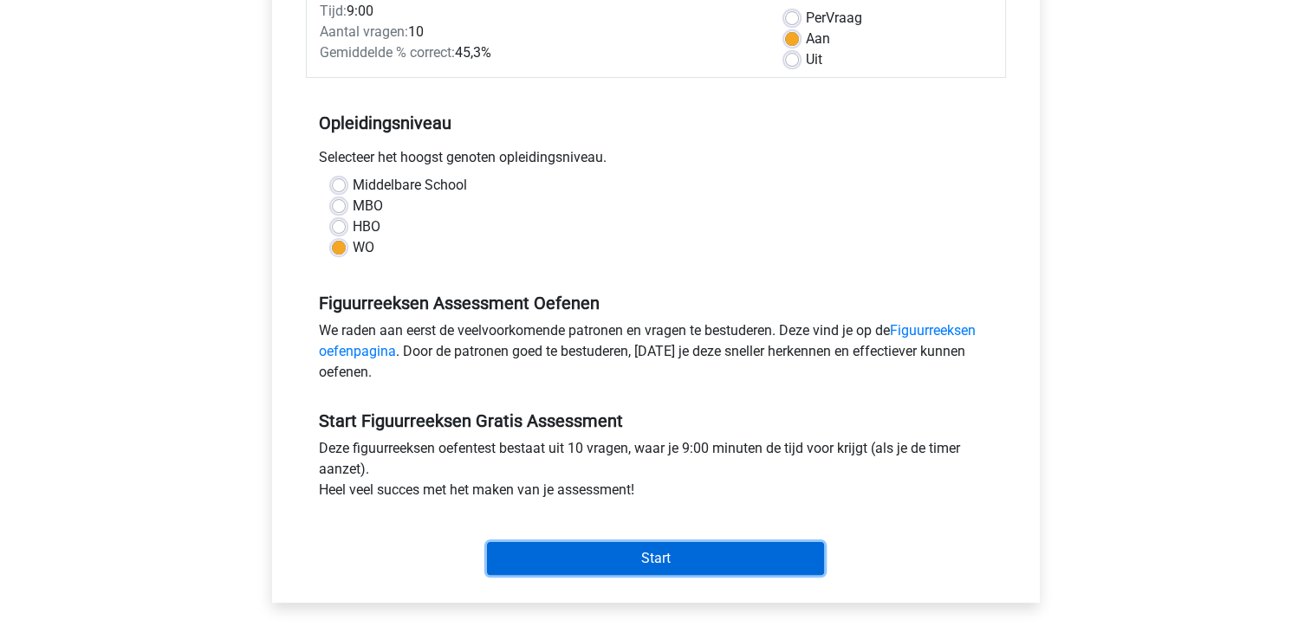
click at [674, 549] on input "Start" at bounding box center [655, 558] width 337 height 33
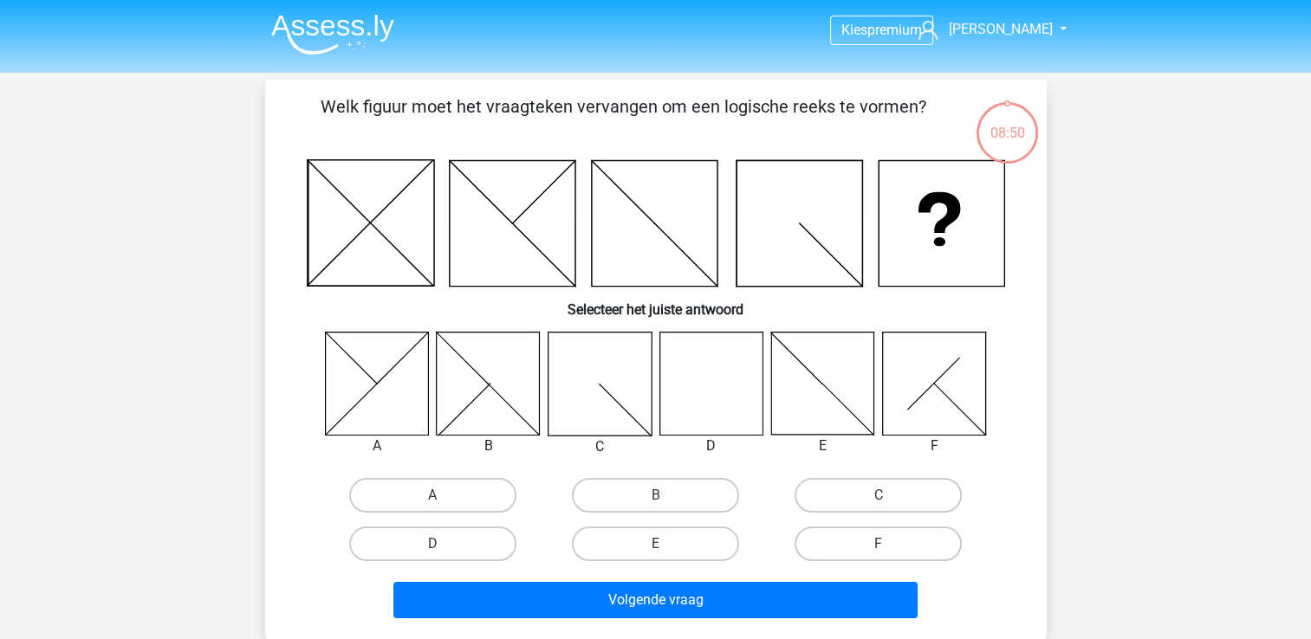
click at [728, 386] on icon at bounding box center [710, 383] width 103 height 103
click at [475, 532] on label "D" at bounding box center [432, 544] width 167 height 35
click at [444, 544] on input "D" at bounding box center [437, 549] width 11 height 11
radio input "true"
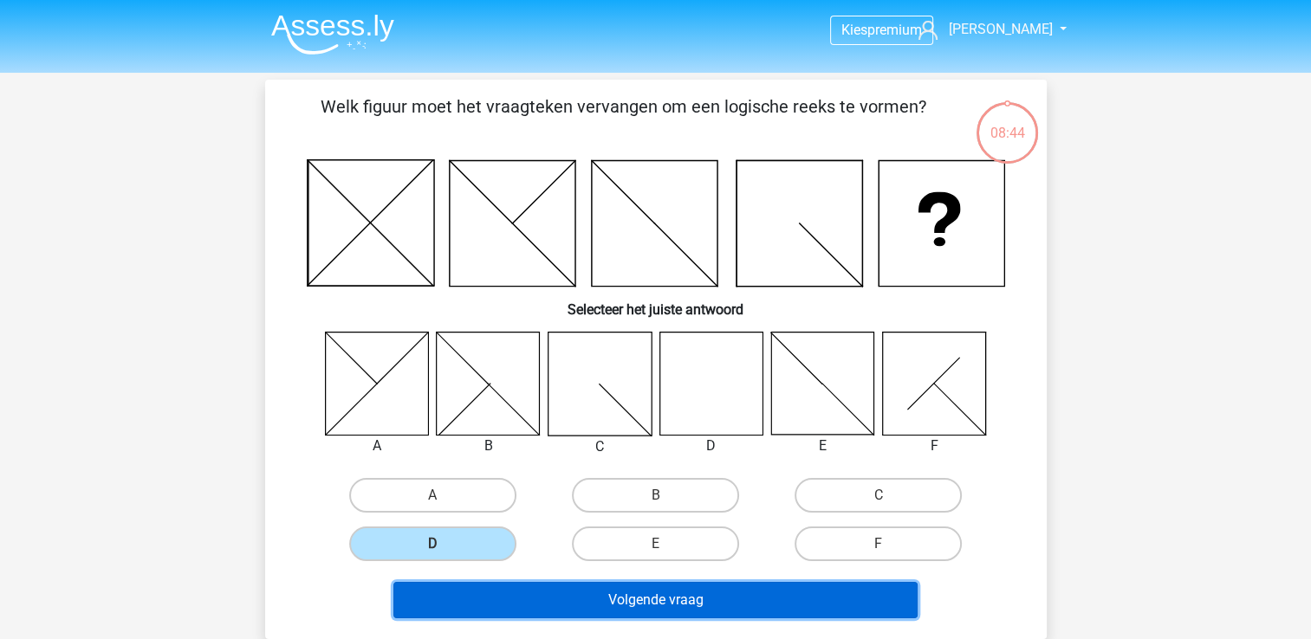
click at [684, 598] on button "Volgende vraag" at bounding box center [655, 600] width 524 height 36
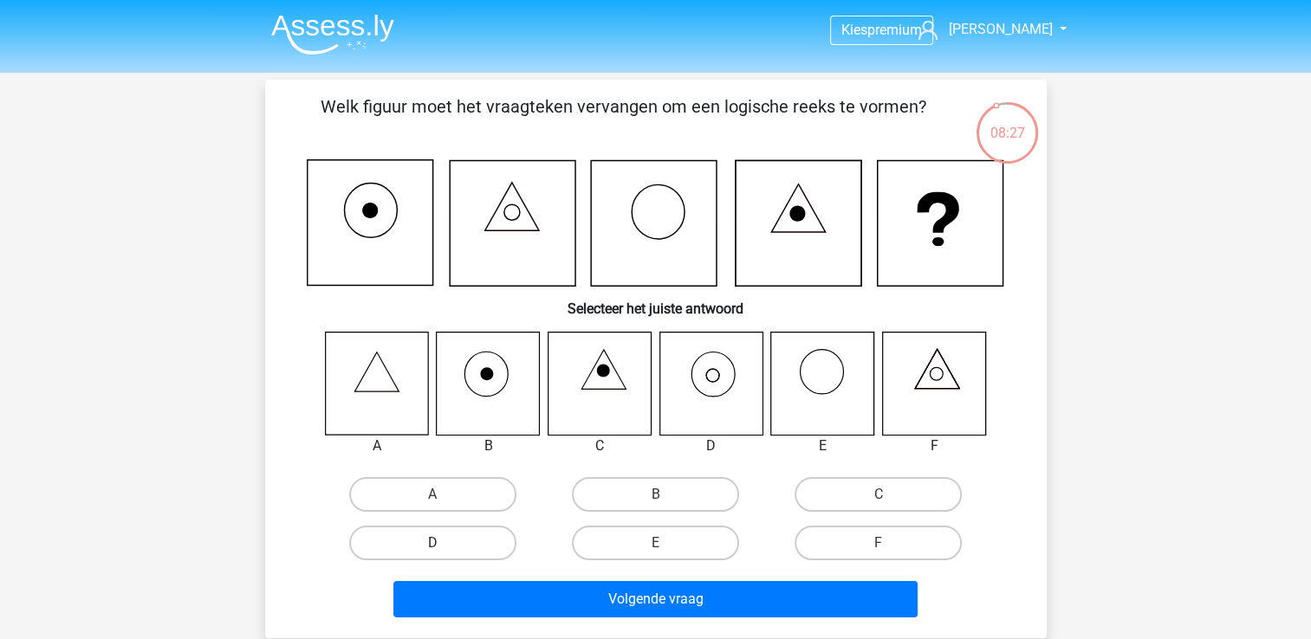
click at [468, 543] on label "D" at bounding box center [432, 543] width 167 height 35
click at [444, 543] on input "D" at bounding box center [437, 548] width 11 height 11
radio input "true"
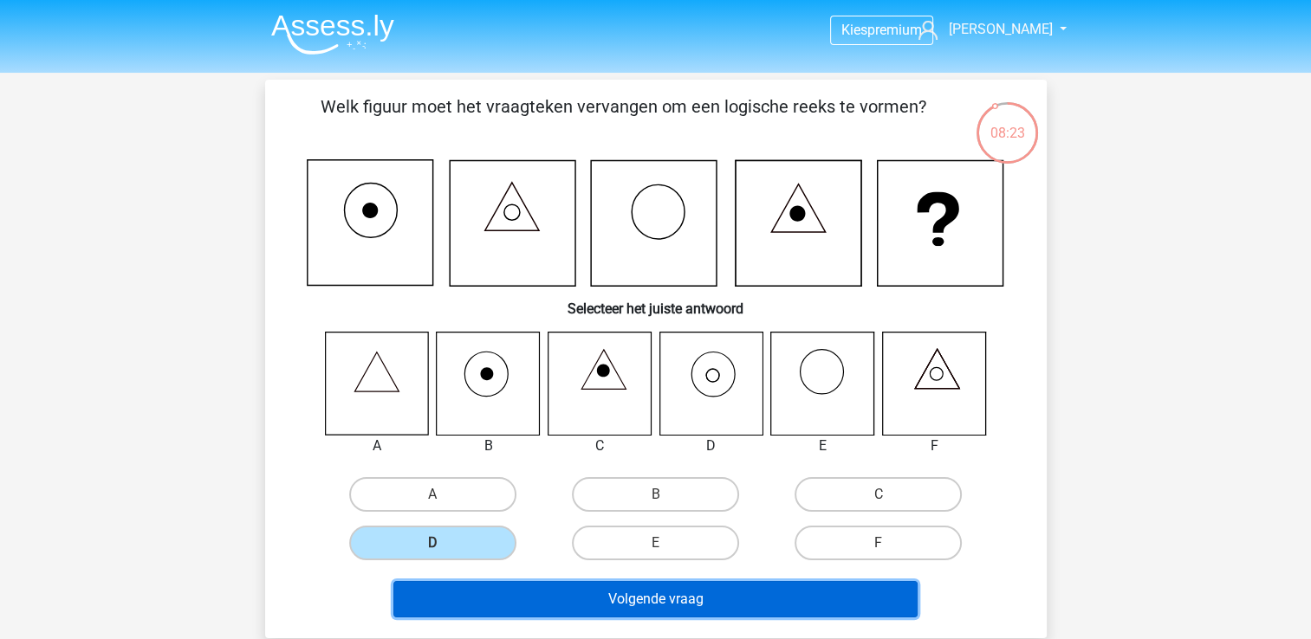
click at [616, 588] on button "Volgende vraag" at bounding box center [655, 599] width 524 height 36
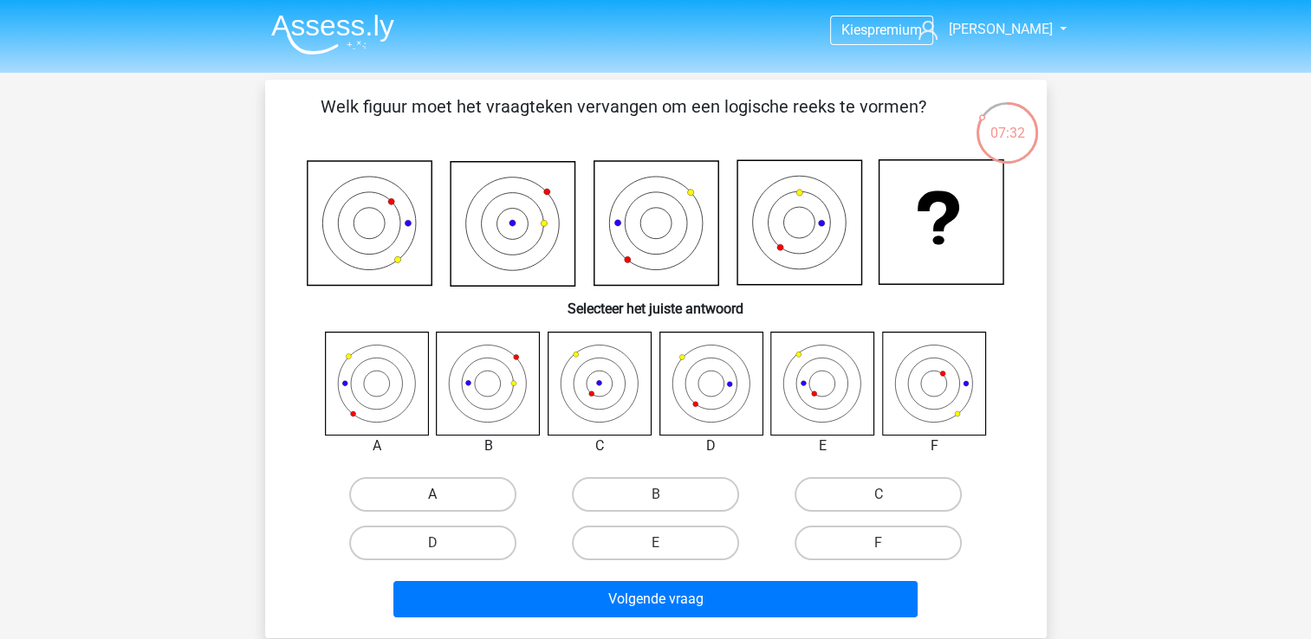
click at [474, 486] on label "A" at bounding box center [432, 494] width 167 height 35
click at [444, 495] on input "A" at bounding box center [437, 500] width 11 height 11
radio input "true"
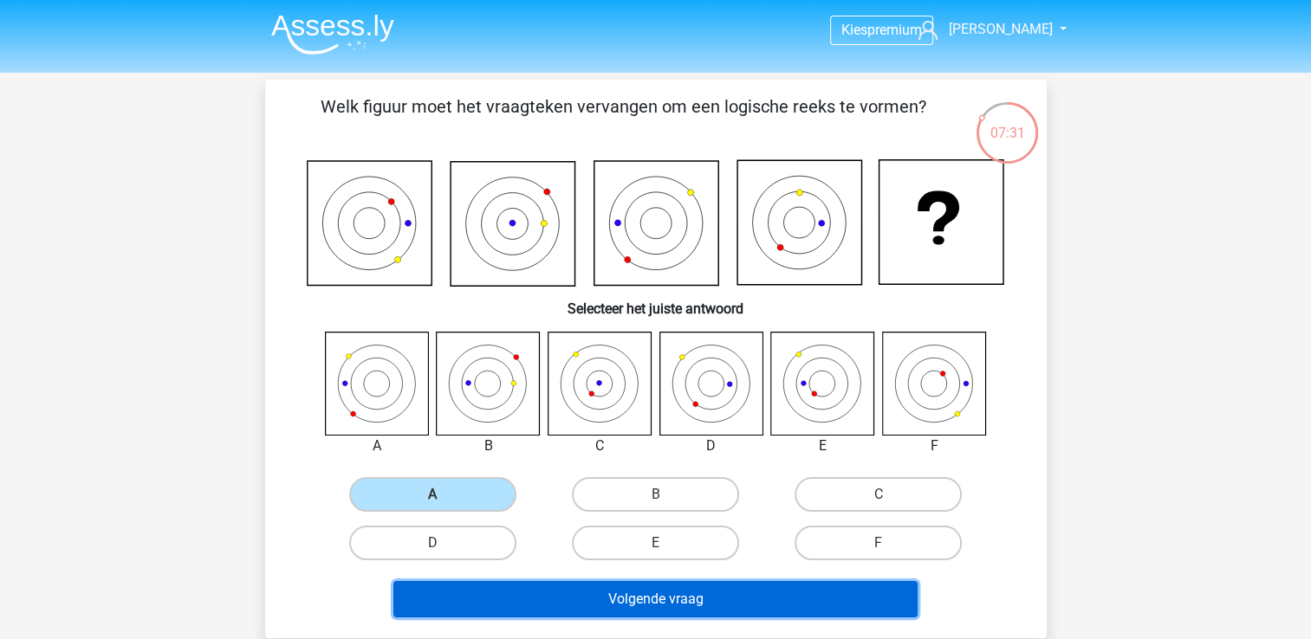
click at [728, 592] on button "Volgende vraag" at bounding box center [655, 599] width 524 height 36
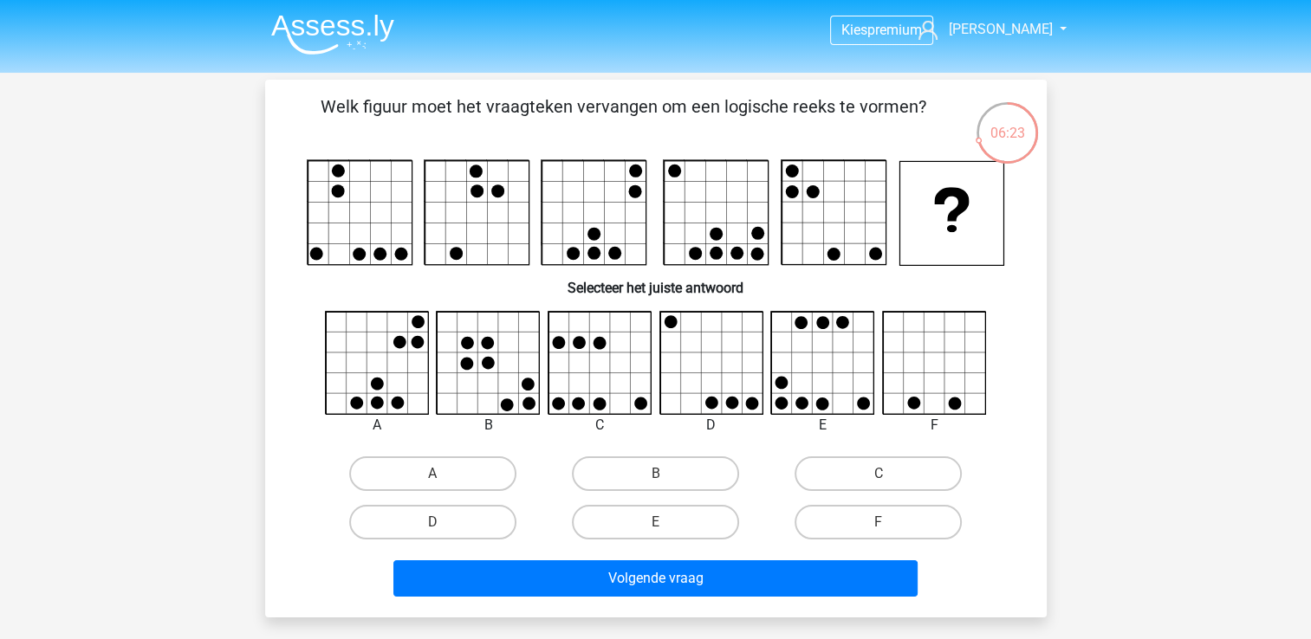
click at [838, 354] on icon at bounding box center [823, 363] width 103 height 103
click at [845, 481] on label "C" at bounding box center [877, 474] width 167 height 35
click at [878, 481] on input "C" at bounding box center [883, 479] width 11 height 11
radio input "true"
click at [620, 515] on label "E" at bounding box center [655, 522] width 167 height 35
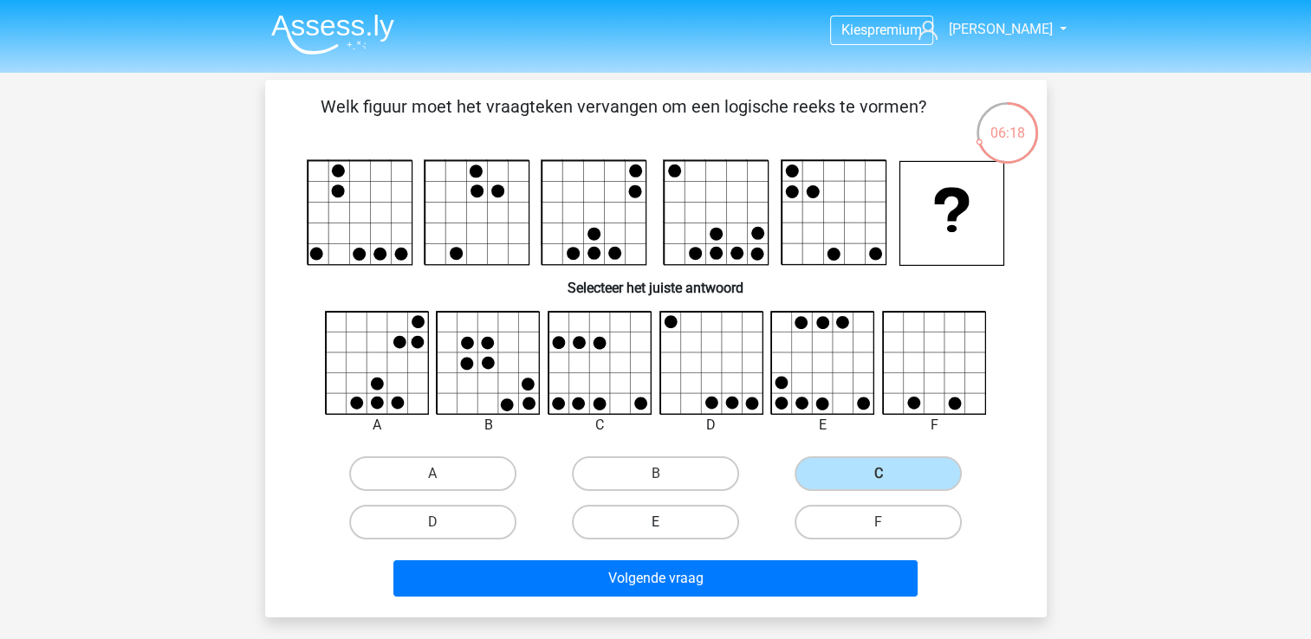
click at [655, 522] on input "E" at bounding box center [660, 527] width 11 height 11
radio input "true"
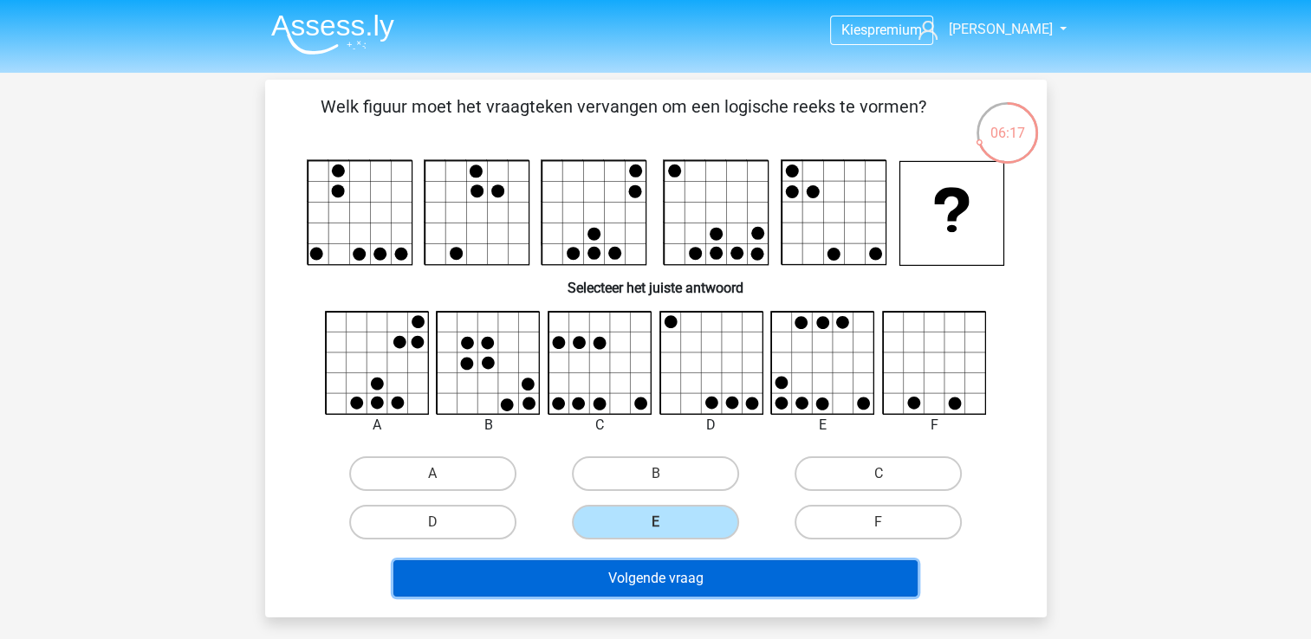
click at [741, 587] on button "Volgende vraag" at bounding box center [655, 579] width 524 height 36
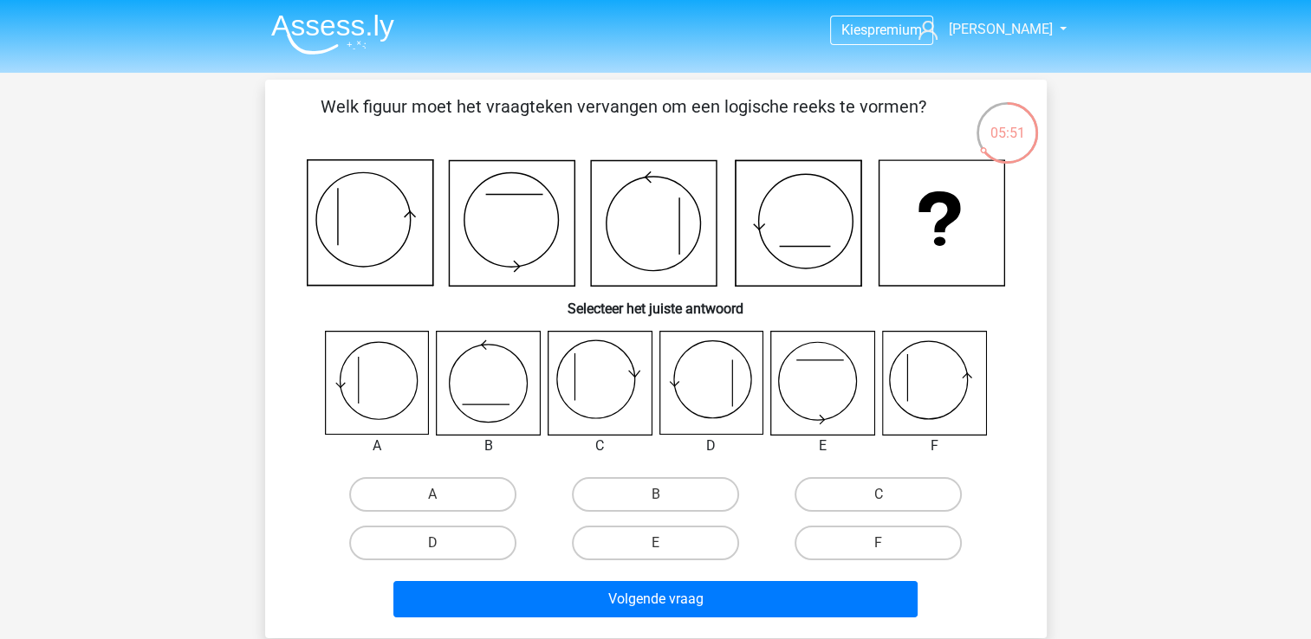
click at [903, 386] on icon at bounding box center [933, 383] width 103 height 103
click at [889, 528] on label "F" at bounding box center [877, 543] width 167 height 35
click at [889, 543] on input "F" at bounding box center [883, 548] width 11 height 11
radio input "true"
click at [802, 571] on div "Volgende vraag" at bounding box center [656, 595] width 726 height 57
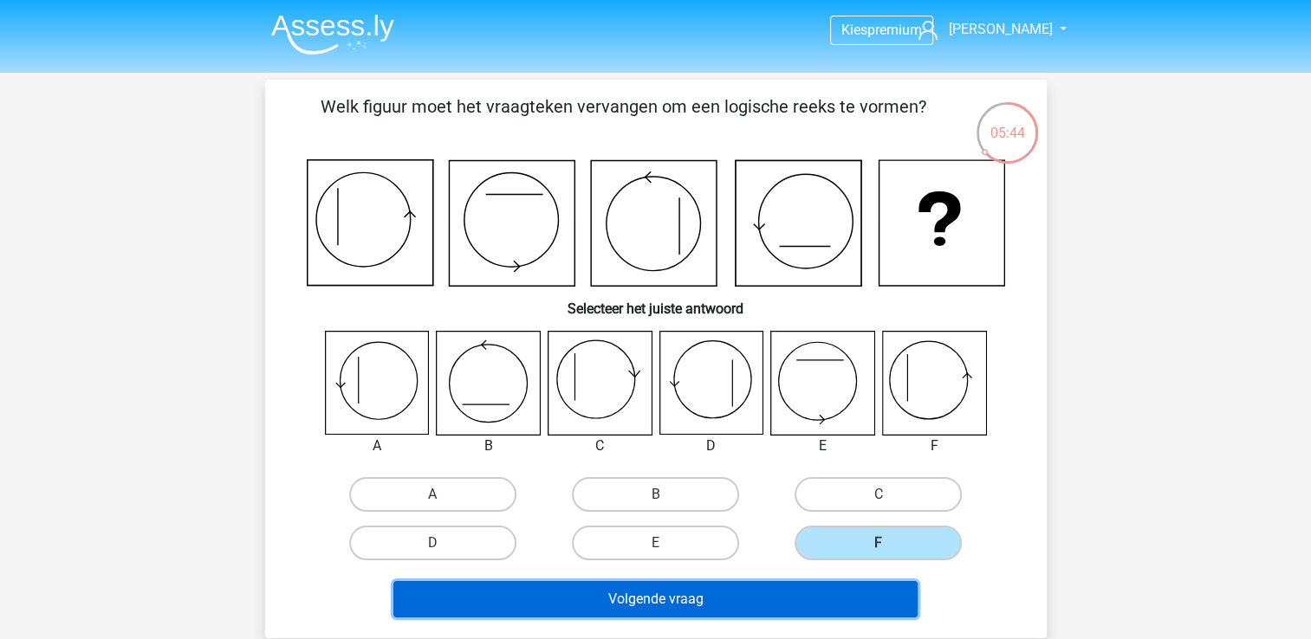
click at [798, 600] on button "Volgende vraag" at bounding box center [655, 599] width 524 height 36
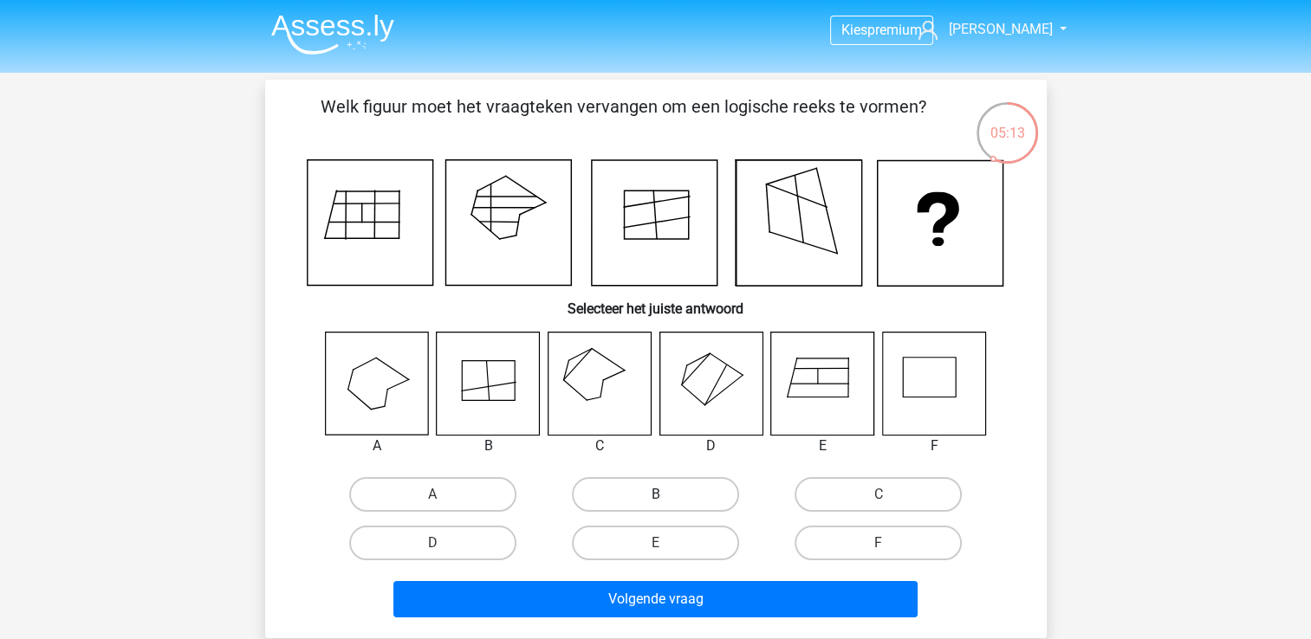
click at [636, 487] on label "B" at bounding box center [655, 494] width 167 height 35
click at [655, 495] on input "B" at bounding box center [660, 500] width 11 height 11
radio input "true"
click at [470, 539] on label "D" at bounding box center [432, 543] width 167 height 35
click at [444, 543] on input "D" at bounding box center [437, 548] width 11 height 11
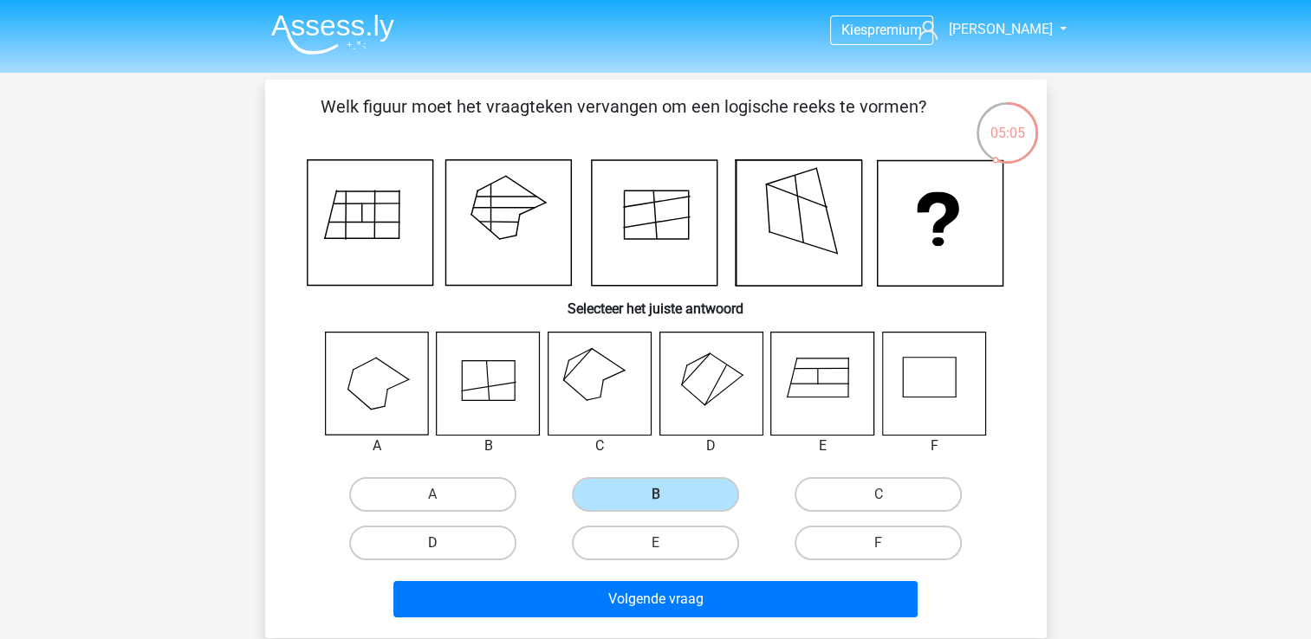
radio input "true"
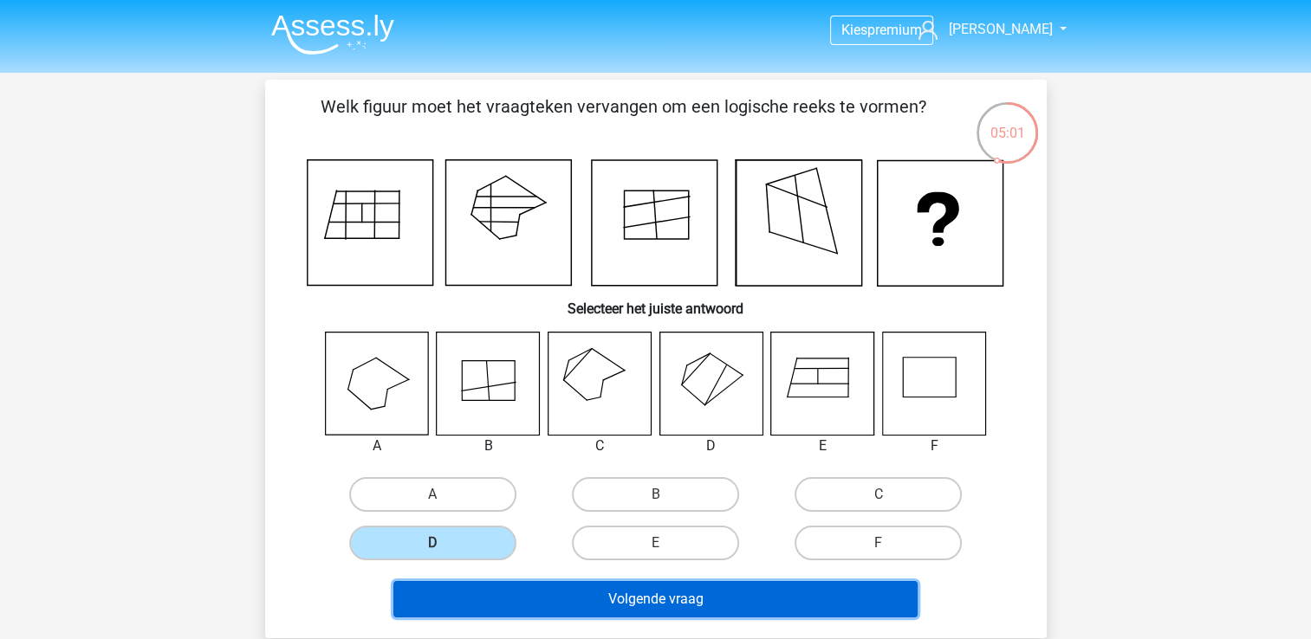
click at [652, 599] on button "Volgende vraag" at bounding box center [655, 599] width 524 height 36
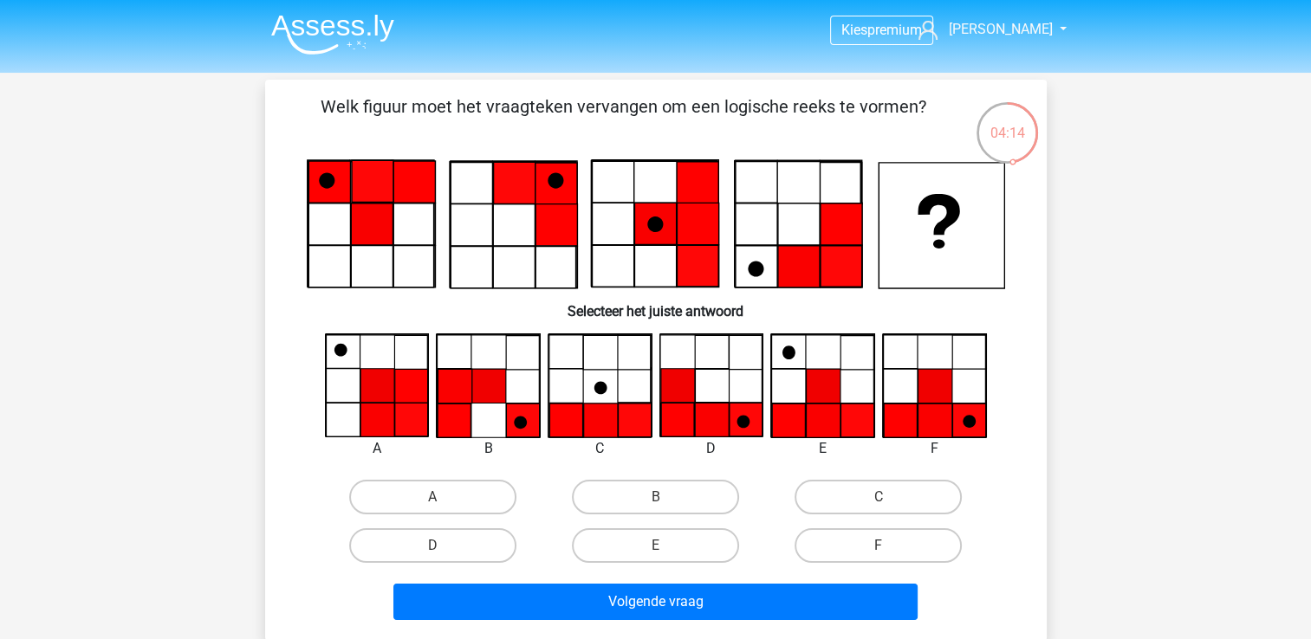
click at [960, 414] on icon at bounding box center [969, 420] width 34 height 34
click at [931, 548] on label "F" at bounding box center [877, 545] width 167 height 35
click at [890, 548] on input "F" at bounding box center [883, 551] width 11 height 11
radio input "true"
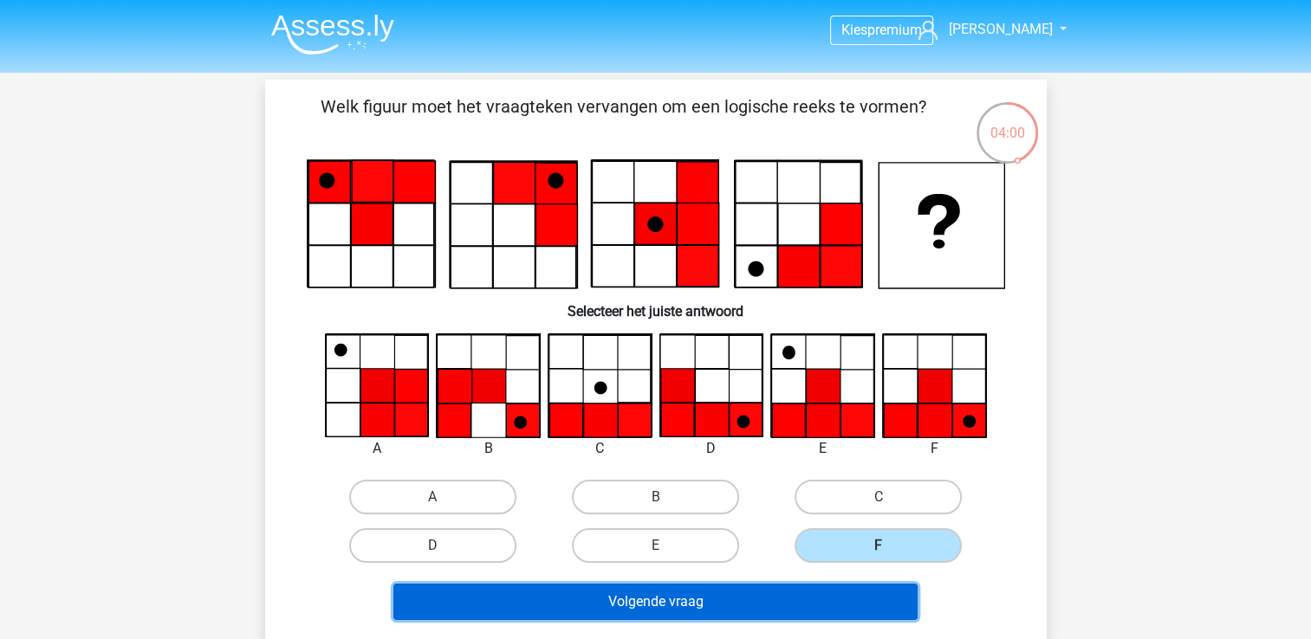
click at [869, 592] on button "Volgende vraag" at bounding box center [655, 602] width 524 height 36
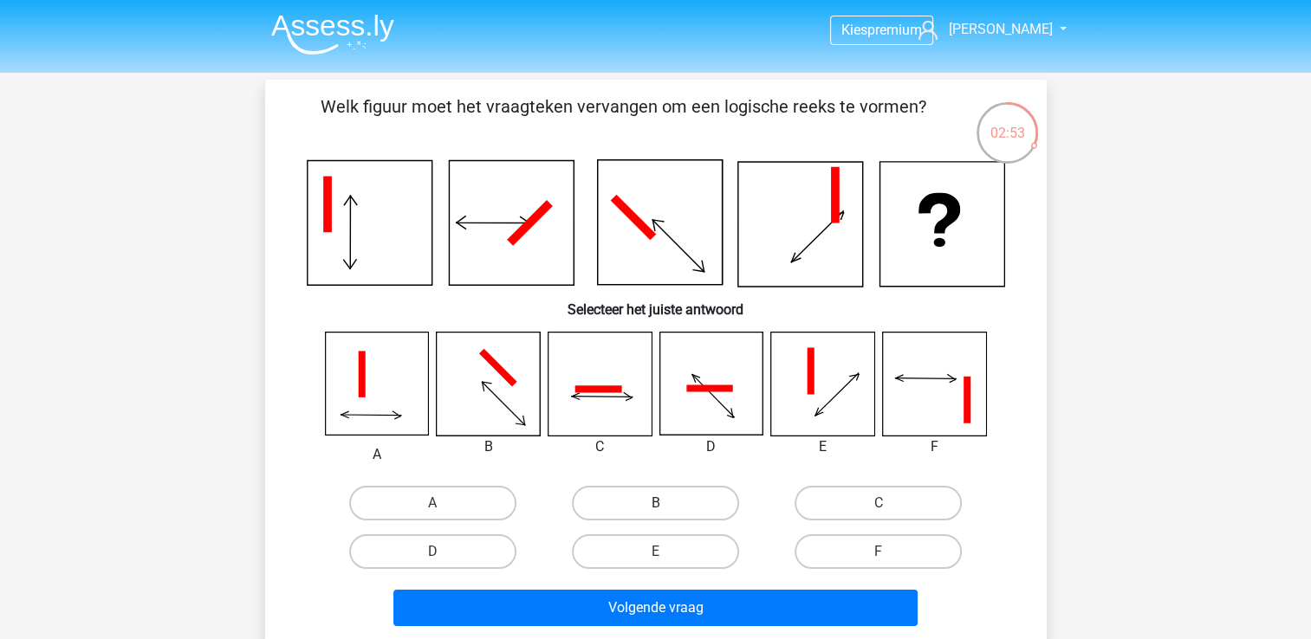
click at [694, 501] on label "B" at bounding box center [655, 503] width 167 height 35
click at [666, 503] on input "B" at bounding box center [660, 508] width 11 height 11
radio input "true"
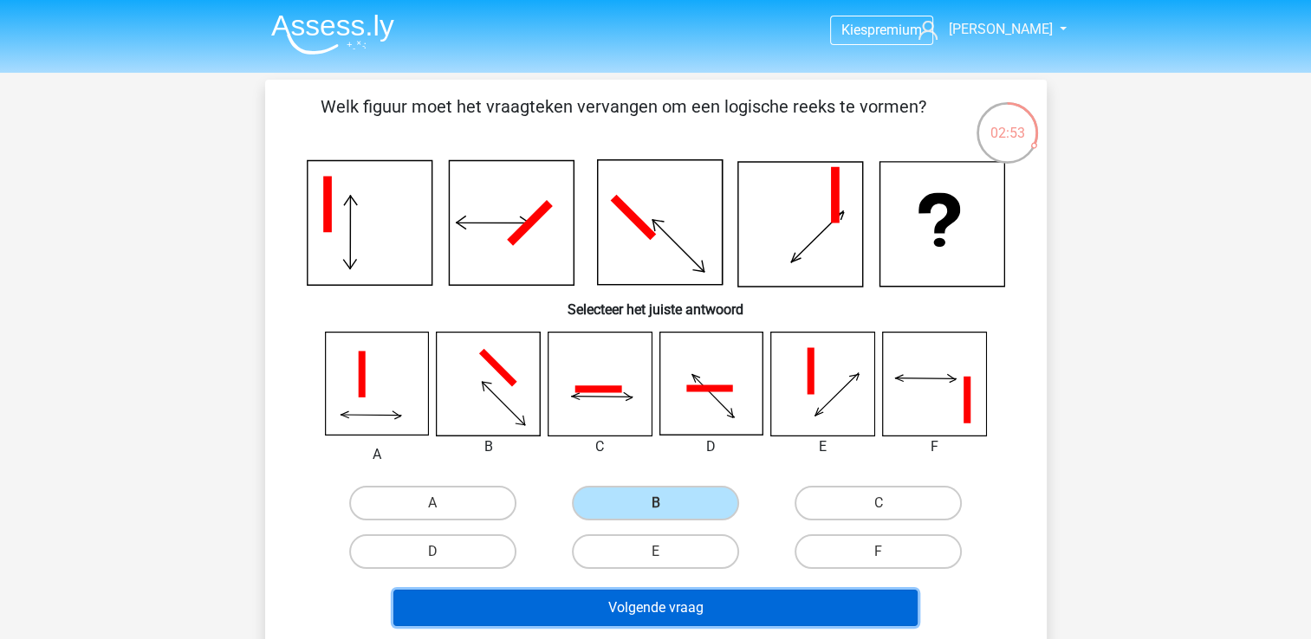
click at [732, 612] on button "Volgende vraag" at bounding box center [655, 608] width 524 height 36
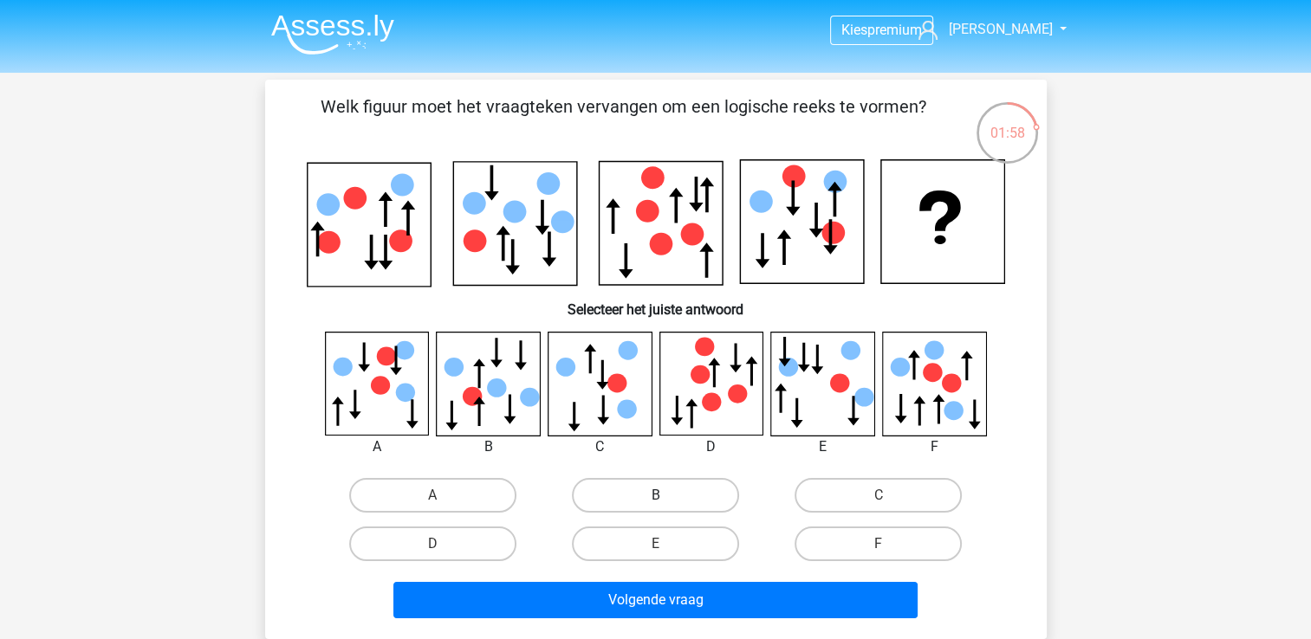
click at [642, 487] on label "B" at bounding box center [655, 495] width 167 height 35
click at [655, 496] on input "B" at bounding box center [660, 501] width 11 height 11
radio input "true"
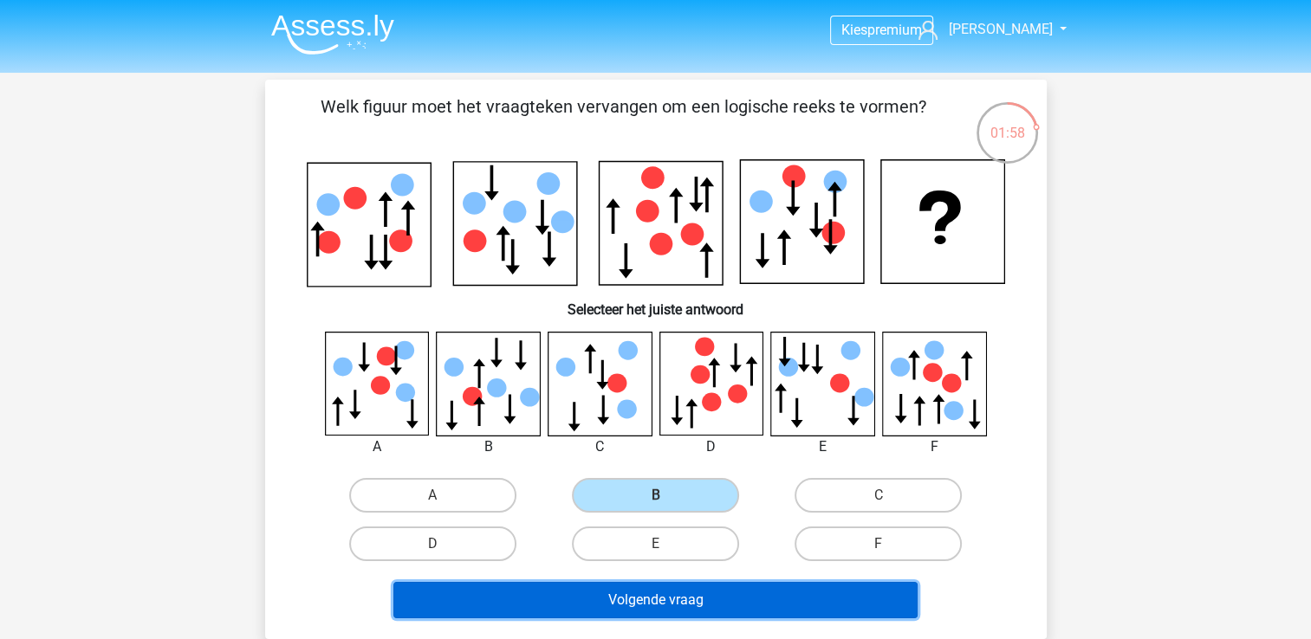
click at [749, 582] on button "Volgende vraag" at bounding box center [655, 600] width 524 height 36
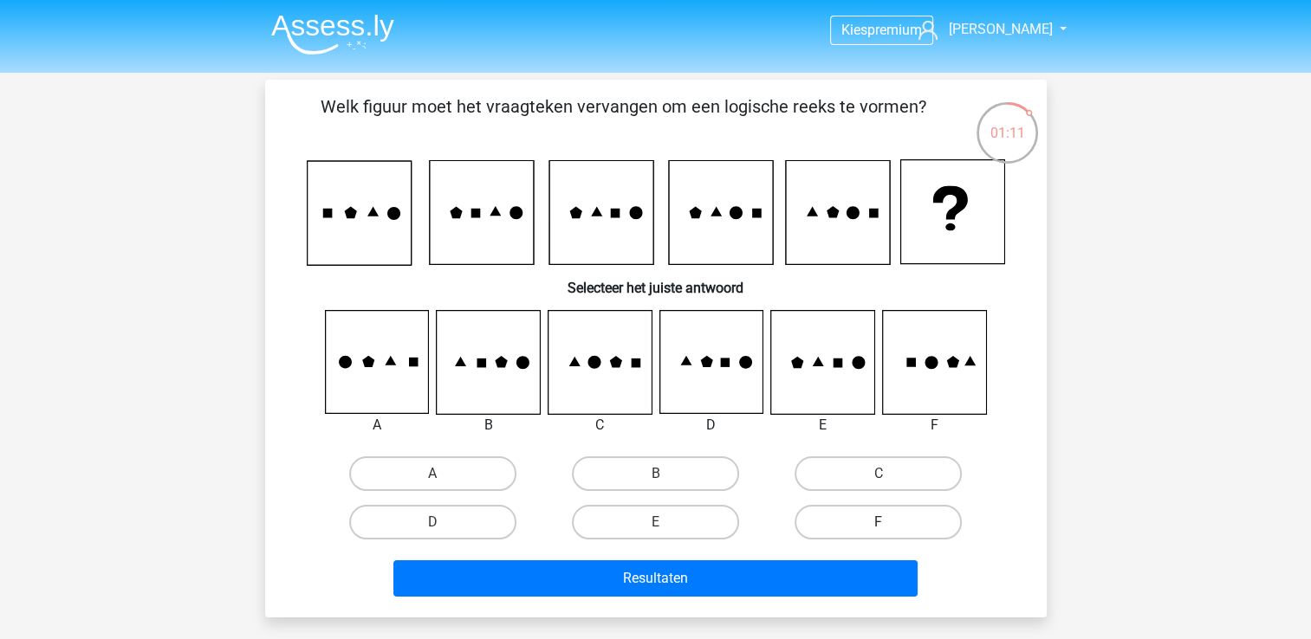
click at [906, 518] on label "F" at bounding box center [877, 522] width 167 height 35
click at [890, 522] on input "F" at bounding box center [883, 527] width 11 height 11
radio input "true"
click at [685, 482] on label "B" at bounding box center [655, 474] width 167 height 35
click at [666, 482] on input "B" at bounding box center [660, 479] width 11 height 11
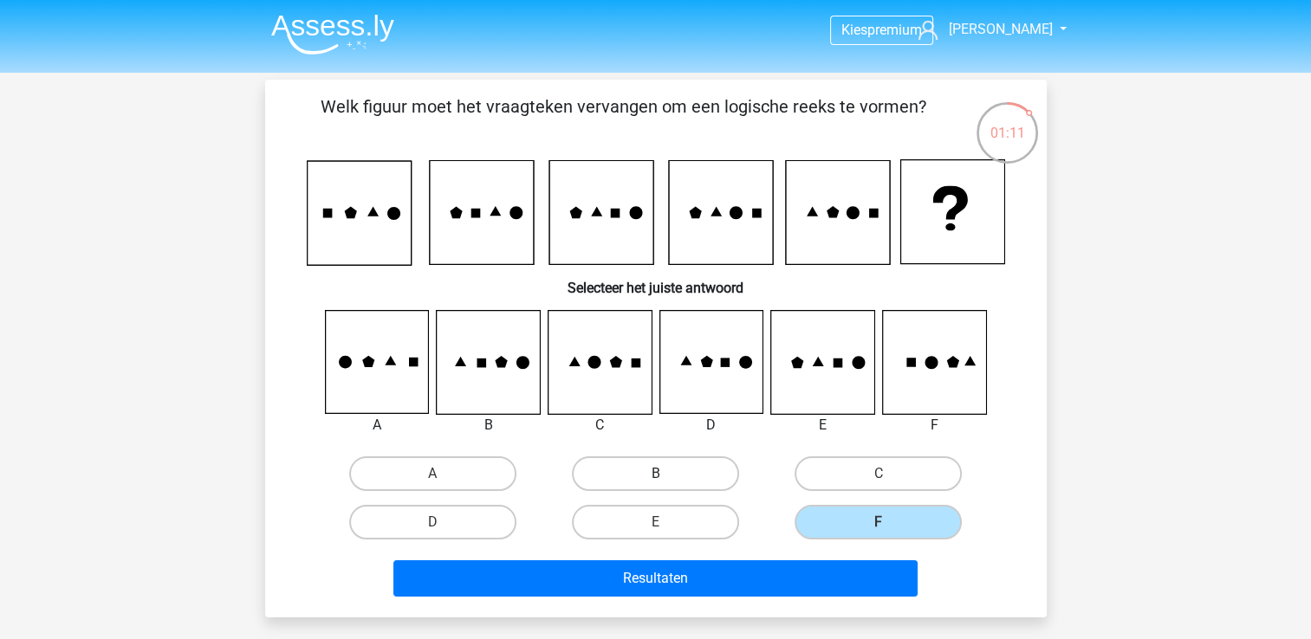
radio input "true"
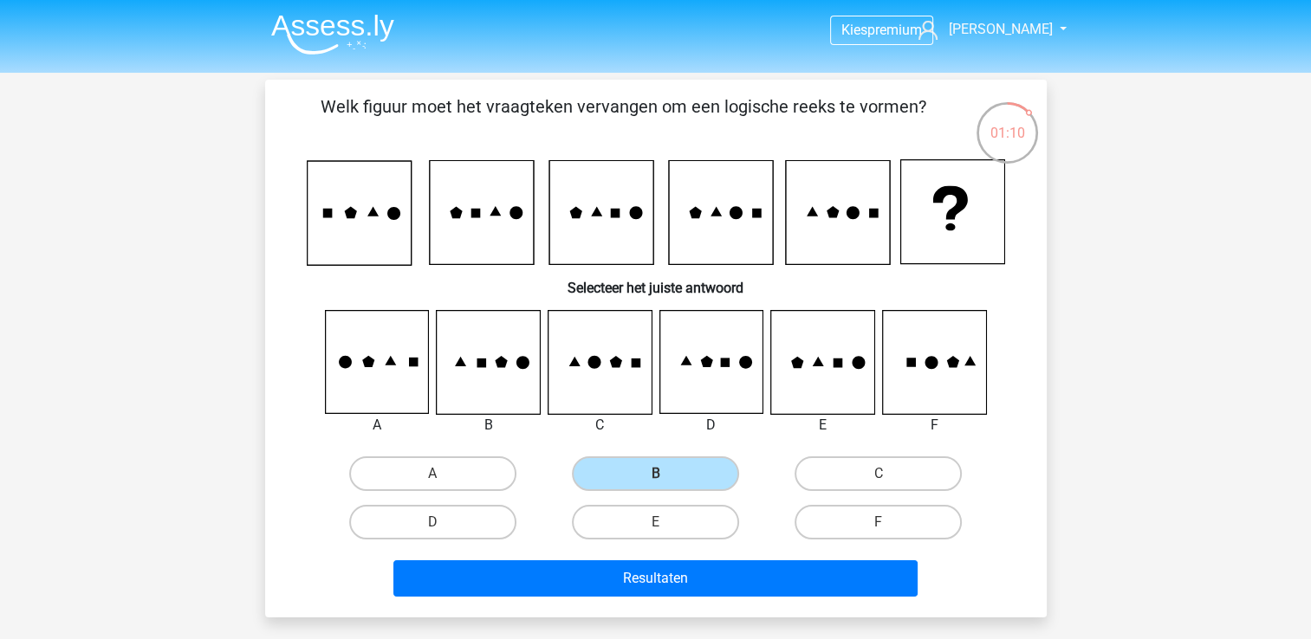
click at [674, 490] on div "B" at bounding box center [655, 474] width 223 height 49
drag, startPoint x: 691, startPoint y: 525, endPoint x: 668, endPoint y: 450, distance: 78.9
click at [685, 506] on label "E" at bounding box center [655, 522] width 167 height 35
click at [666, 522] on input "E" at bounding box center [660, 527] width 11 height 11
radio input "true"
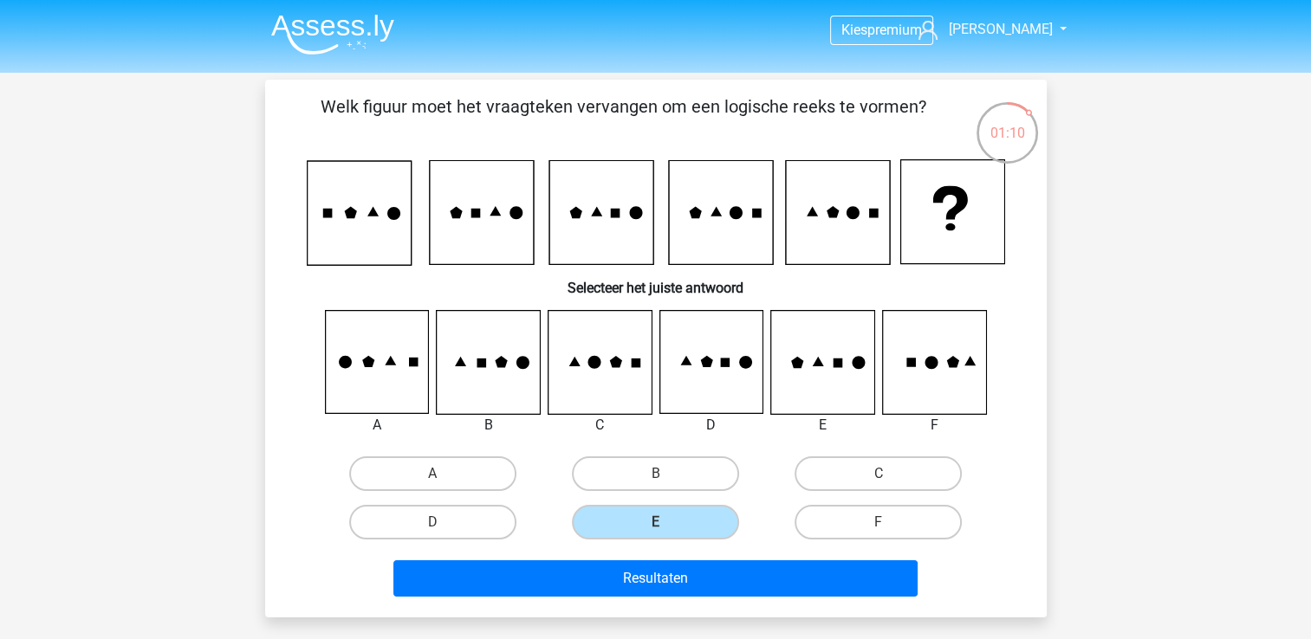
click at [665, 445] on div "A B C D E" at bounding box center [656, 428] width 726 height 237
click at [668, 483] on label "B" at bounding box center [655, 474] width 167 height 35
click at [666, 483] on input "B" at bounding box center [660, 479] width 11 height 11
radio input "true"
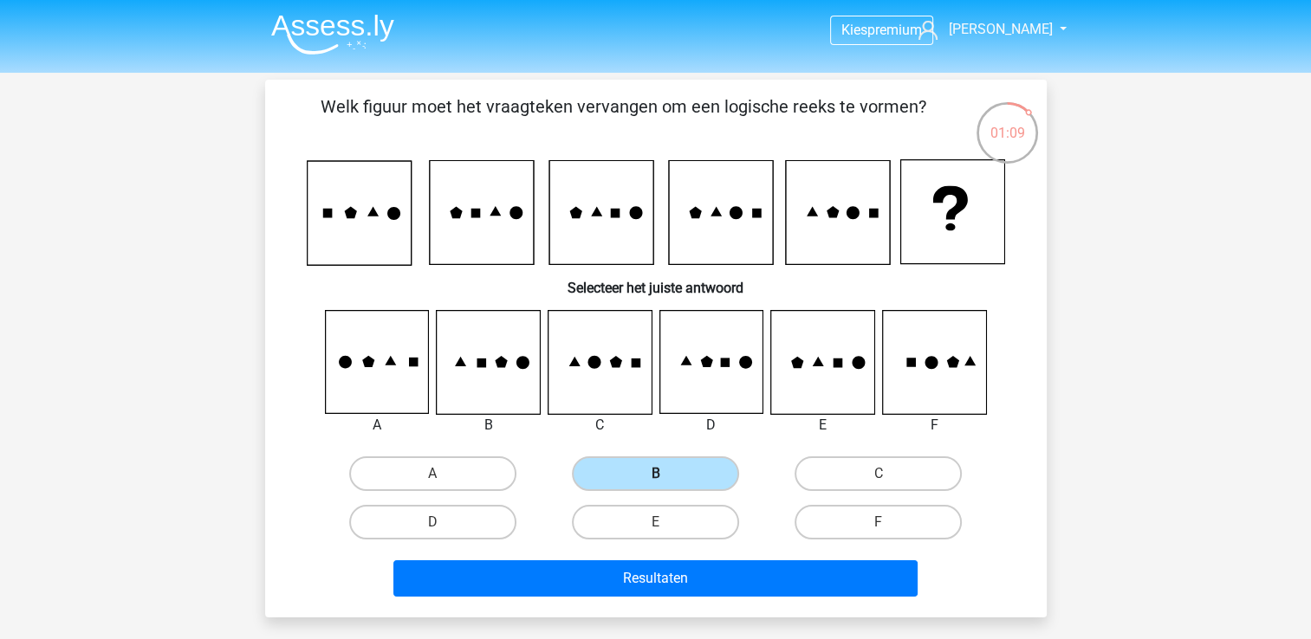
click at [664, 457] on label "B" at bounding box center [655, 474] width 167 height 35
click at [664, 474] on input "B" at bounding box center [660, 479] width 11 height 11
click at [666, 494] on div "B" at bounding box center [655, 474] width 223 height 49
drag, startPoint x: 667, startPoint y: 454, endPoint x: 667, endPoint y: 483, distance: 28.6
click at [667, 472] on div "B" at bounding box center [655, 474] width 223 height 49
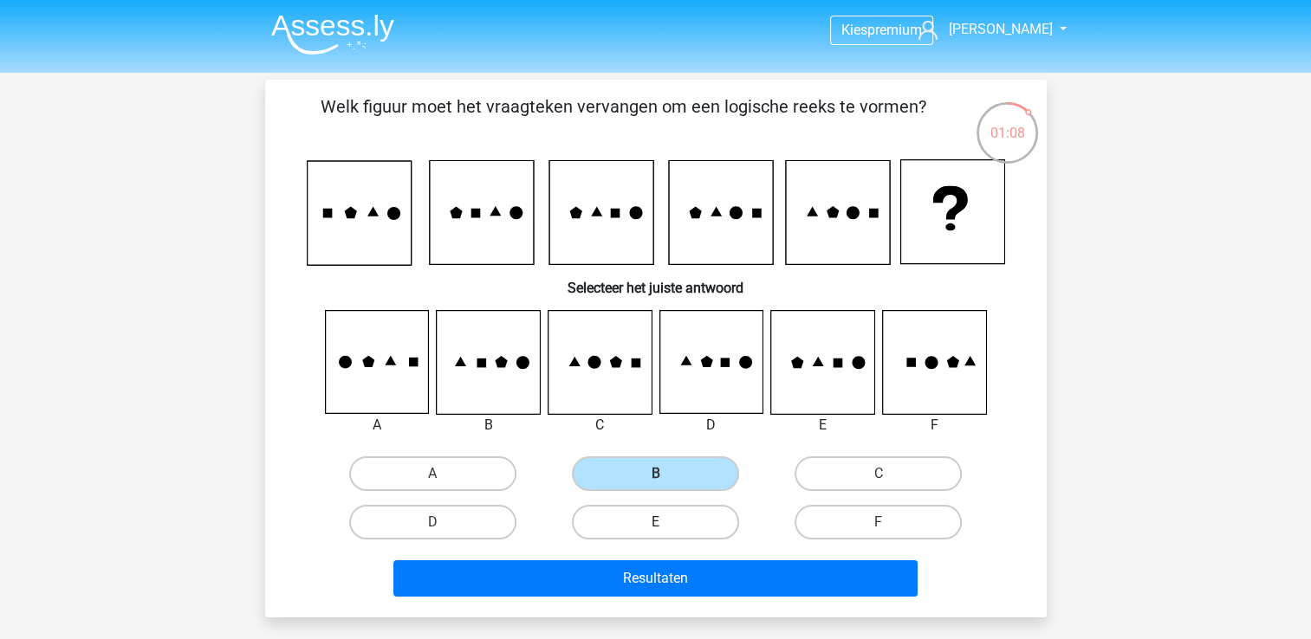
click at [671, 522] on label "E" at bounding box center [655, 522] width 167 height 35
click at [666, 522] on input "E" at bounding box center [660, 527] width 11 height 11
radio input "true"
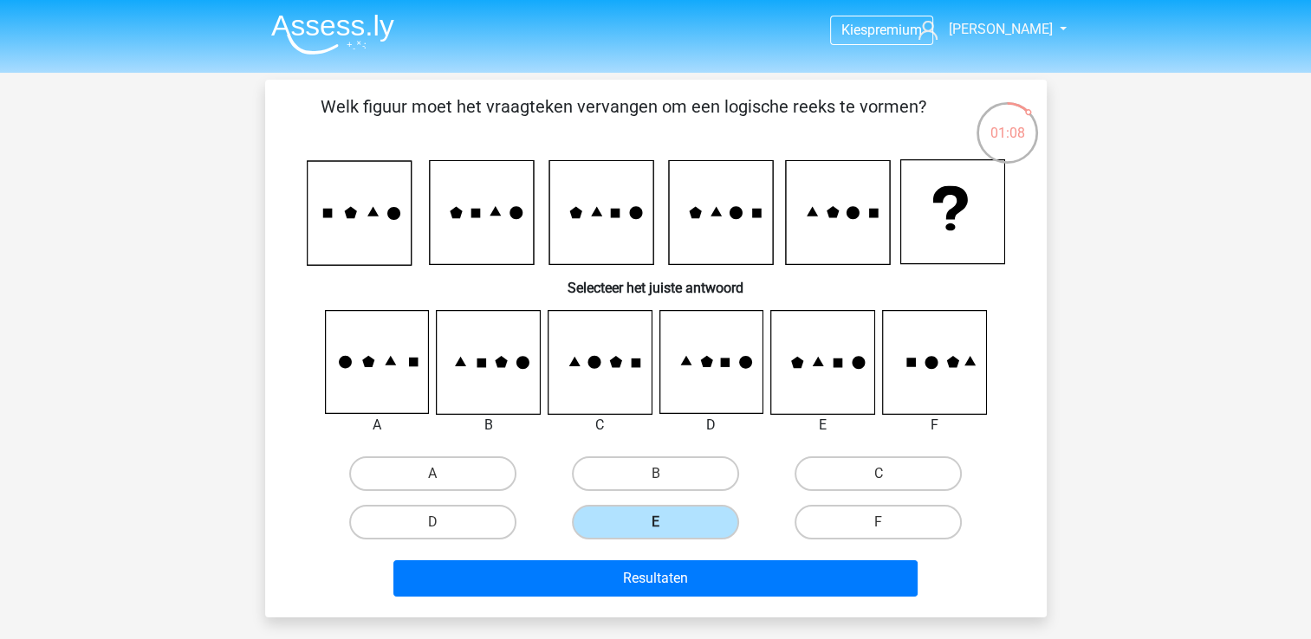
drag, startPoint x: 665, startPoint y: 470, endPoint x: 669, endPoint y: 518, distance: 47.8
click at [665, 489] on label "B" at bounding box center [655, 474] width 167 height 35
click at [665, 485] on input "B" at bounding box center [660, 479] width 11 height 11
radio input "true"
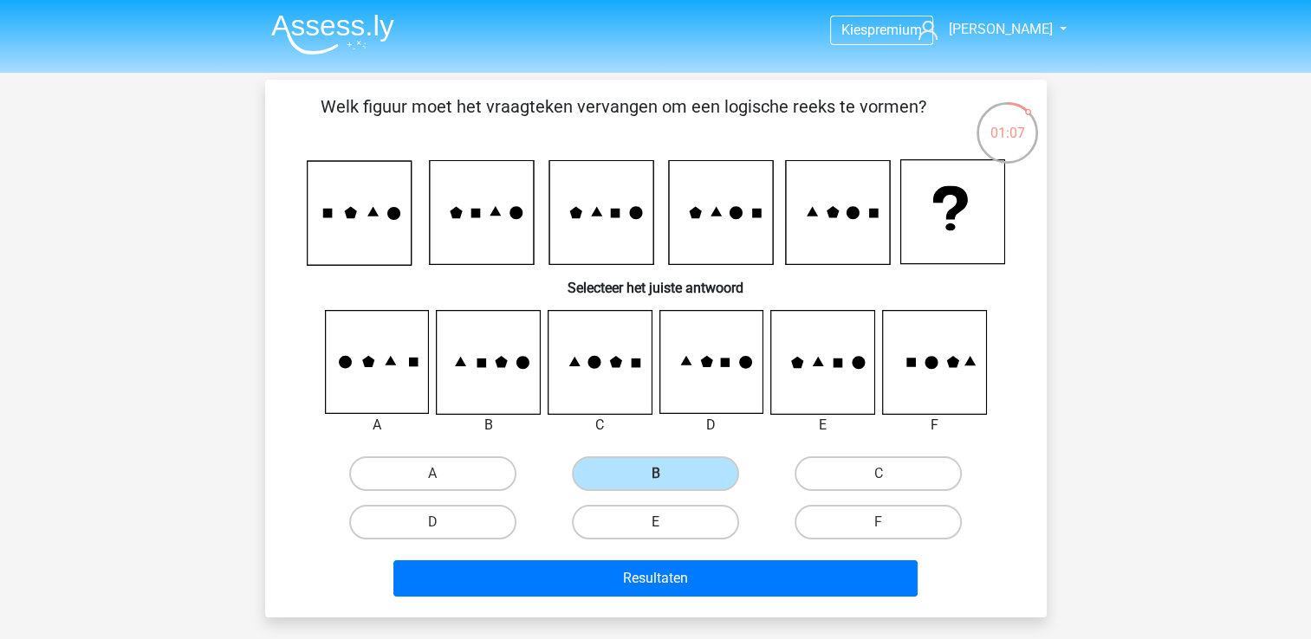
click at [669, 518] on label "E" at bounding box center [655, 522] width 167 height 35
click at [666, 522] on input "E" at bounding box center [660, 527] width 11 height 11
radio input "true"
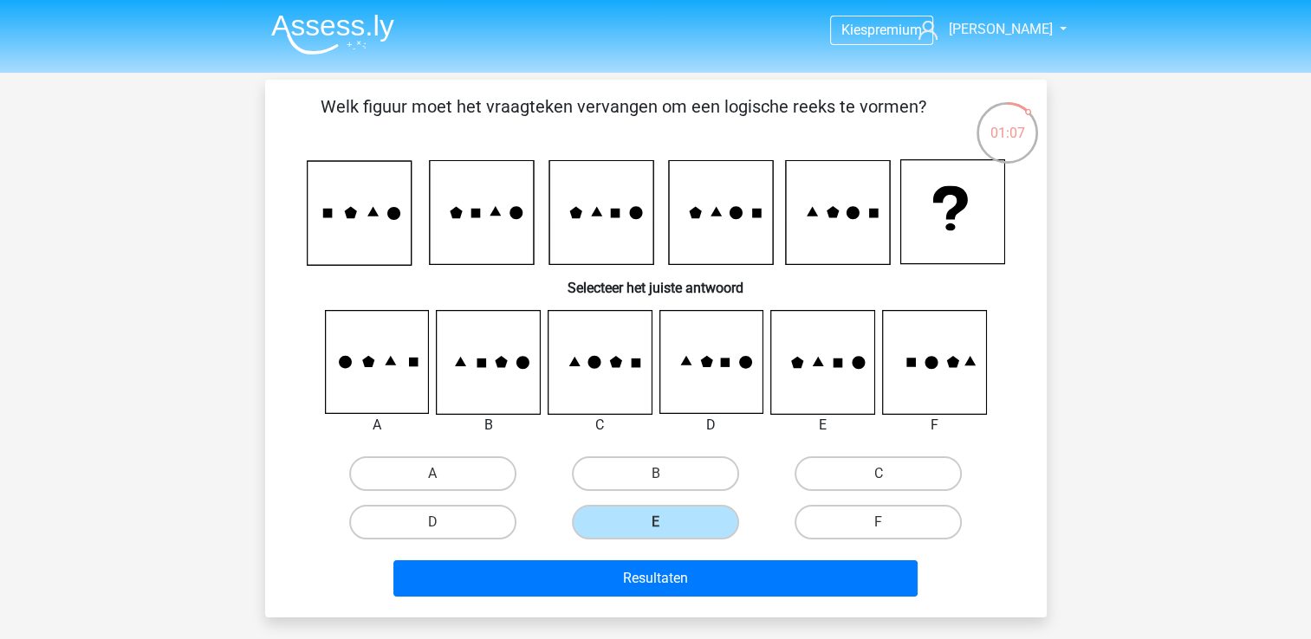
click at [665, 476] on input "B" at bounding box center [660, 479] width 11 height 11
radio input "true"
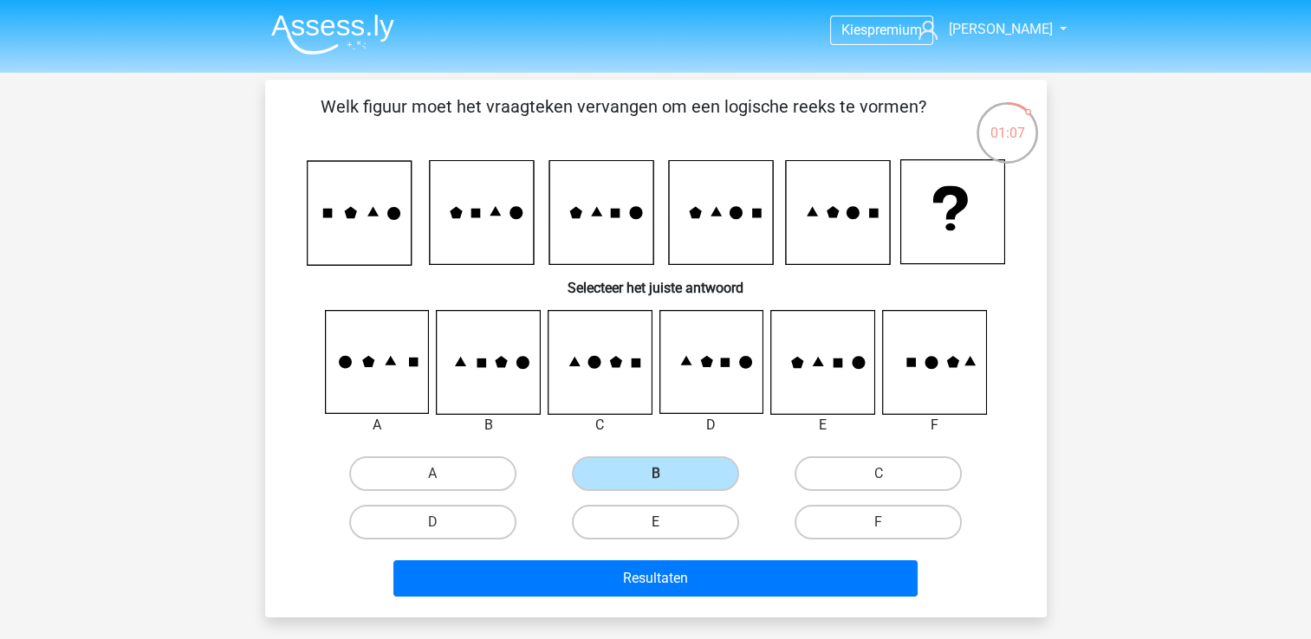
click at [676, 528] on label "E" at bounding box center [655, 522] width 167 height 35
click at [666, 528] on input "E" at bounding box center [660, 527] width 11 height 11
radio input "true"
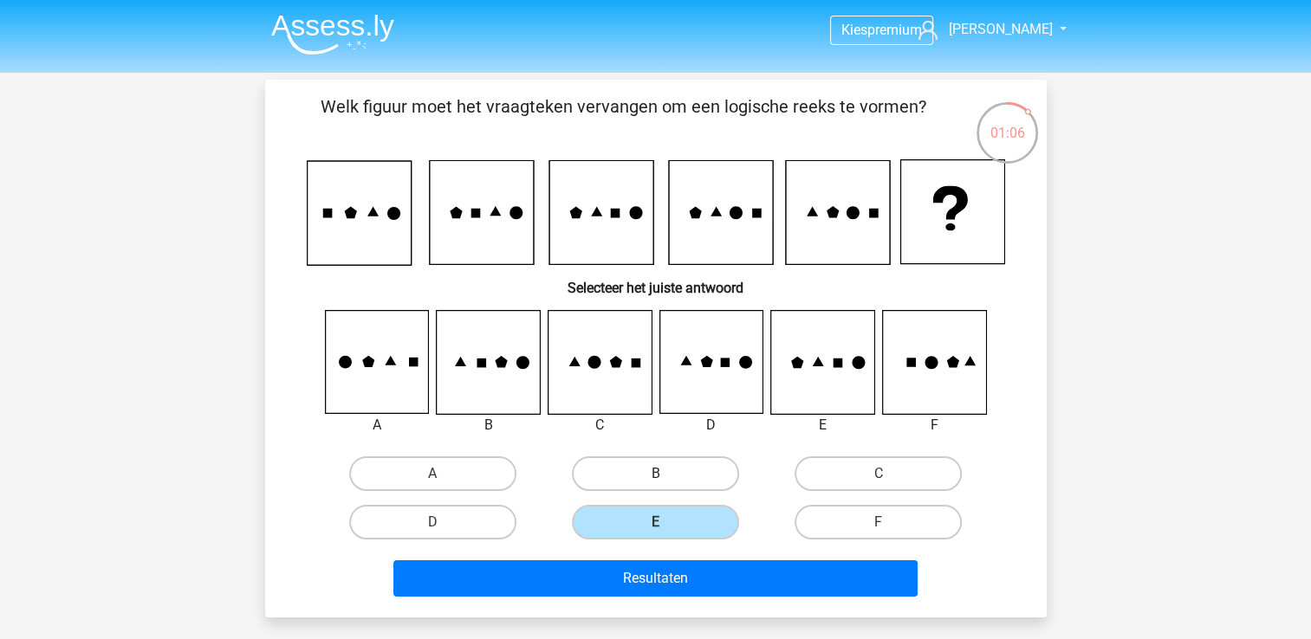
click at [664, 470] on label "B" at bounding box center [655, 474] width 167 height 35
click at [664, 474] on input "B" at bounding box center [660, 479] width 11 height 11
radio input "true"
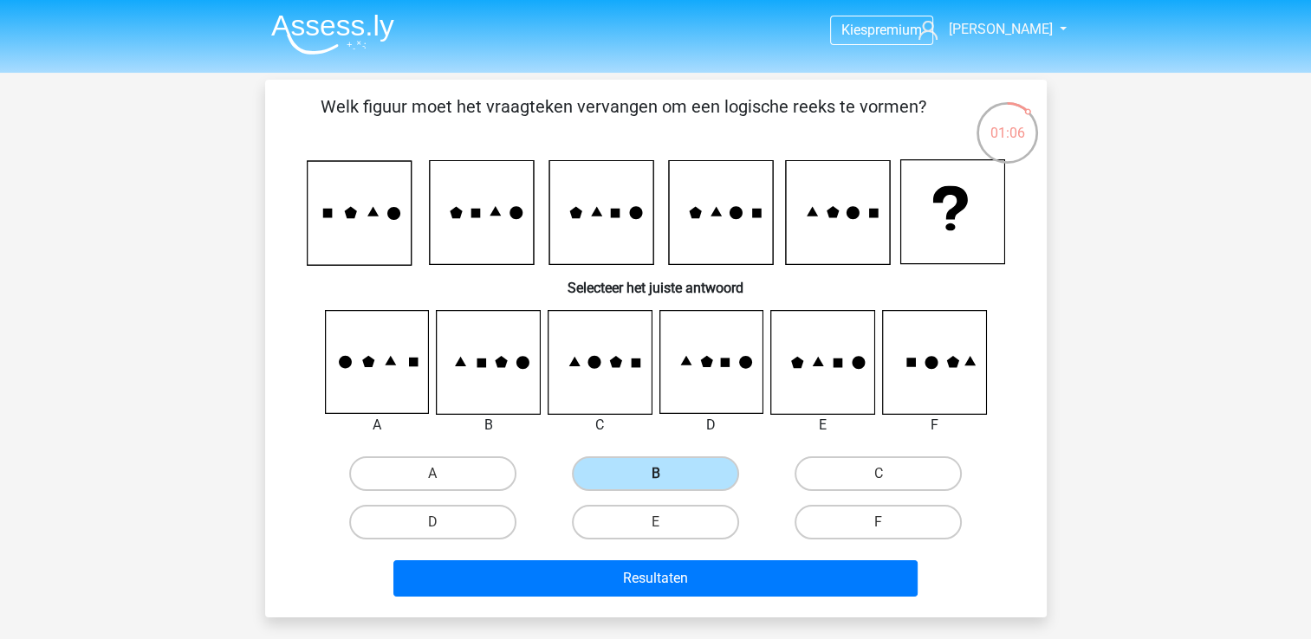
drag, startPoint x: 668, startPoint y: 515, endPoint x: 657, endPoint y: 464, distance: 51.5
click at [666, 505] on label "E" at bounding box center [655, 522] width 167 height 35
click at [666, 522] on input "E" at bounding box center [660, 527] width 11 height 11
radio input "true"
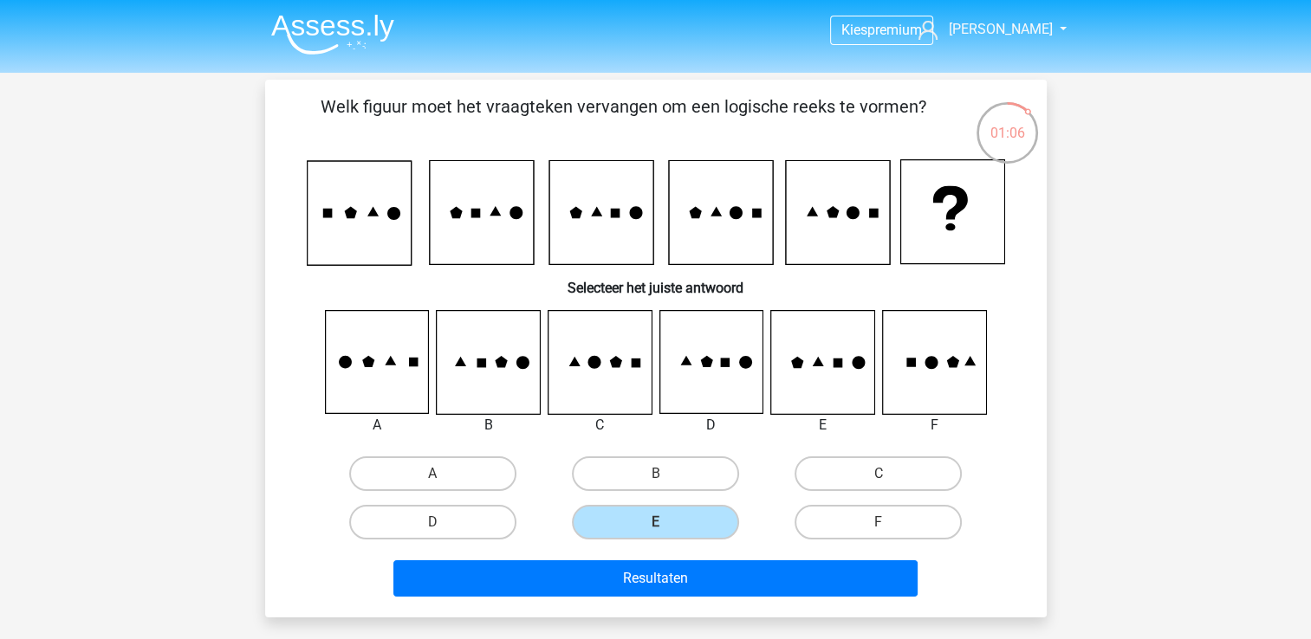
drag, startPoint x: 656, startPoint y: 463, endPoint x: 665, endPoint y: 528, distance: 65.7
click at [656, 478] on div "B" at bounding box center [655, 474] width 209 height 35
drag, startPoint x: 665, startPoint y: 532, endPoint x: 663, endPoint y: 506, distance: 26.1
click at [665, 529] on input "E" at bounding box center [660, 527] width 11 height 11
click at [658, 480] on input "B" at bounding box center [660, 479] width 11 height 11
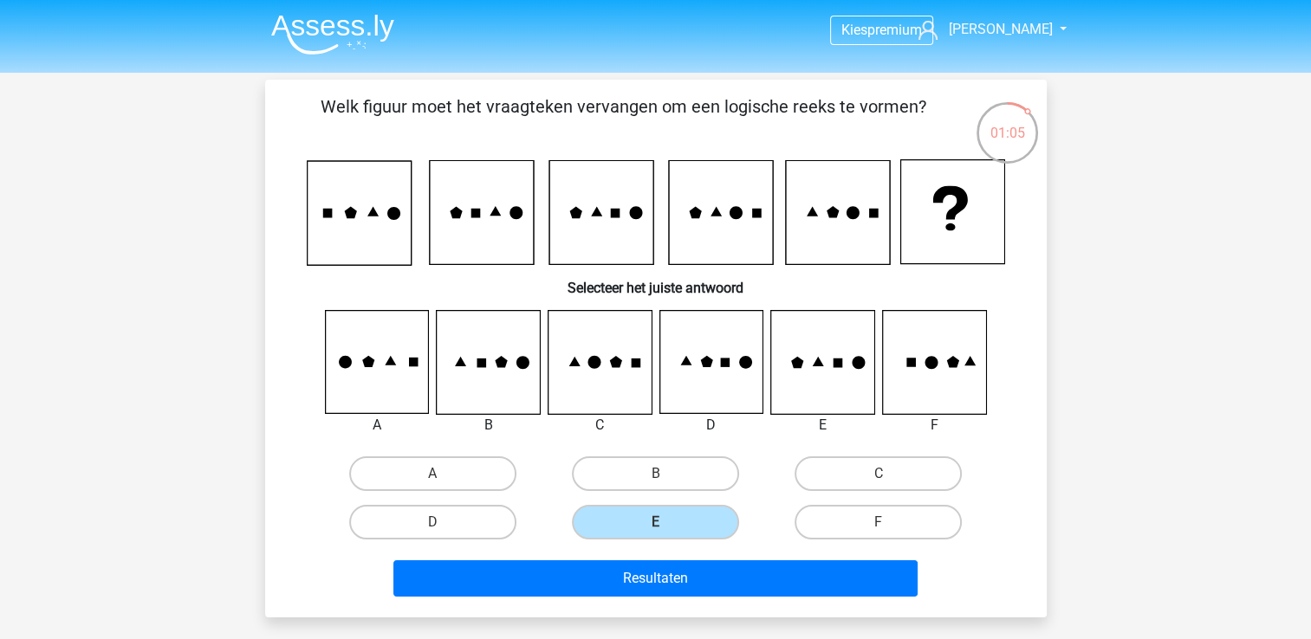
radio input "true"
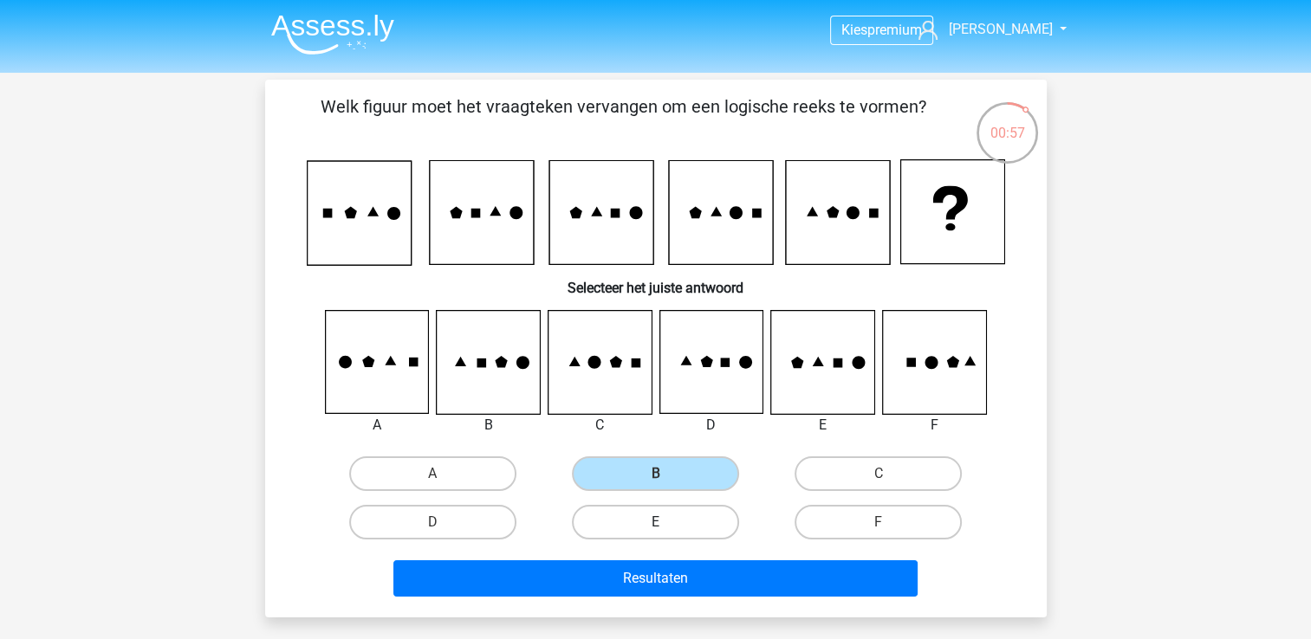
click at [632, 522] on label "E" at bounding box center [655, 522] width 167 height 35
click at [655, 522] on input "E" at bounding box center [660, 527] width 11 height 11
radio input "true"
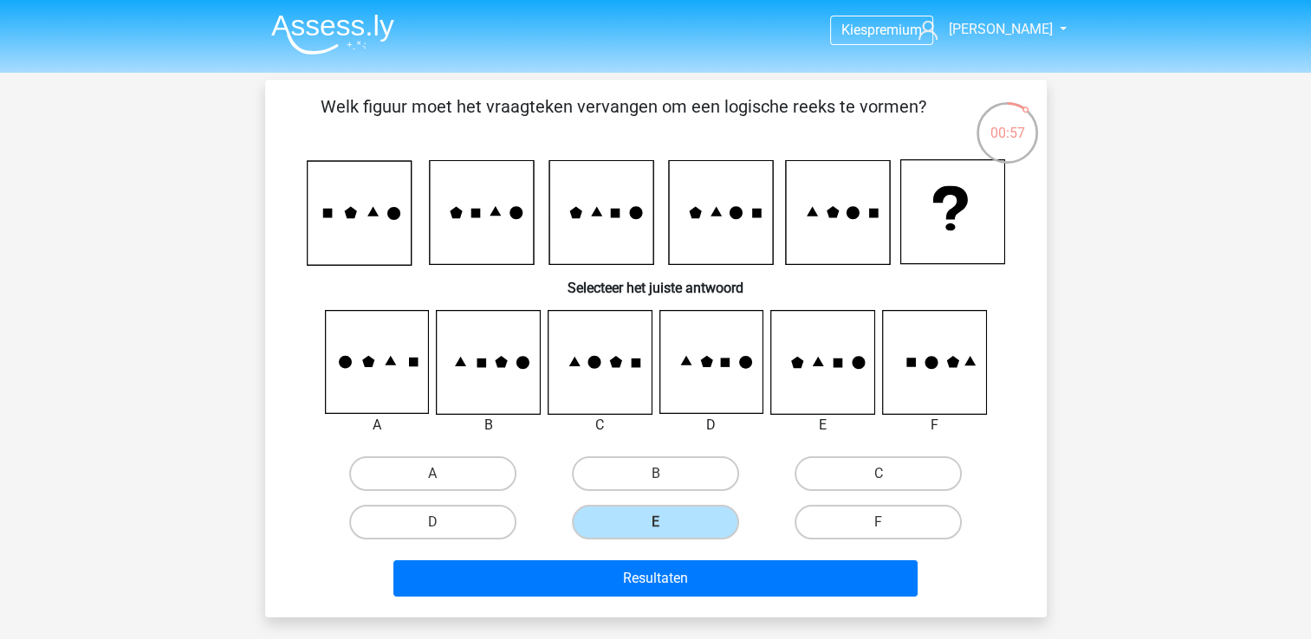
click at [476, 445] on div "A B C D E" at bounding box center [656, 428] width 726 height 237
click at [510, 495] on div "A B C D" at bounding box center [655, 498] width 669 height 97
drag, startPoint x: 509, startPoint y: 493, endPoint x: 509, endPoint y: 506, distance: 13.0
click at [462, 455] on div "A" at bounding box center [432, 474] width 223 height 49
click at [516, 520] on div "D" at bounding box center [432, 522] width 209 height 35
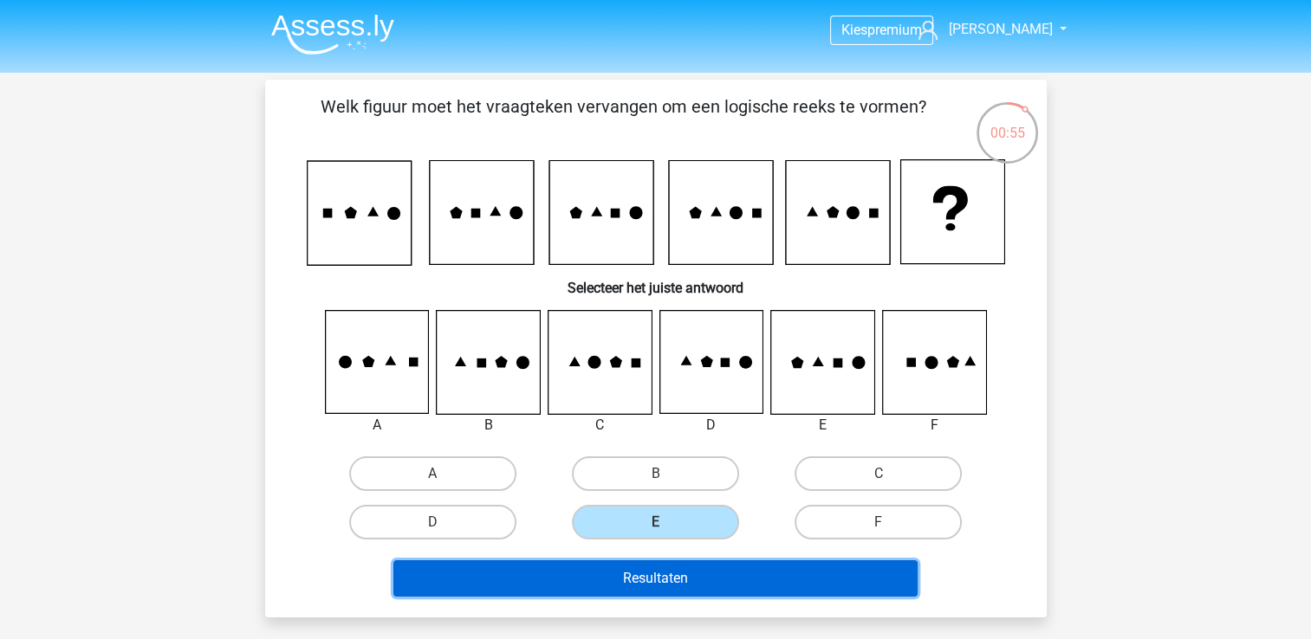
click at [643, 584] on button "Resultaten" at bounding box center [655, 579] width 524 height 36
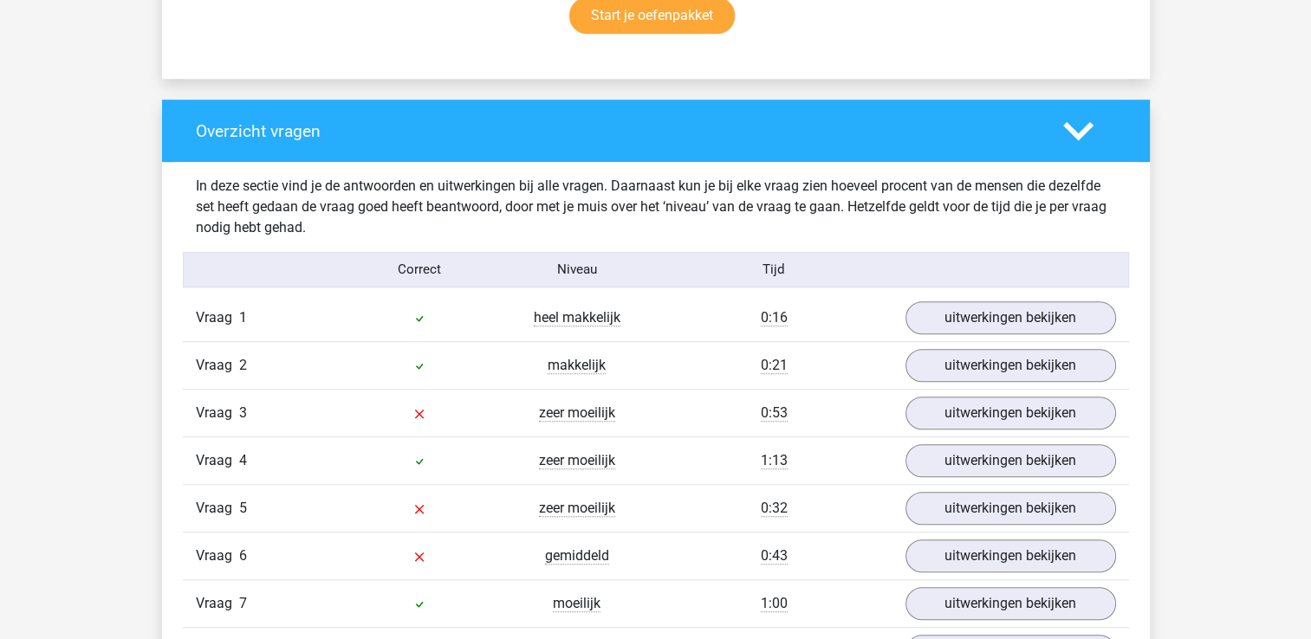
scroll to position [1386, 0]
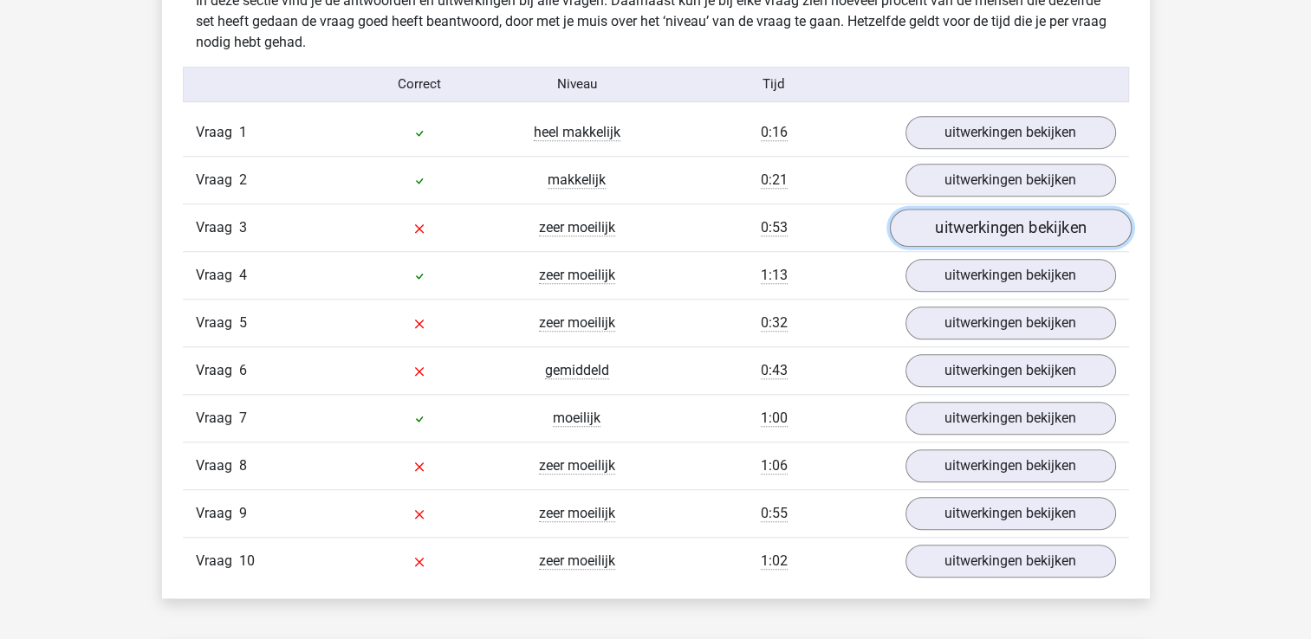
click at [985, 223] on link "uitwerkingen bekijken" at bounding box center [1010, 228] width 242 height 38
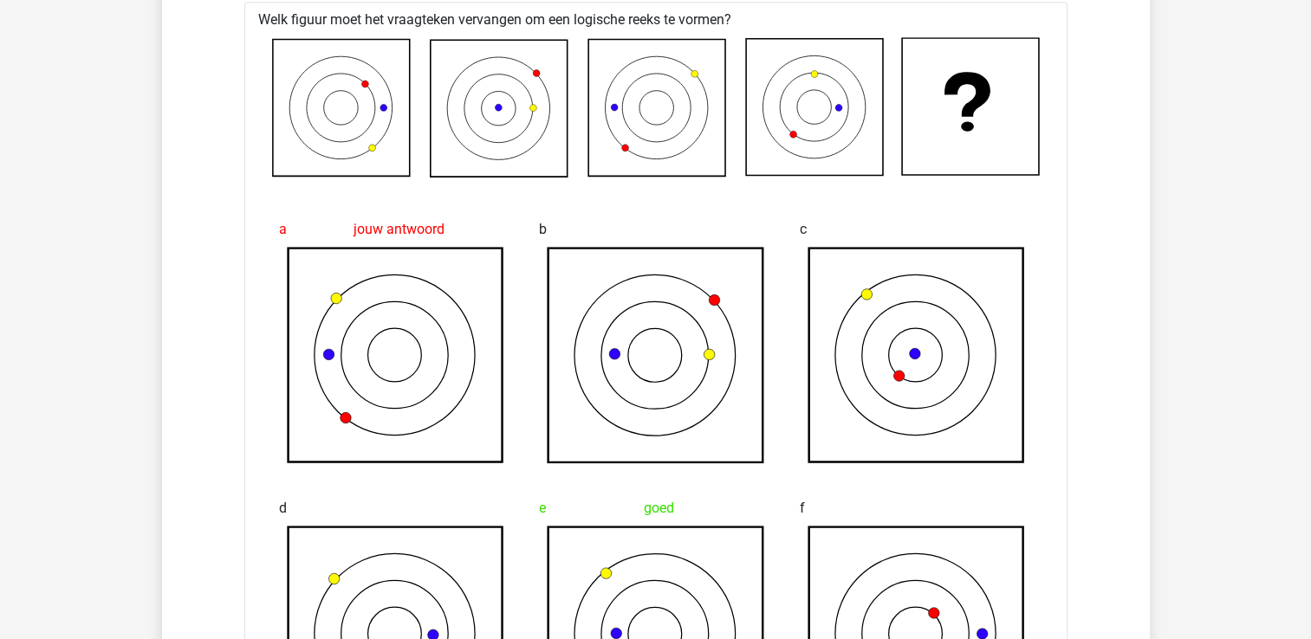
scroll to position [1559, 0]
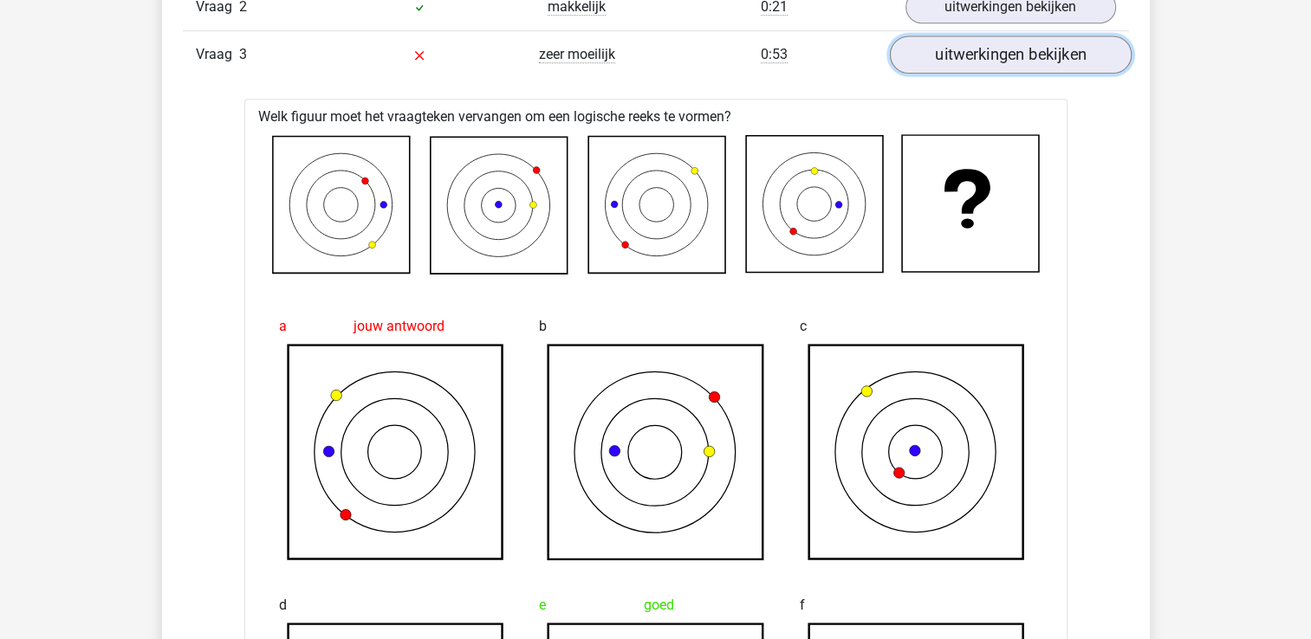
click at [950, 54] on link "uitwerkingen bekijken" at bounding box center [1010, 55] width 242 height 38
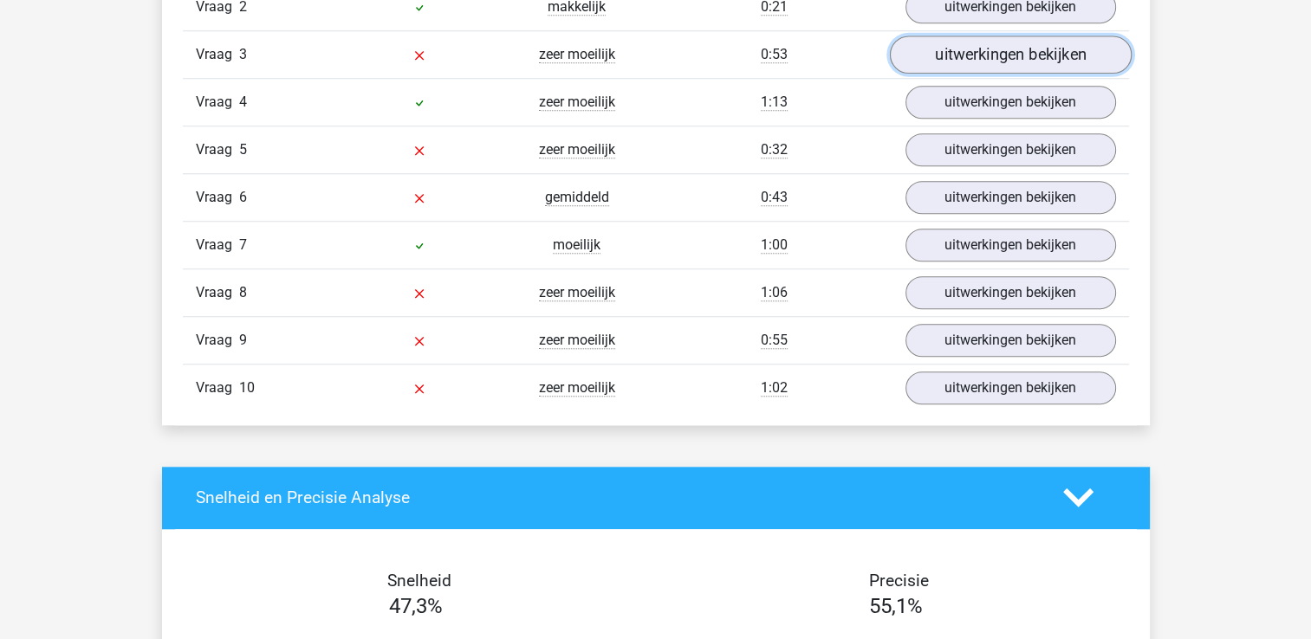
click at [950, 54] on link "uitwerkingen bekijken" at bounding box center [1010, 55] width 242 height 38
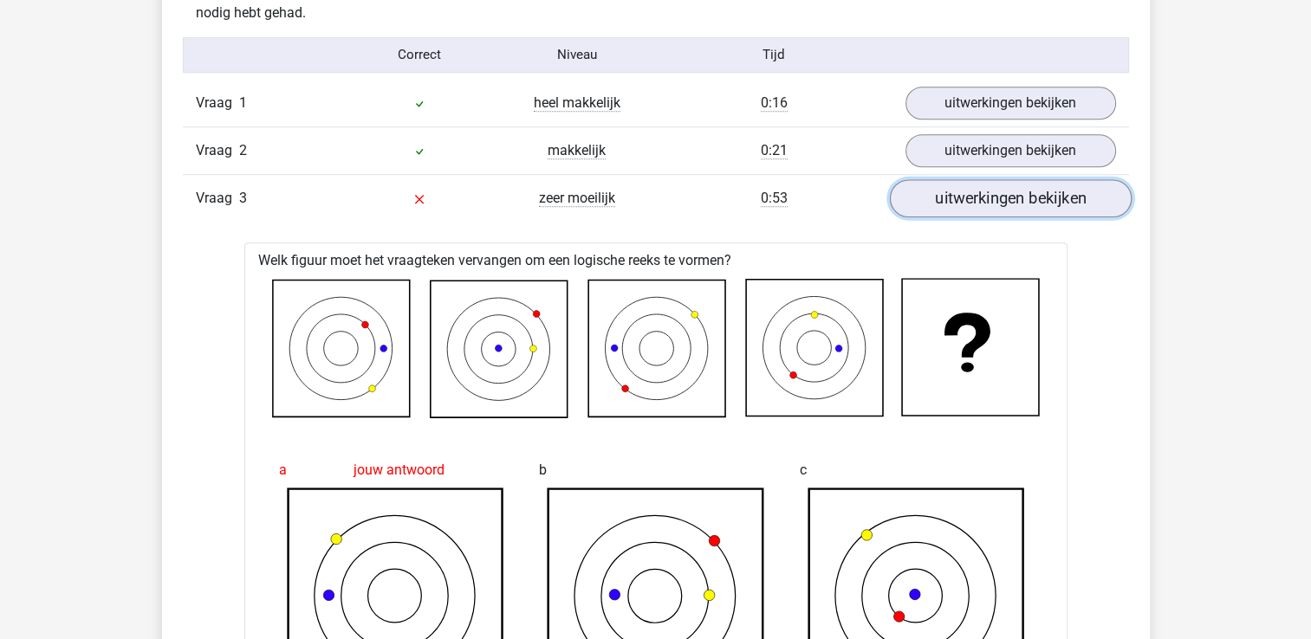
scroll to position [1386, 0]
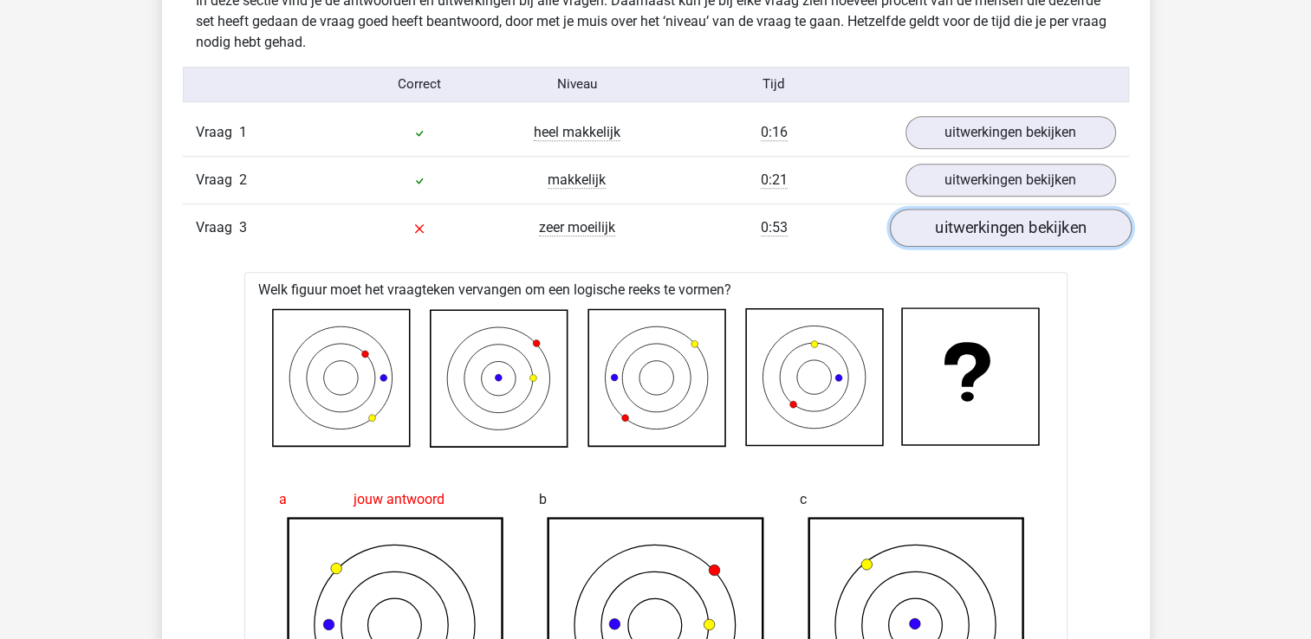
click at [954, 225] on link "uitwerkingen bekijken" at bounding box center [1010, 228] width 242 height 38
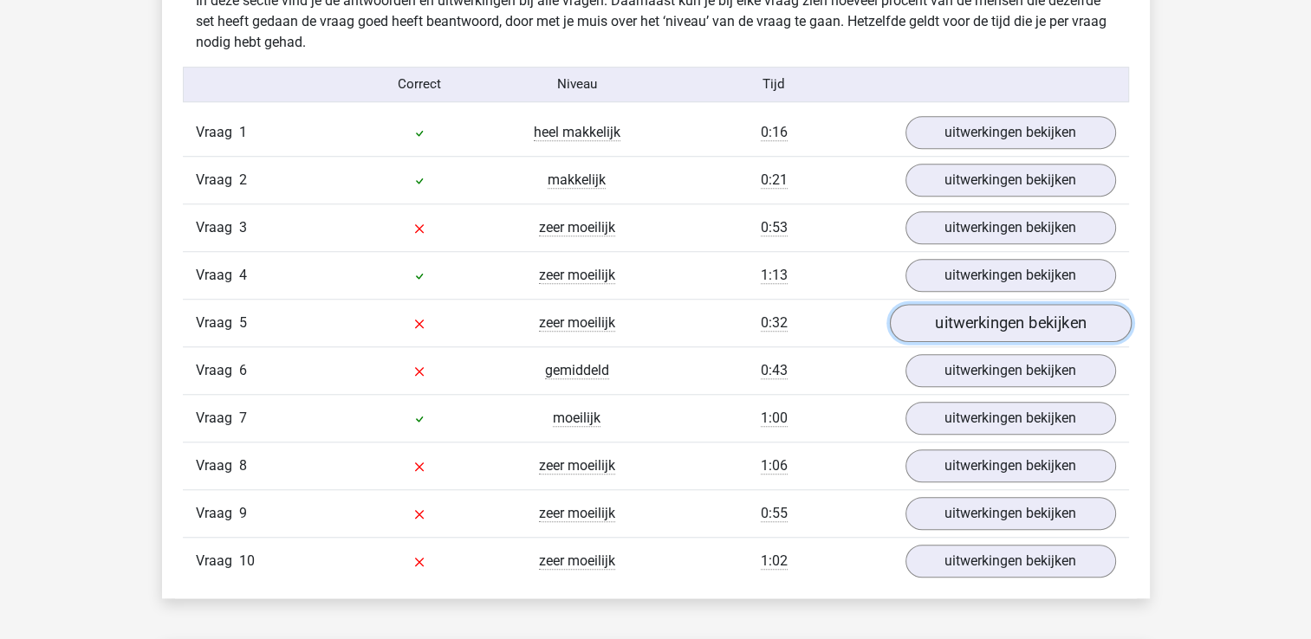
click at [944, 317] on link "uitwerkingen bekijken" at bounding box center [1010, 323] width 242 height 38
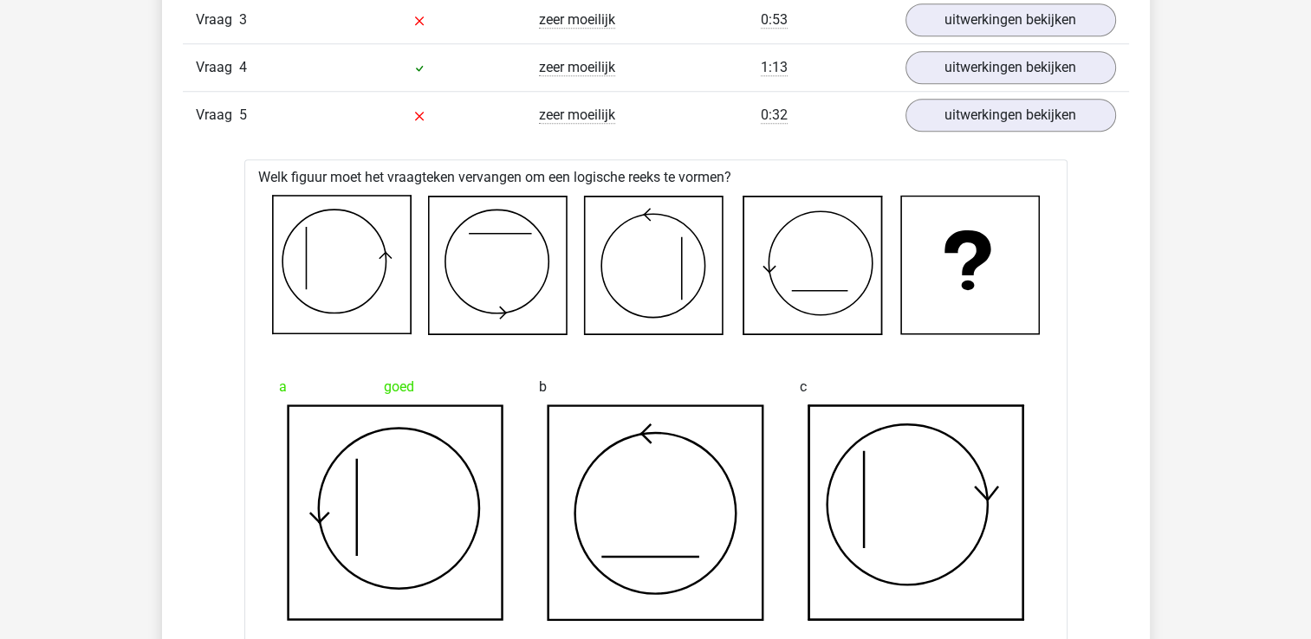
scroll to position [1473, 0]
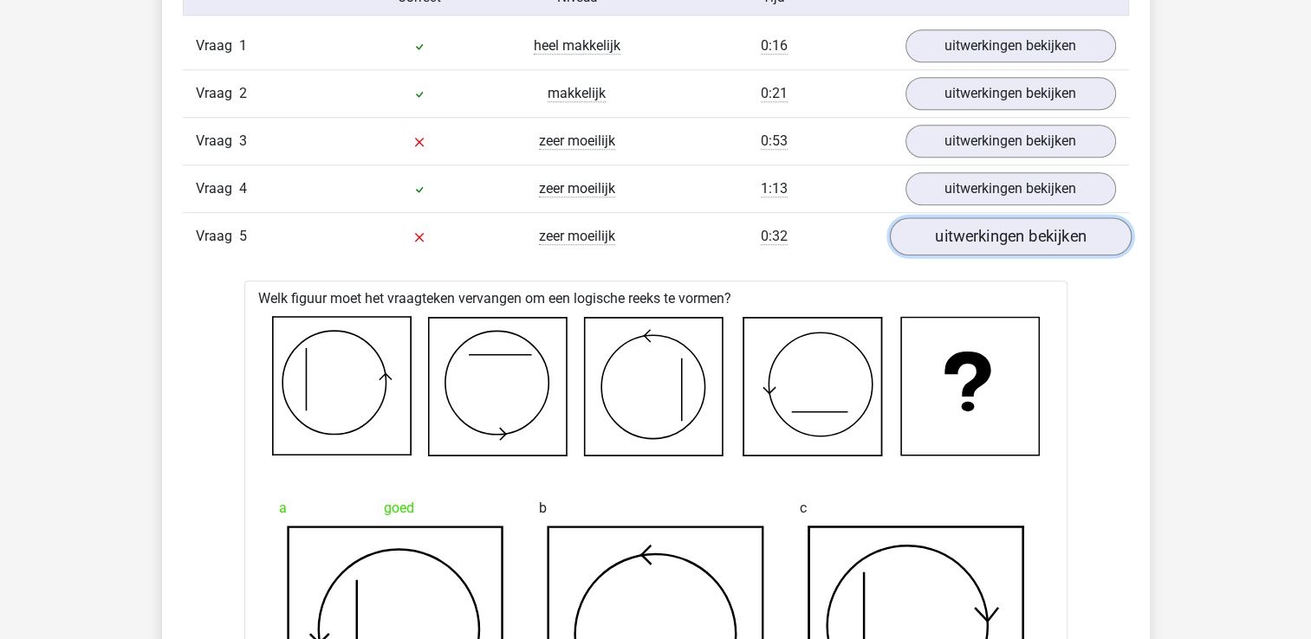
click at [971, 230] on link "uitwerkingen bekijken" at bounding box center [1010, 236] width 242 height 38
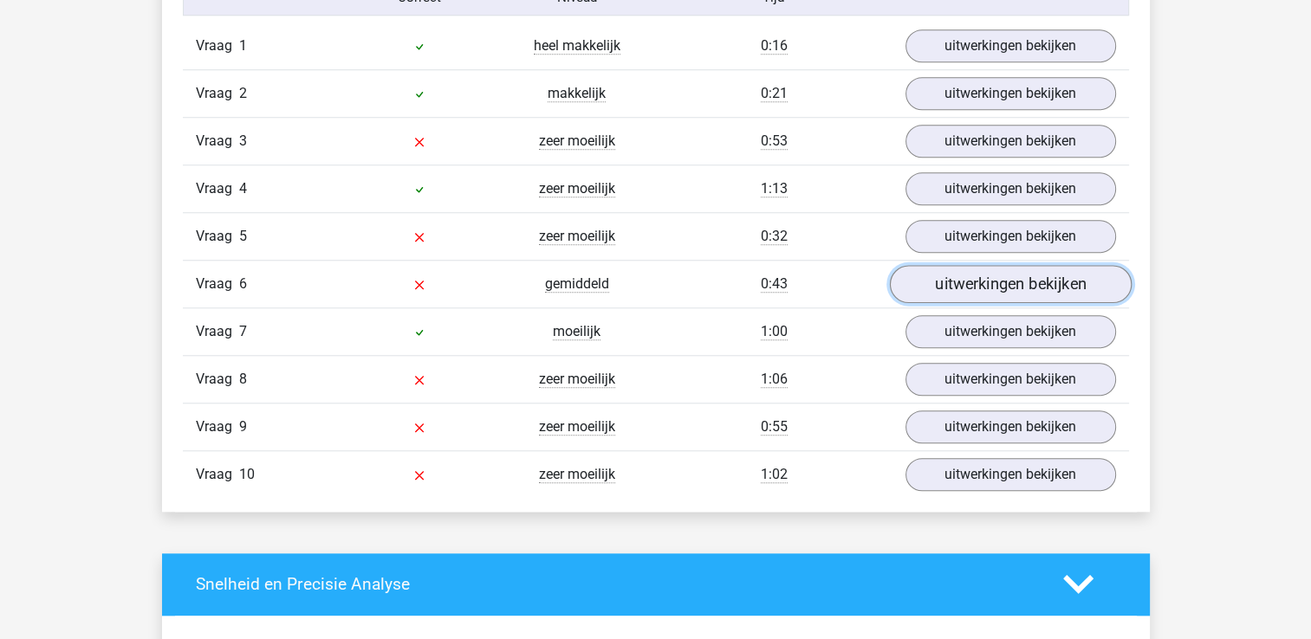
click at [931, 285] on link "uitwerkingen bekijken" at bounding box center [1010, 284] width 242 height 38
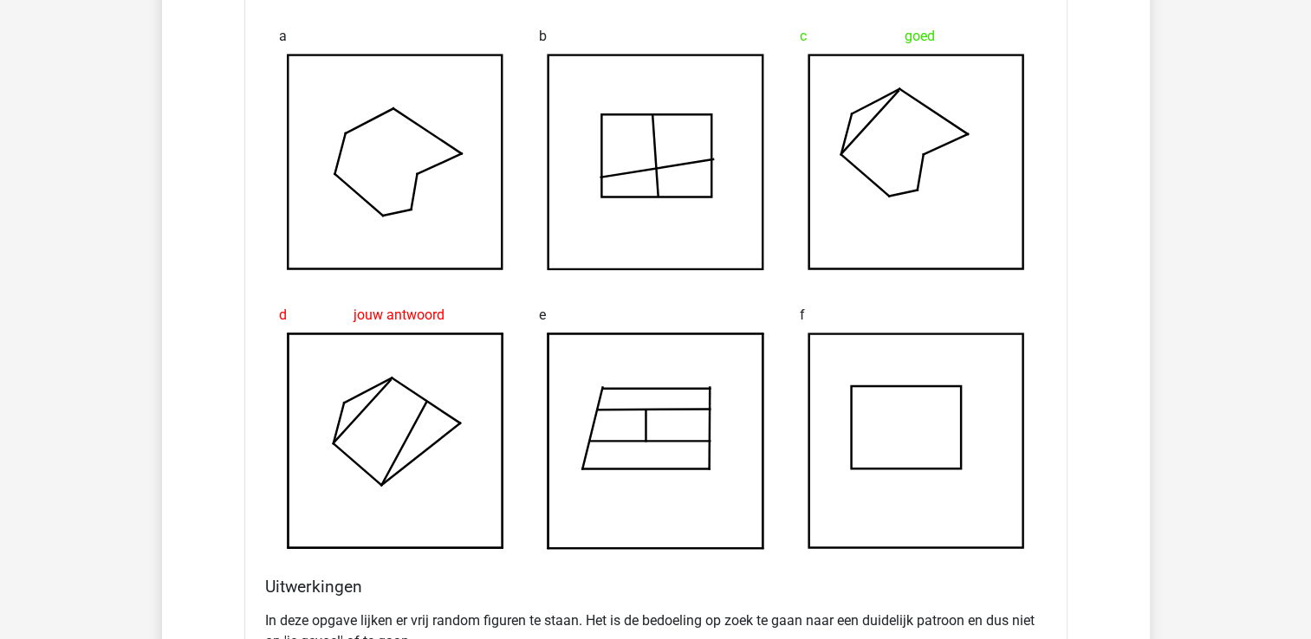
scroll to position [1646, 0]
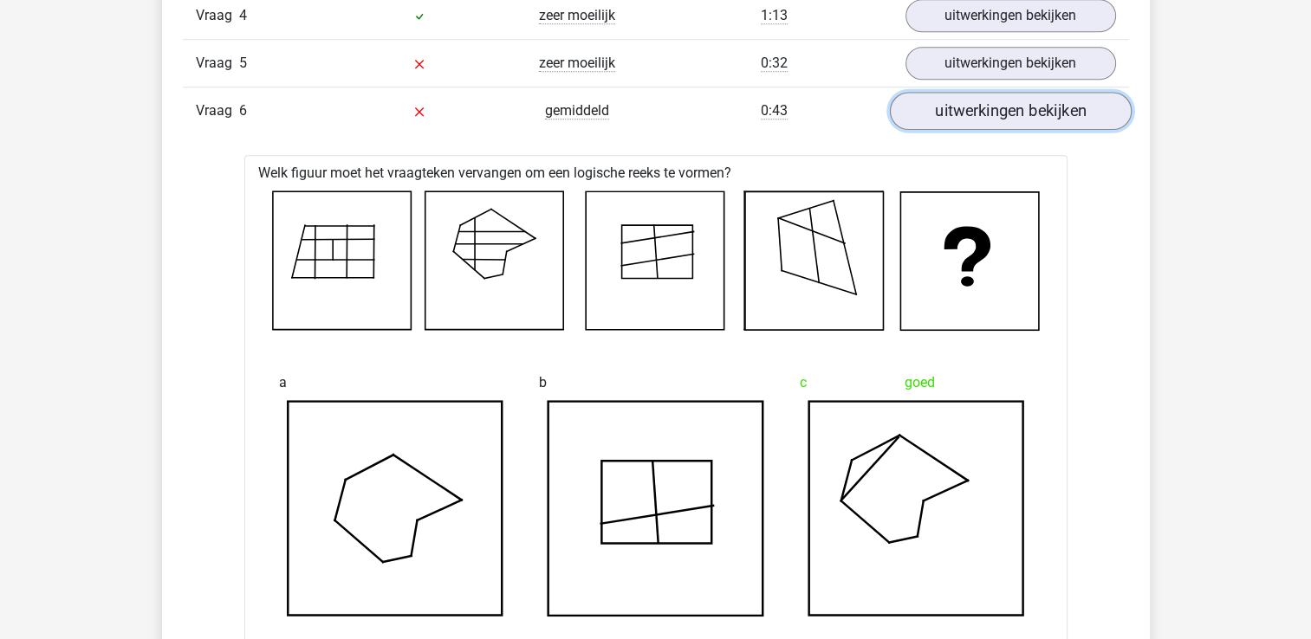
click at [953, 109] on link "uitwerkingen bekijken" at bounding box center [1010, 111] width 242 height 38
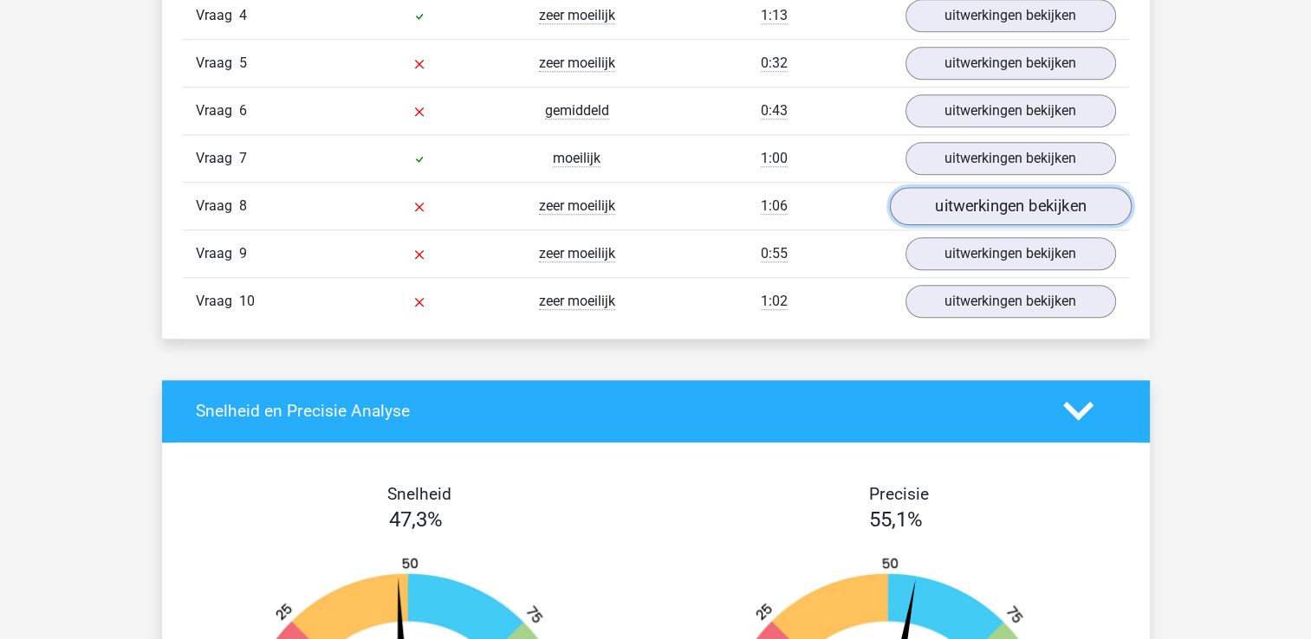
click at [949, 204] on link "uitwerkingen bekijken" at bounding box center [1010, 206] width 242 height 38
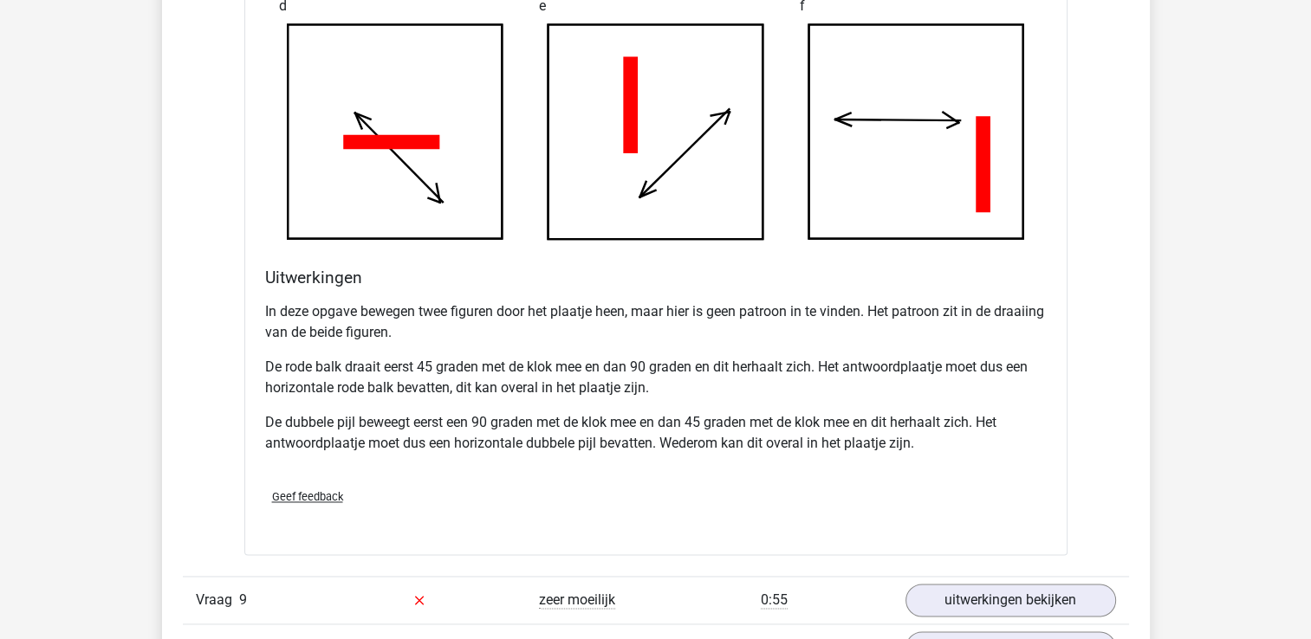
scroll to position [2512, 0]
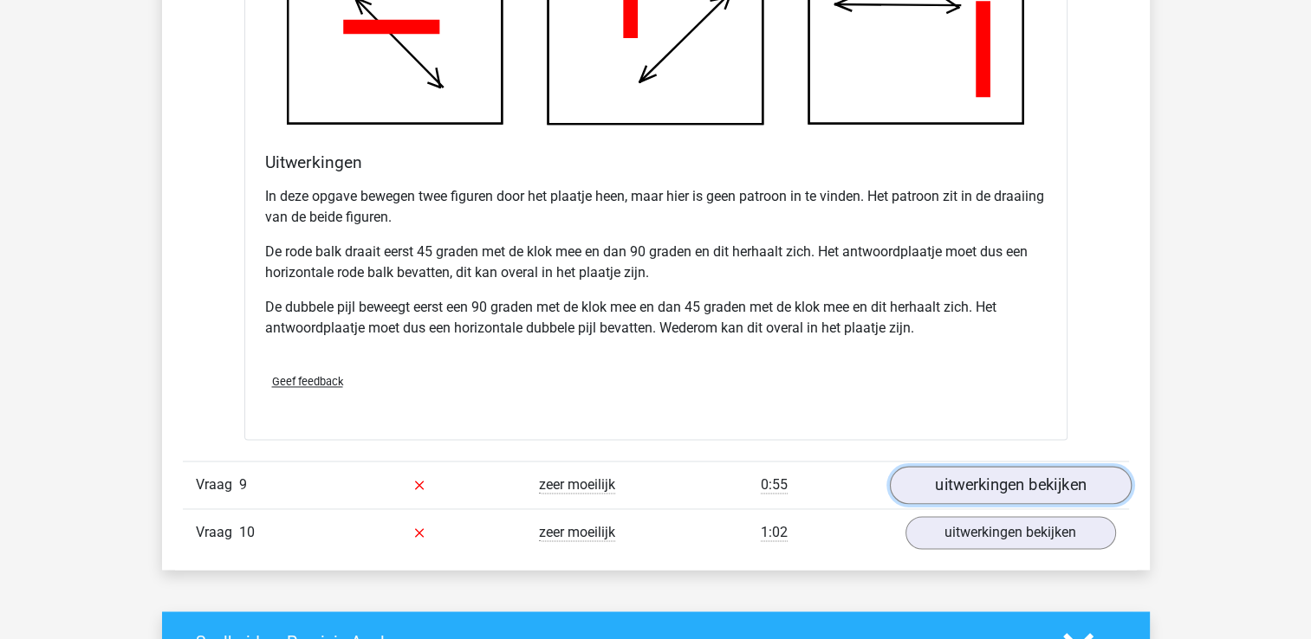
click at [956, 475] on link "uitwerkingen bekijken" at bounding box center [1010, 485] width 242 height 38
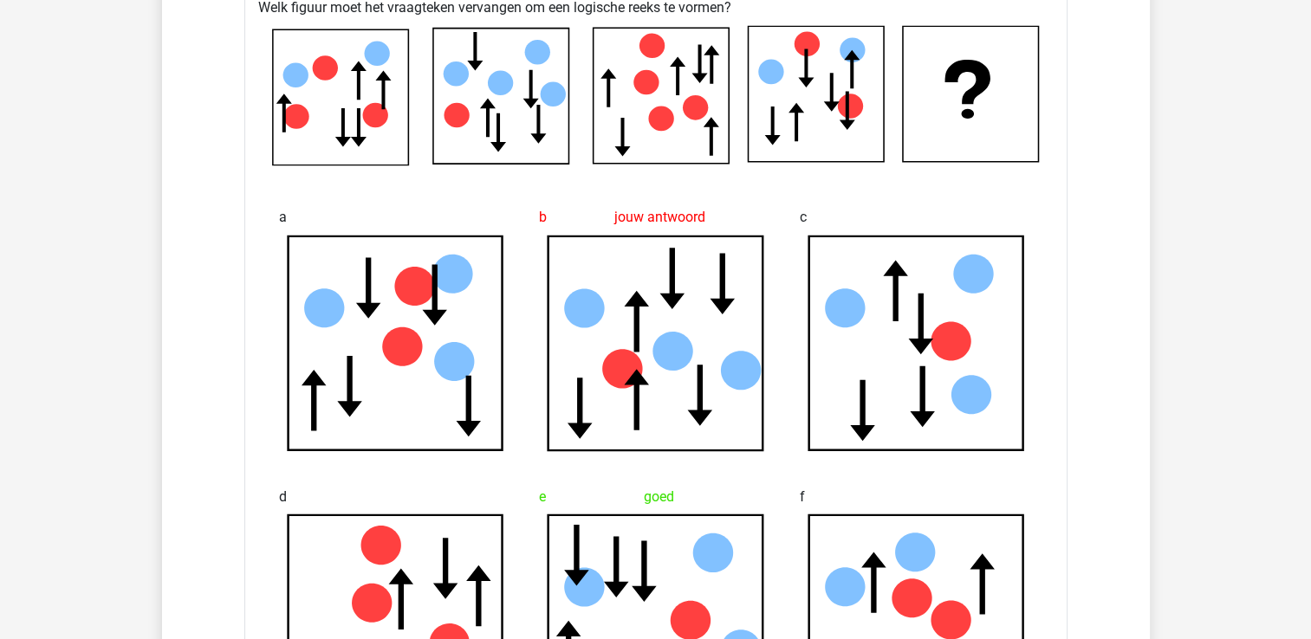
scroll to position [2946, 0]
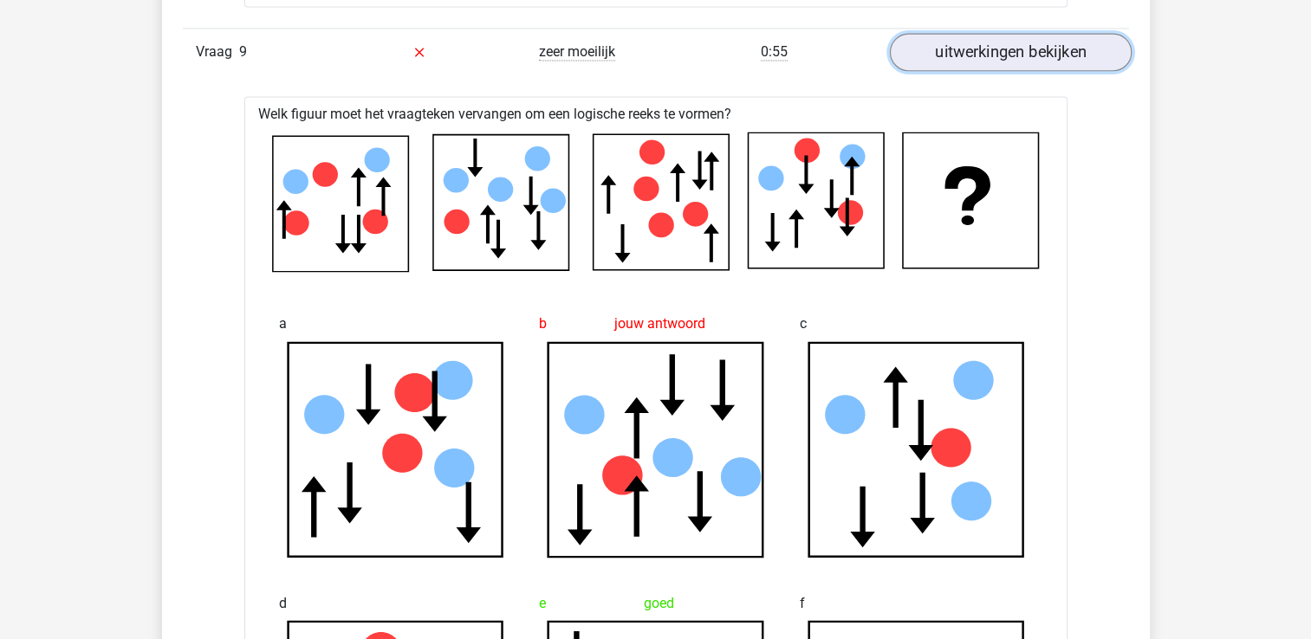
click at [944, 60] on link "uitwerkingen bekijken" at bounding box center [1010, 52] width 242 height 38
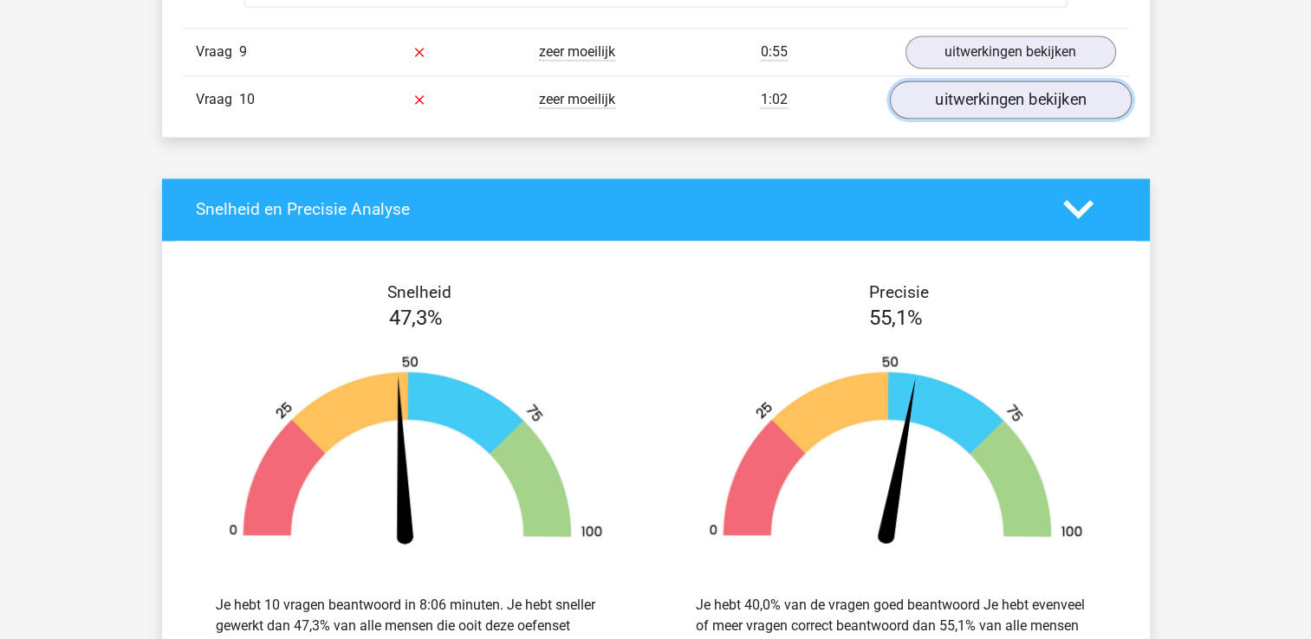
click at [976, 94] on link "uitwerkingen bekijken" at bounding box center [1010, 100] width 242 height 38
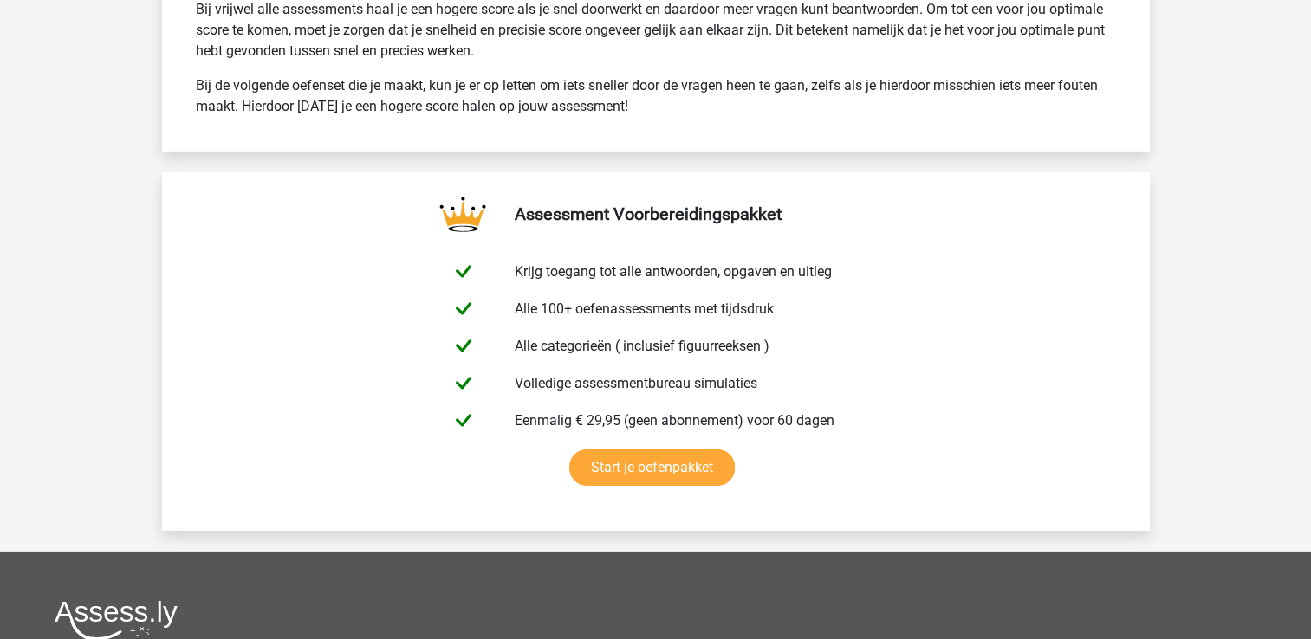
scroll to position [4938, 0]
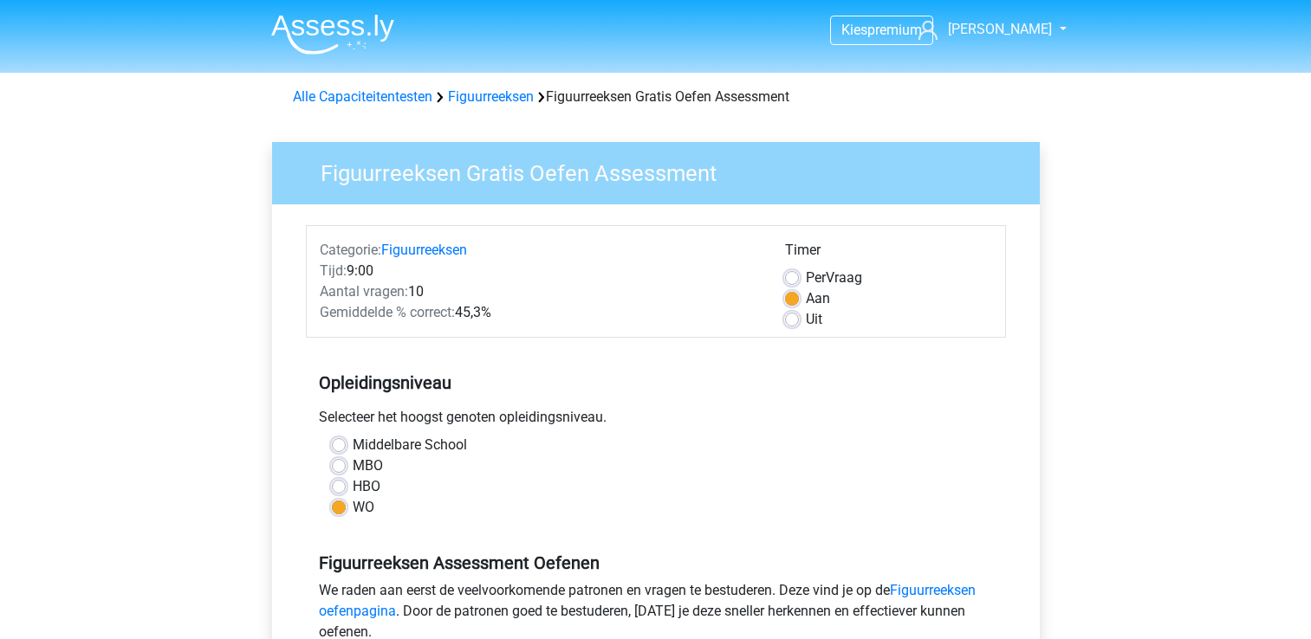
scroll to position [260, 0]
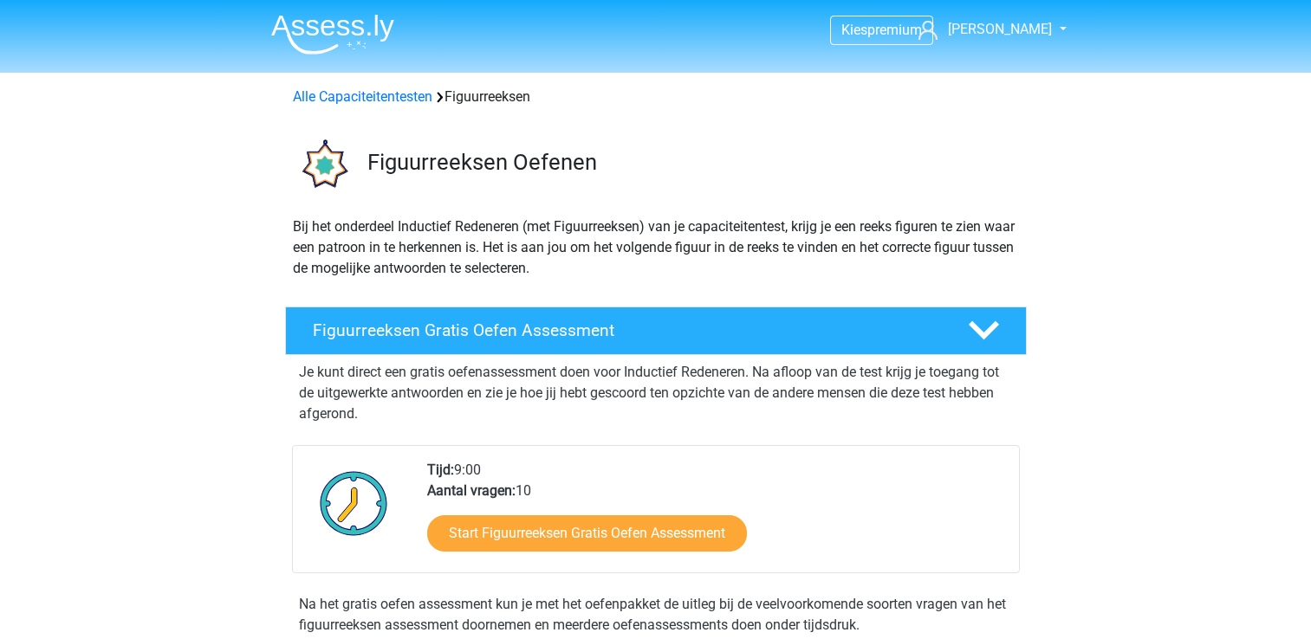
scroll to position [87, 0]
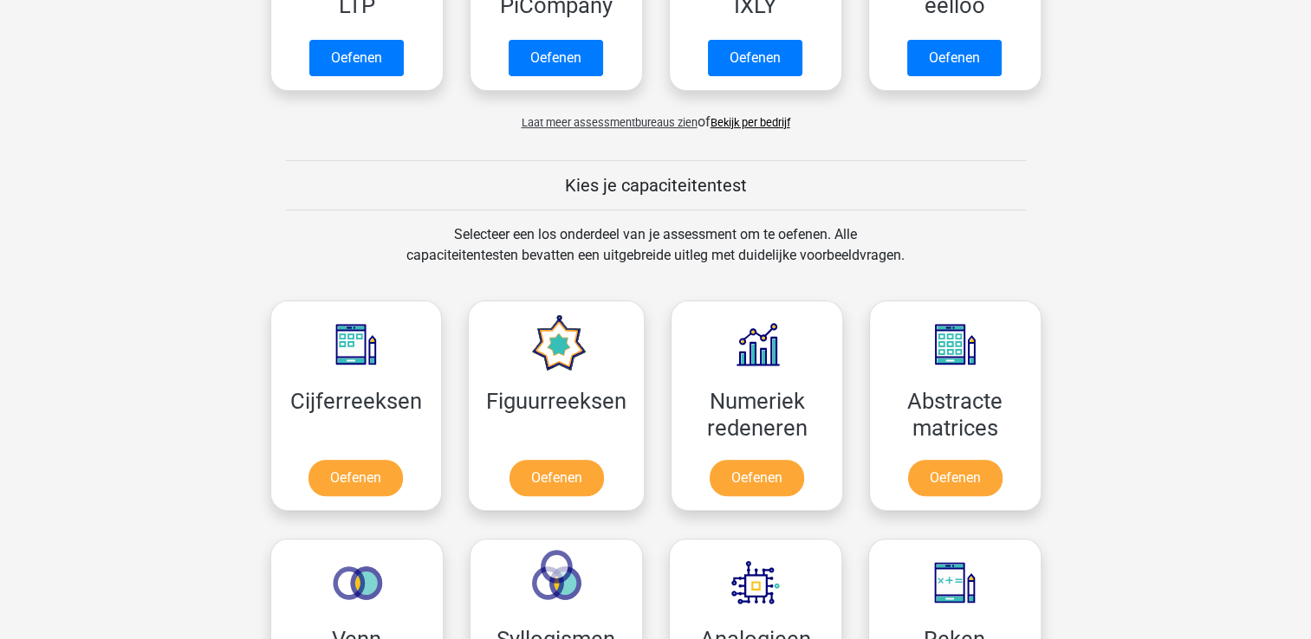
scroll to position [347, 0]
